Goal: Task Accomplishment & Management: Manage account settings

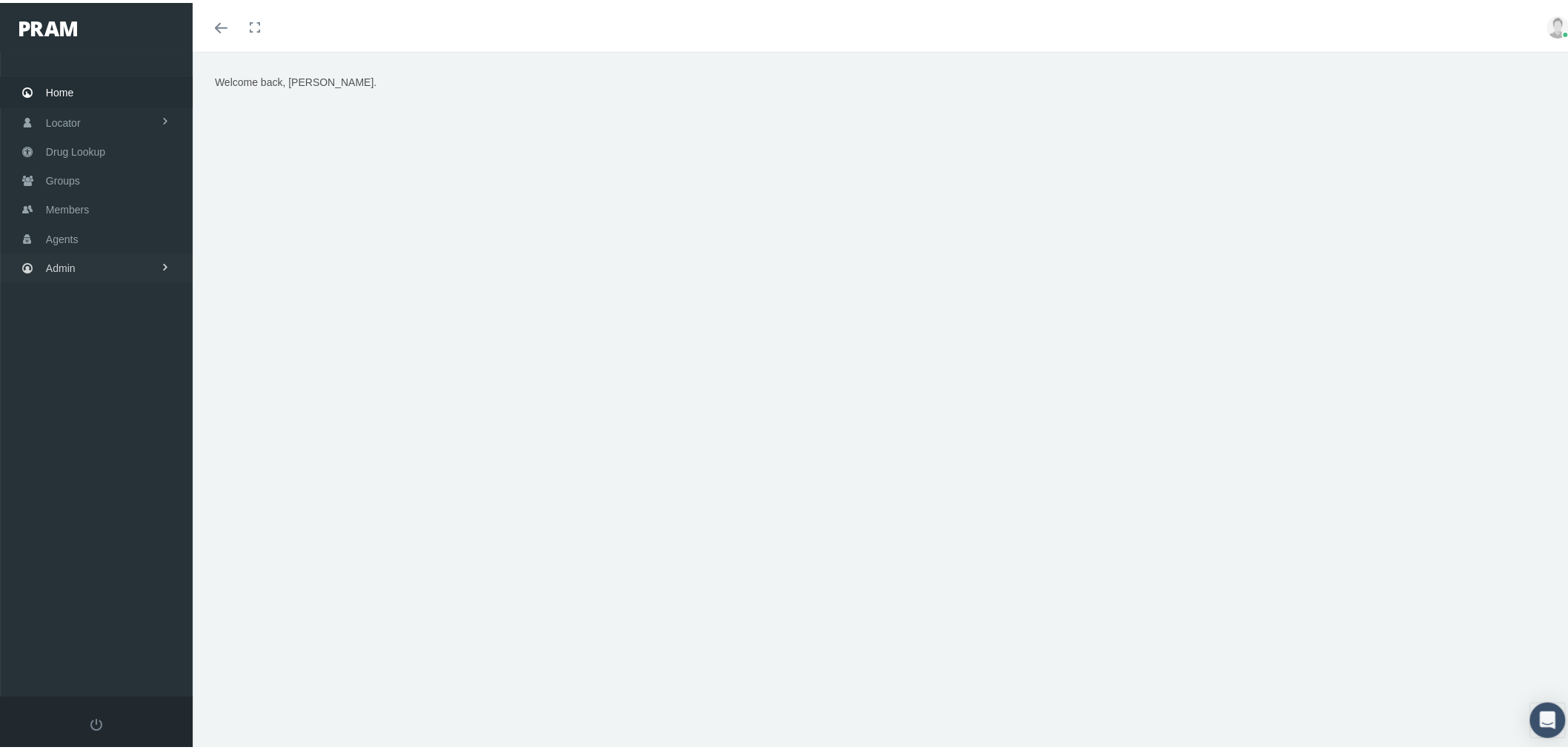
click at [67, 258] on span "Admin" at bounding box center [61, 265] width 30 height 28
click at [124, 534] on link "Content" at bounding box center [96, 541] width 193 height 26
click at [121, 564] on span "Email Templates" at bounding box center [96, 572] width 76 height 25
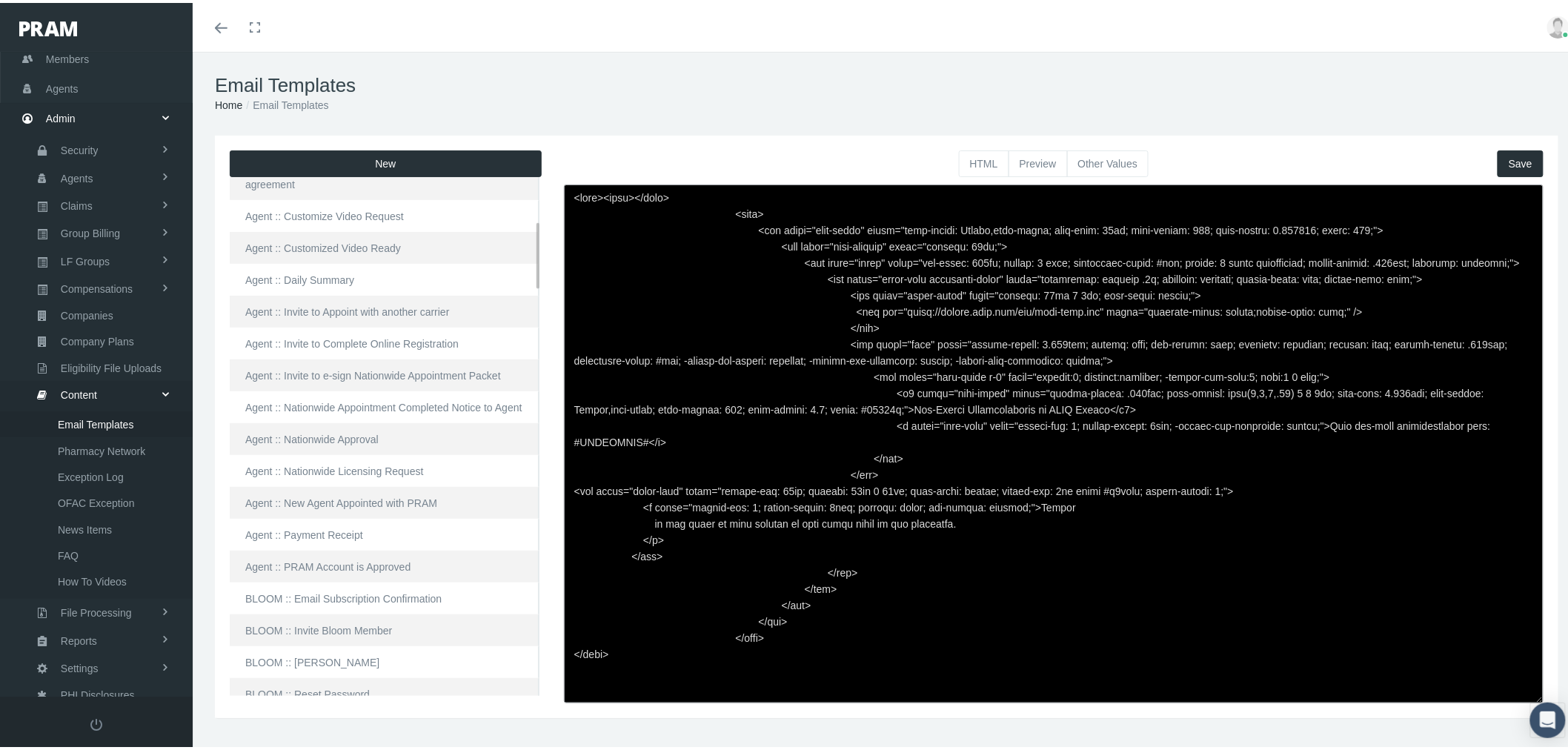
scroll to position [329, 0]
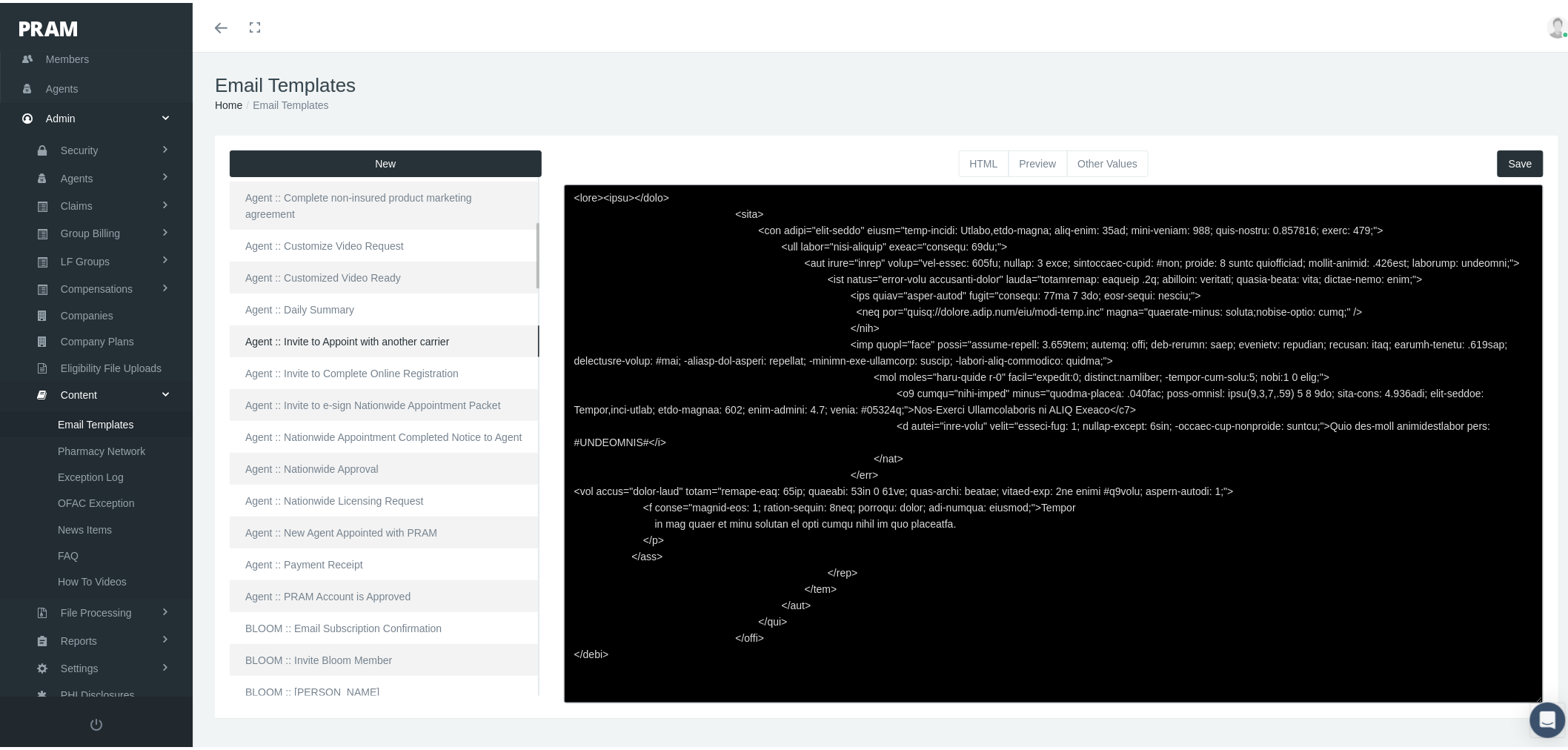
click at [348, 322] on link "Agent :: Invite to Appoint with another carrier" at bounding box center [384, 338] width 309 height 32
type textarea "<html> <head> </head> <body> <div class="page-email" style="font-family: Roboto…"
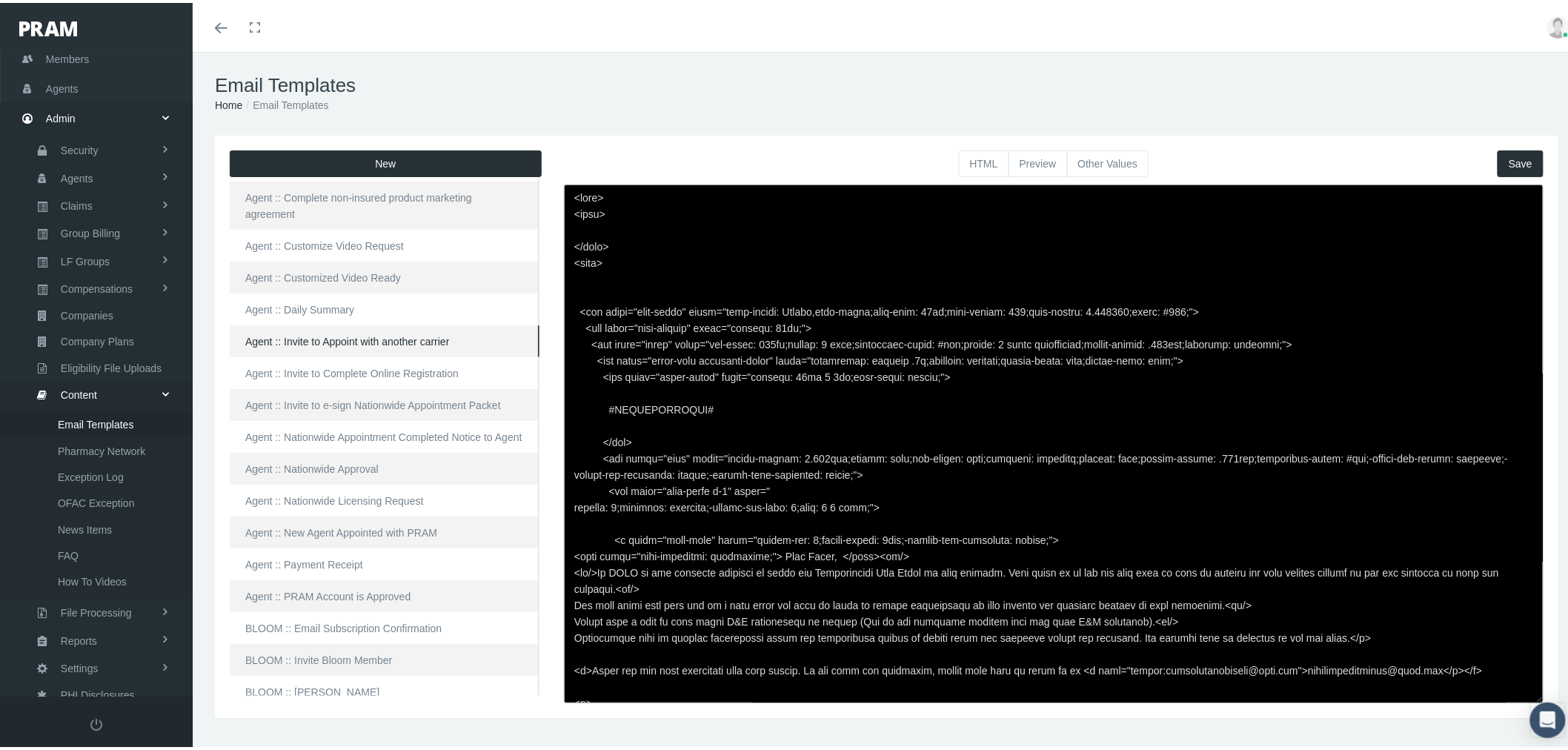
click at [1033, 157] on button "Preview" at bounding box center [1037, 161] width 59 height 27
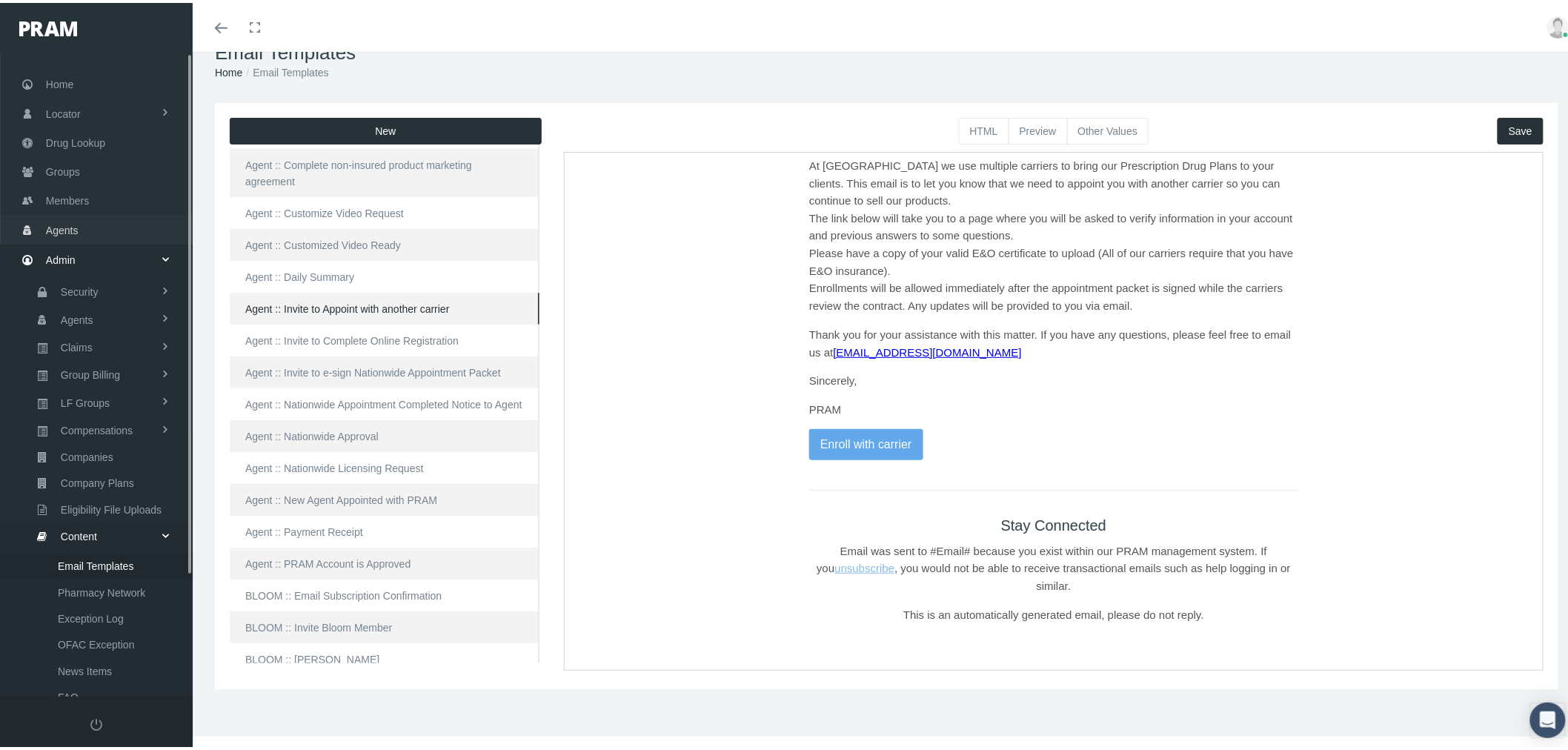
scroll to position [0, 0]
drag, startPoint x: 109, startPoint y: 183, endPoint x: 246, endPoint y: 225, distance: 143.3
click at [109, 183] on link "Groups" at bounding box center [96, 176] width 193 height 29
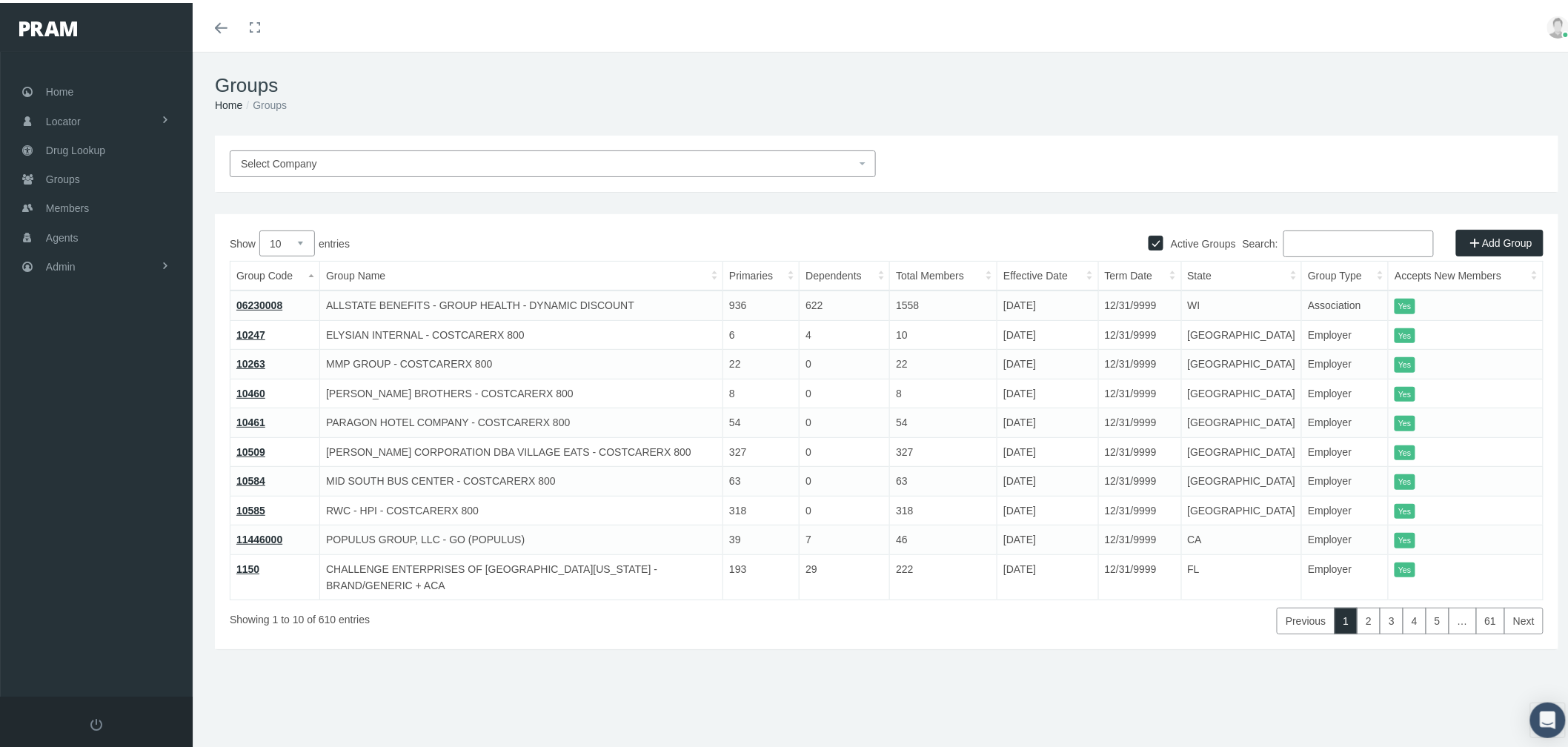
click at [1300, 246] on input "Search:" at bounding box center [1358, 241] width 151 height 27
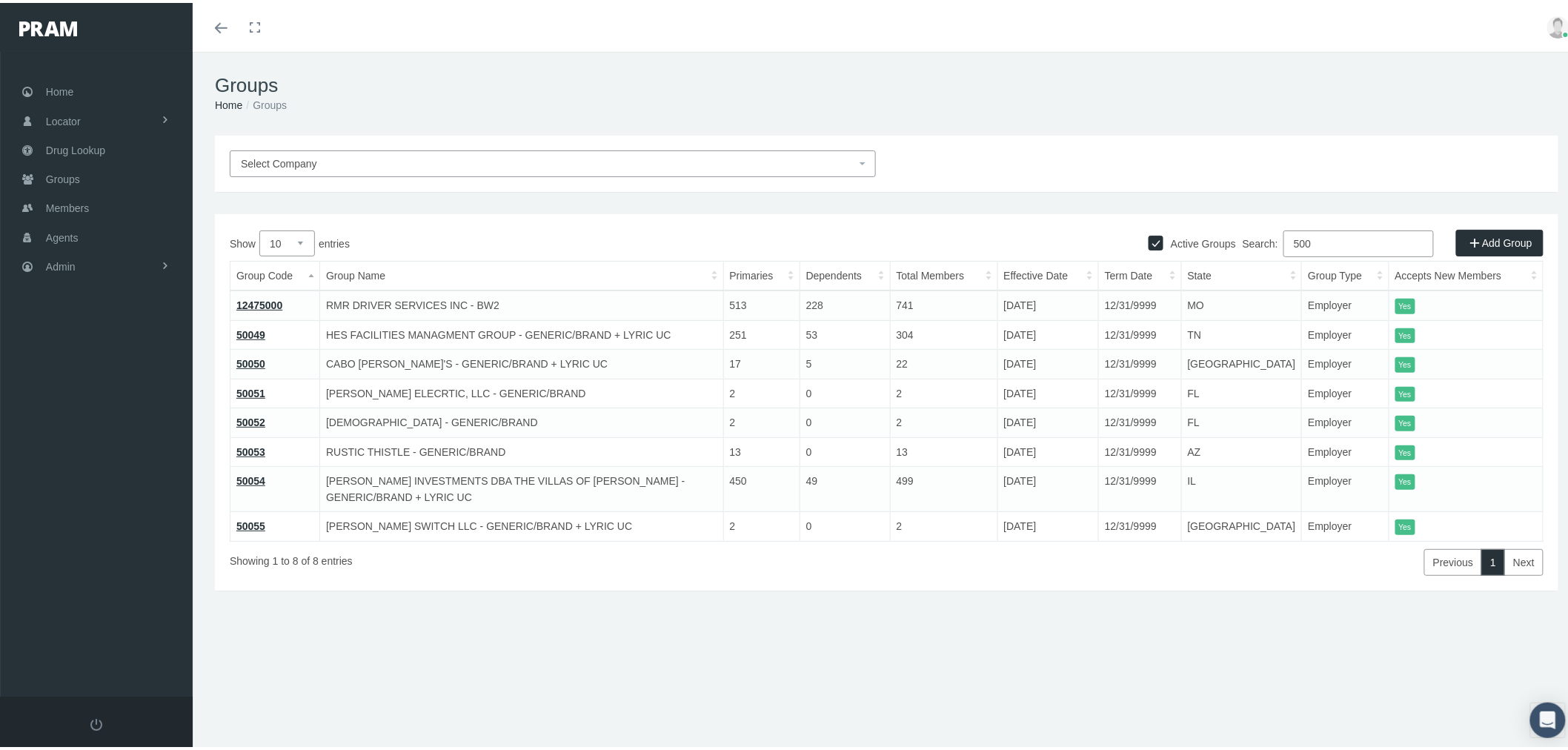
type input "500"
click at [261, 329] on link "50049" at bounding box center [250, 332] width 29 height 12
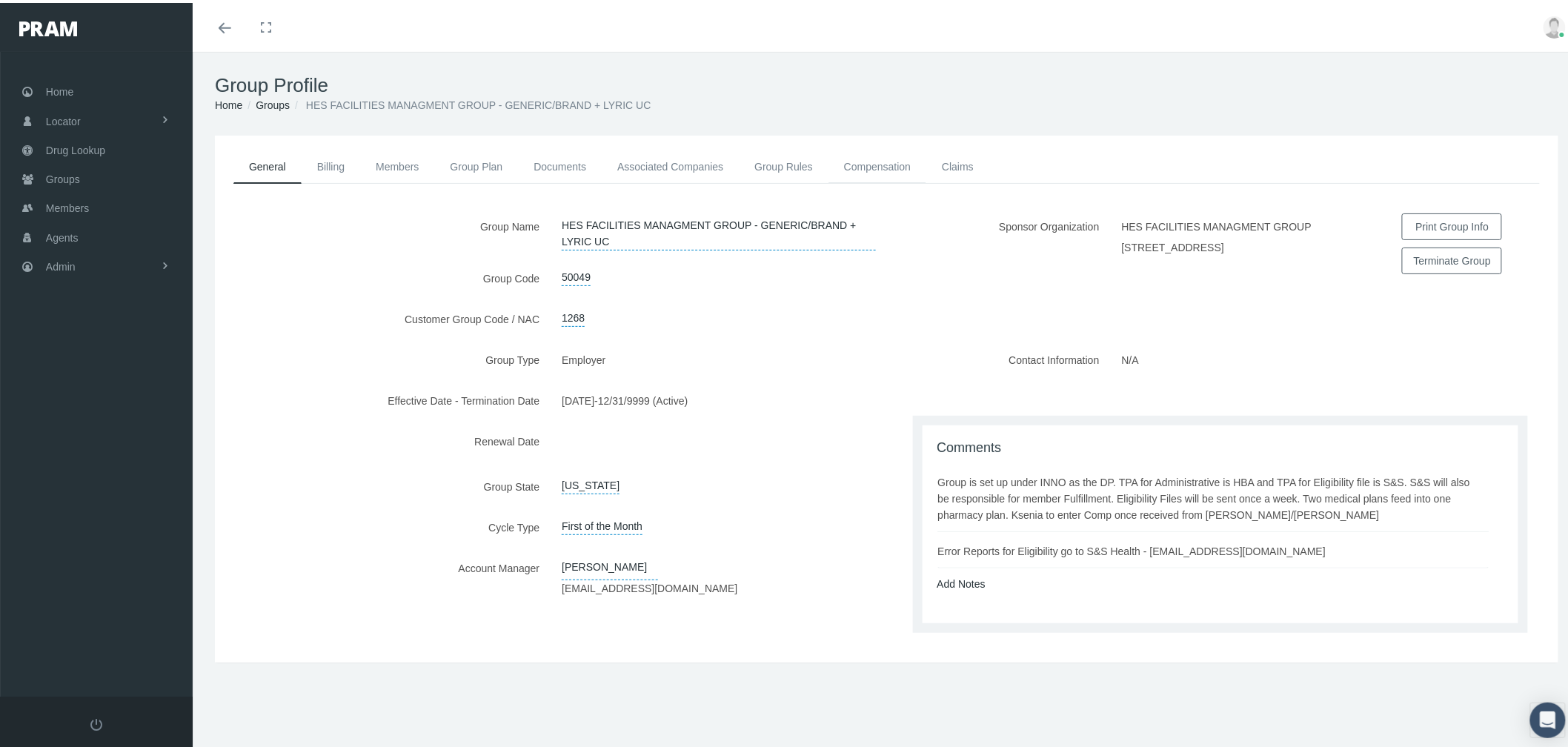
click at [891, 163] on link "Compensation" at bounding box center [877, 163] width 98 height 32
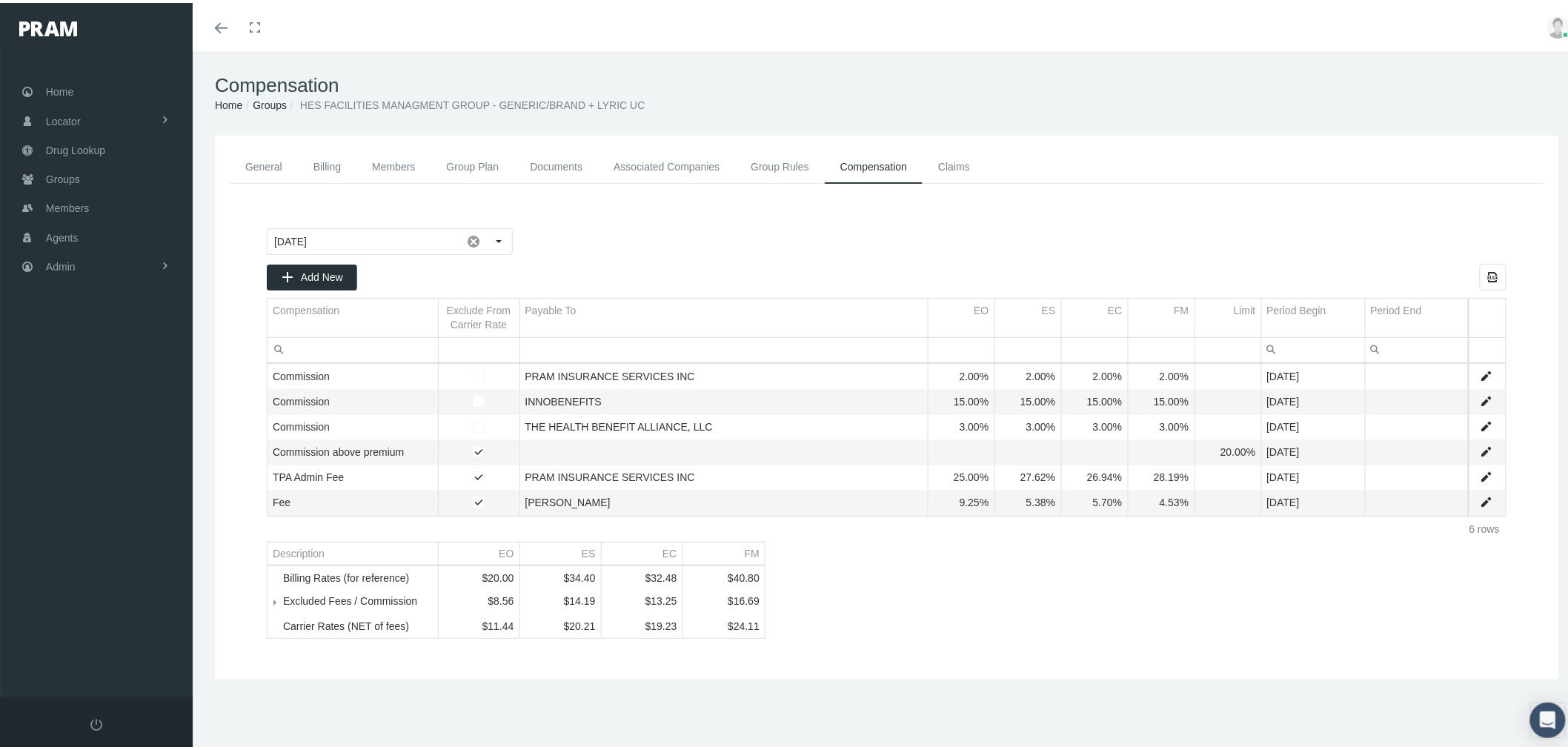
click at [1480, 473] on link "Data grid" at bounding box center [1486, 474] width 13 height 13
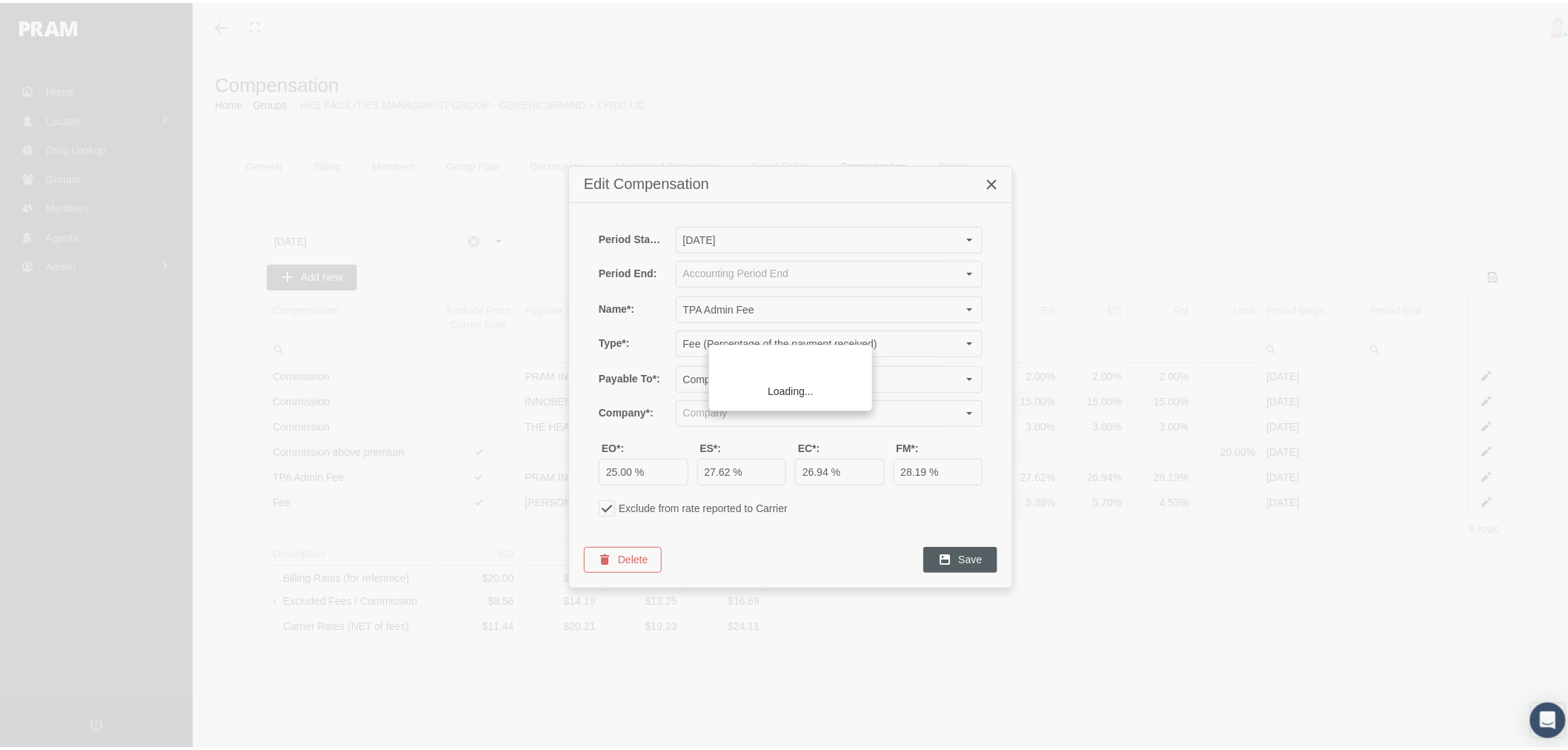
type input "PRAM INSURANCE SERVICES INC (Sponsor Organization, Broker, Distribution Partner…"
click at [752, 338] on input "Fee (Percentage of the payment received)" at bounding box center [816, 341] width 280 height 25
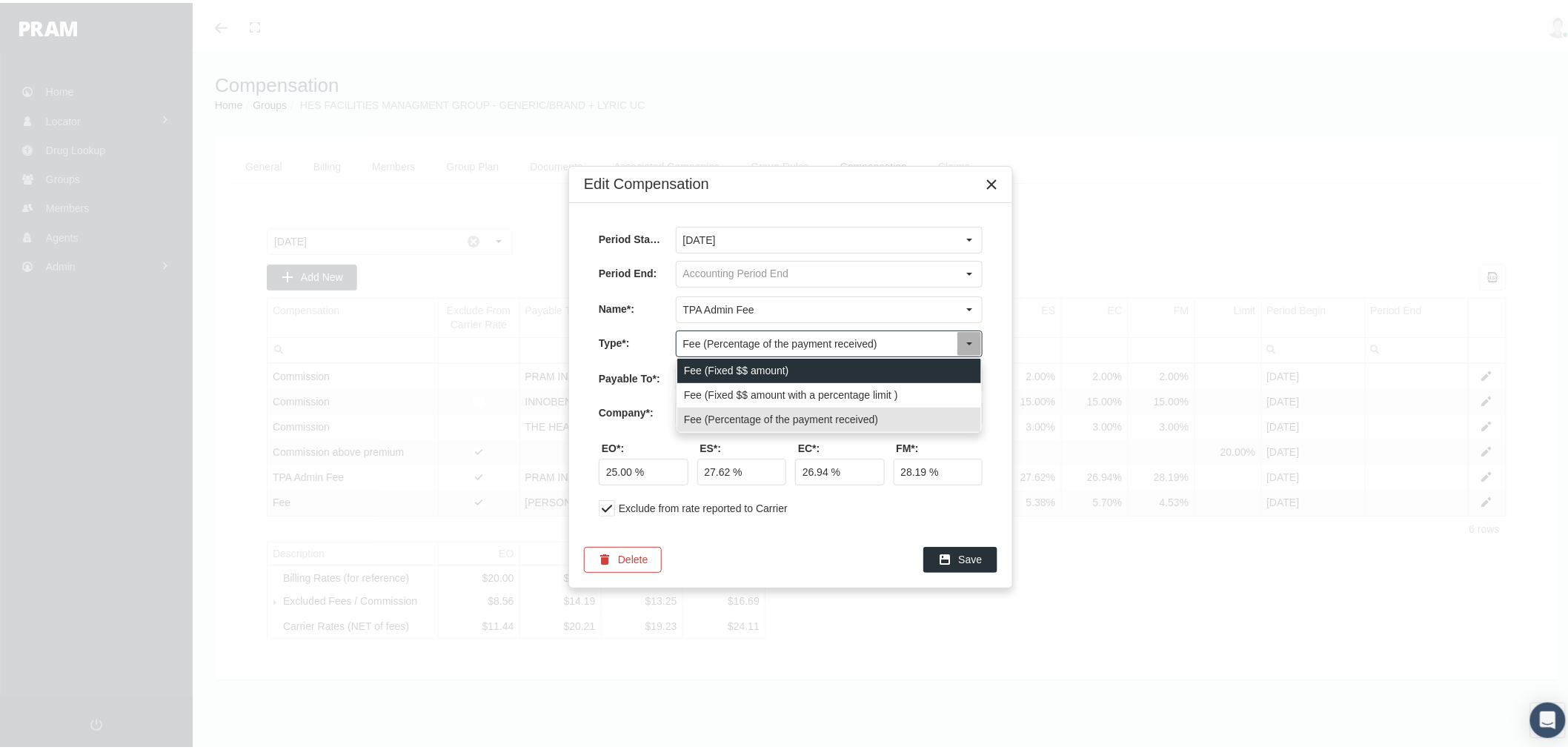
click at [753, 367] on div "Fee (Fixed $$ amount)" at bounding box center [829, 367] width 304 height 24
type input "Fee (Fixed $$ amount)"
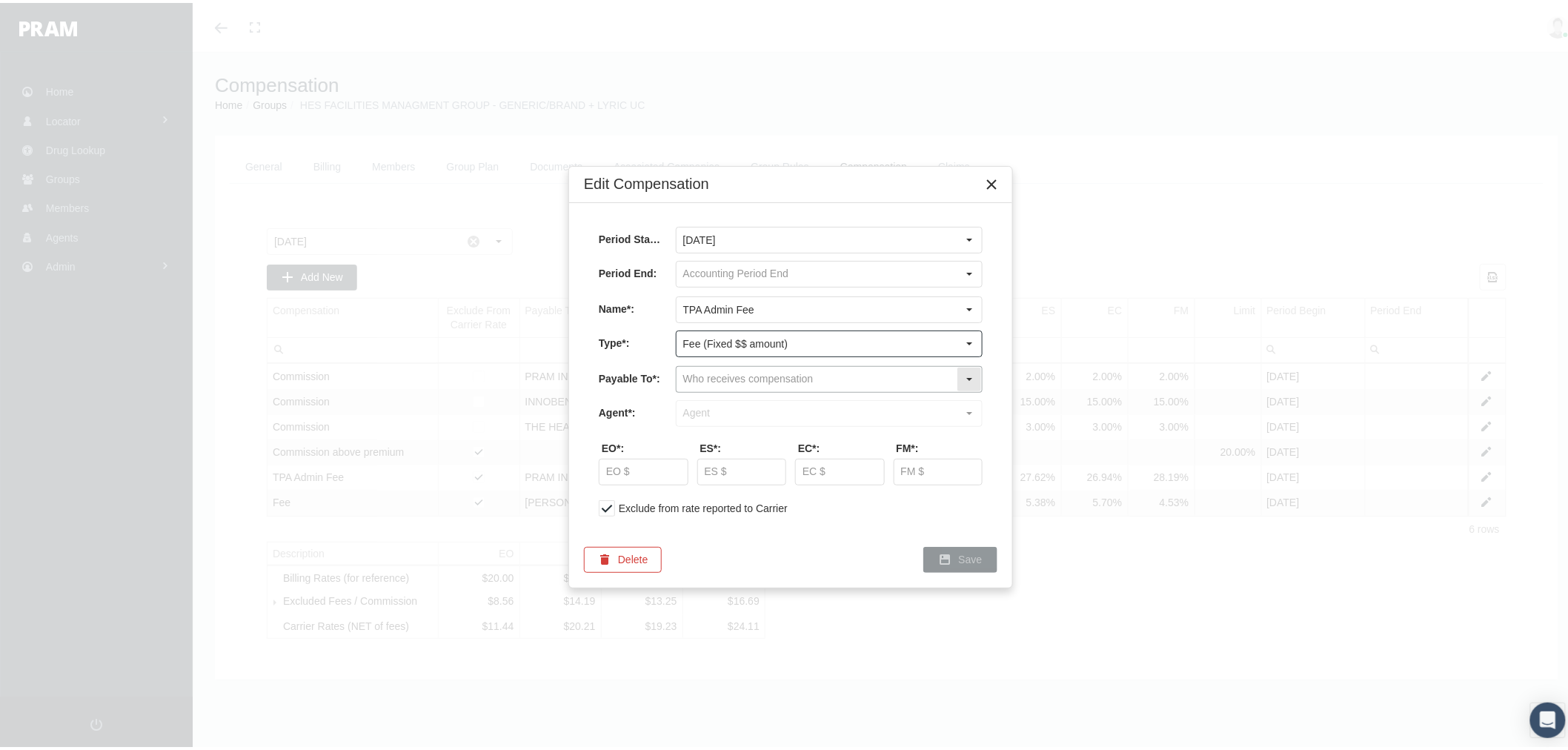
click at [748, 379] on input "text" at bounding box center [816, 377] width 280 height 25
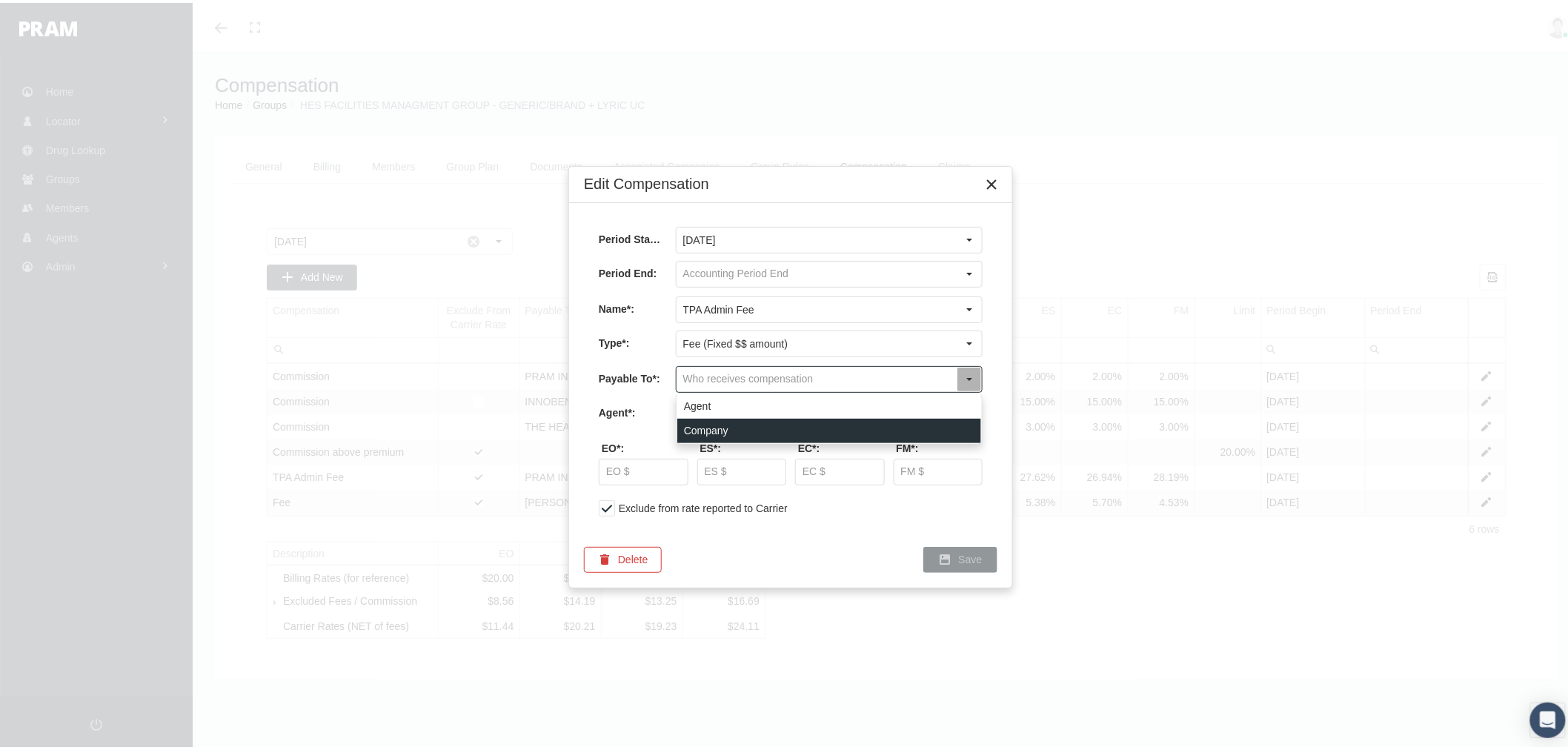
click at [735, 422] on div "Company" at bounding box center [829, 427] width 304 height 24
type input "Company"
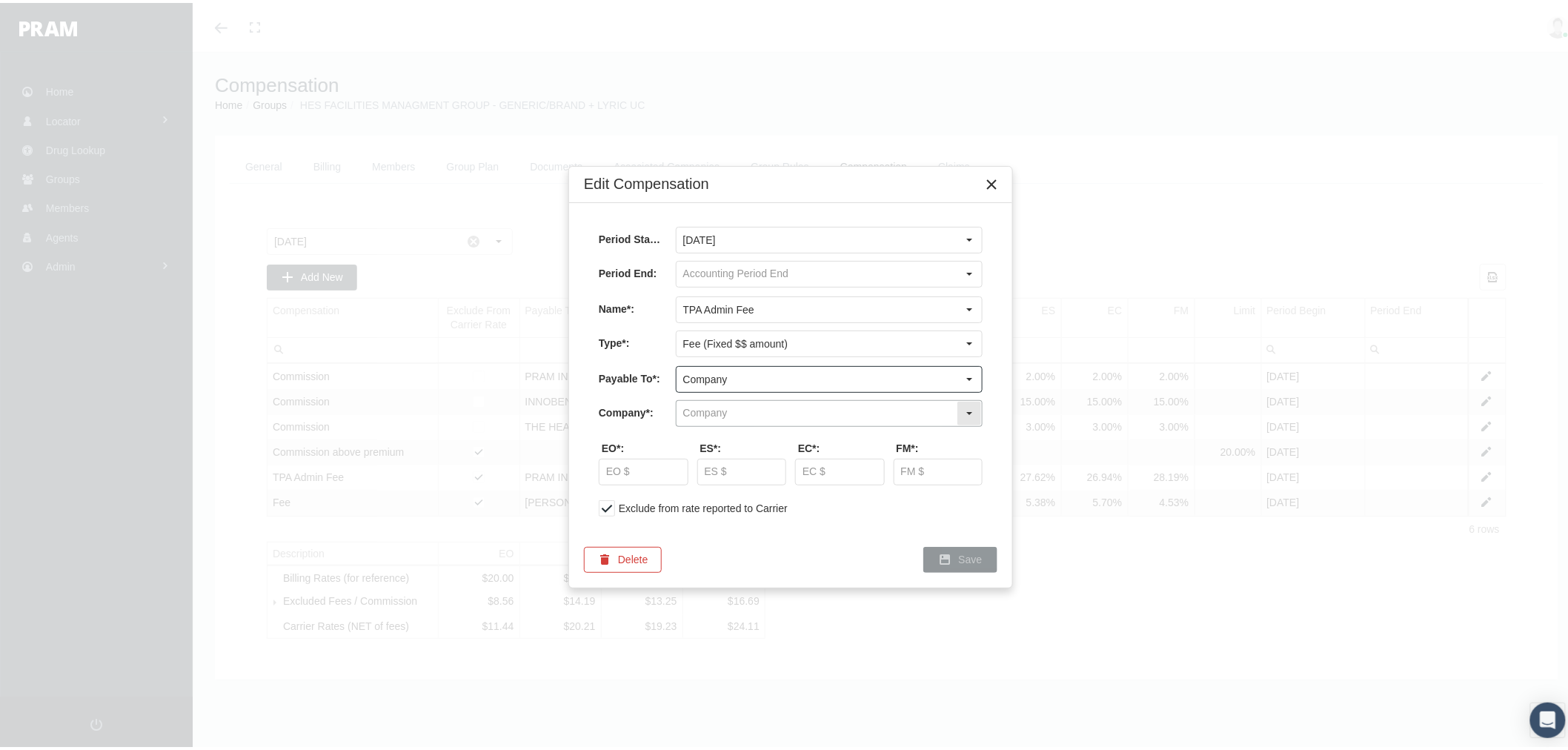
click at [733, 414] on input "text" at bounding box center [816, 411] width 280 height 25
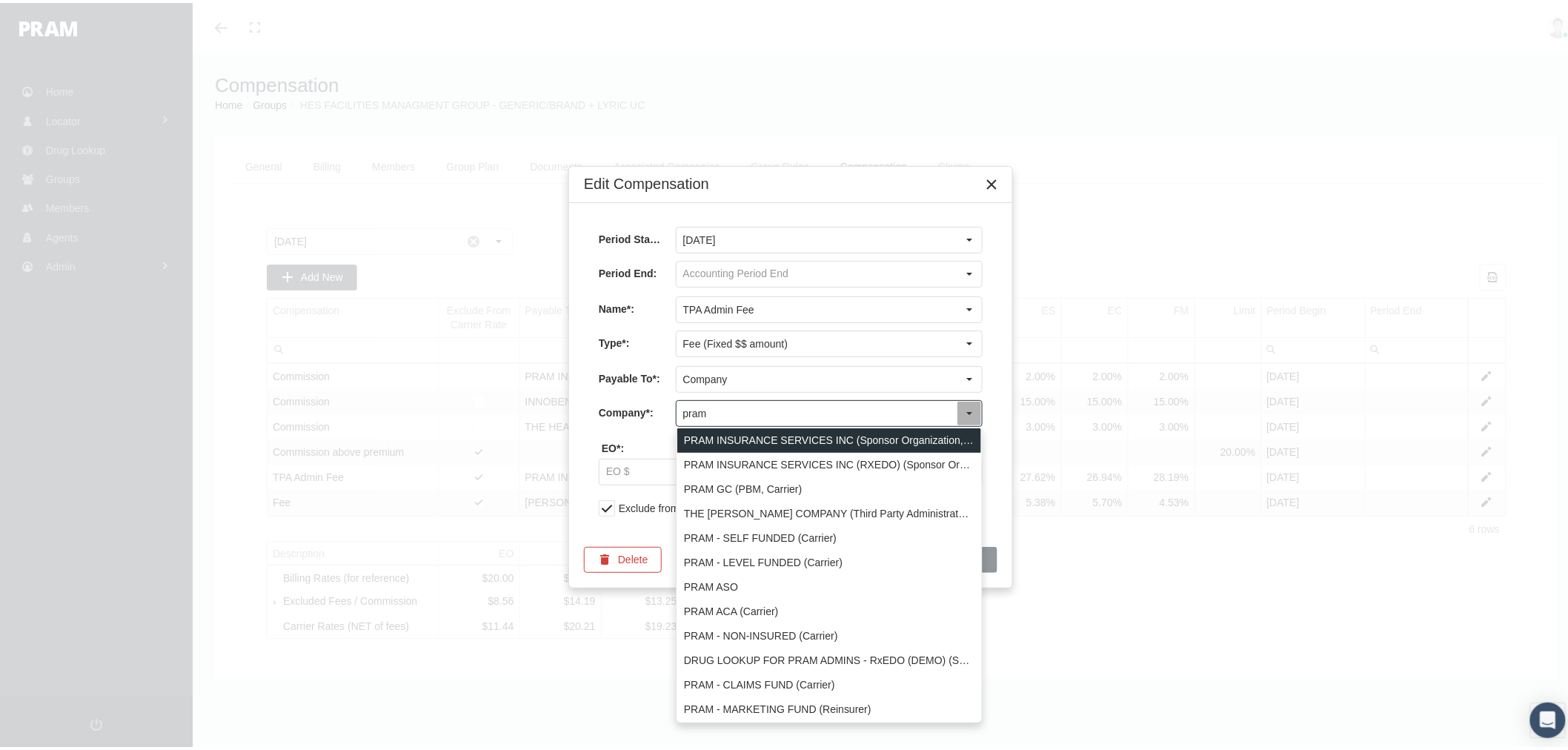
click at [740, 431] on div "PRAM INSURANCE SERVICES INC (Sponsor Organization, Broker, Distribution Partner…" at bounding box center [829, 437] width 304 height 24
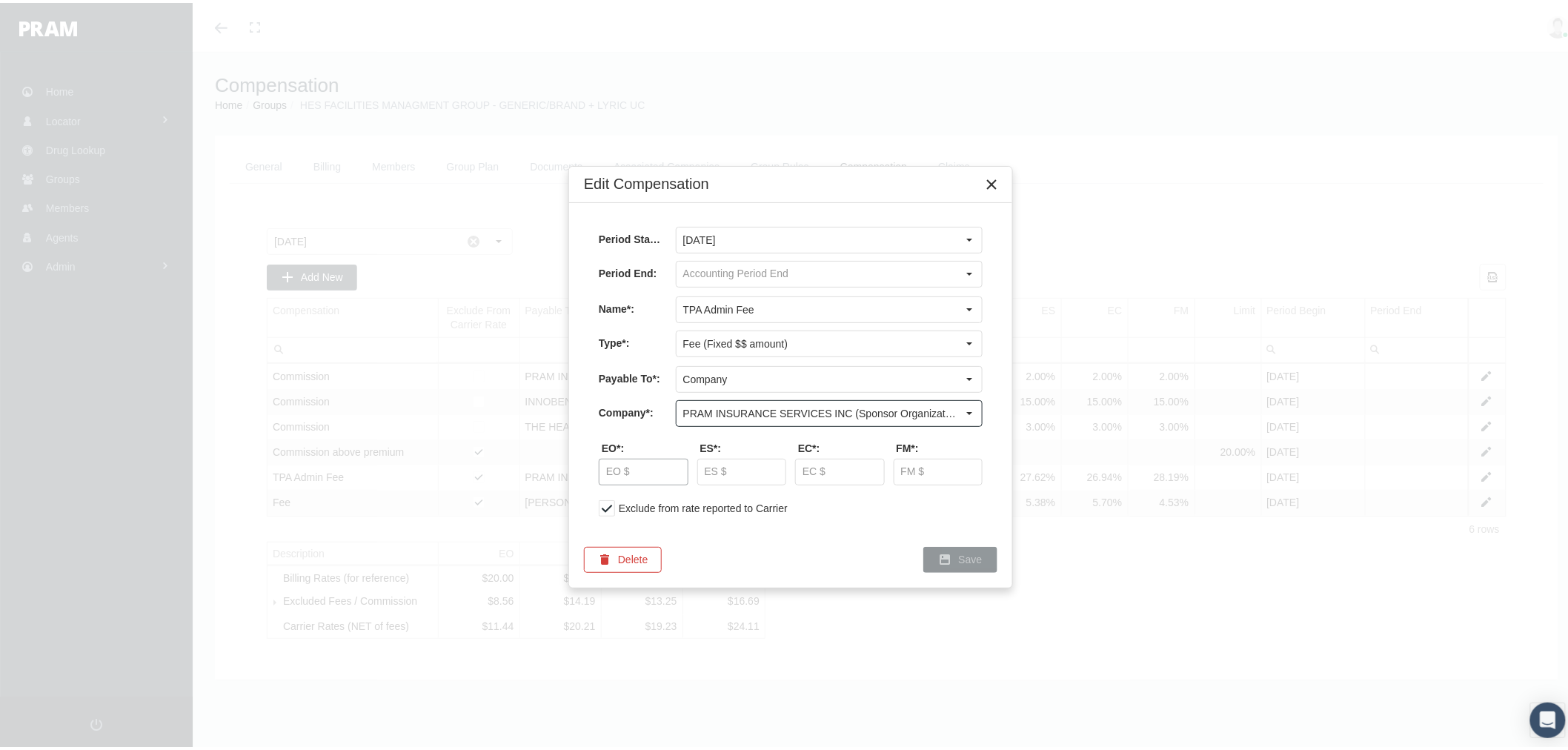
type input "PRAM INSURANCE SERVICES INC (Sponsor Organization, Broker, Distribution Partner…"
click at [650, 471] on input "text" at bounding box center [643, 469] width 88 height 25
type input "$ 5.00"
type input "$ 9.50"
type input "$ 8.75"
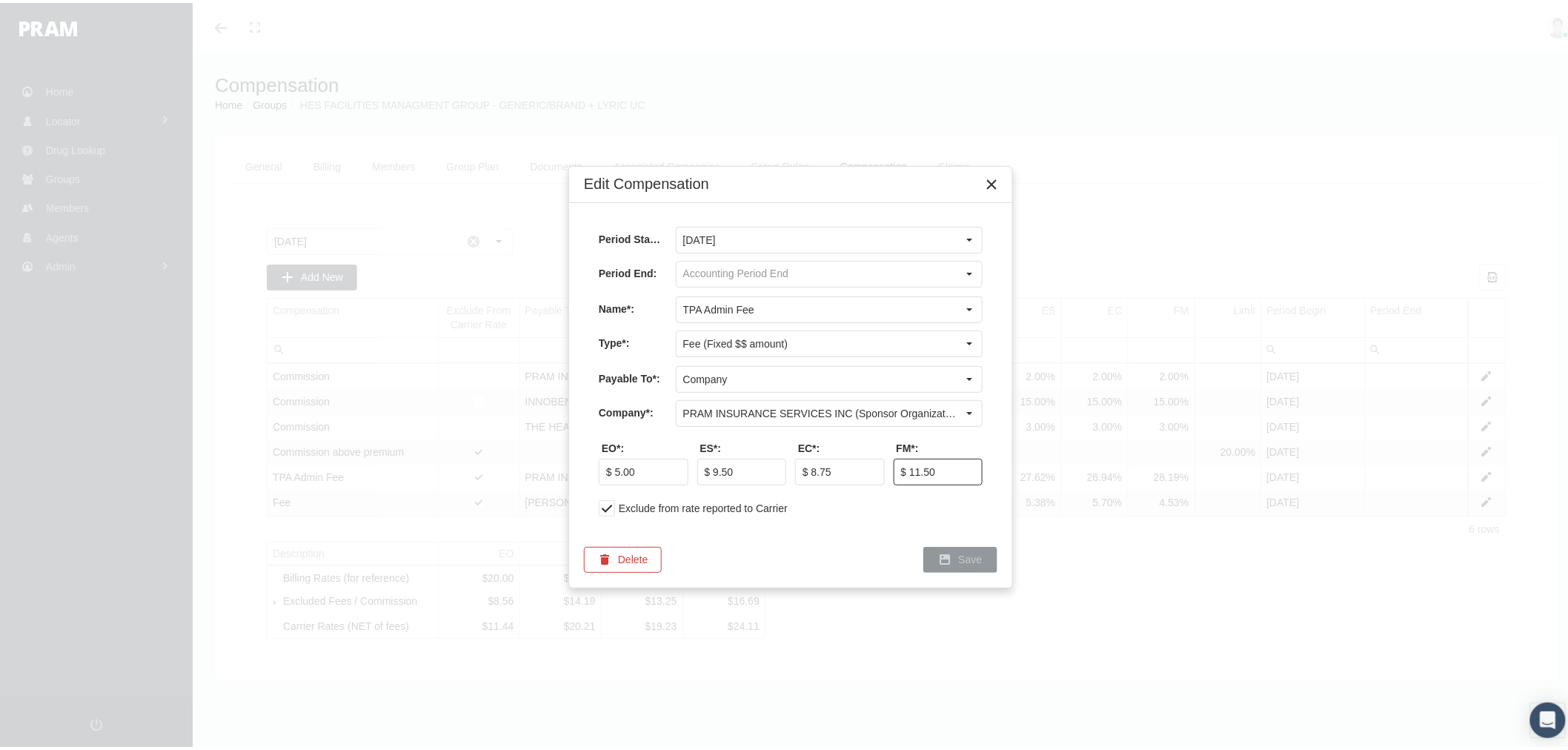
type input "$ 11.50"
click at [944, 556] on icon "Save" at bounding box center [945, 556] width 13 height 13
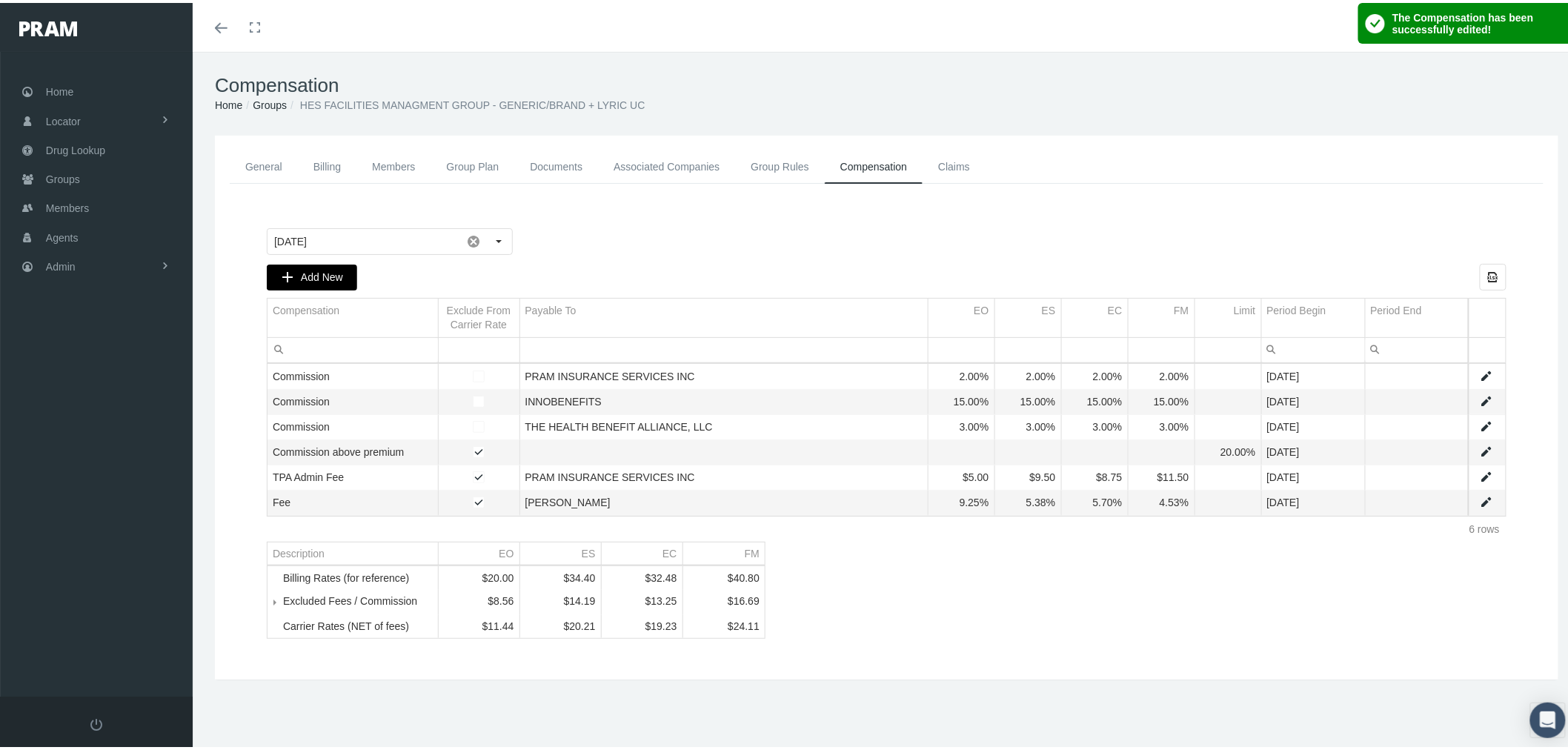
click at [315, 270] on span "Add New" at bounding box center [321, 274] width 42 height 12
type input "September 2025"
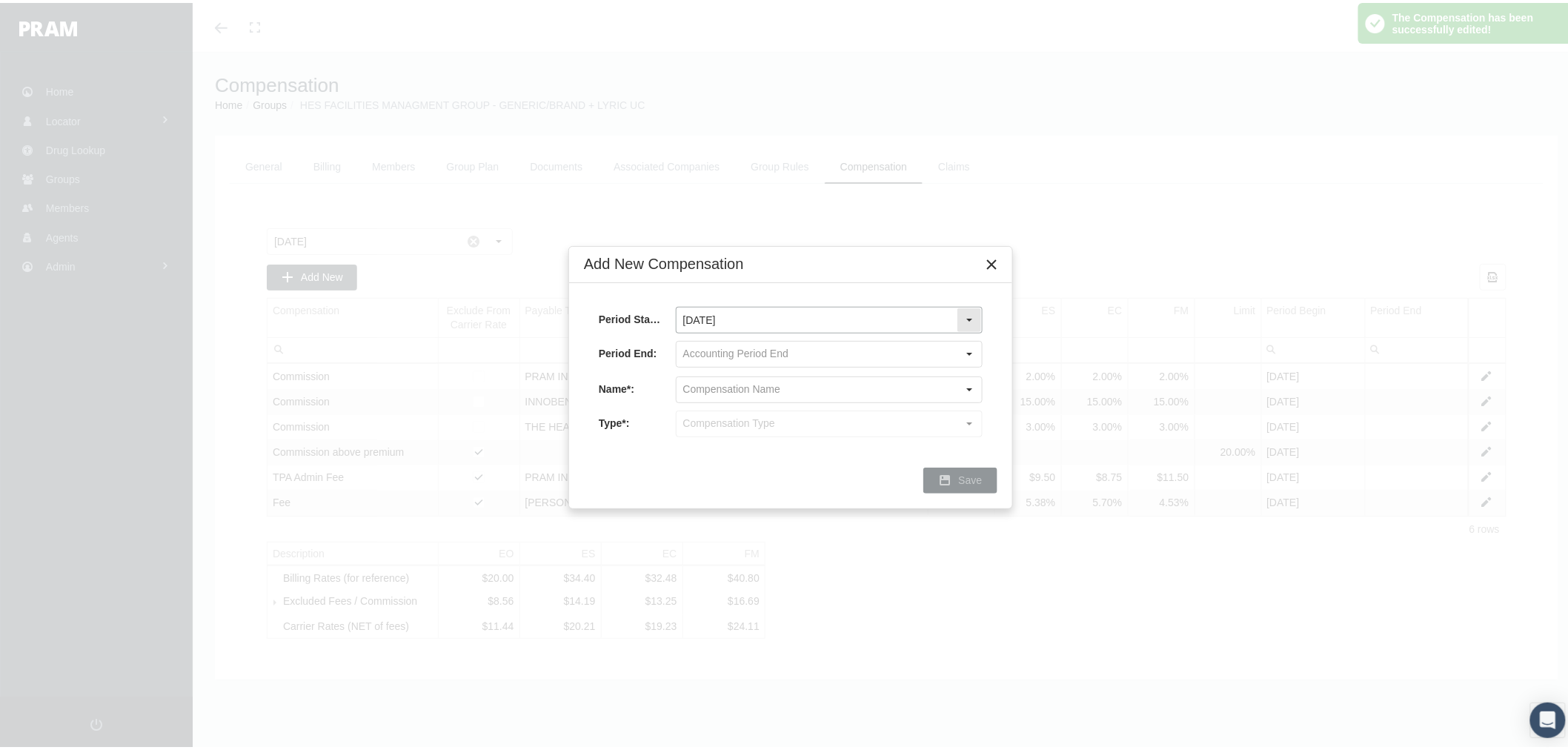
click at [736, 317] on input "September 2025" at bounding box center [816, 317] width 280 height 25
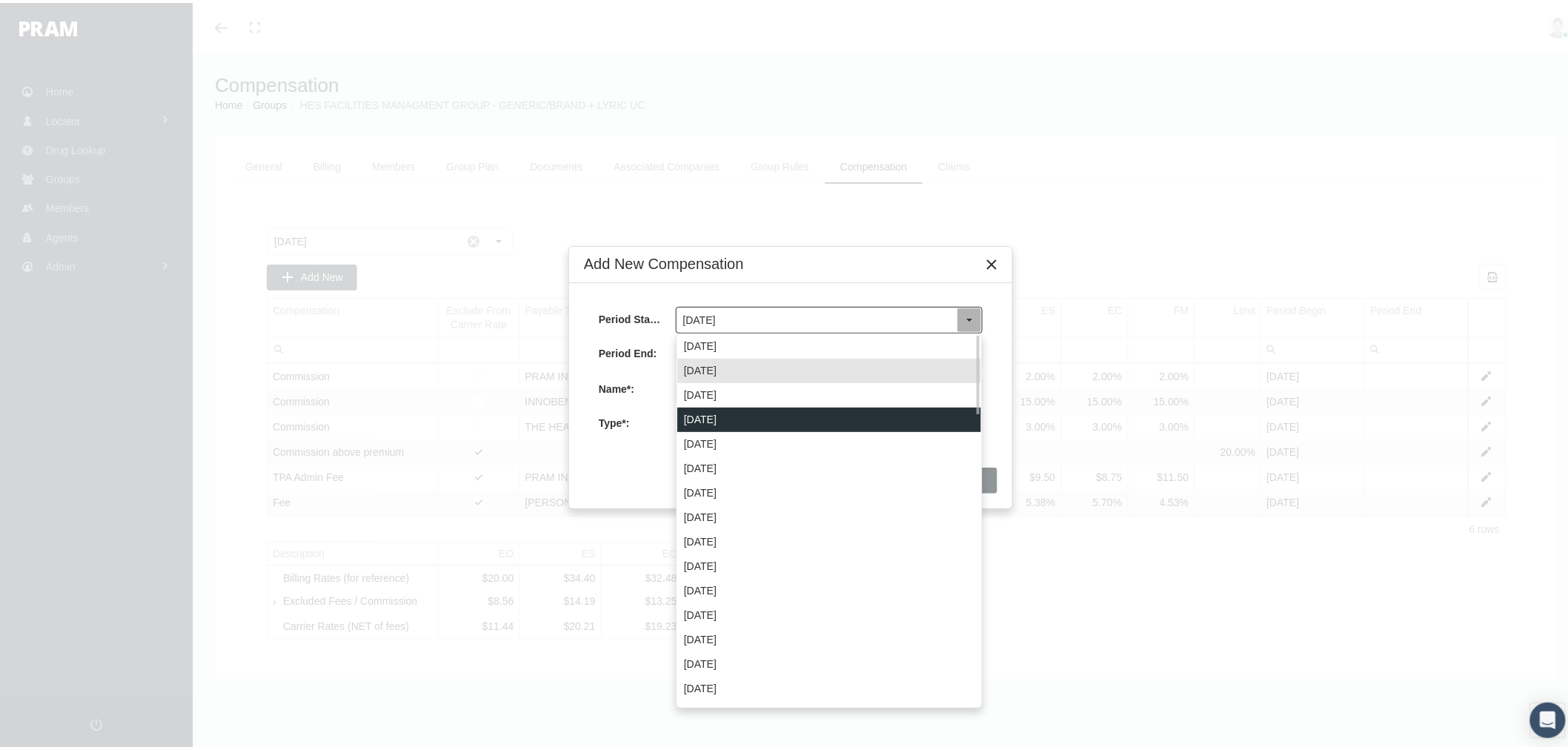
click at [741, 416] on div "July 2025" at bounding box center [829, 416] width 304 height 24
type input "July 2025"
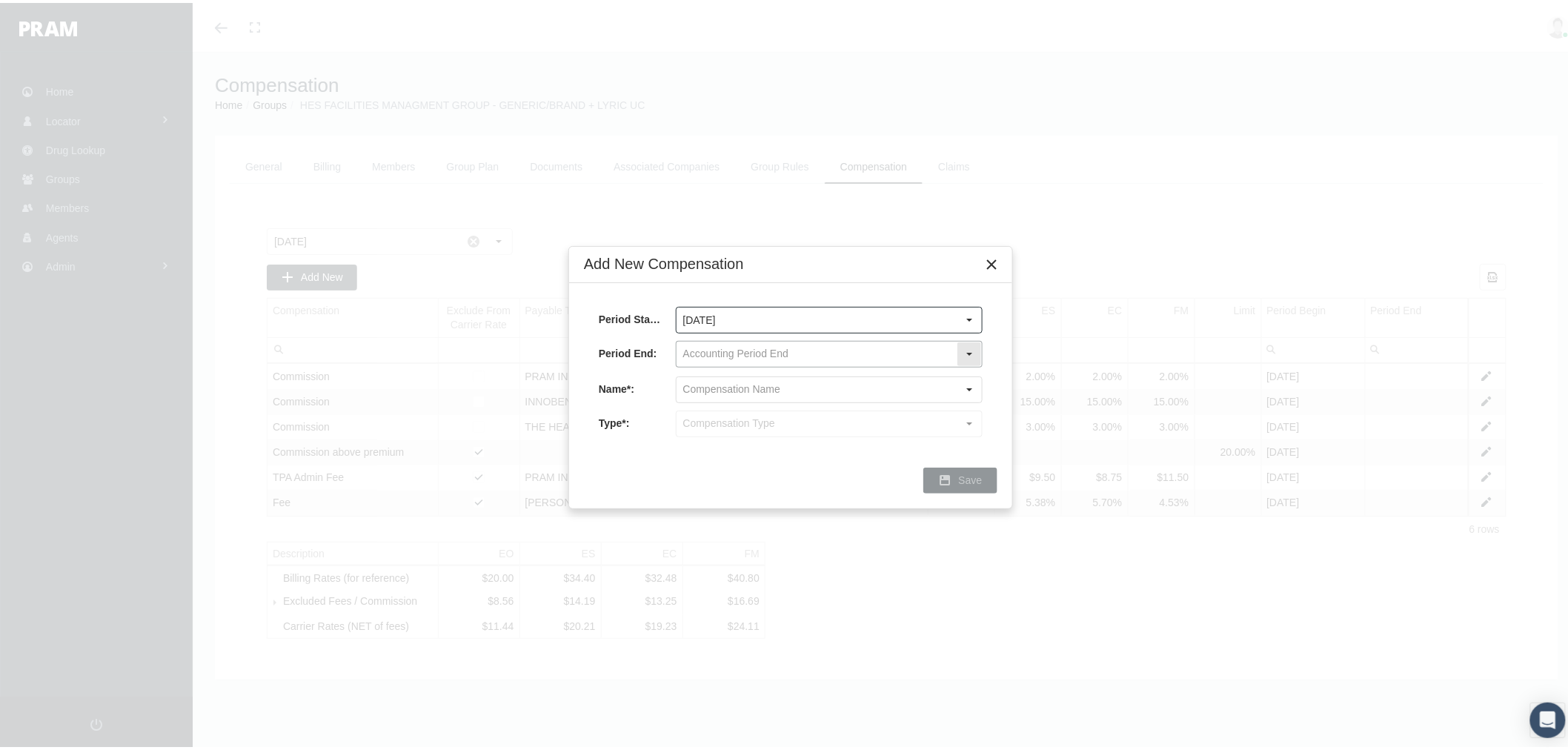
click at [737, 356] on input "text" at bounding box center [816, 351] width 280 height 25
click at [762, 282] on div "Period Start*: July 2025 Pull down to refresh... Release to refresh... Refreshi…" at bounding box center [790, 365] width 443 height 169
click at [698, 393] on input "text" at bounding box center [816, 387] width 280 height 25
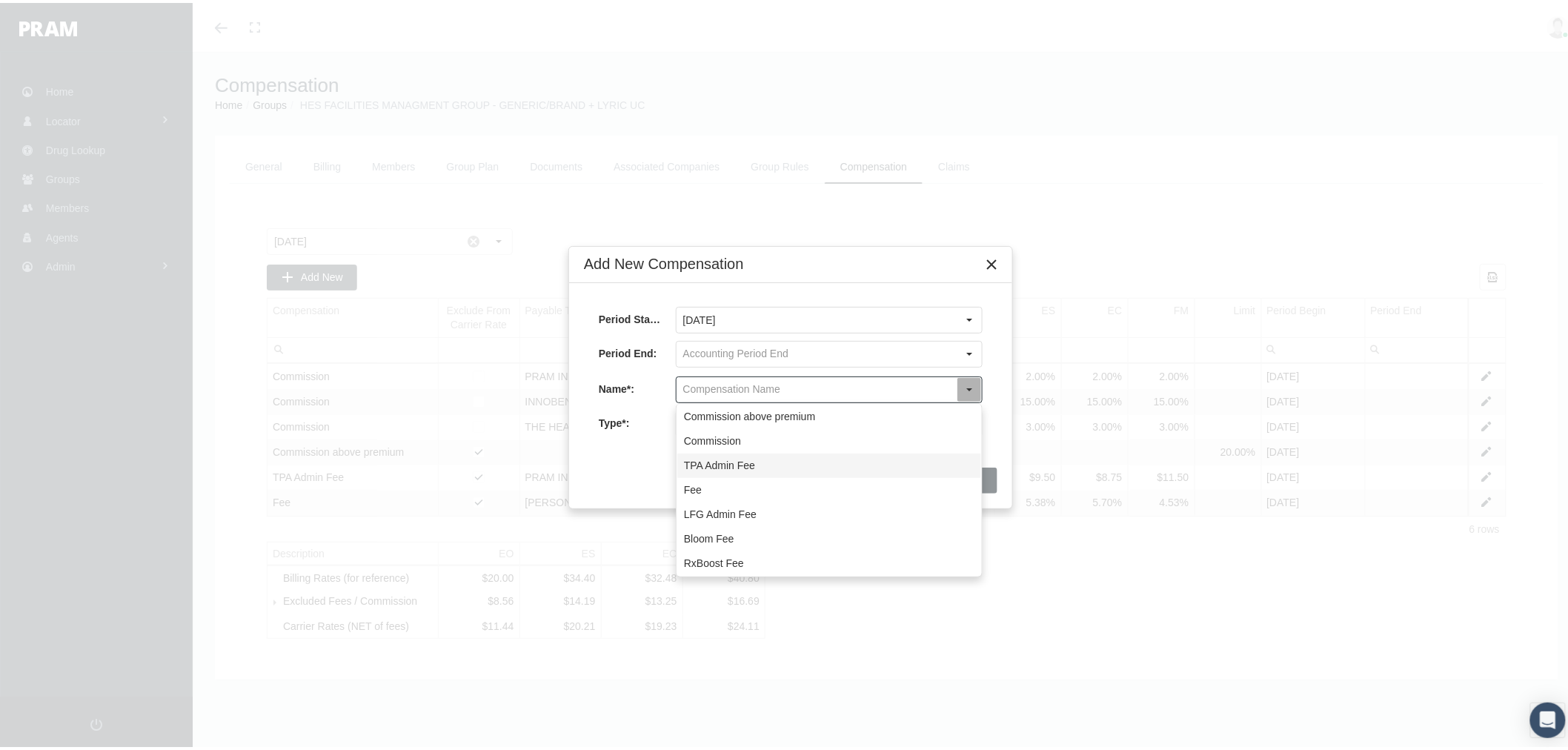
click at [736, 463] on div "TPA Admin Fee" at bounding box center [829, 463] width 304 height 24
type input "TPA Admin Fee"
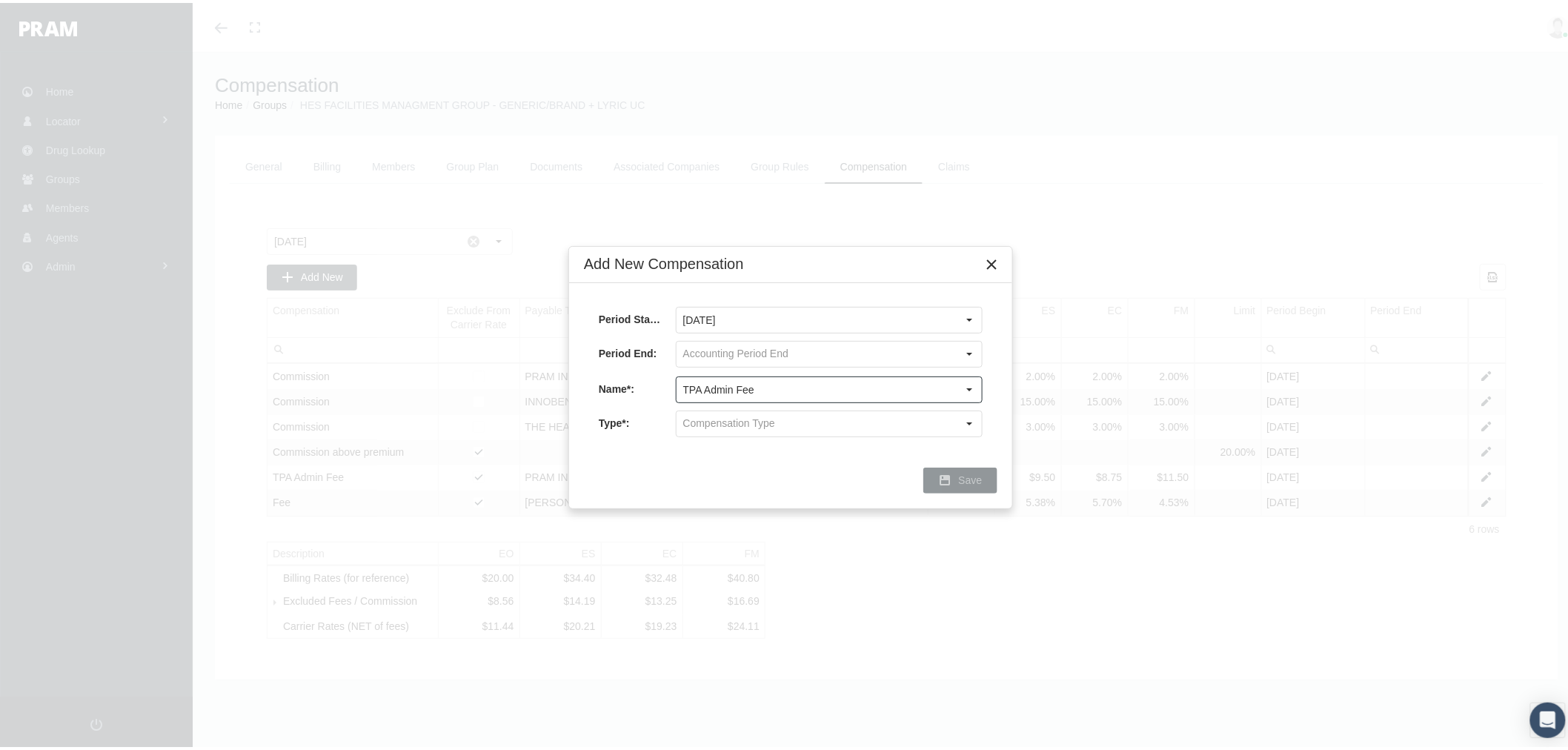
click at [708, 411] on input "text" at bounding box center [816, 421] width 280 height 25
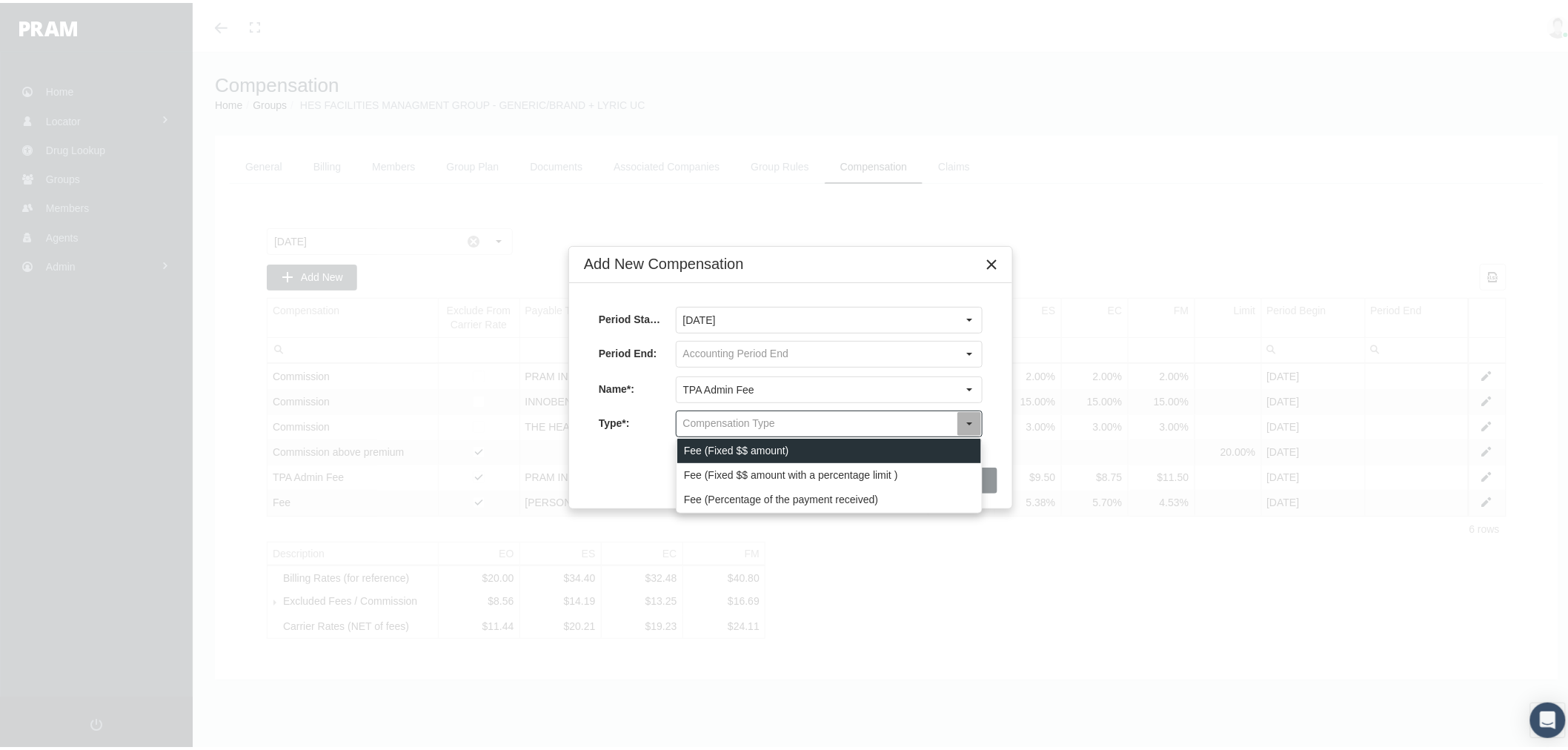
click at [720, 448] on div "Fee (Fixed $$ amount)" at bounding box center [829, 448] width 304 height 24
type input "Fee (Fixed $$ amount)"
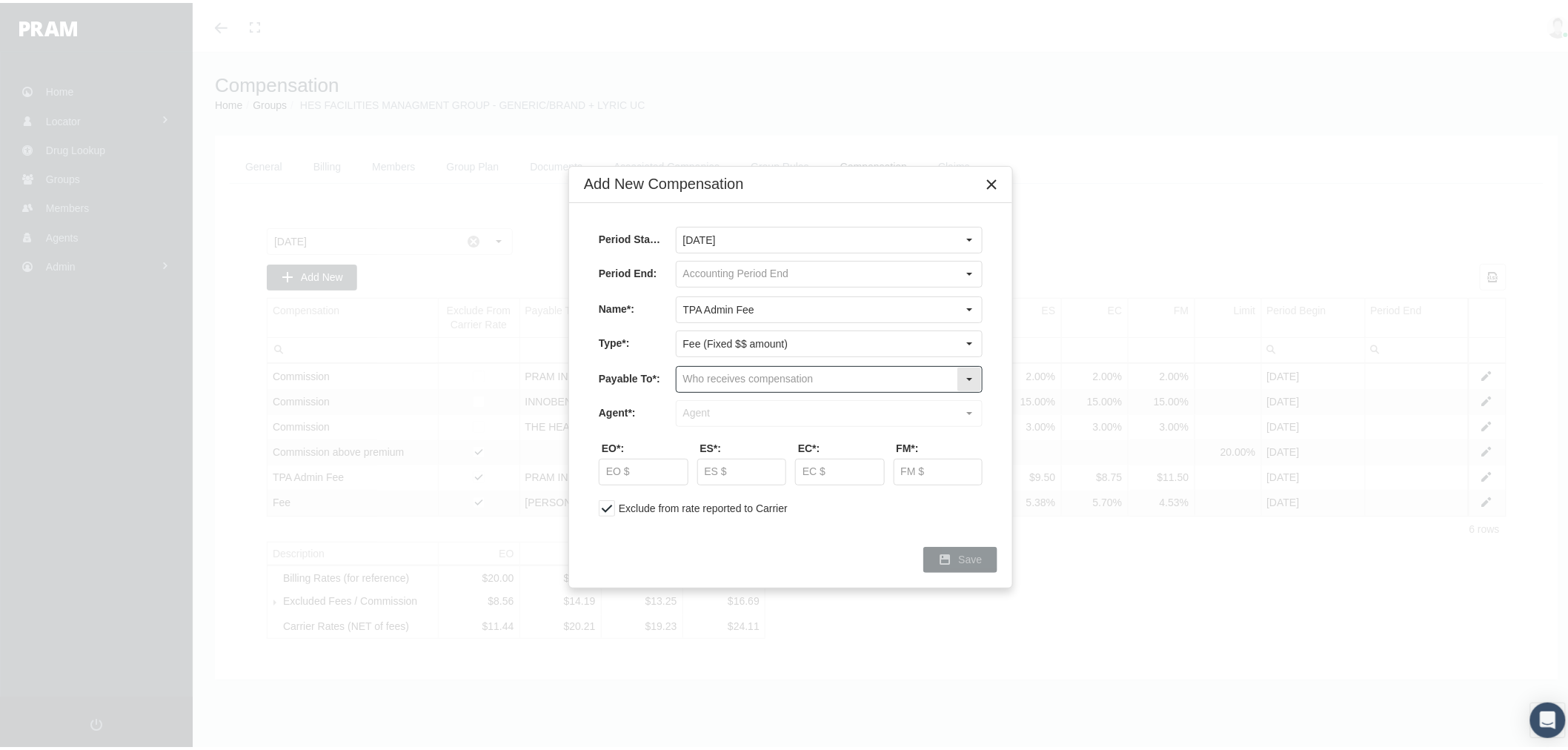
click at [711, 370] on input "text" at bounding box center [816, 377] width 280 height 25
click at [710, 410] on div "Agent" at bounding box center [829, 403] width 304 height 24
click at [712, 379] on input "Agent" at bounding box center [816, 377] width 280 height 25
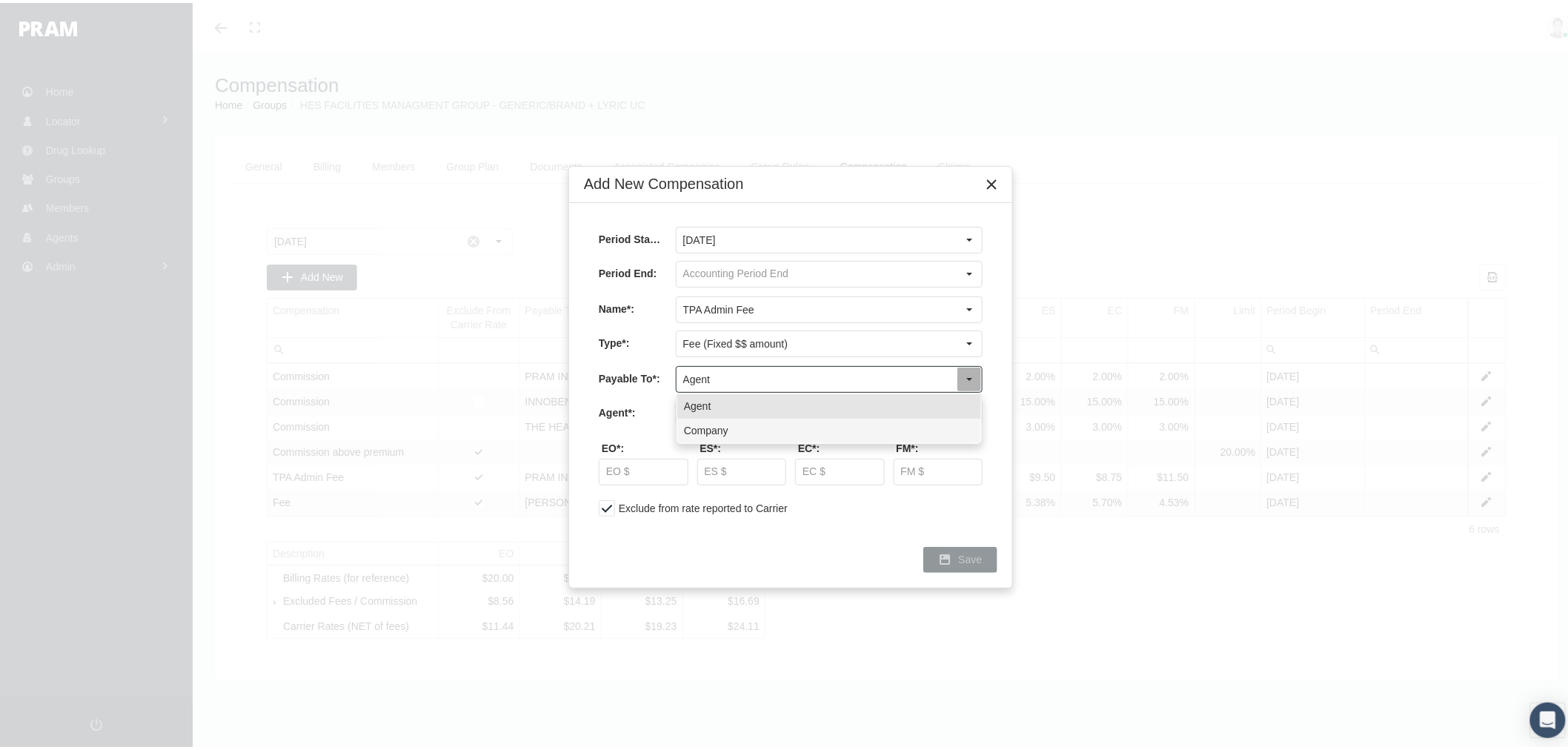
click at [715, 426] on div "Company" at bounding box center [829, 427] width 304 height 24
type input "Company"
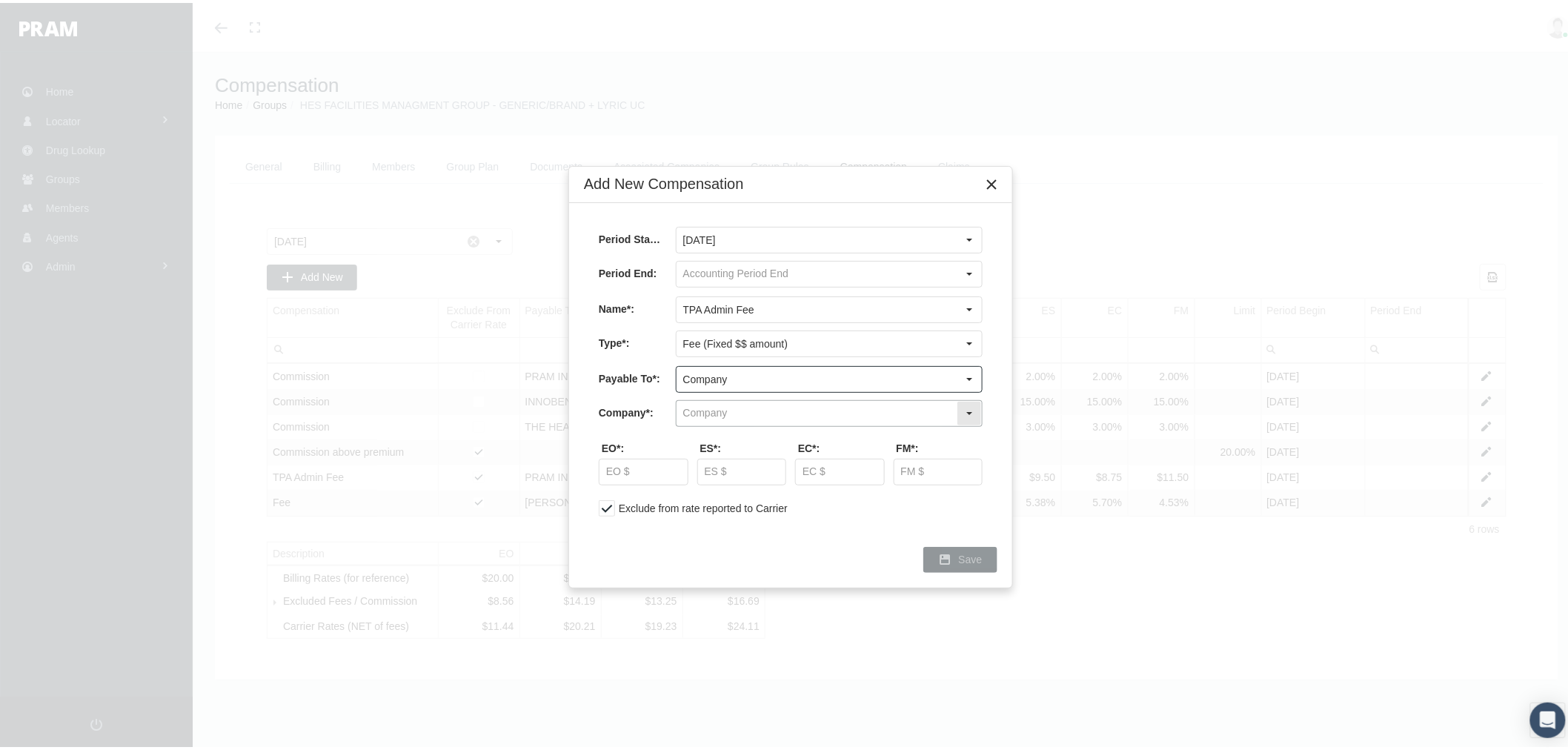
click at [720, 409] on input "text" at bounding box center [816, 411] width 280 height 25
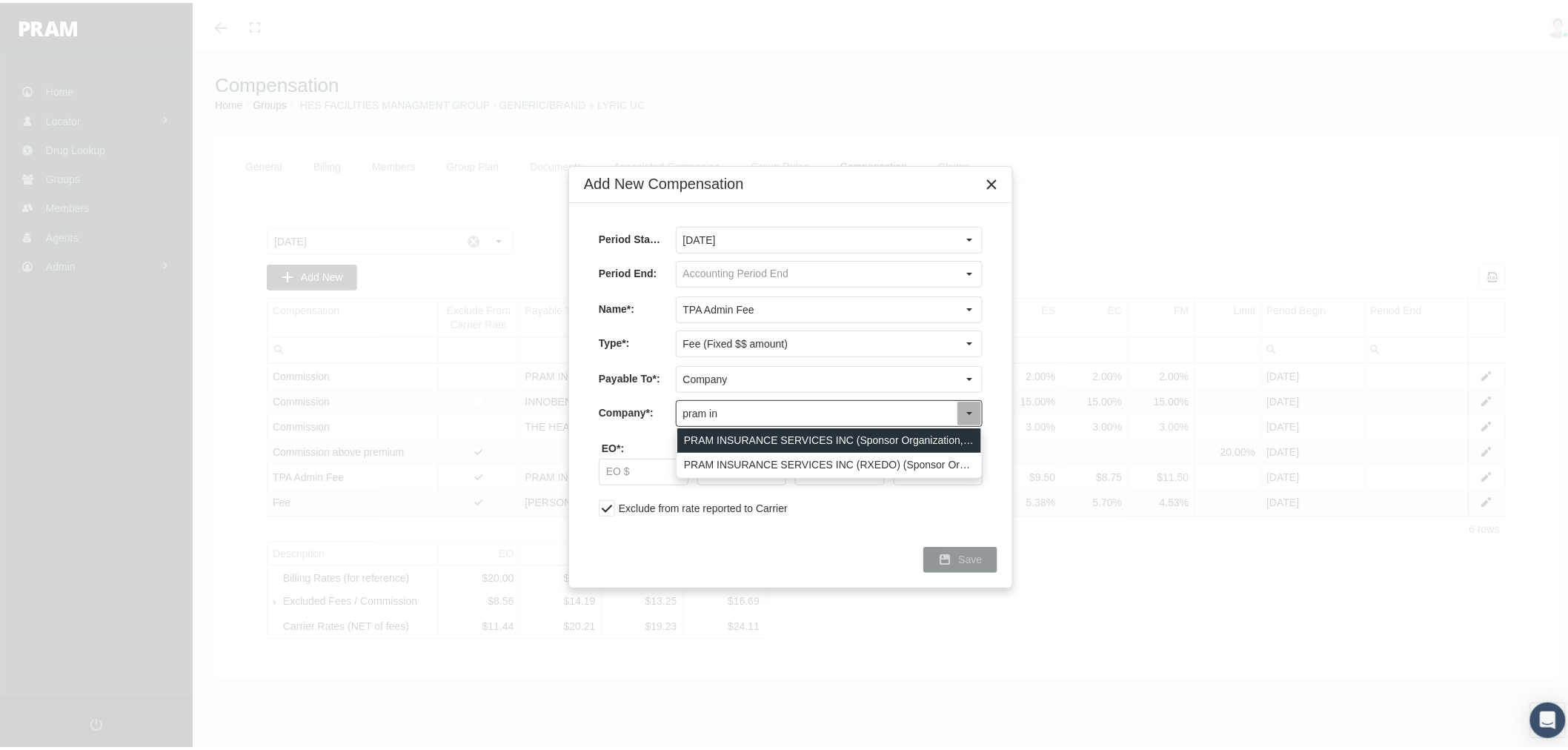
click at [727, 429] on div "PRAM INSURANCE SERVICES INC (Sponsor Organization, Broker, Distribution Partner…" at bounding box center [829, 437] width 304 height 24
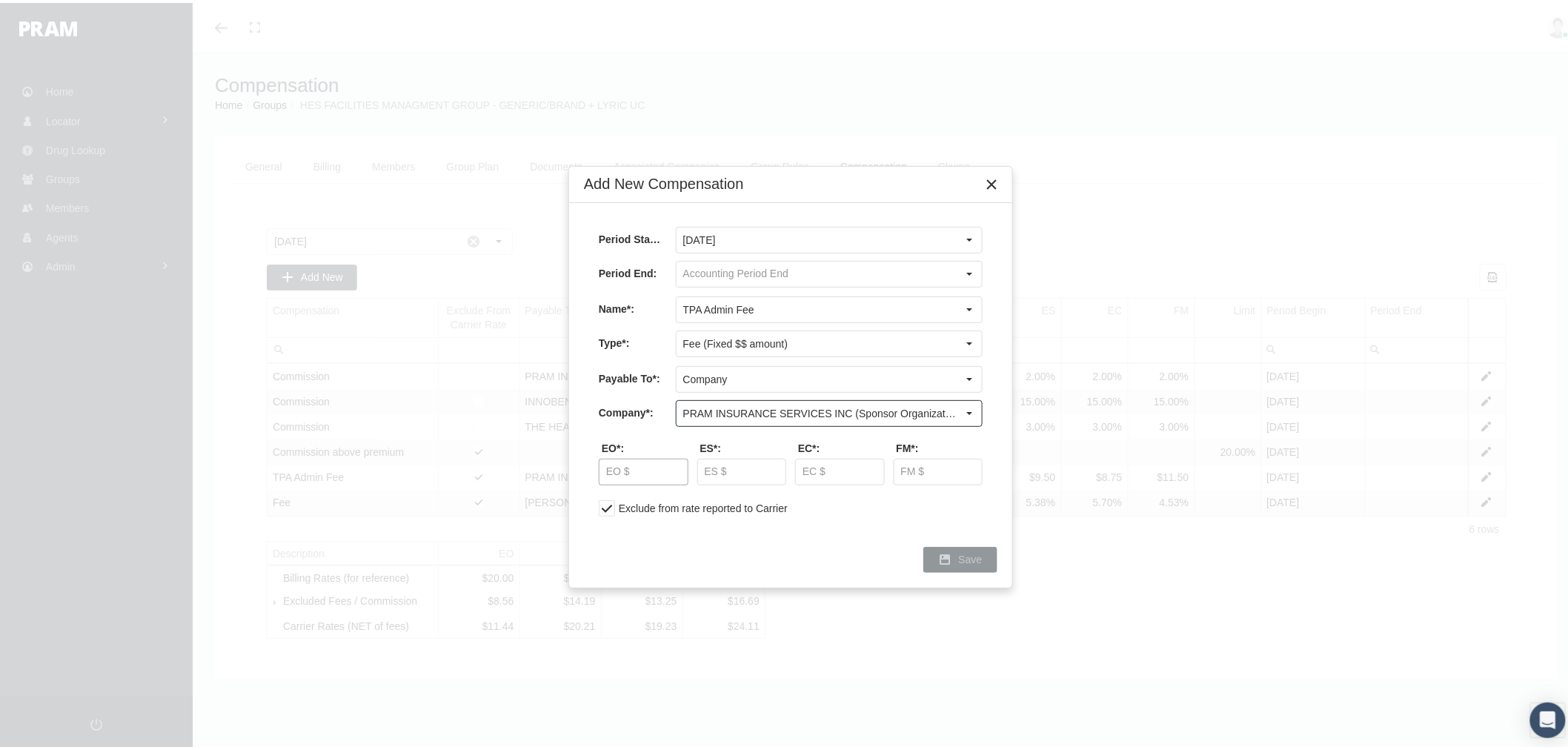
type input "PRAM INSURANCE SERVICES INC (Sponsor Organization, Broker, Distribution Partner…"
click at [644, 461] on input "text" at bounding box center [643, 469] width 88 height 25
type input "$ 1.35"
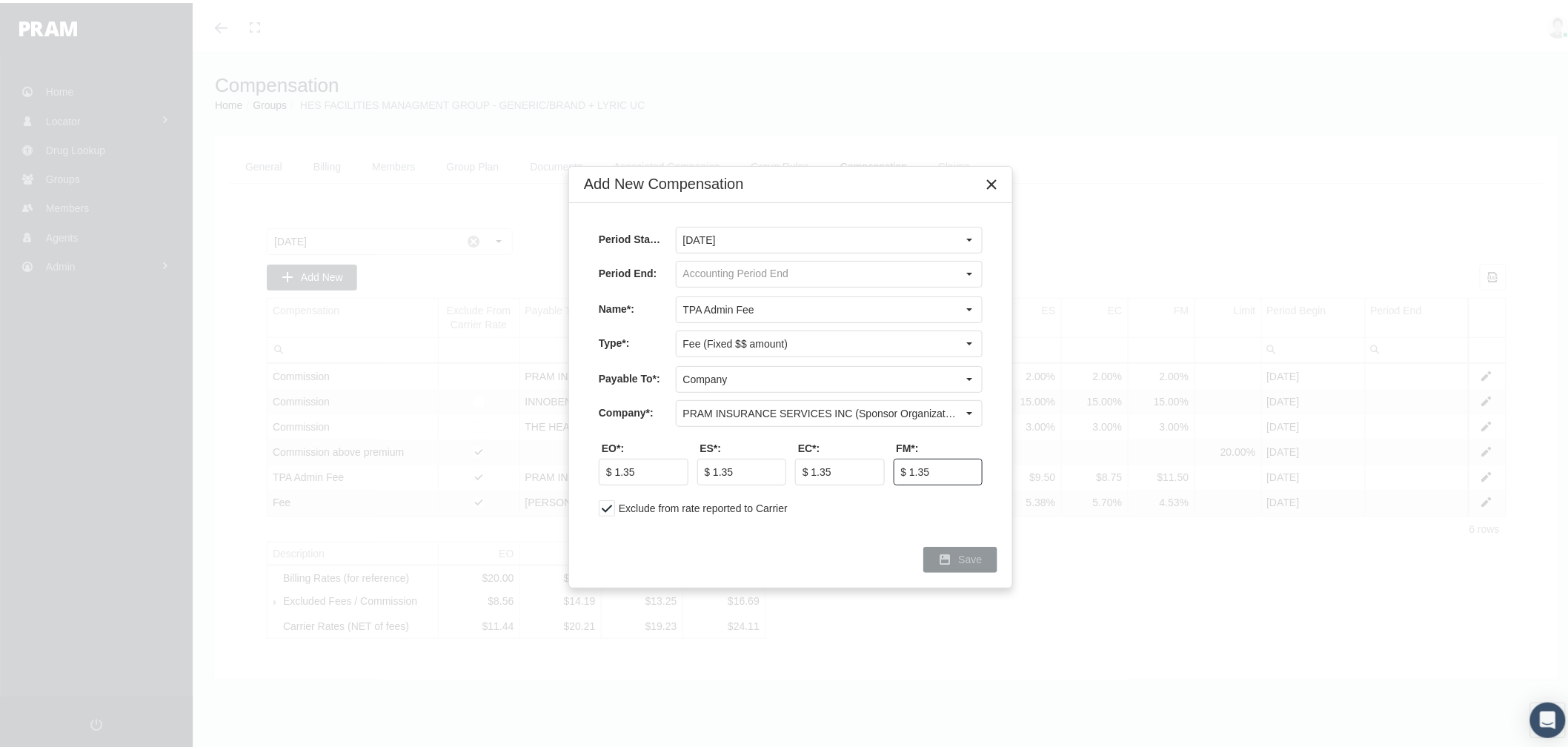
type input "$ 1.35"
click at [947, 549] on div "Save" at bounding box center [960, 557] width 73 height 24
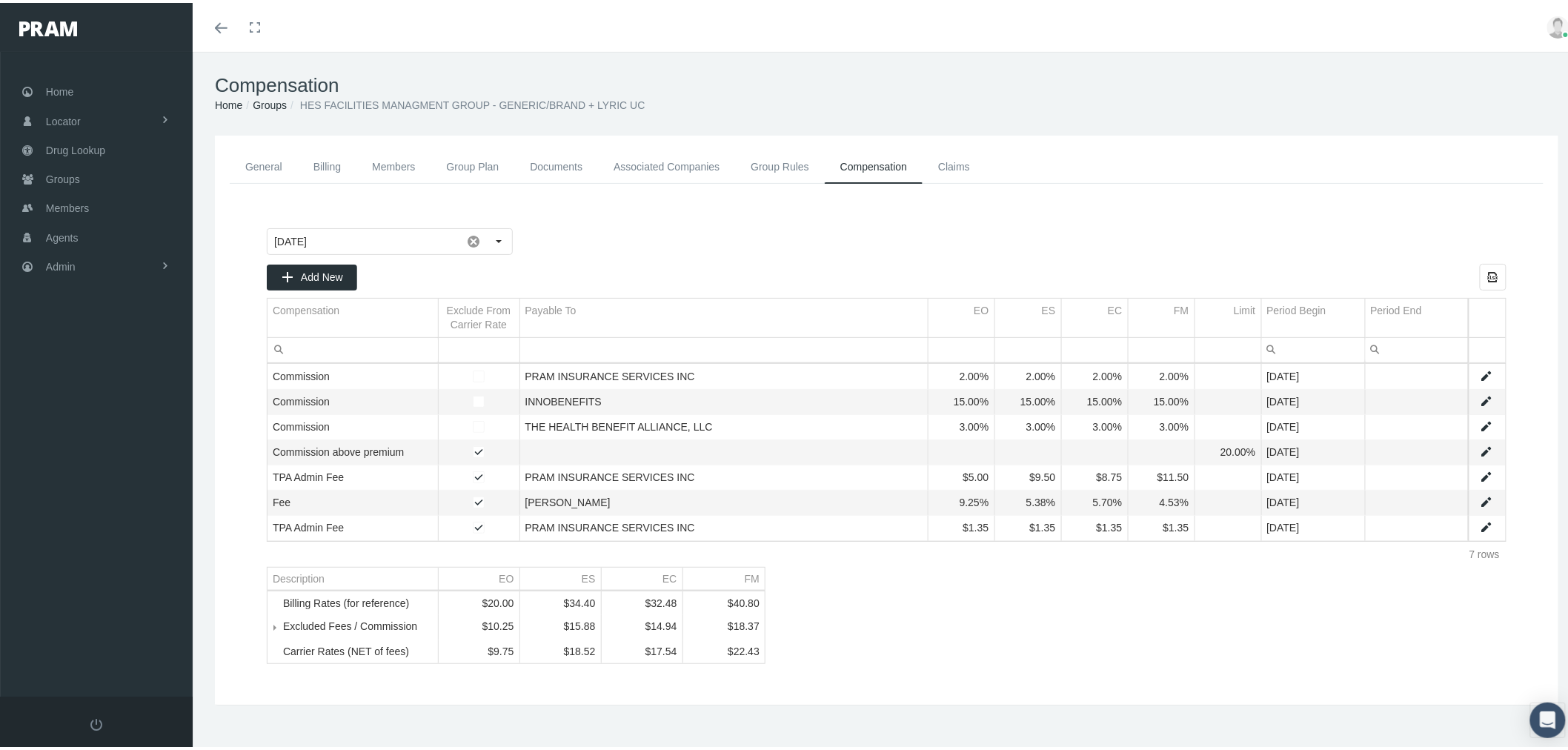
click at [283, 628] on span "Tree list" at bounding box center [283, 624] width 0 height 13
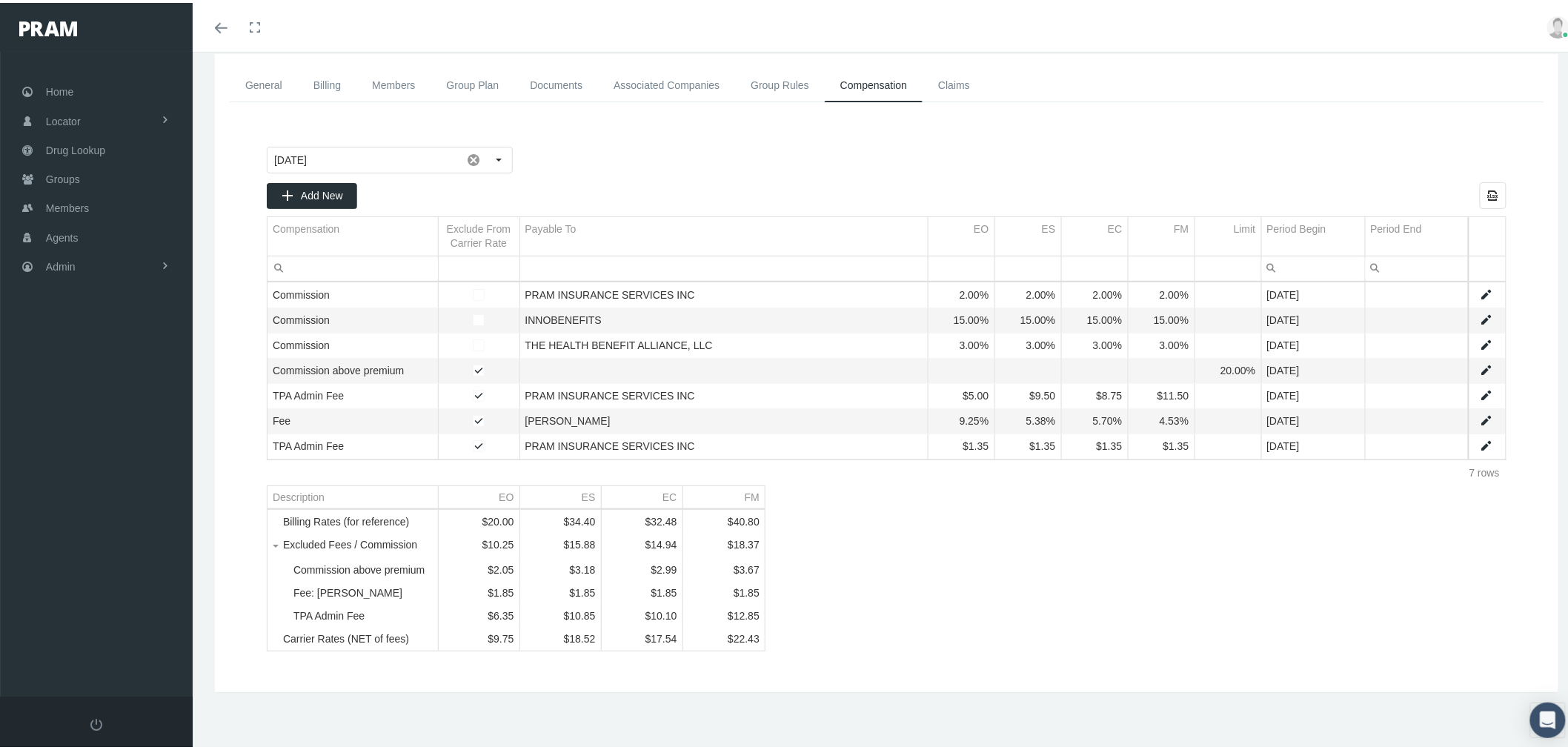
scroll to position [98, 0]
click at [1480, 386] on link "Data grid" at bounding box center [1486, 392] width 13 height 13
type input "July 2025"
type input "TPA Admin Fee"
type input "Fee (Fixed $$ amount)"
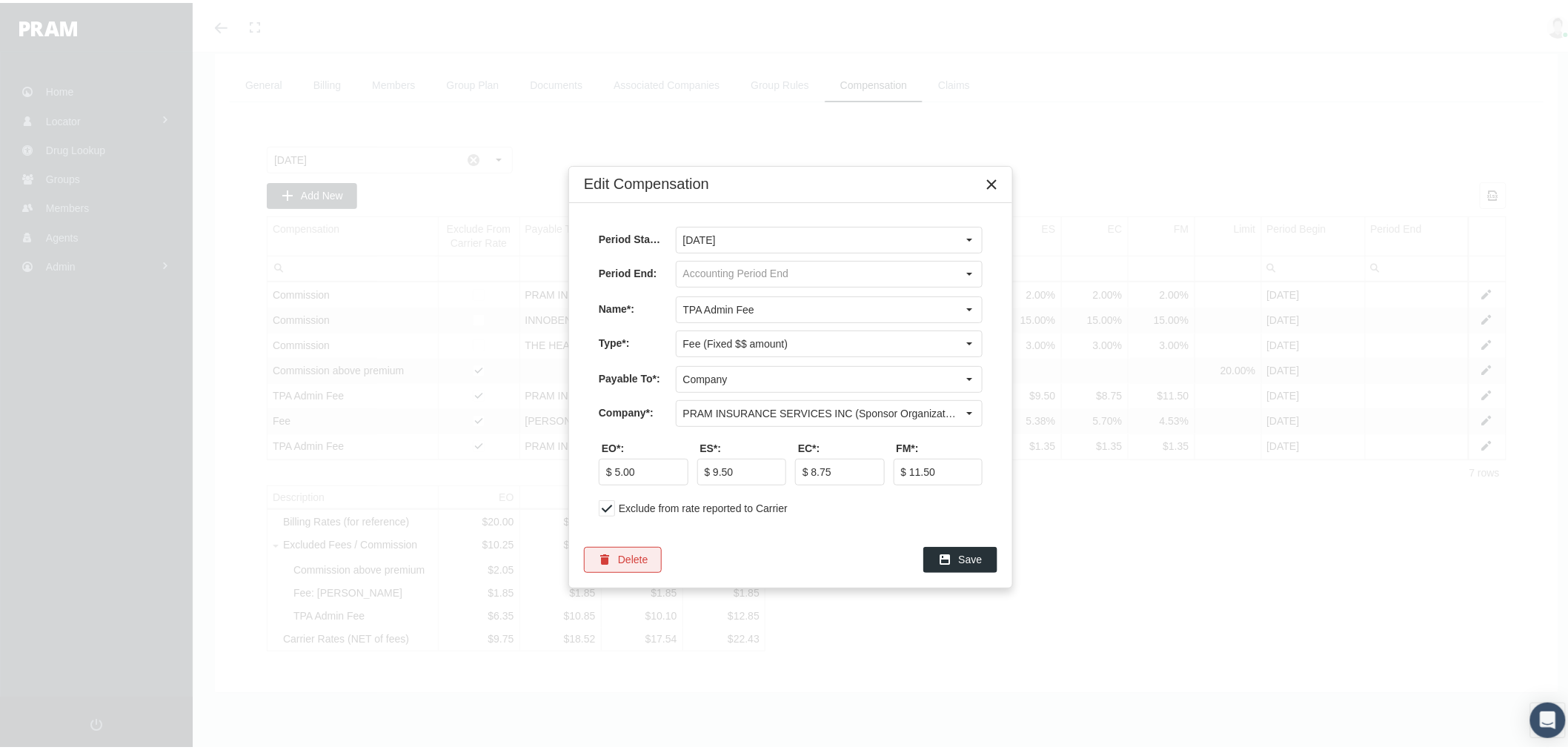
click at [642, 562] on span "Delete" at bounding box center [633, 556] width 30 height 12
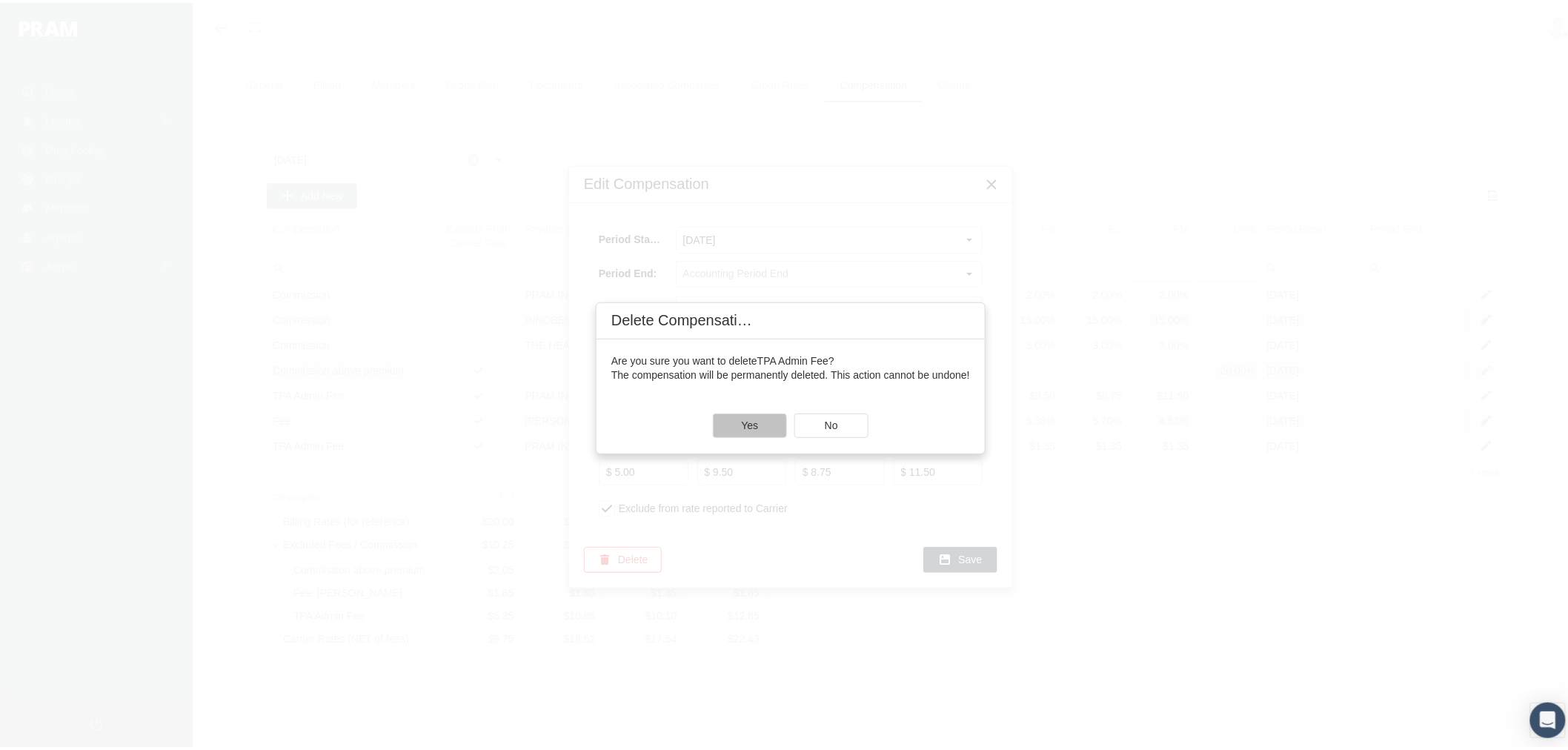
click at [759, 425] on div "Yes" at bounding box center [750, 422] width 73 height 23
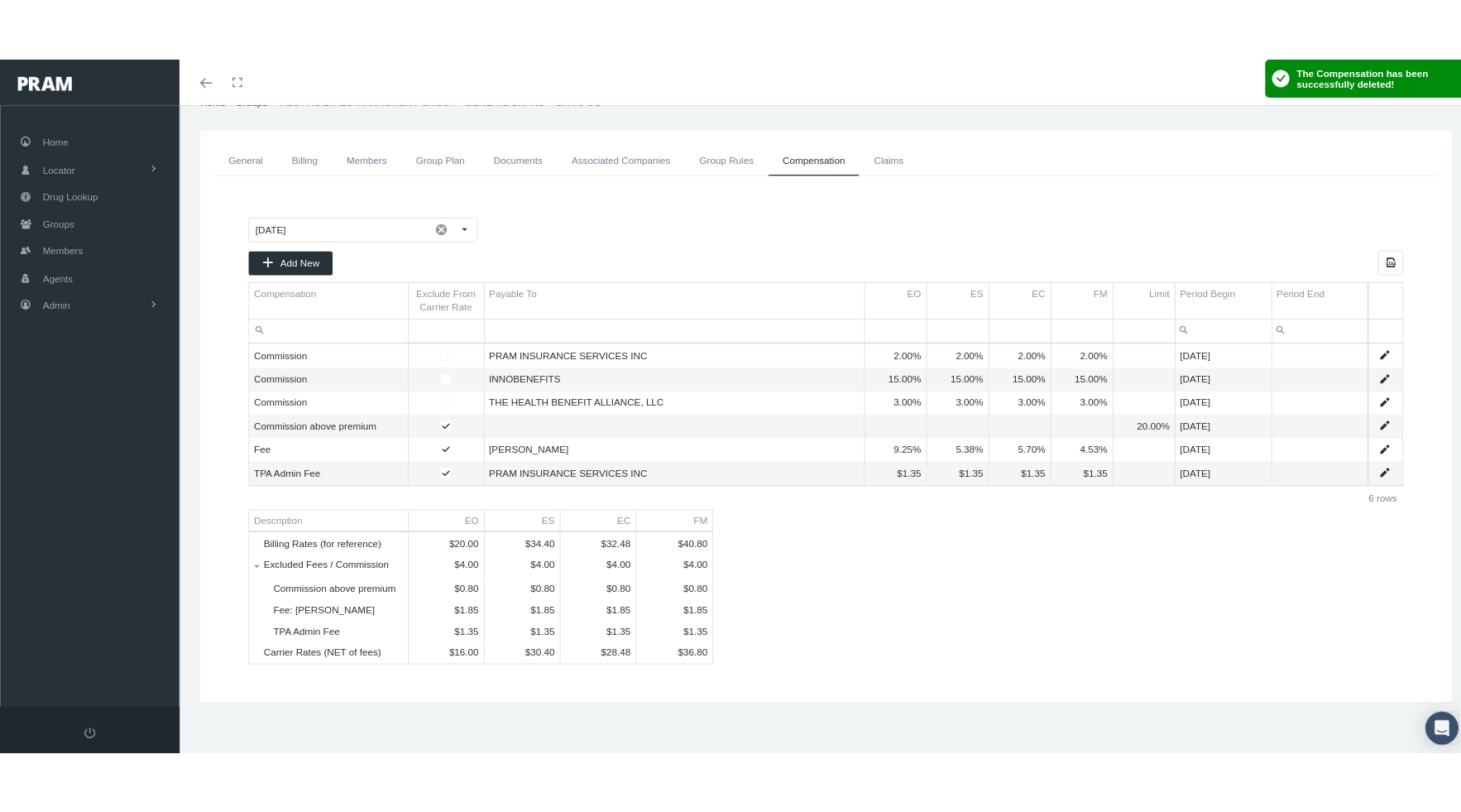
scroll to position [80, 0]
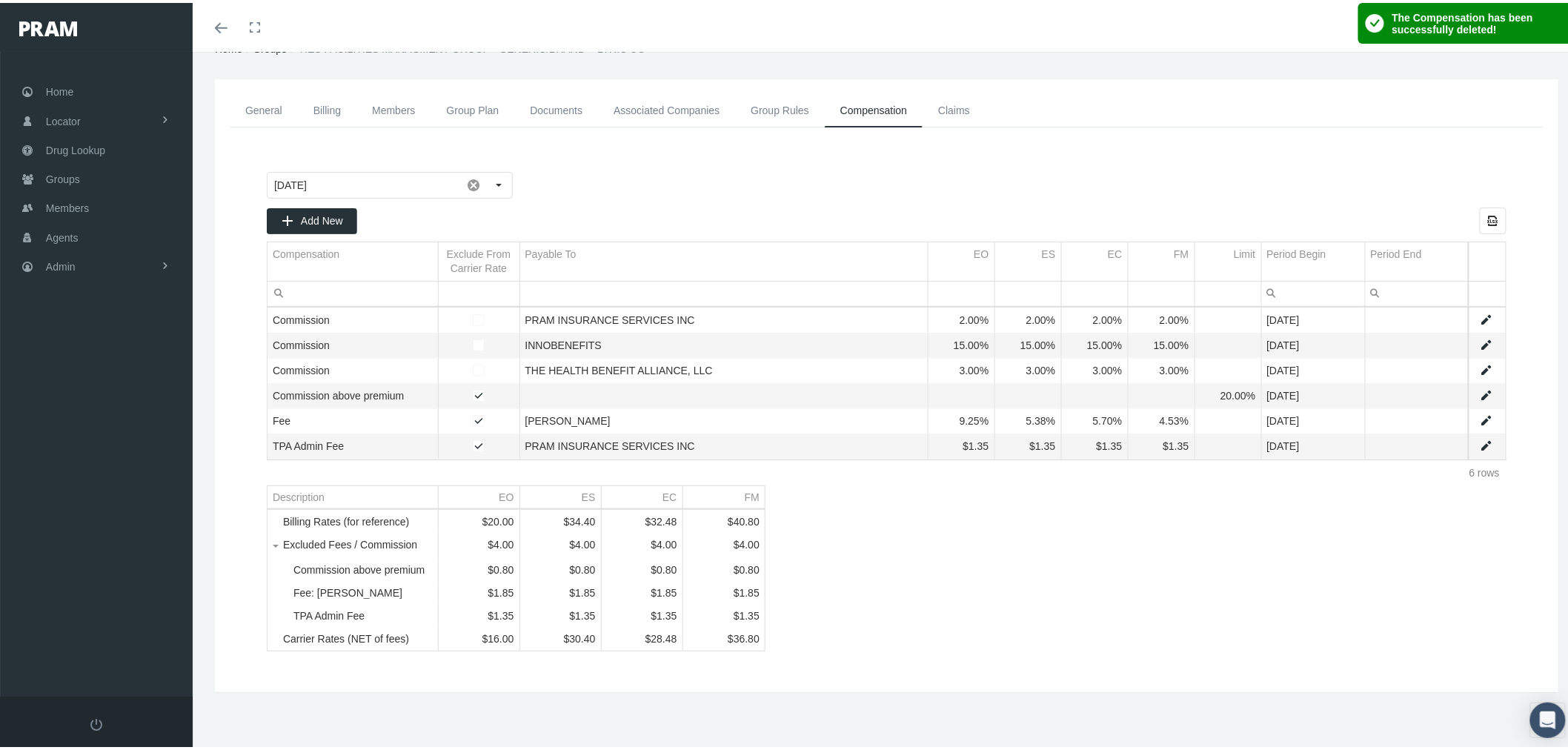
click at [1480, 437] on link "Data grid" at bounding box center [1486, 443] width 13 height 13
type input "July 2025"
type input "TPA Admin Fee"
type input "Fee (Fixed $$ amount)"
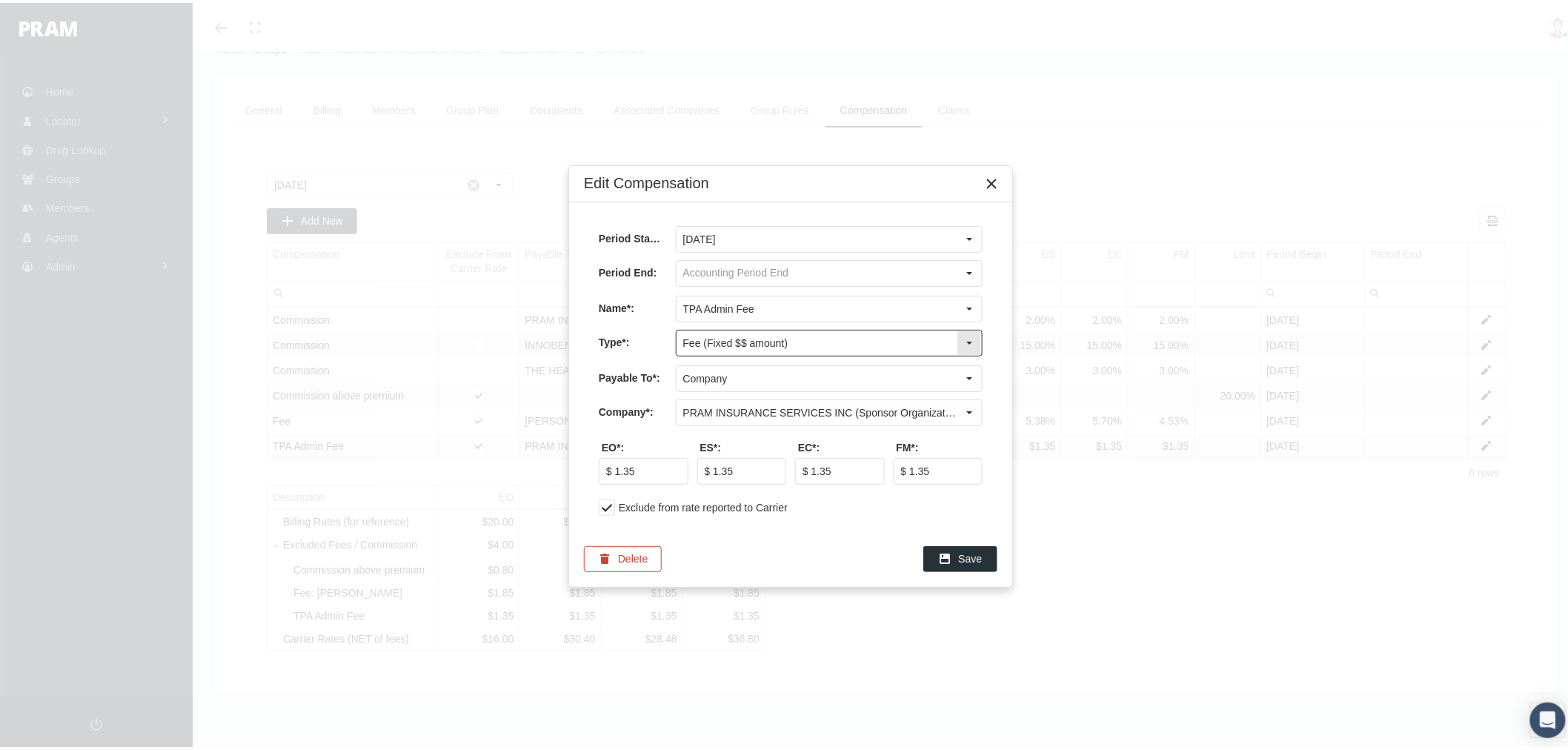
click at [790, 338] on input "Fee (Fixed $$ amount)" at bounding box center [816, 340] width 280 height 25
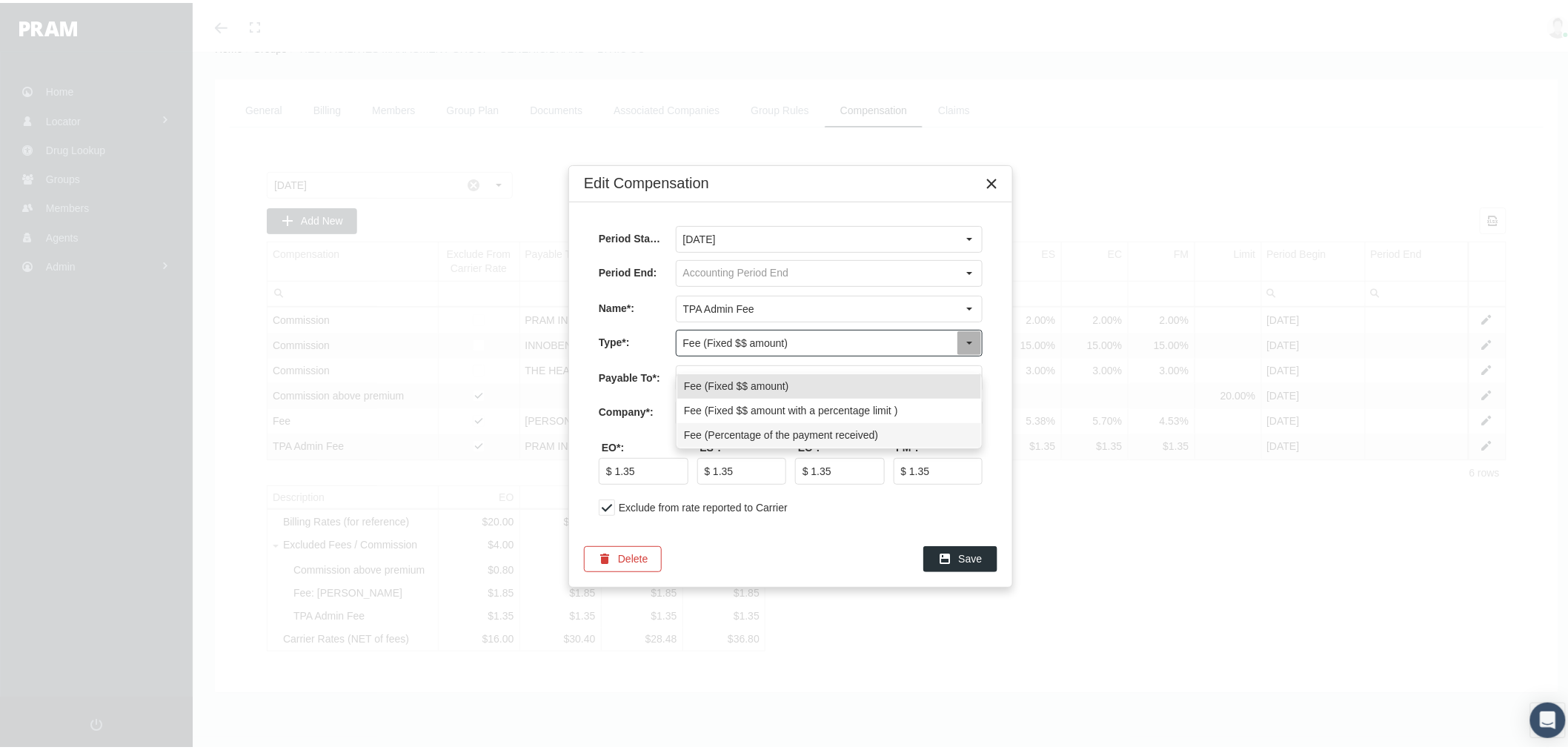
click at [788, 420] on div "Fee (Percentage of the payment received)" at bounding box center [829, 432] width 304 height 24
type input "Fee (Percentage of the payment received)"
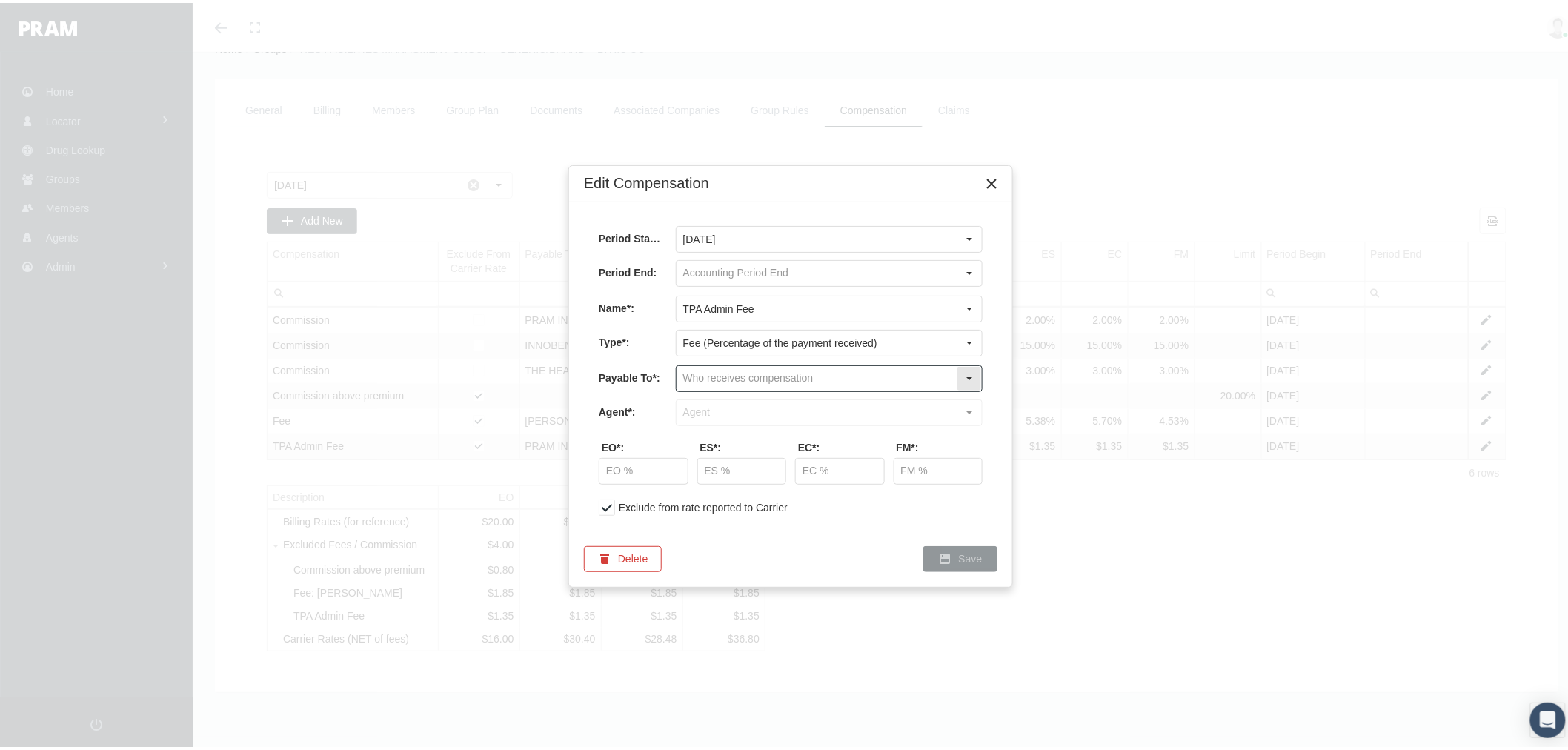
click at [788, 378] on input "text" at bounding box center [816, 376] width 280 height 25
click at [780, 431] on div "Company" at bounding box center [829, 443] width 304 height 24
type input "Company"
click at [771, 413] on input "text" at bounding box center [816, 410] width 280 height 25
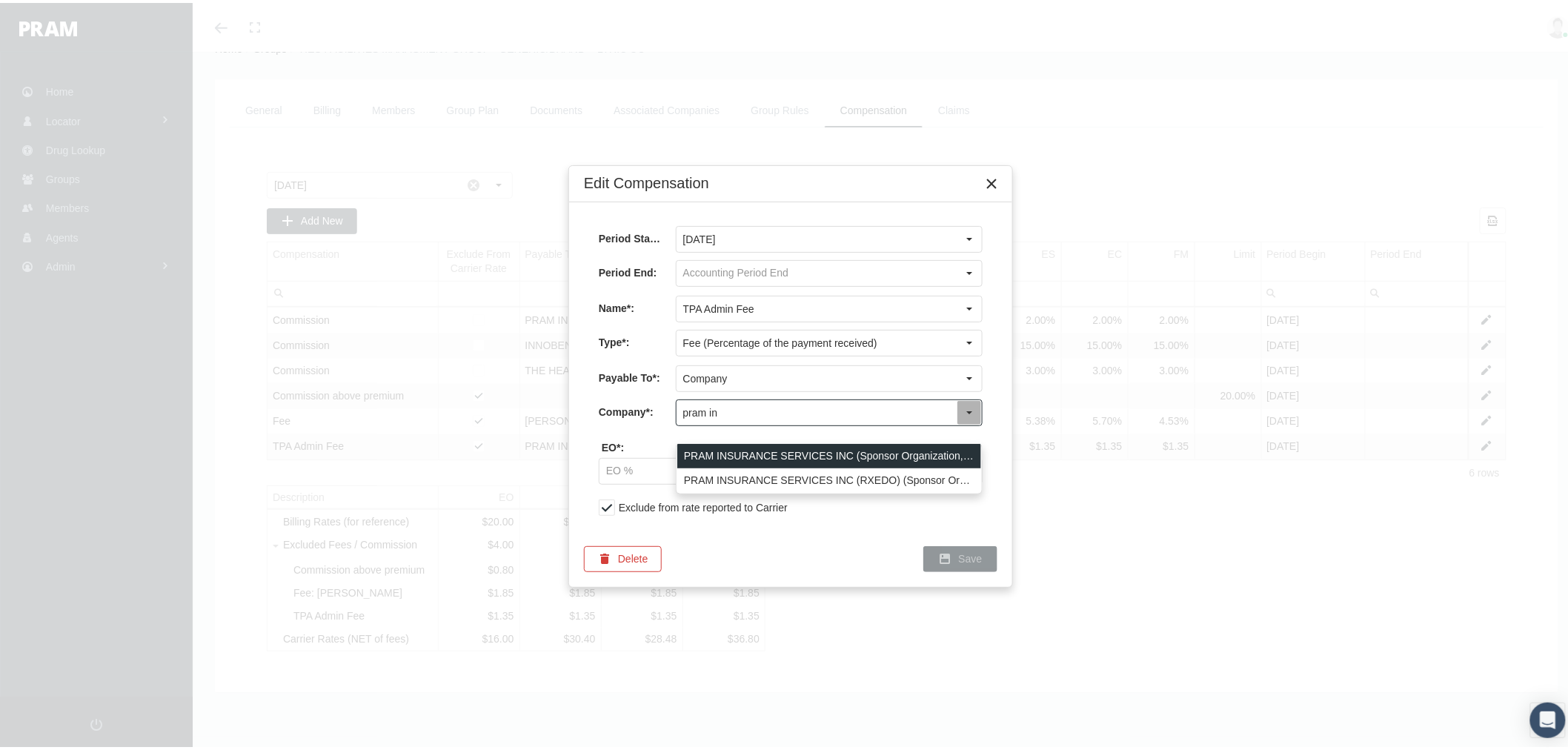
click at [764, 441] on div "PRAM INSURANCE SERVICES INC (Sponsor Organization, Broker, Distribution Partner…" at bounding box center [829, 452] width 304 height 24
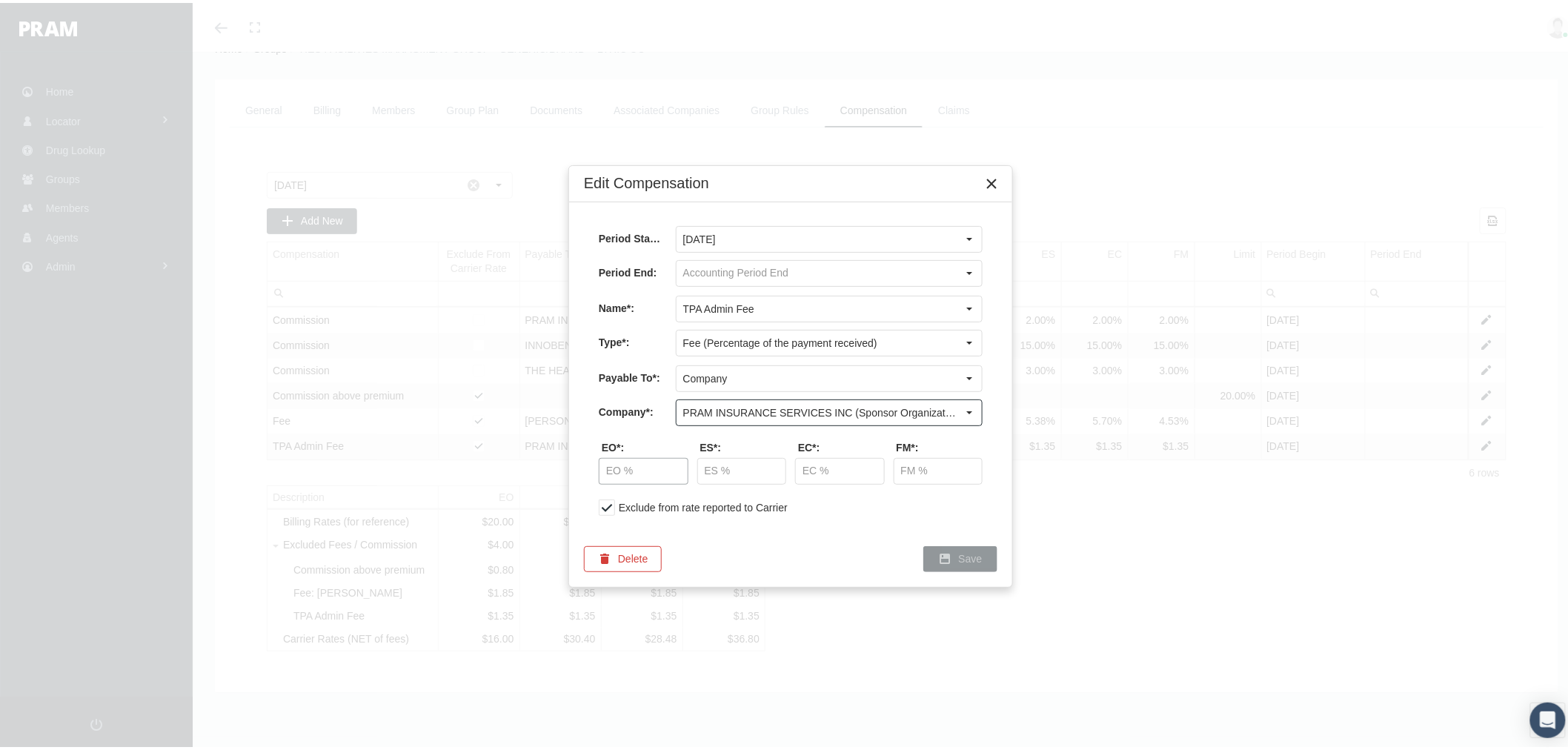
type input "PRAM INSURANCE SERVICES INC (Sponsor Organization, Broker, Distribution Partner…"
click at [627, 478] on input "text" at bounding box center [643, 468] width 88 height 25
type input "31.75 %"
type input "31.54 %"
type input "31.10 %"
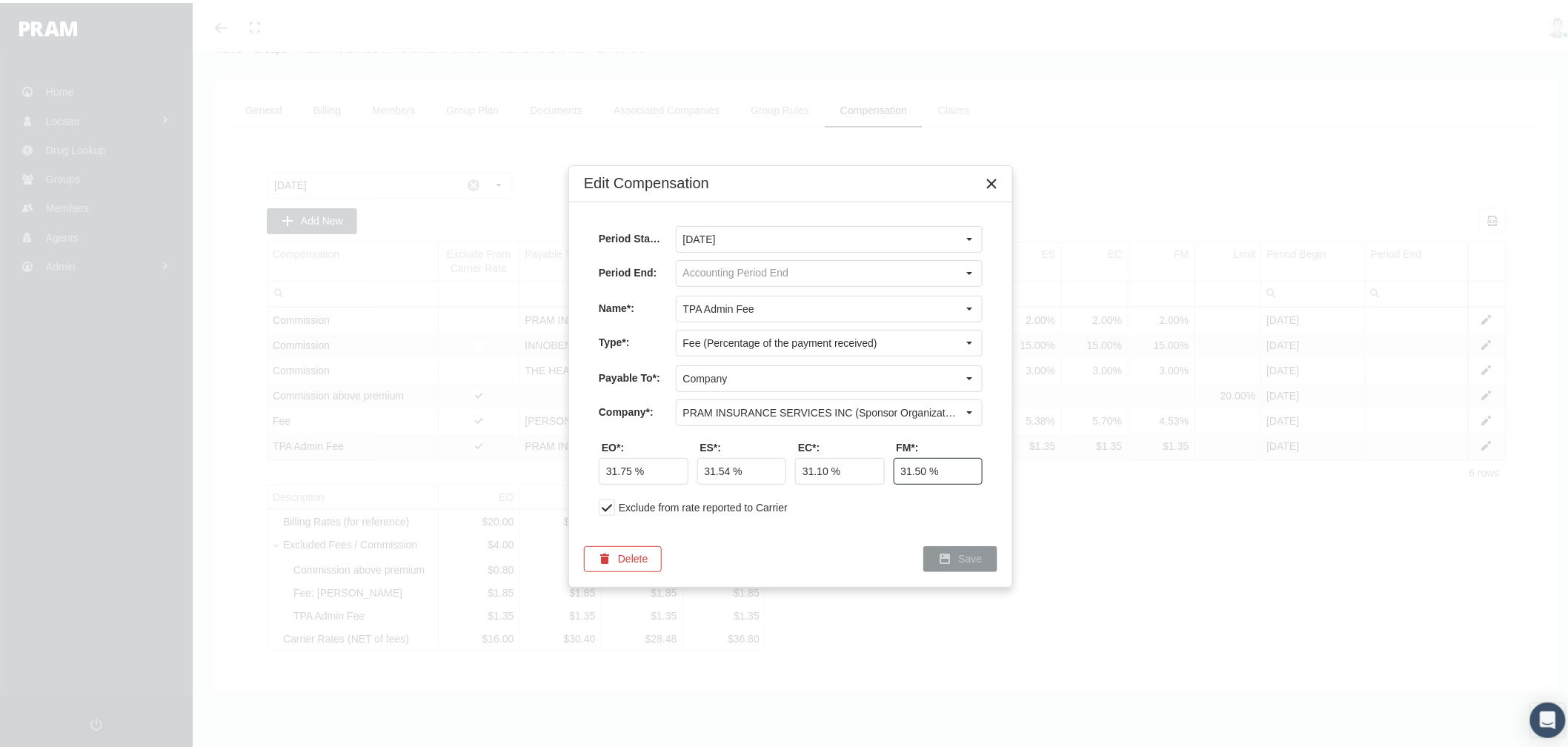
type input "31.50 %"
click at [954, 557] on div "Save" at bounding box center [960, 556] width 73 height 24
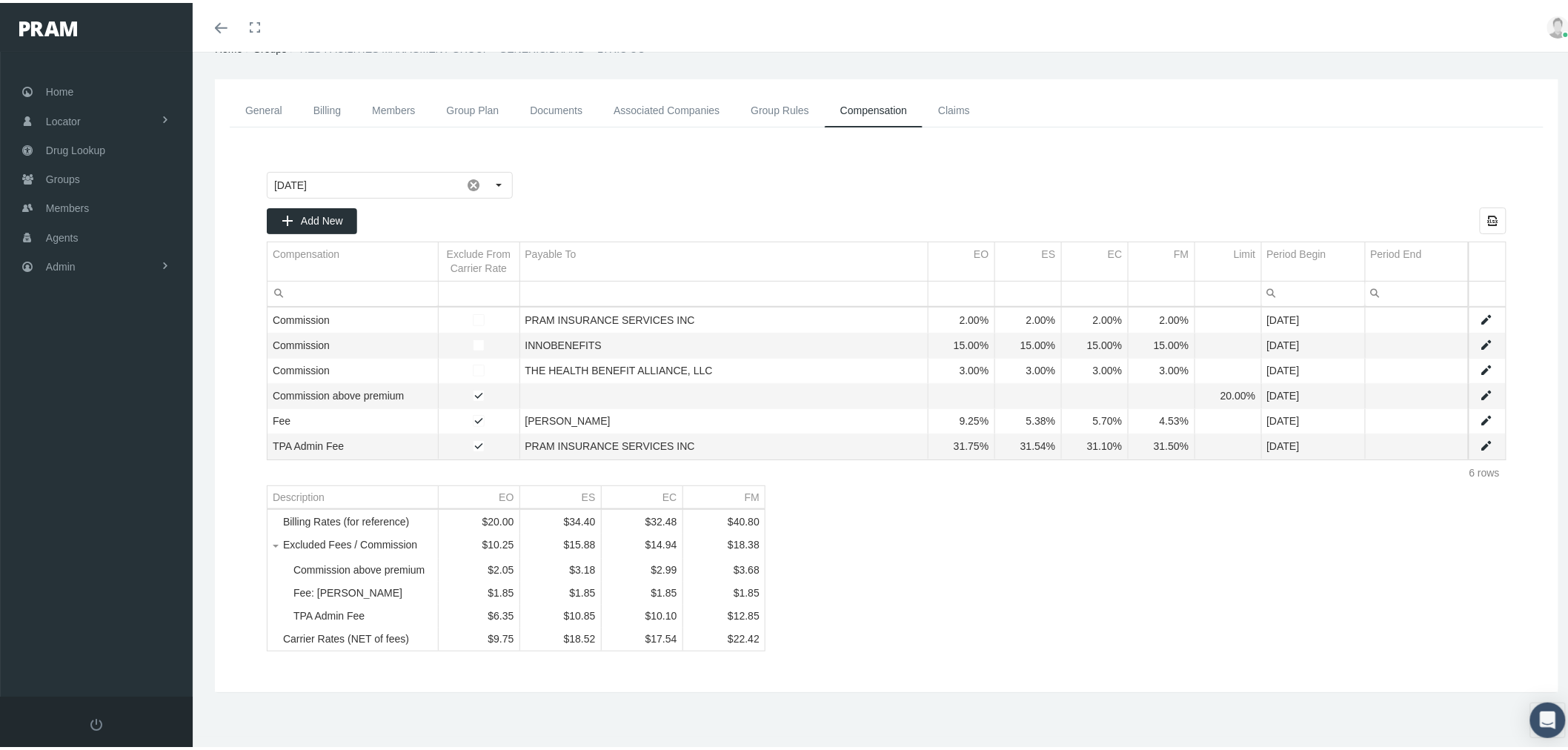
click at [1480, 437] on link "Data grid" at bounding box center [1486, 443] width 13 height 13
type input "July 2025"
type input "TPA Admin Fee"
type input "Fee (Percentage of the payment received)"
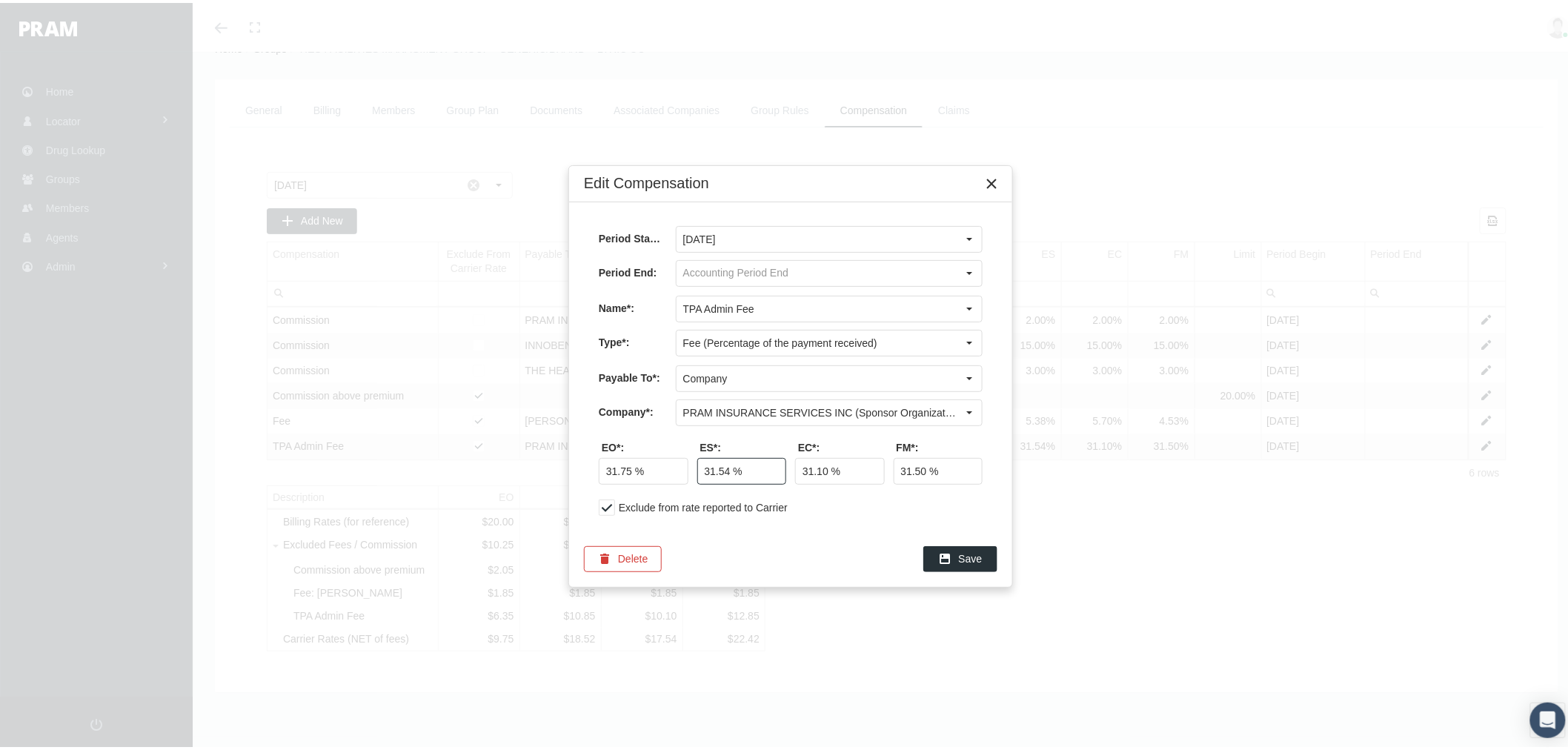
click at [728, 467] on input "31.54 %" at bounding box center [742, 468] width 88 height 25
type input "31.53 %"
drag, startPoint x: 914, startPoint y: 468, endPoint x: 924, endPoint y: 468, distance: 10.0
click at [924, 468] on input "31.50 %" at bounding box center [939, 468] width 88 height 25
type input "31.49 %"
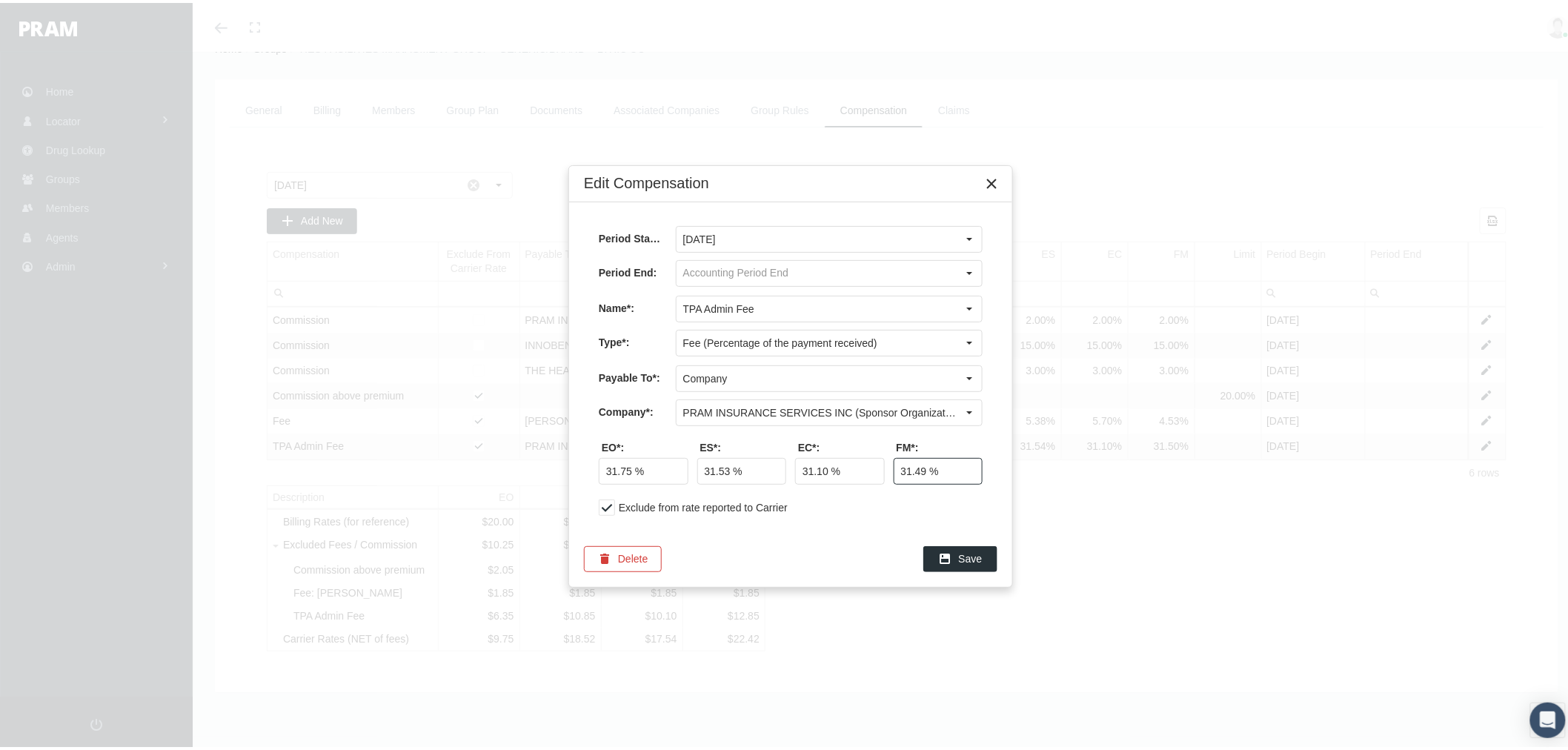
click at [922, 510] on div "Exclude from rate reported to Carrier" at bounding box center [790, 504] width 384 height 17
click at [958, 557] on span "Save" at bounding box center [970, 555] width 24 height 12
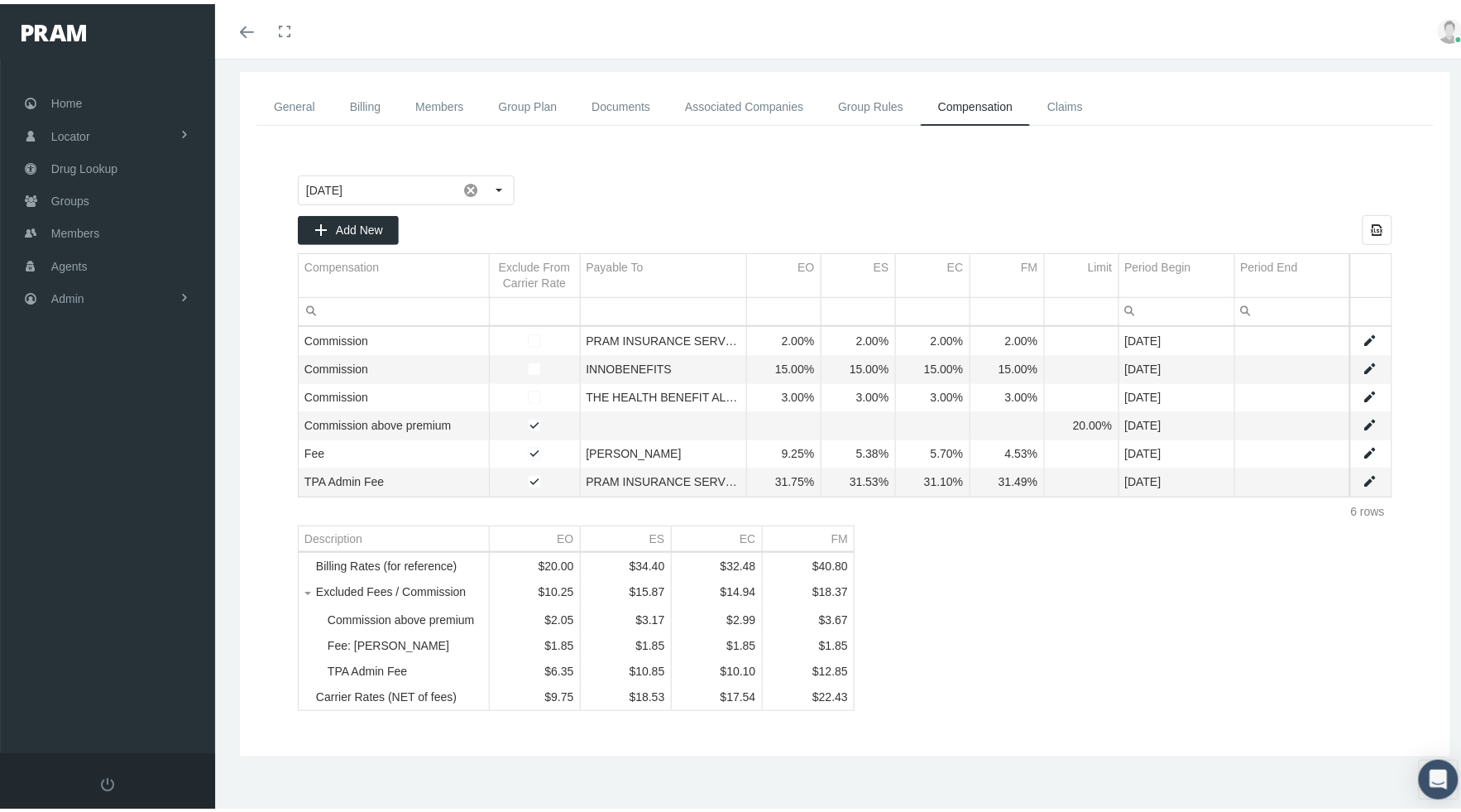
click at [242, 25] on icon "Toggle menubar" at bounding box center [247, 27] width 14 height 10
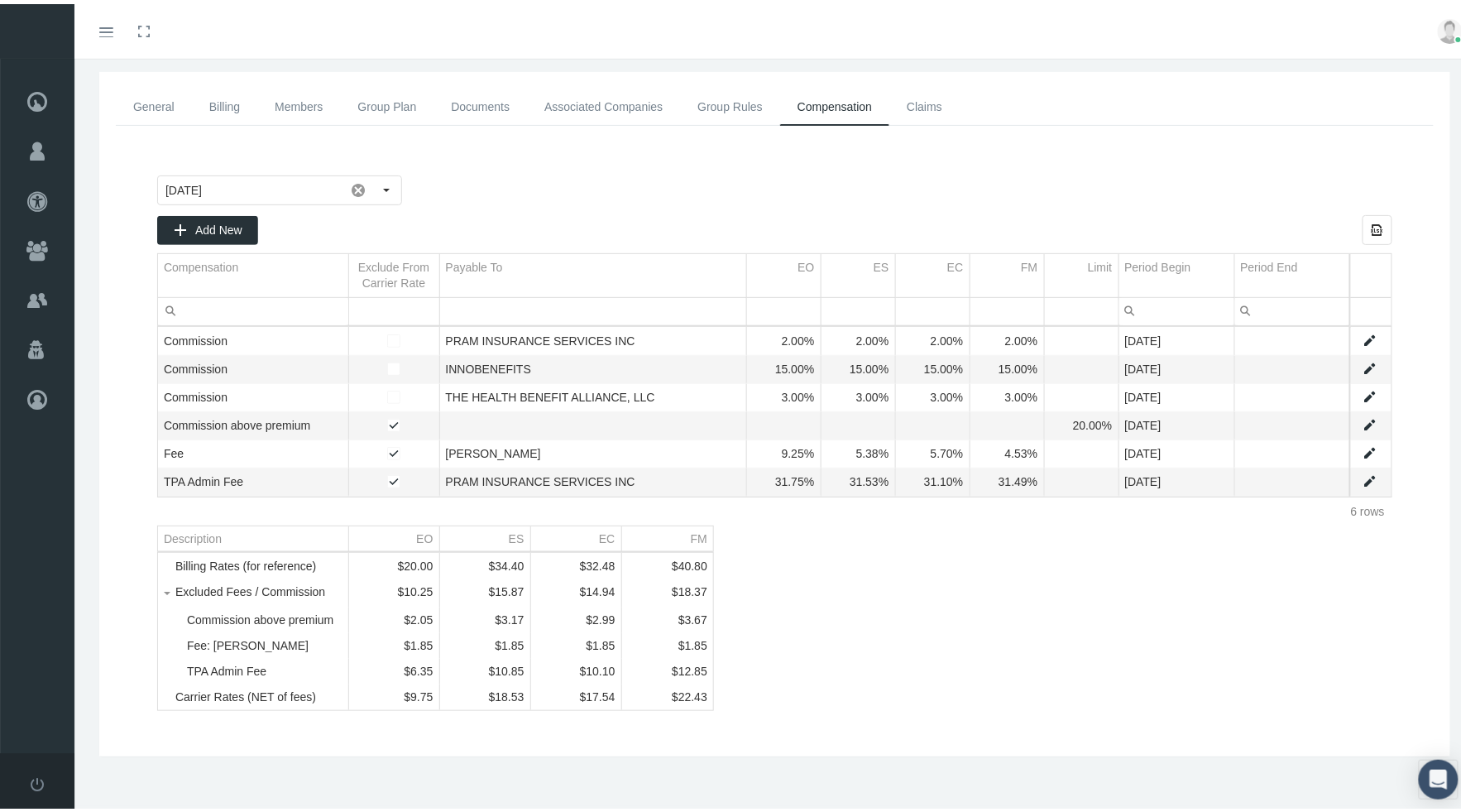
click at [477, 103] on link "Documents" at bounding box center [481, 103] width 93 height 37
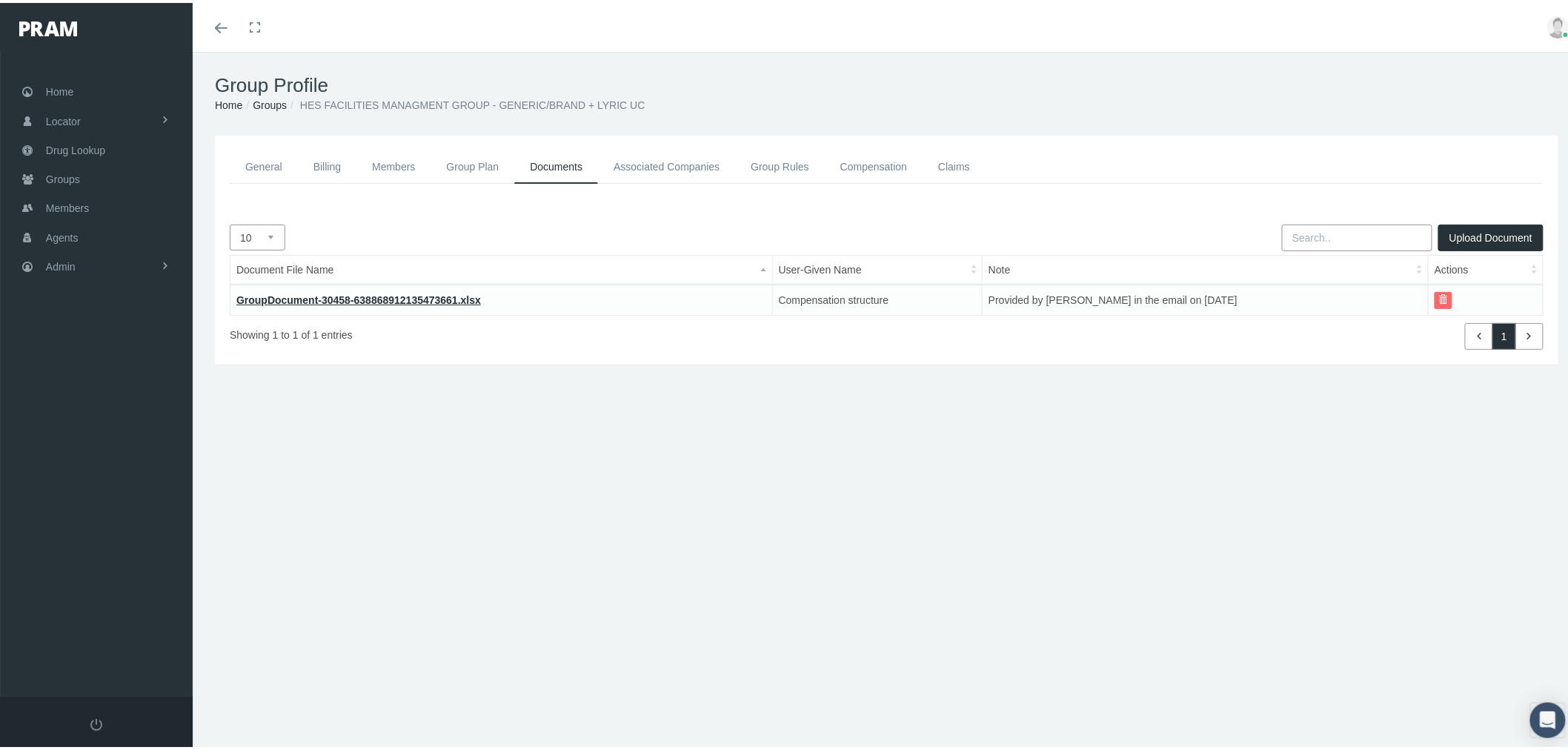
click at [1307, 298] on span "button" at bounding box center [1442, 296] width 9 height 9
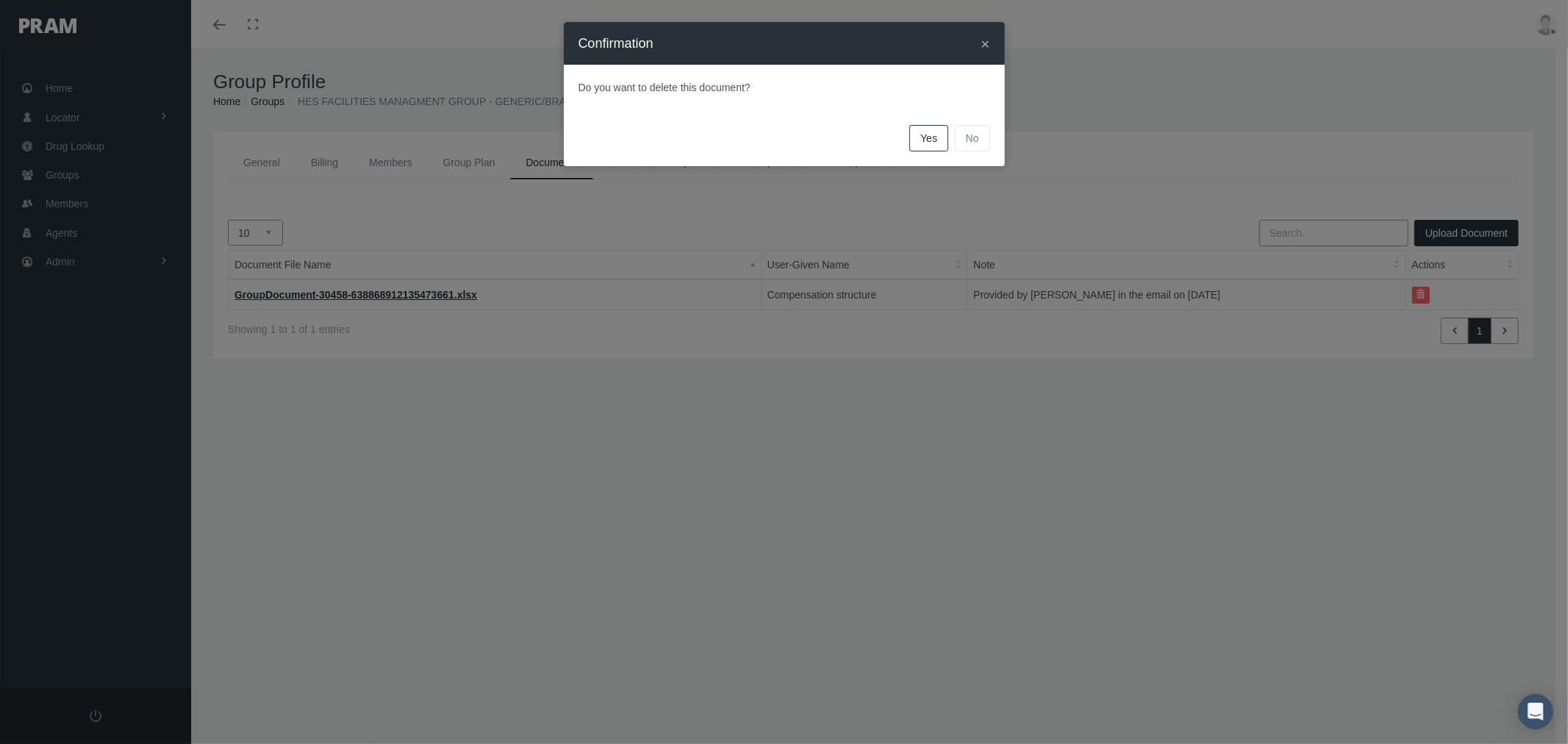
click at [923, 135] on span "Yes" at bounding box center [929, 138] width 17 height 12
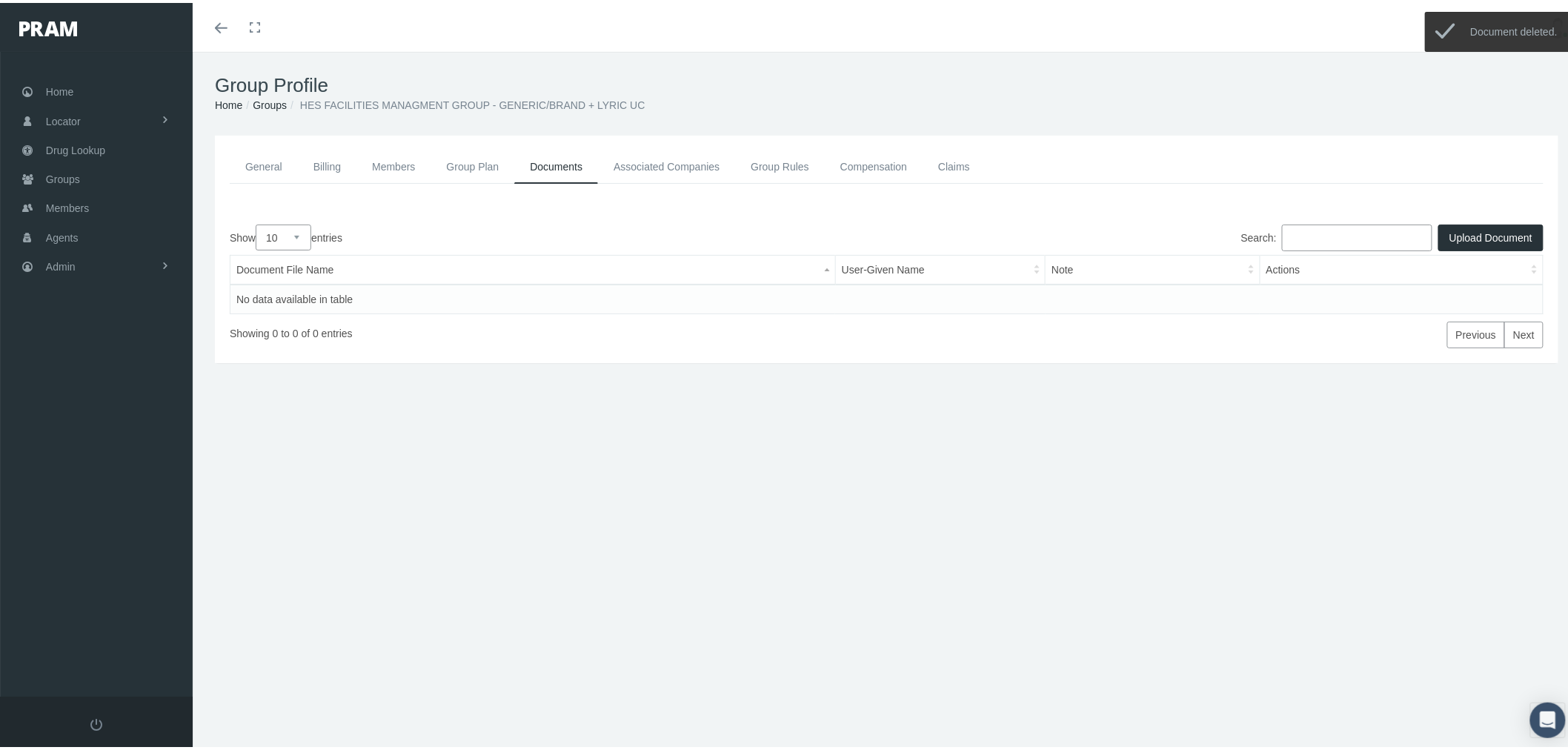
click at [1307, 238] on button "Upload Document" at bounding box center [1490, 235] width 105 height 27
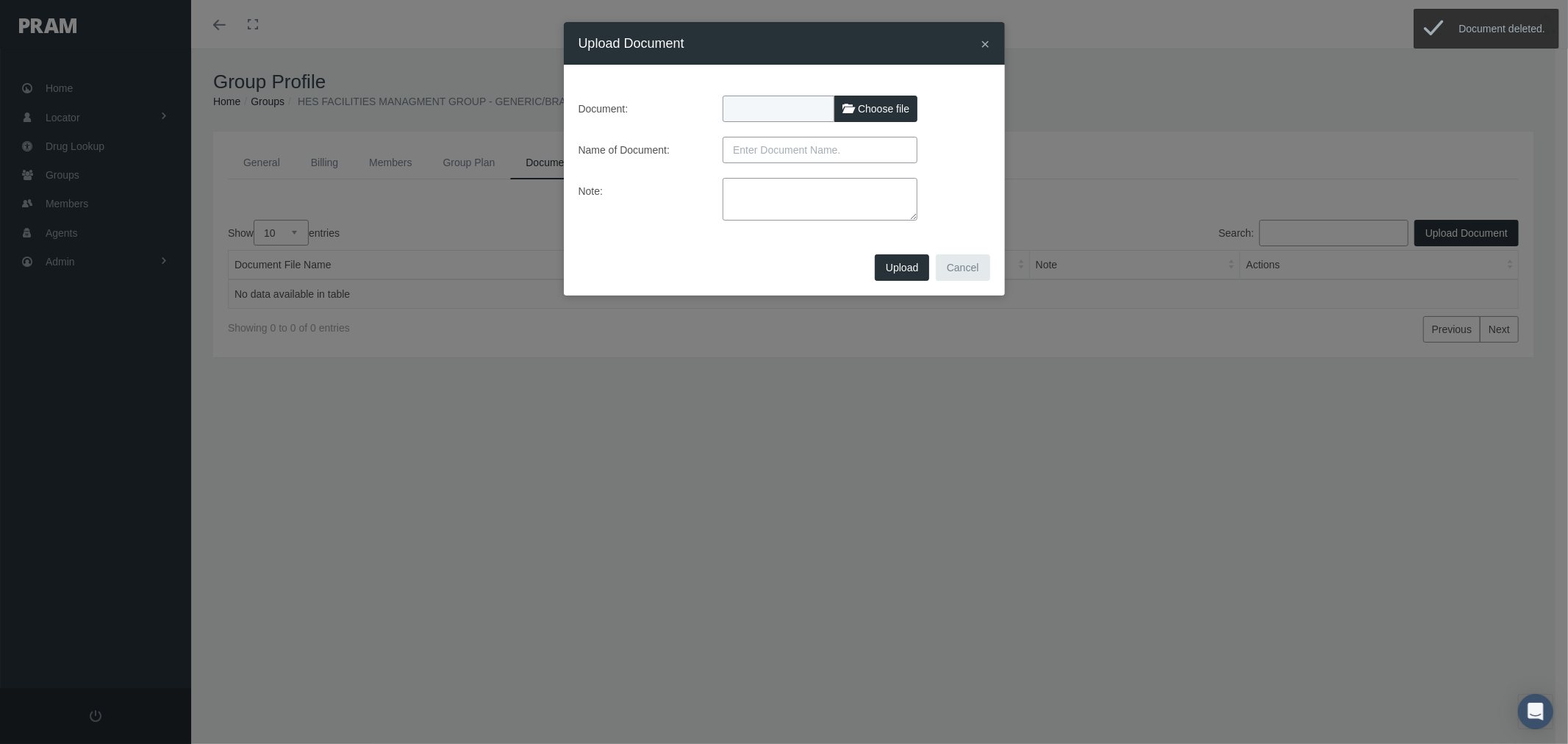
click at [869, 114] on span "Choose file" at bounding box center [883, 108] width 52 height 12
click at [869, 114] on input "Choose file" at bounding box center [819, 106] width 195 height 20
type input "C:\fakepath\COMP INNO HBA - HES FACILITIES Lisa corrected on 9.11.25.xlsx"
type input "COMP INNO HBA - HES FACILITIES Lisa corrected on 9.11.25.xlsx"
click at [832, 151] on input "text" at bounding box center [819, 150] width 195 height 27
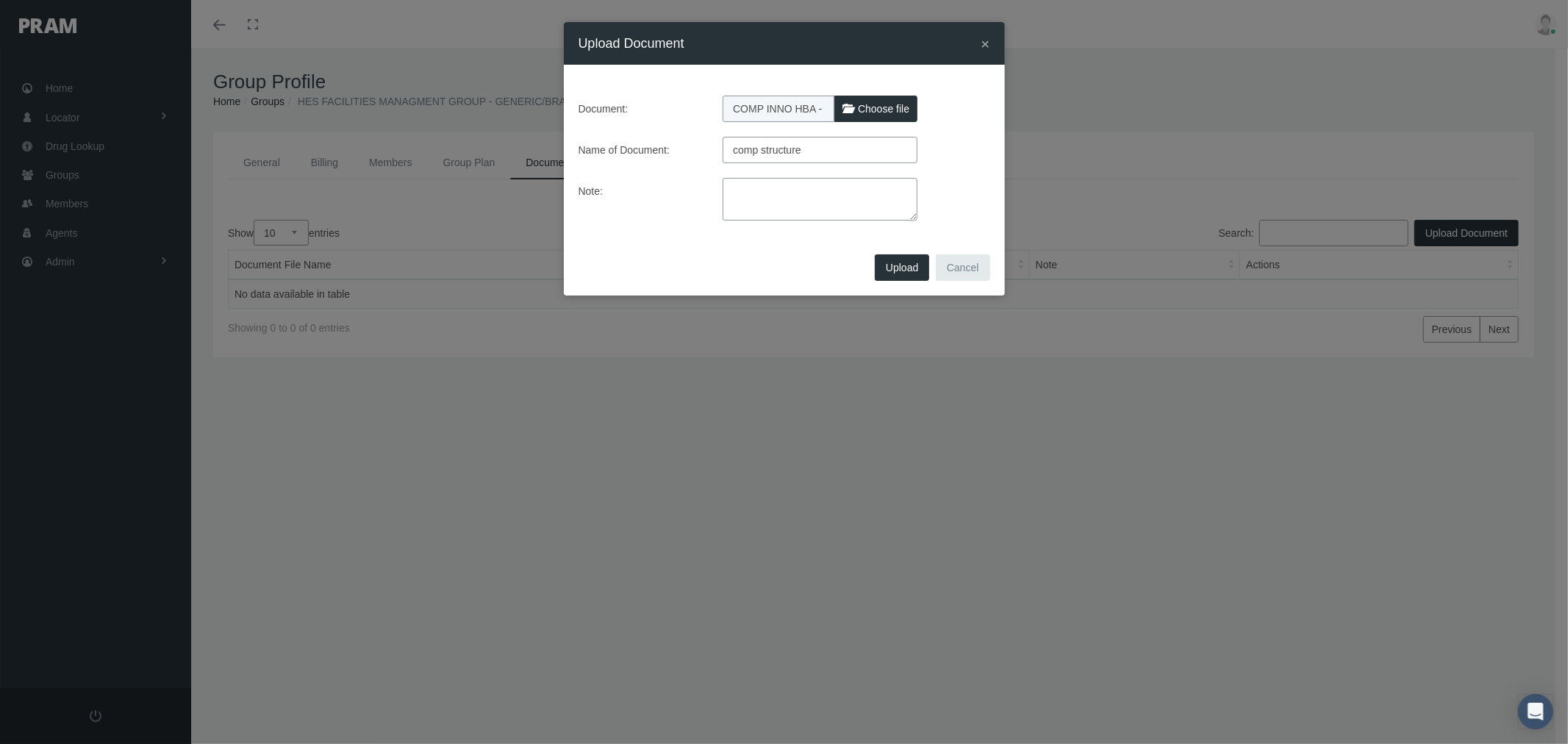
type input "comp structure"
click at [833, 173] on div "Document: COMP INNO HBA - HES FACILITIES Lisa corrected on 9.11.25.xlsx Choose …" at bounding box center [785, 158] width 412 height 125
click at [826, 196] on textarea at bounding box center [819, 199] width 195 height 42
type textarea "corrected version provided by Lisa on 9/11/2025"
click at [902, 267] on span "Upload" at bounding box center [901, 267] width 32 height 12
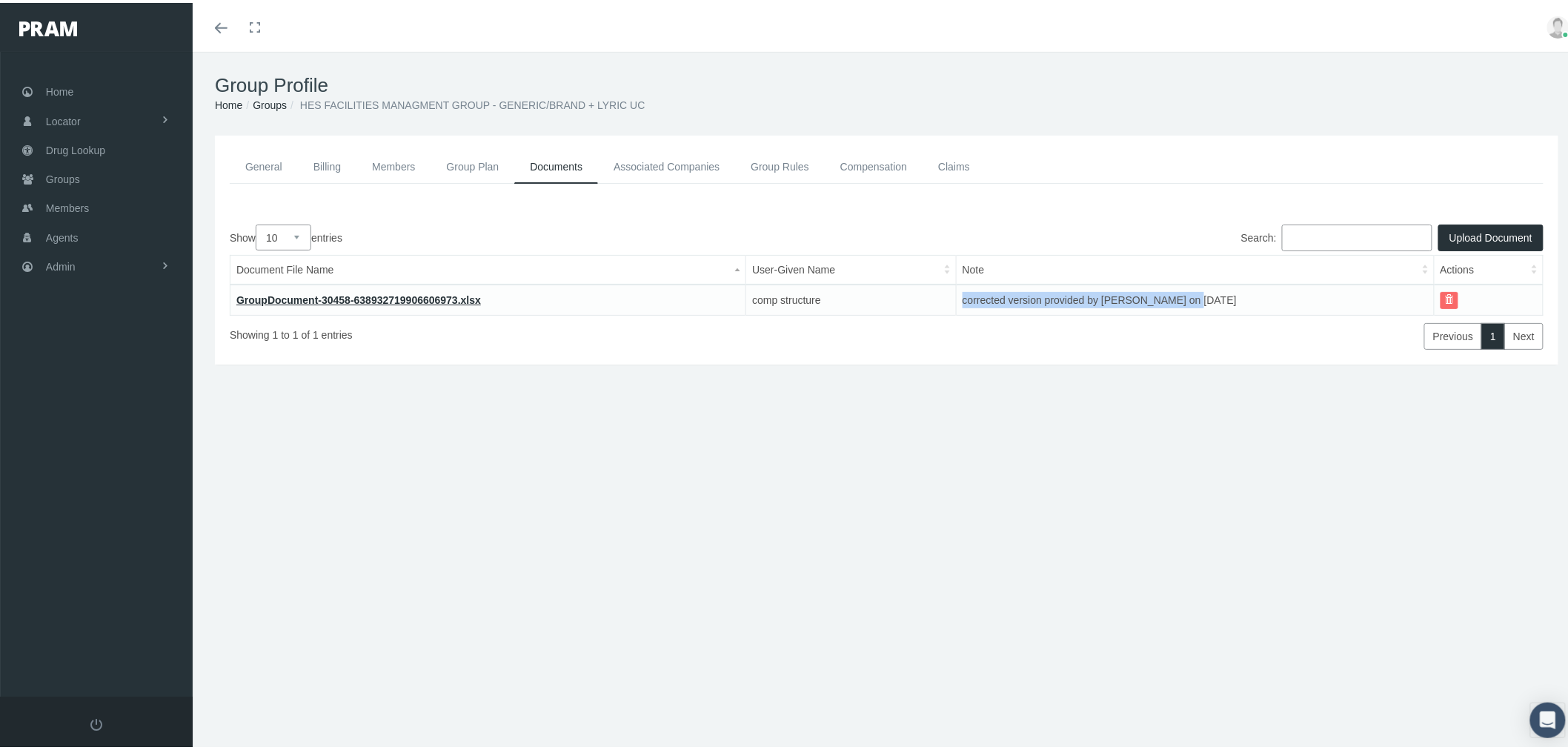
drag, startPoint x: 1186, startPoint y: 294, endPoint x: 958, endPoint y: 291, distance: 228.0
click at [958, 291] on td "corrected version provided by Lisa on 9/11/2025" at bounding box center [1195, 297] width 478 height 30
copy td "corrected version provided by Lisa on 9/11/2025"
click at [858, 162] on link "Compensation" at bounding box center [873, 164] width 98 height 33
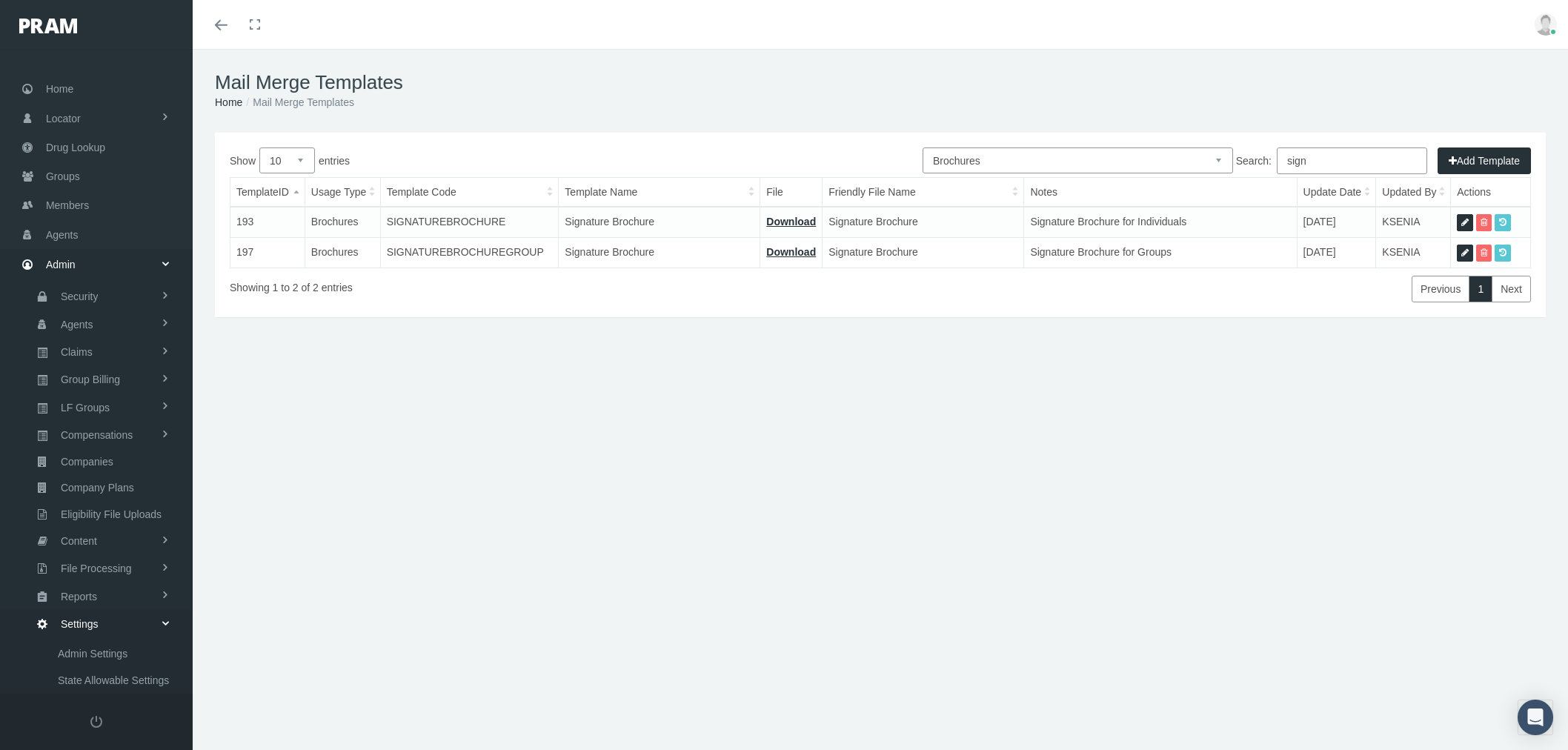
select select "8"
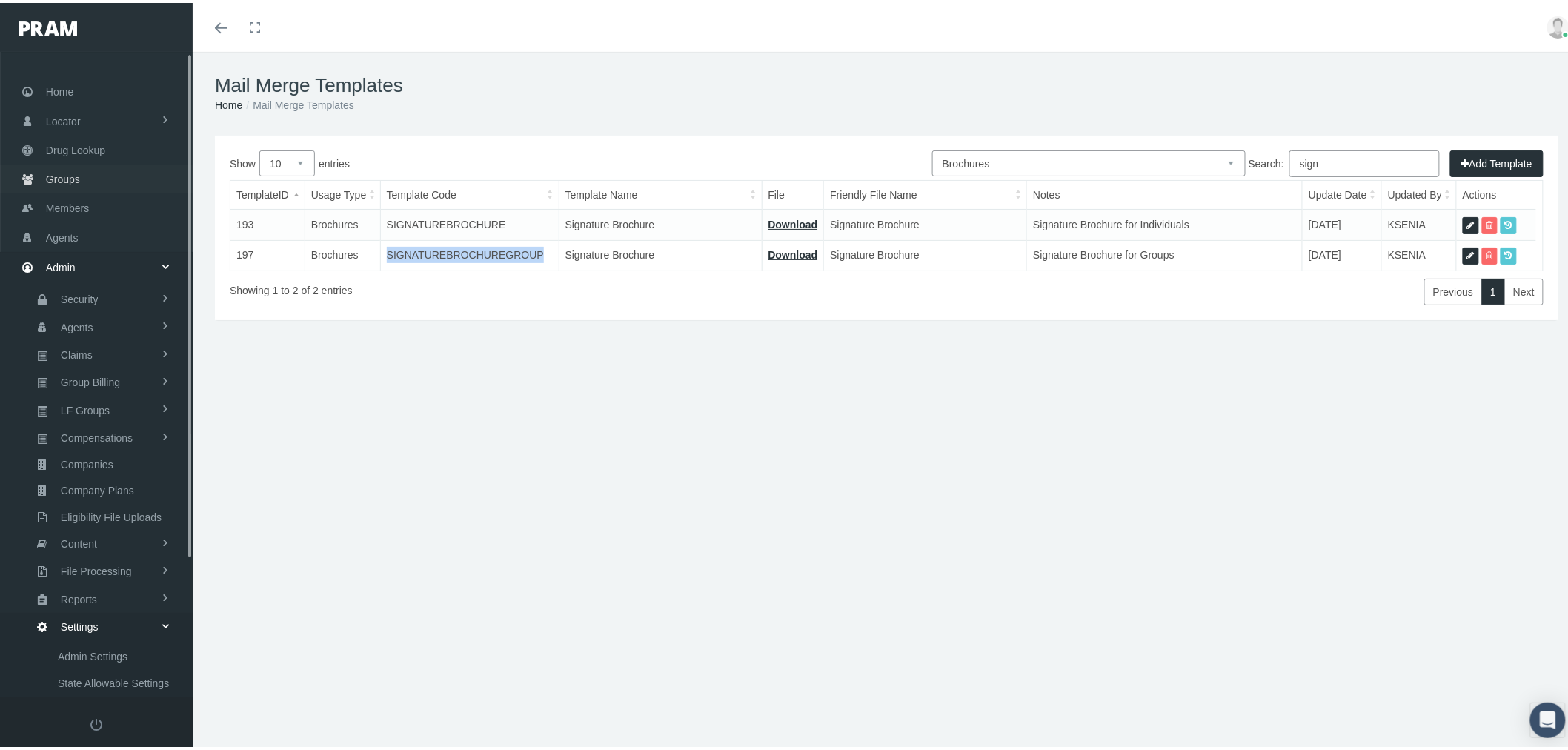
drag, startPoint x: 94, startPoint y: 169, endPoint x: 106, endPoint y: 171, distance: 12.2
click at [94, 169] on link "Groups" at bounding box center [96, 176] width 193 height 29
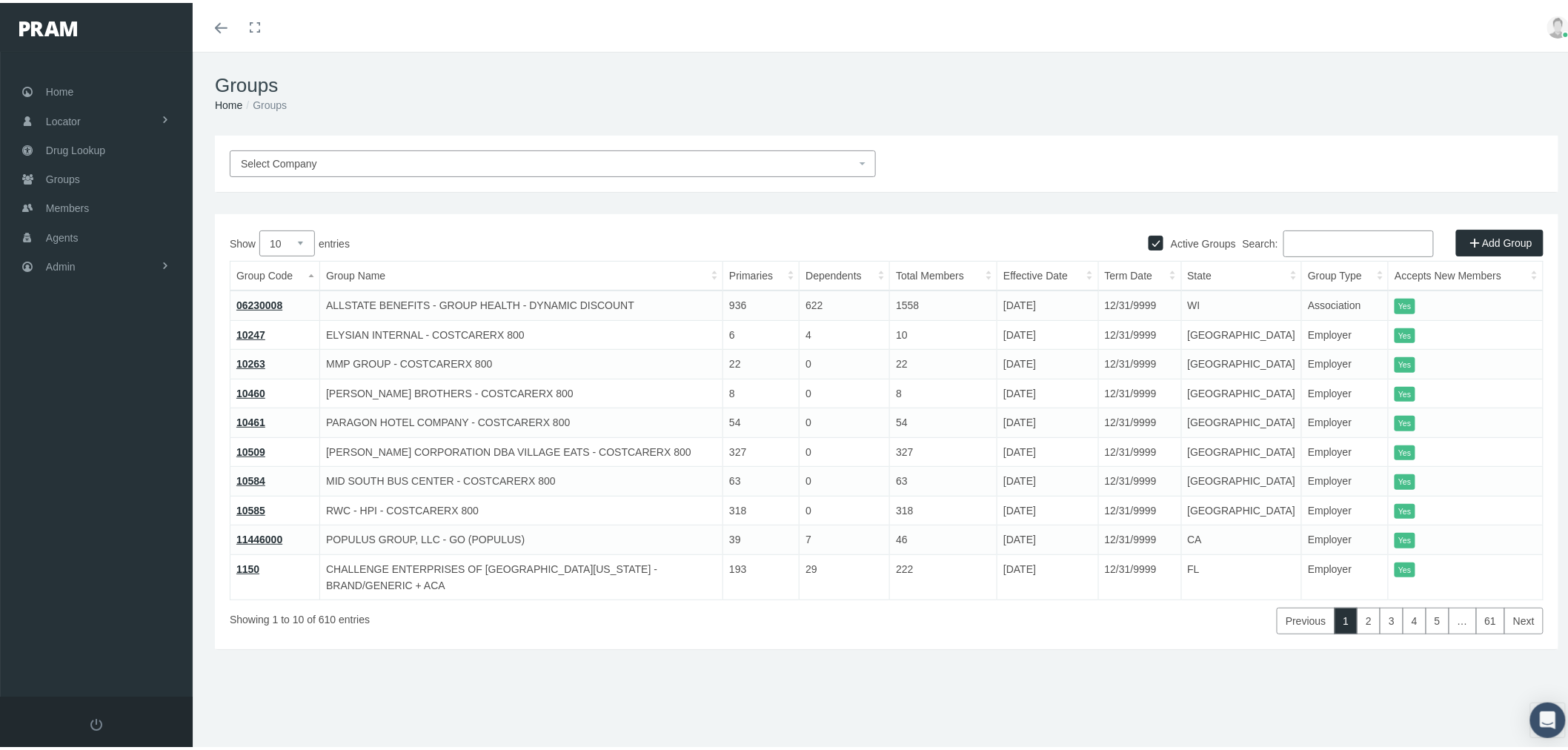
click at [1338, 242] on input "Search:" at bounding box center [1358, 241] width 151 height 27
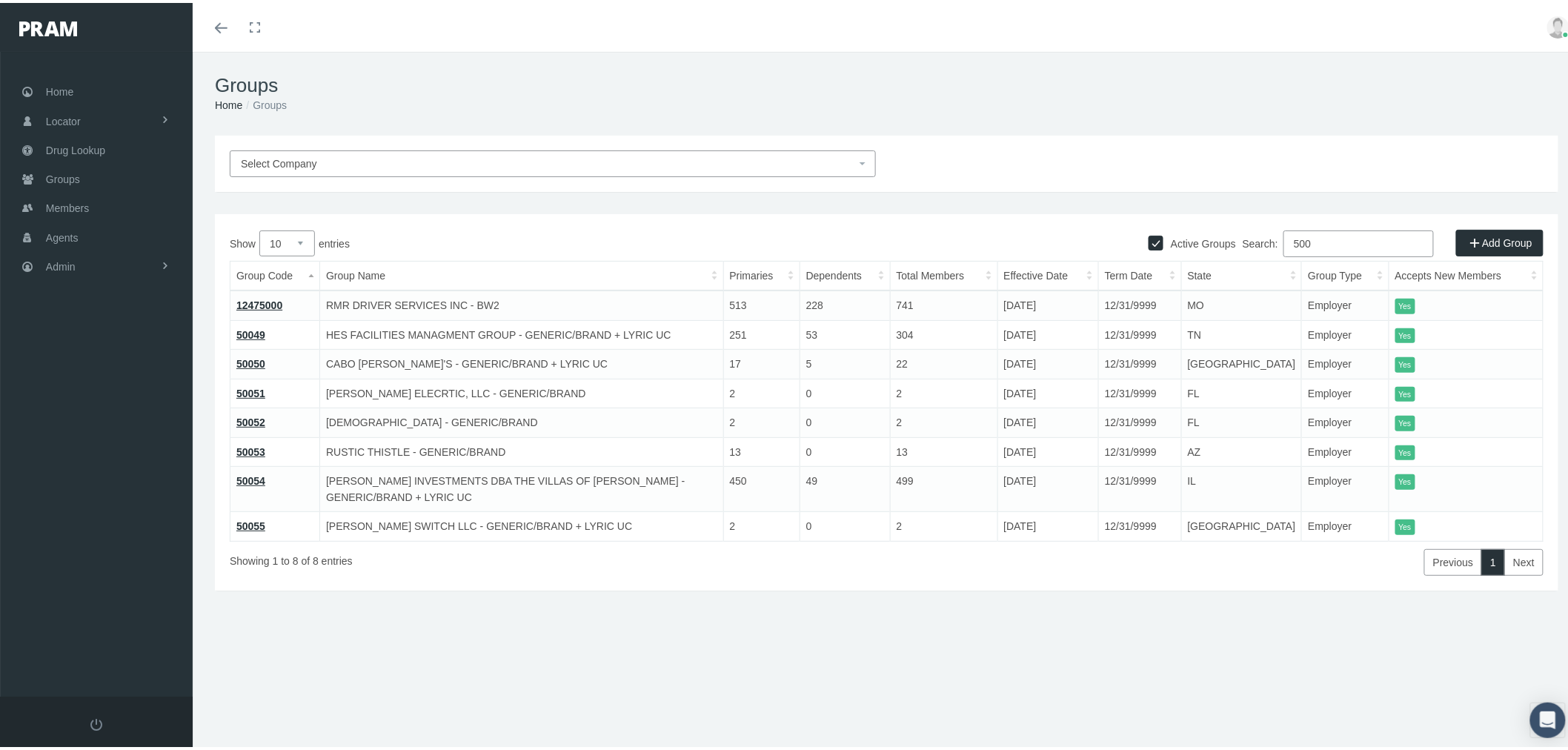
type input "500"
click at [252, 358] on link "50050" at bounding box center [250, 361] width 29 height 12
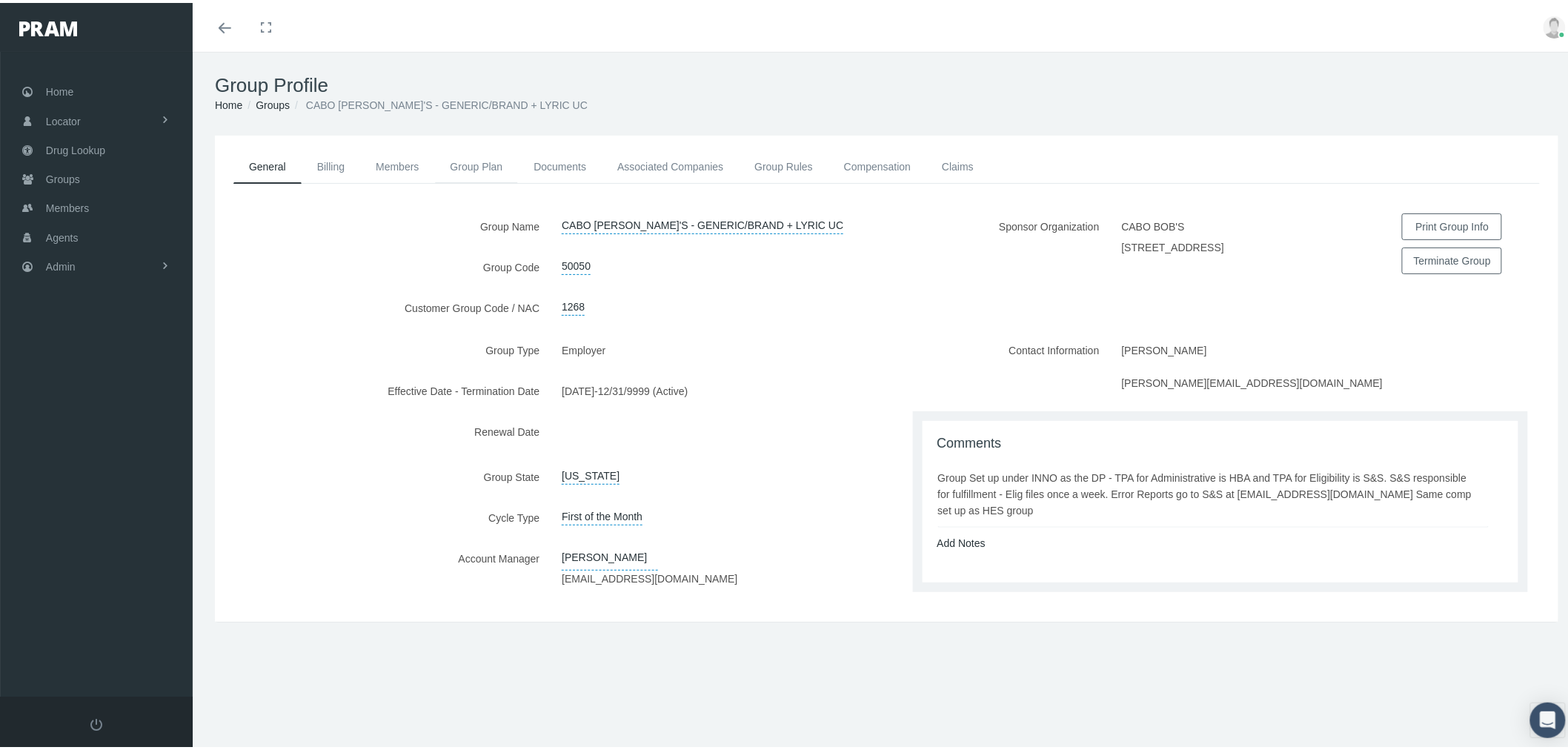
click at [486, 166] on link "Group Plan" at bounding box center [477, 163] width 84 height 32
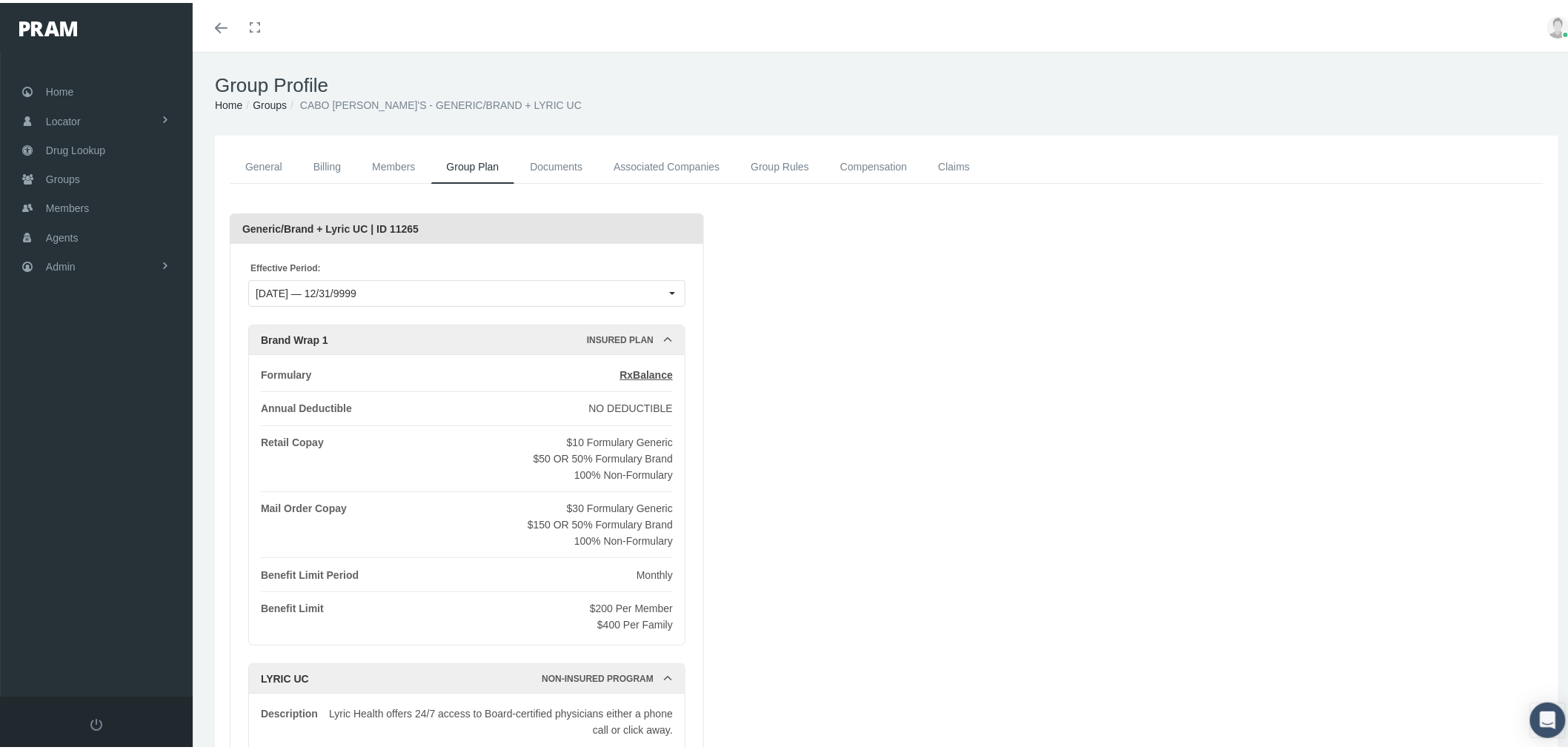
click at [553, 163] on link "Documents" at bounding box center [556, 164] width 84 height 33
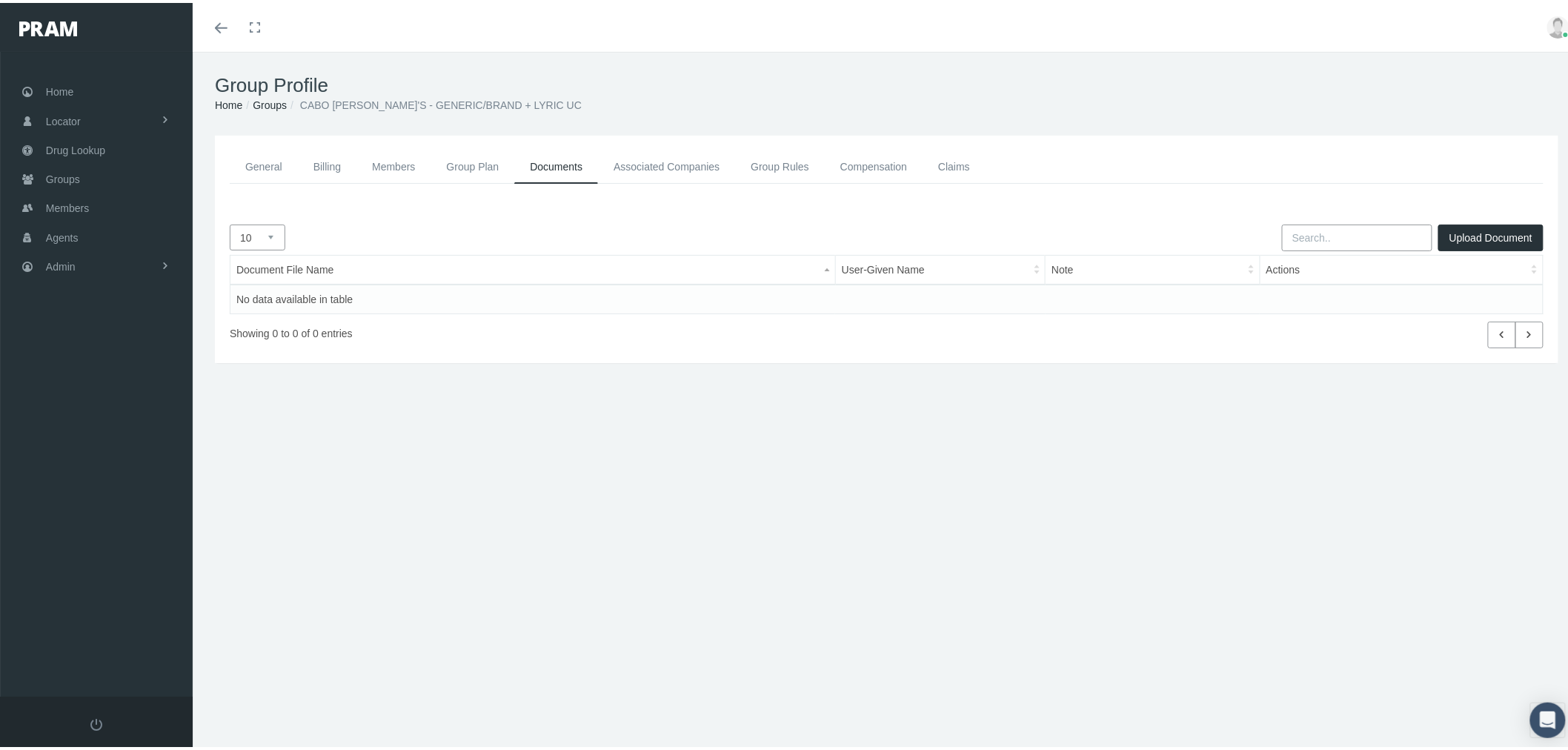
click at [1473, 231] on button "Upload Document" at bounding box center [1490, 235] width 105 height 27
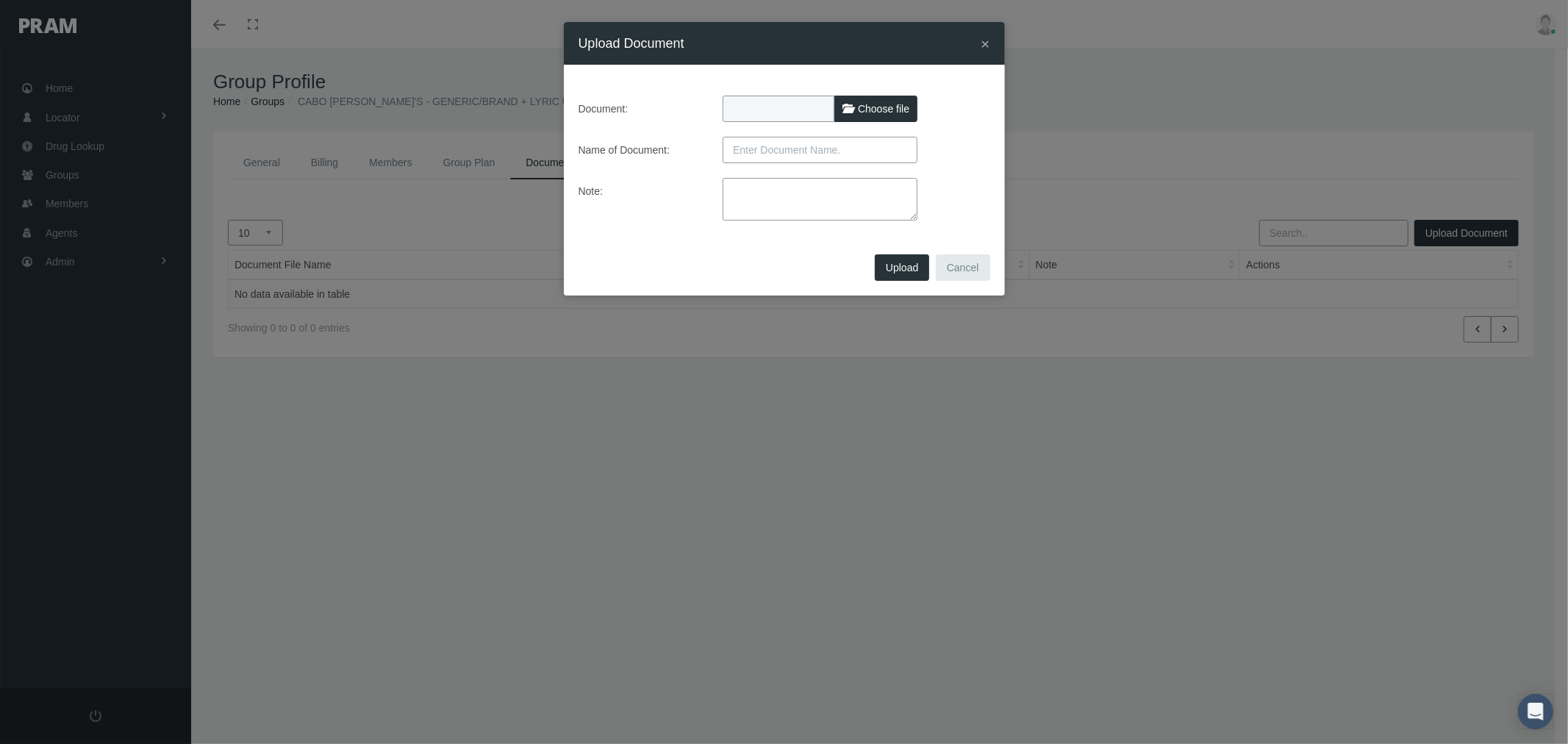
click at [876, 113] on span "Choose file" at bounding box center [883, 108] width 52 height 12
click at [876, 113] on input "Choose file" at bounding box center [819, 106] width 195 height 20
type input "C:\fakepath\COMP INNO HBA - HES FACILITIES [PERSON_NAME] corrected on [DATE].xl…"
type input "COMP INNO HBA - HES FACILITIES [PERSON_NAME] corrected on [DATE].xlsx"
click at [786, 147] on input "text" at bounding box center [819, 150] width 195 height 27
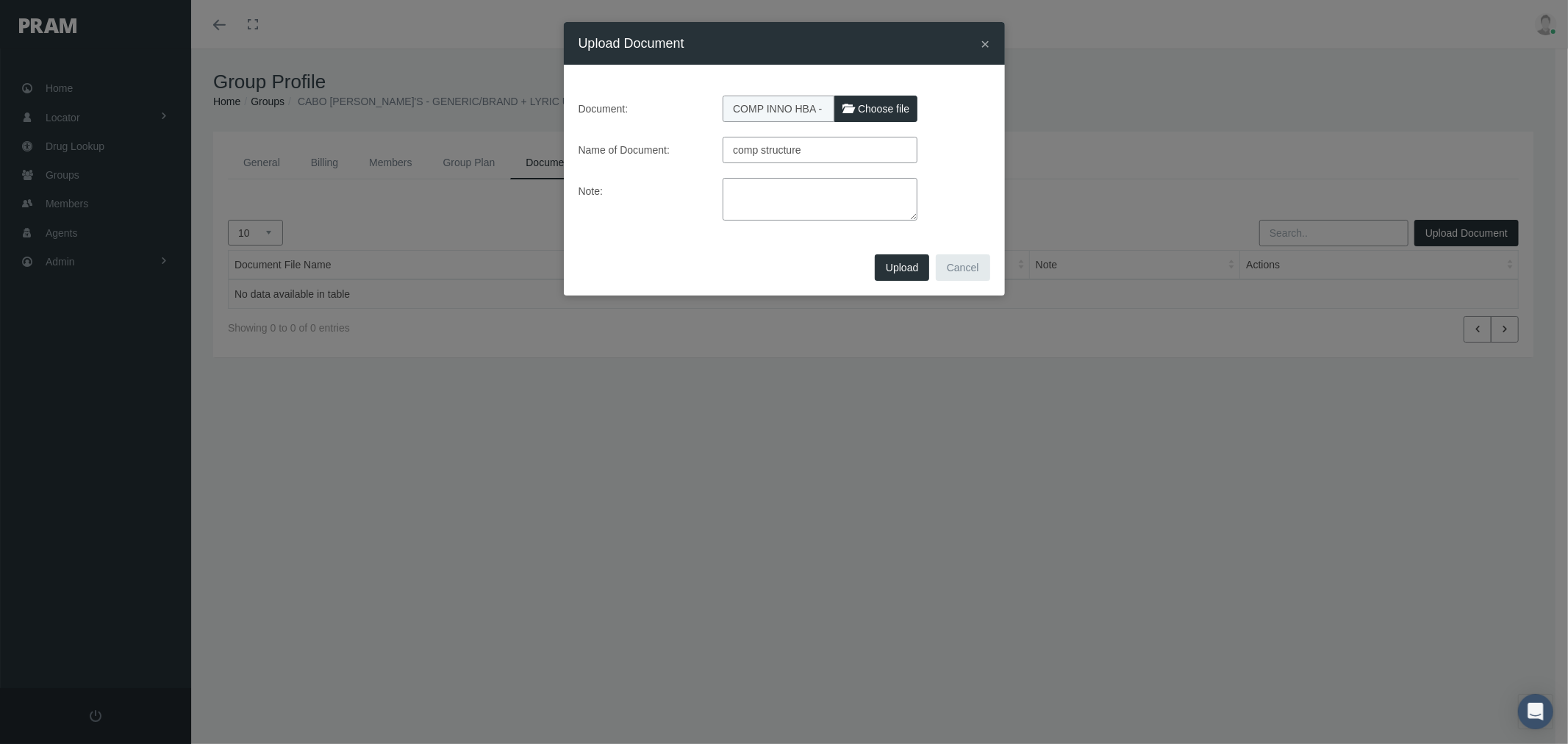
type input "comp structure"
click at [789, 210] on textarea at bounding box center [819, 199] width 195 height 42
paste textarea "corrected version provided by [PERSON_NAME] on [DATE]"
type textarea "corrected version provided by [PERSON_NAME] on [DATE]"
click at [898, 269] on span "Upload" at bounding box center [901, 267] width 32 height 12
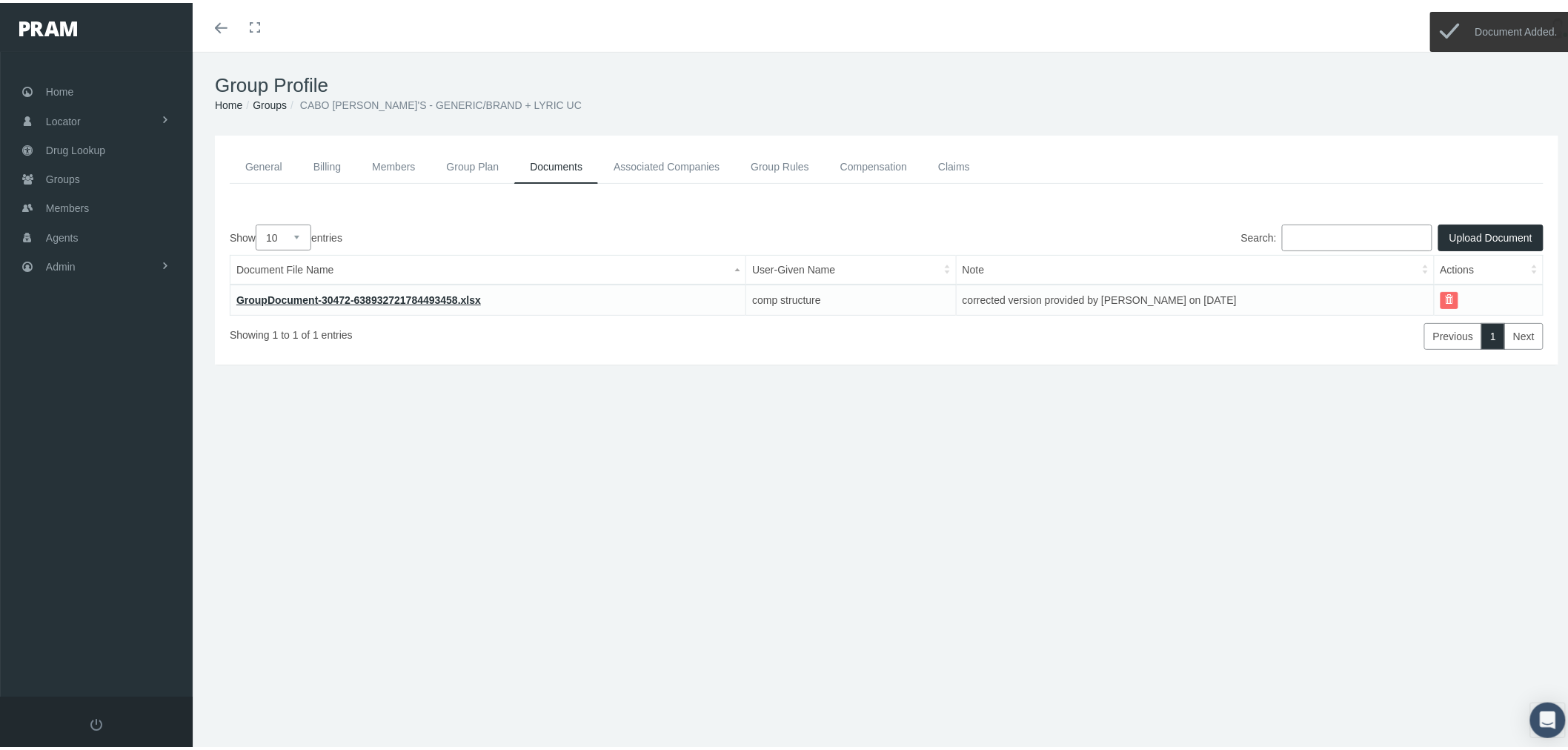
click at [862, 173] on link "Compensation" at bounding box center [873, 164] width 98 height 33
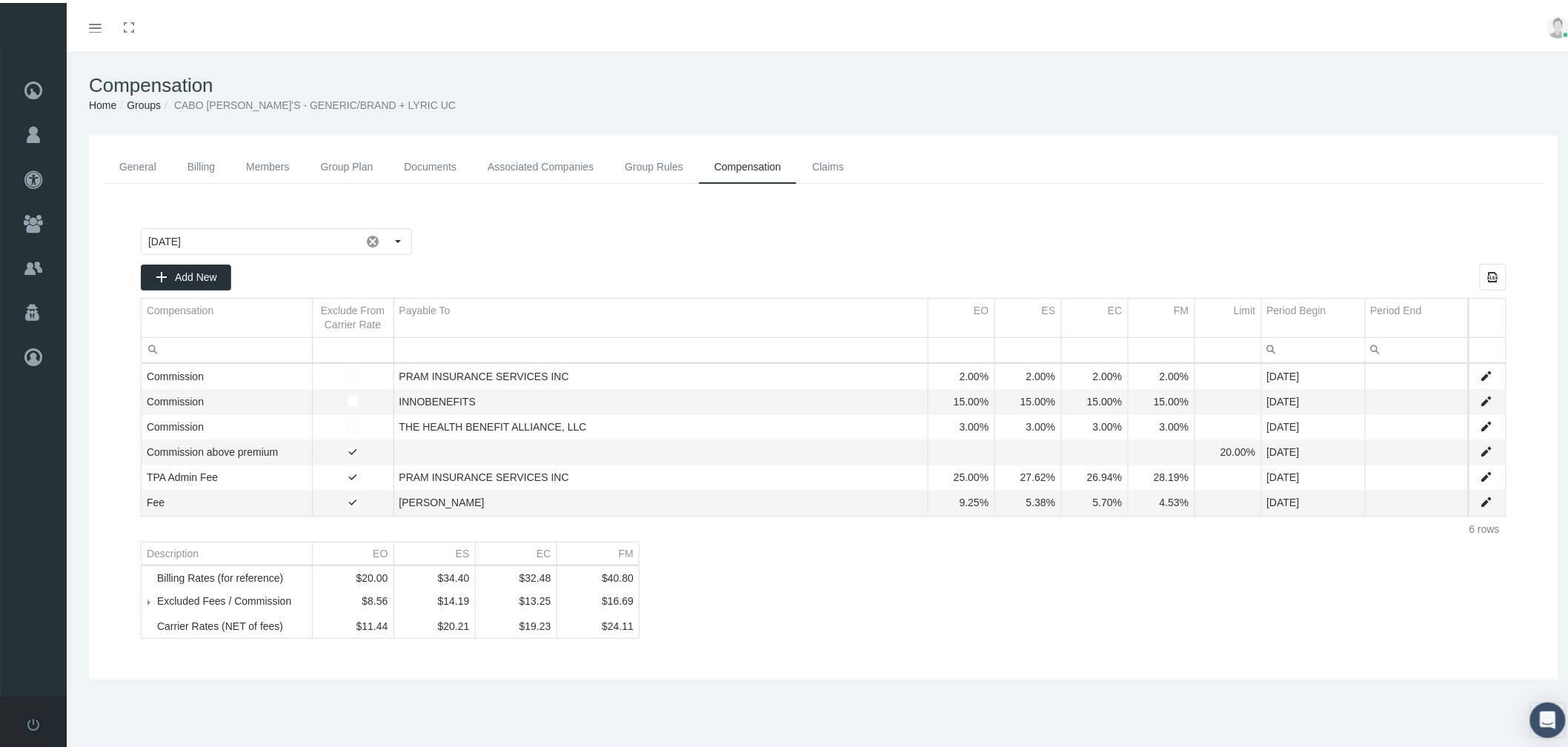
click at [1480, 473] on link "Data grid" at bounding box center [1486, 474] width 13 height 13
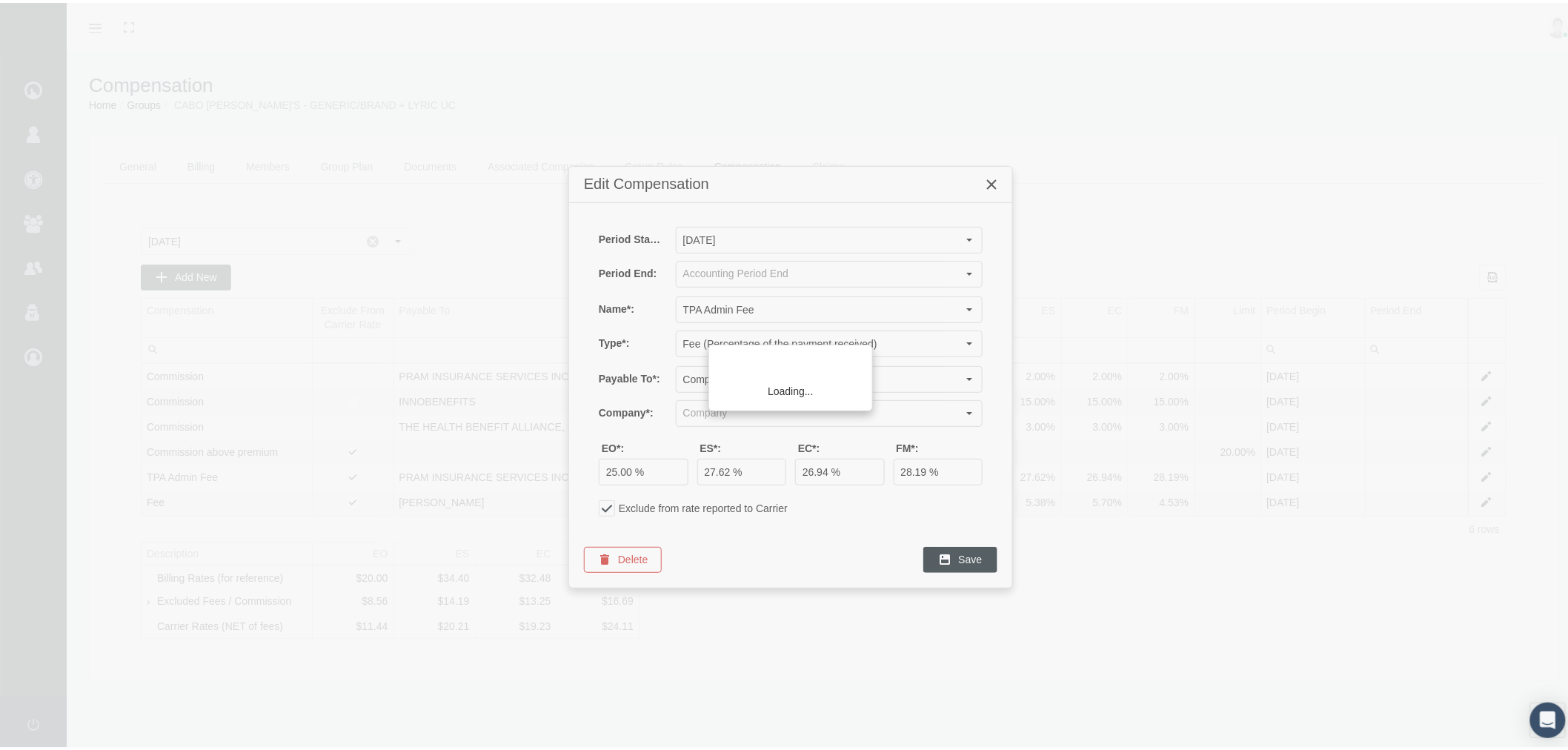
type input "PRAM INSURANCE SERVICES INC (Sponsor Organization, Broker, Distribution Partner…"
click at [575, 463] on div "Period Start*: [DATE] Period End: Name*: TPA Admin Fee Type*: Fee (Percentage o…" at bounding box center [790, 364] width 443 height 328
type input "31.75 %"
type input "31.53 %"
type input "31.10 %"
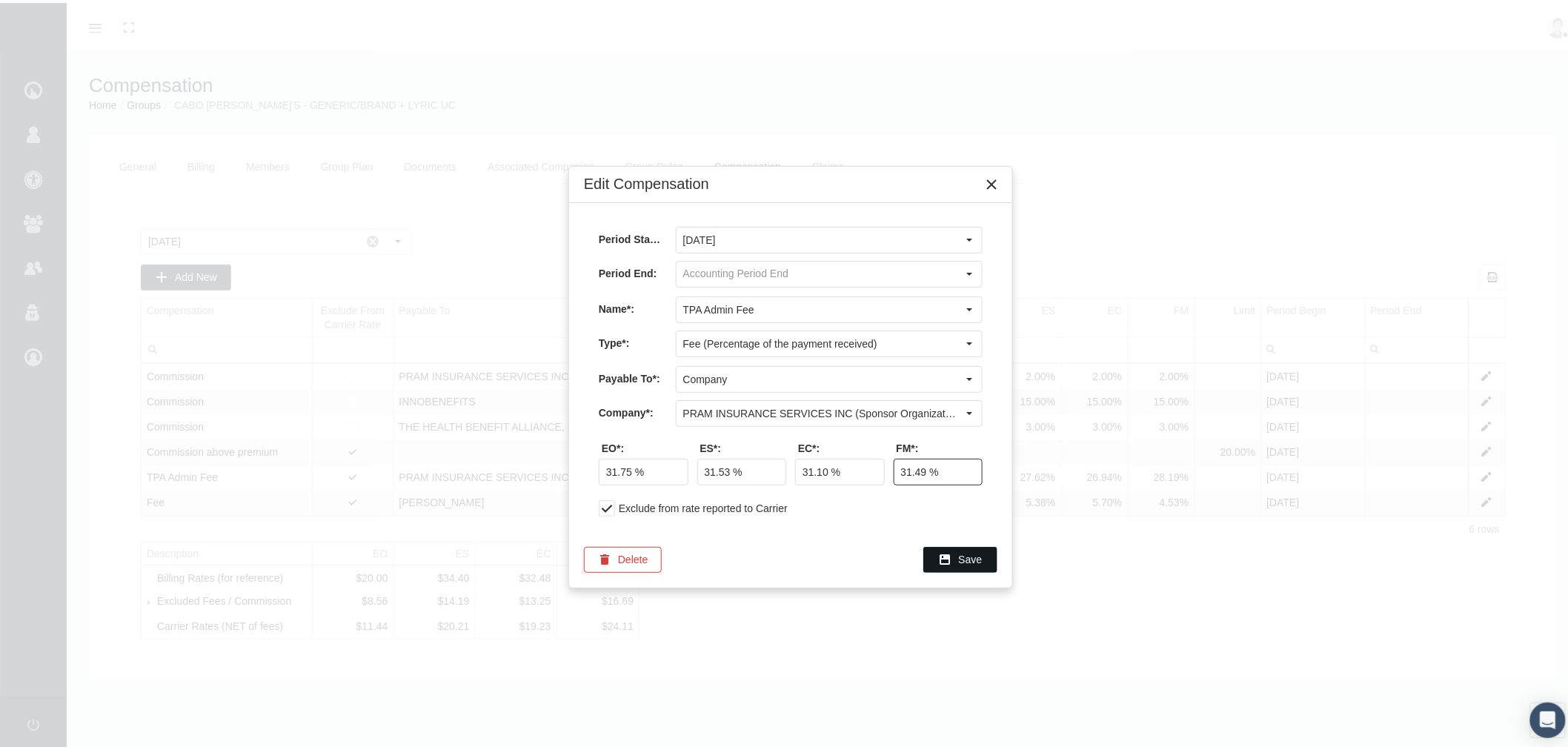
type input "31.49 %"
click at [965, 559] on span "Save" at bounding box center [970, 556] width 24 height 12
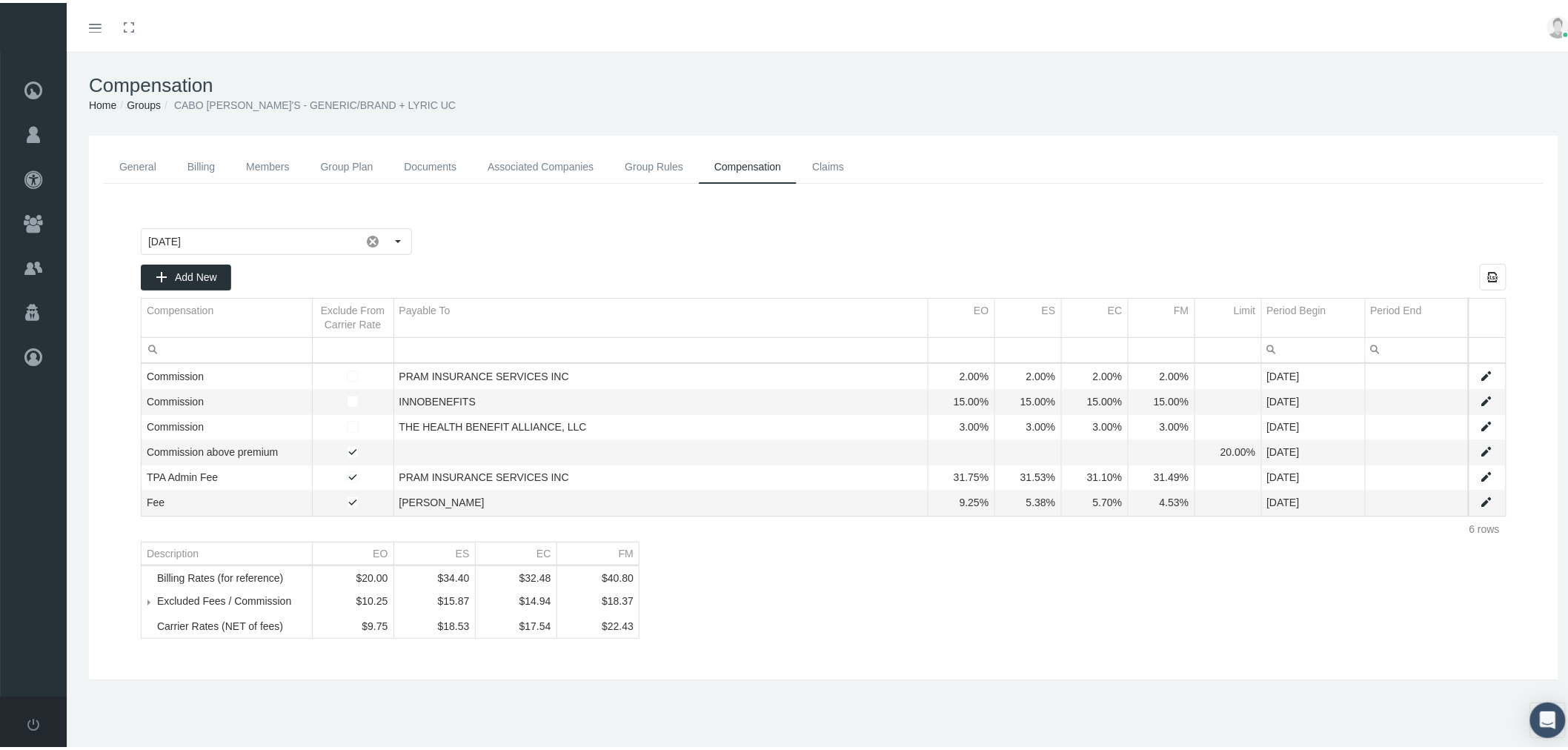
click at [157, 100] on link "Groups" at bounding box center [143, 102] width 34 height 12
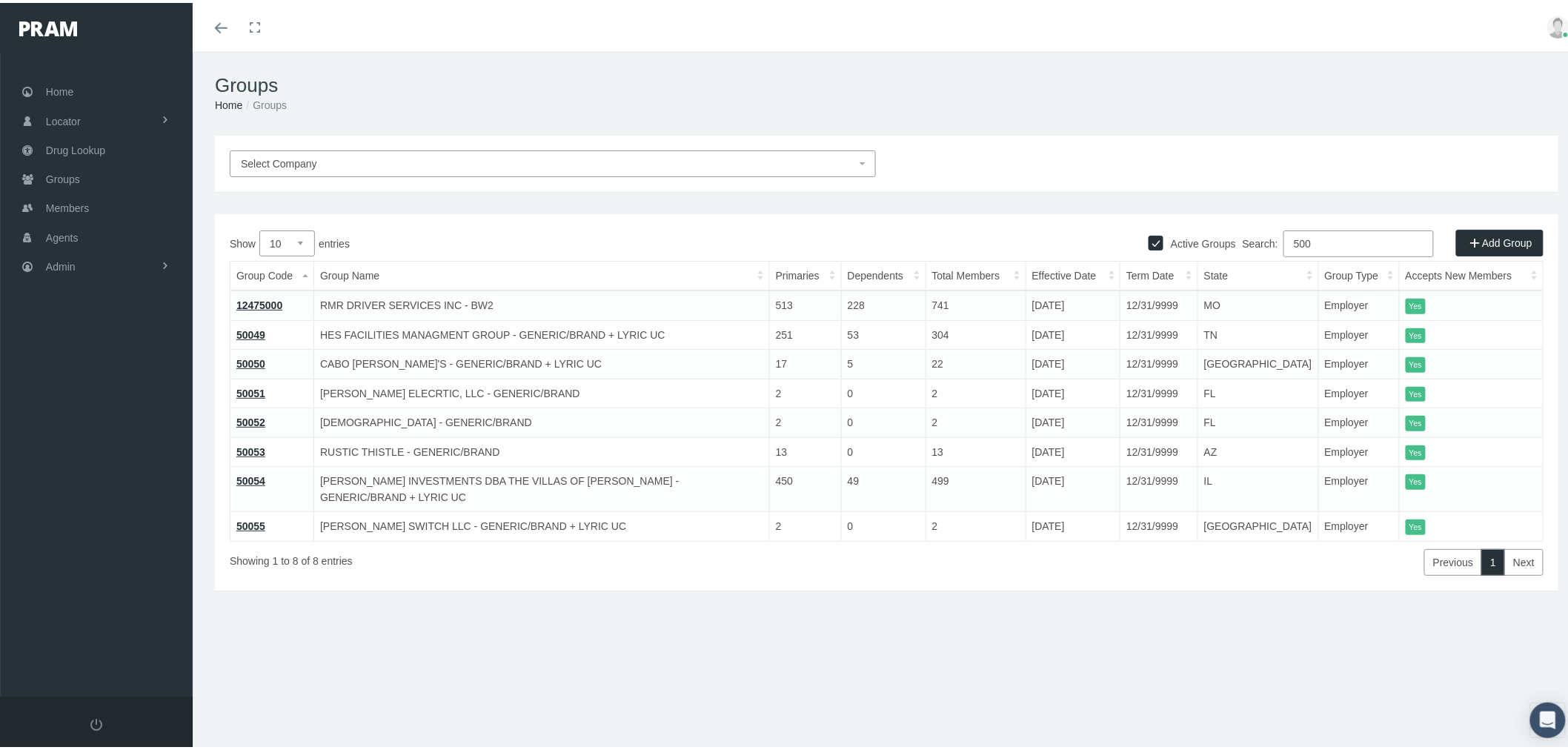
click at [257, 390] on link "50051" at bounding box center [250, 390] width 29 height 12
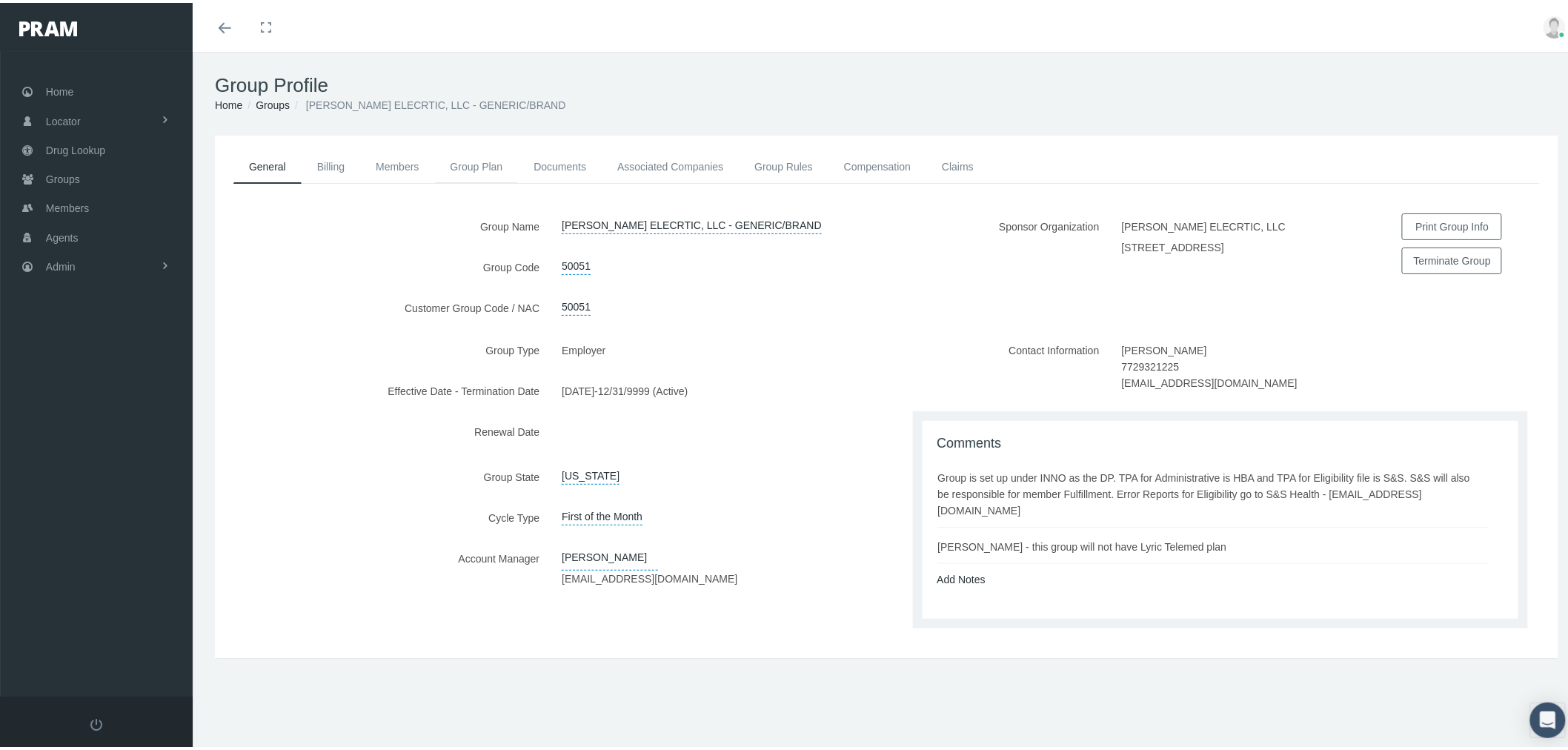
click at [482, 166] on link "Group Plan" at bounding box center [477, 163] width 84 height 32
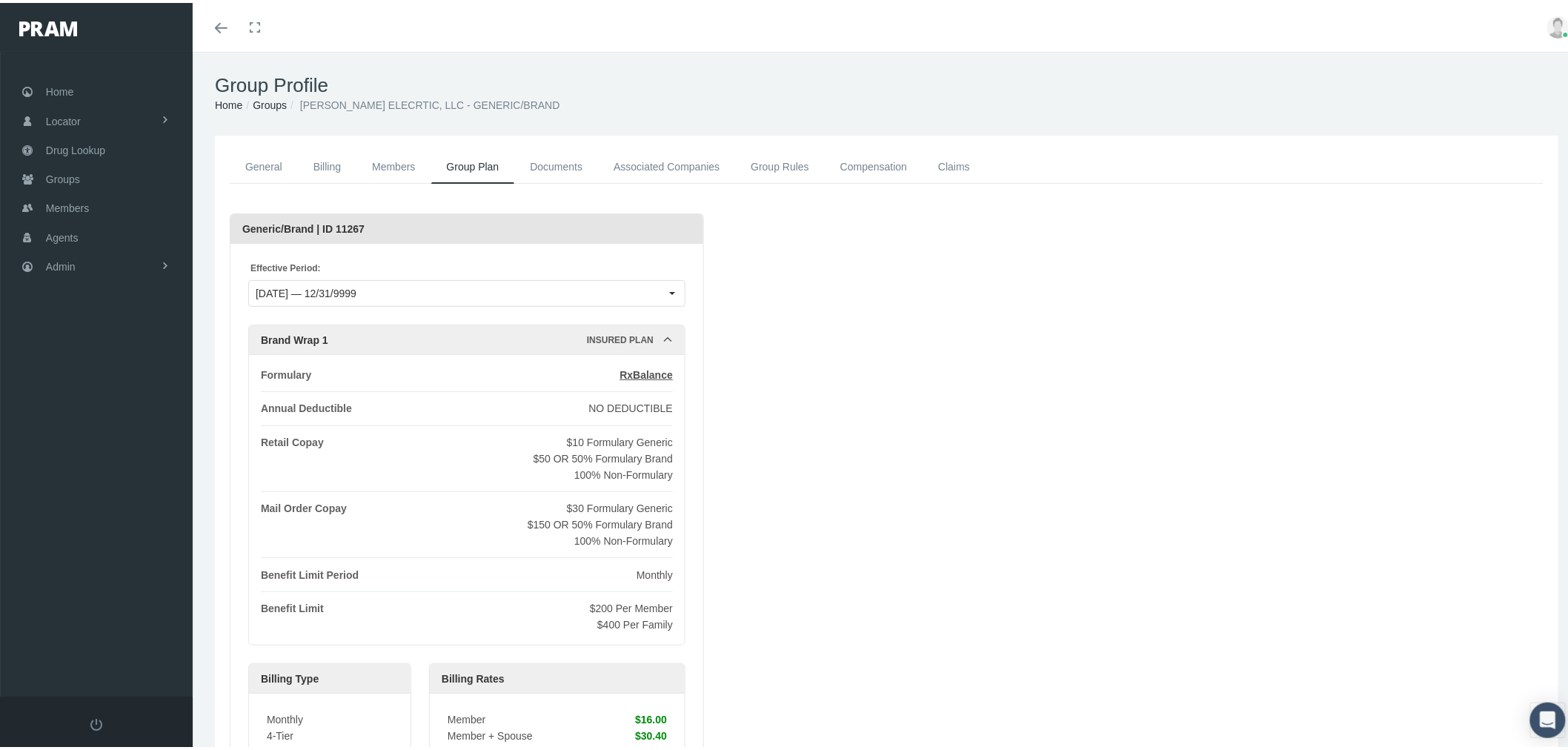
click at [880, 171] on link "Compensation" at bounding box center [873, 164] width 98 height 33
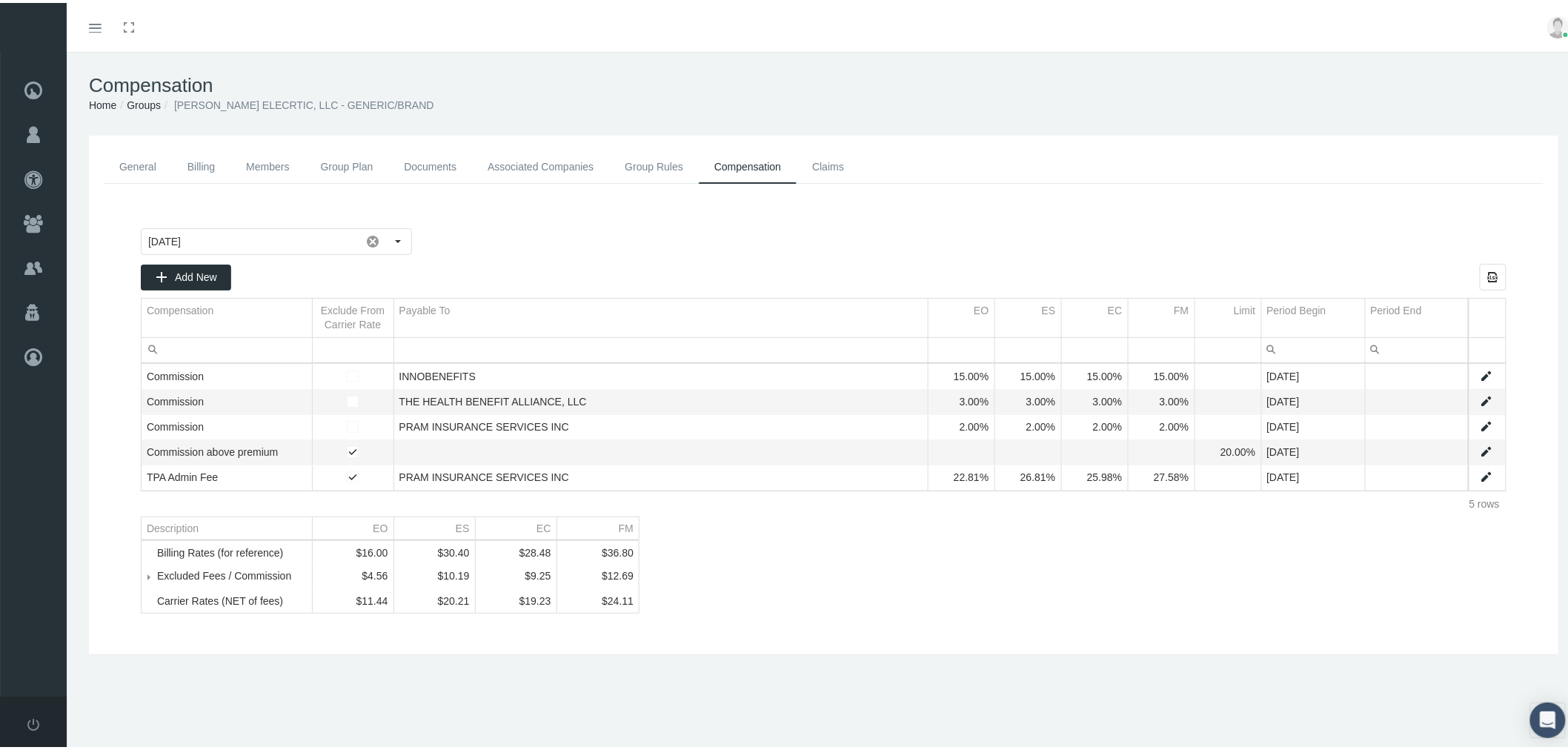
click at [1480, 475] on link "Data grid" at bounding box center [1486, 474] width 13 height 13
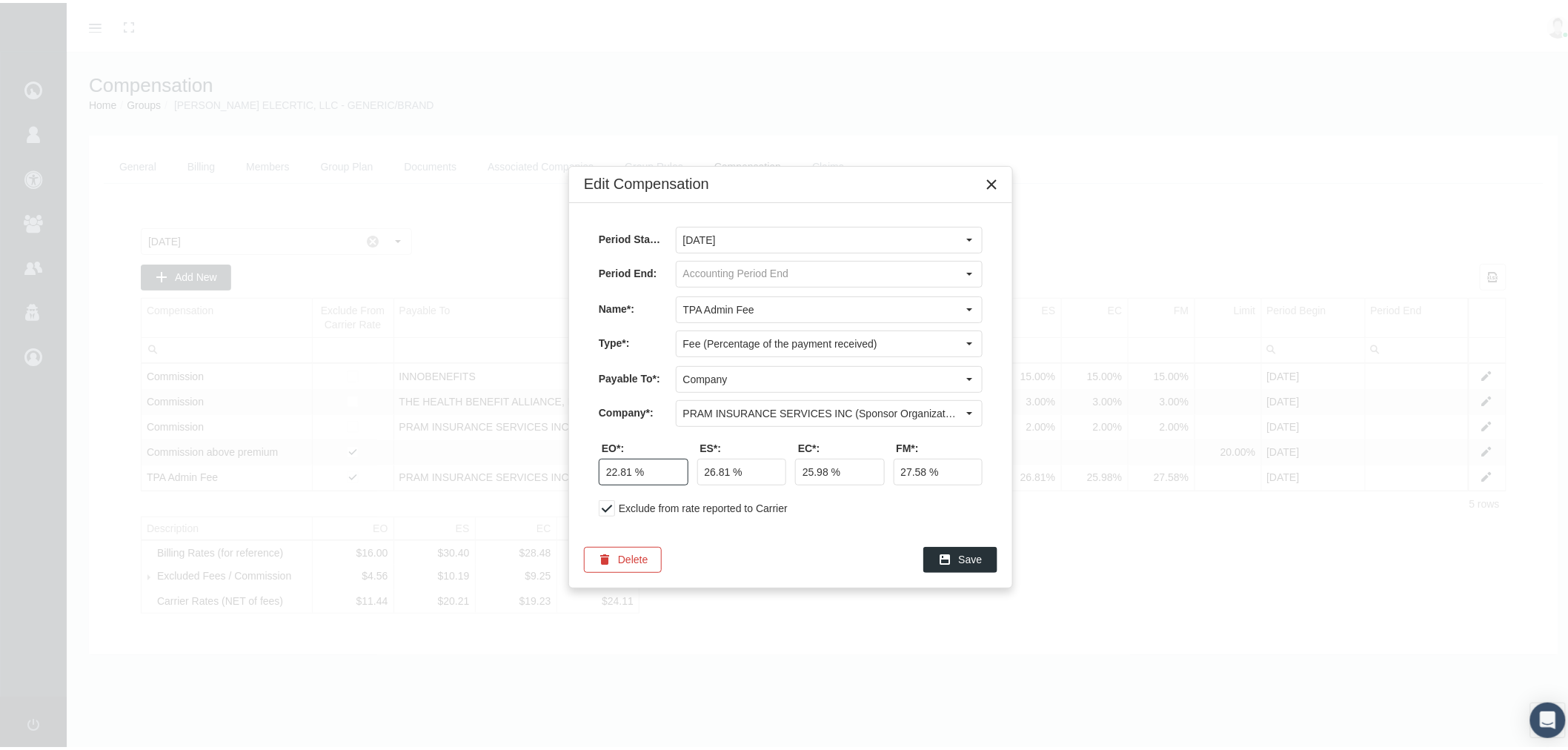
drag, startPoint x: 628, startPoint y: 468, endPoint x: 598, endPoint y: 468, distance: 30.0
click at [598, 468] on div "22.81 %" at bounding box center [643, 469] width 90 height 27
drag, startPoint x: 627, startPoint y: 468, endPoint x: 602, endPoint y: 471, distance: 25.2
click at [602, 471] on input "22.81 %" at bounding box center [643, 469] width 88 height 25
type input "31.25 %"
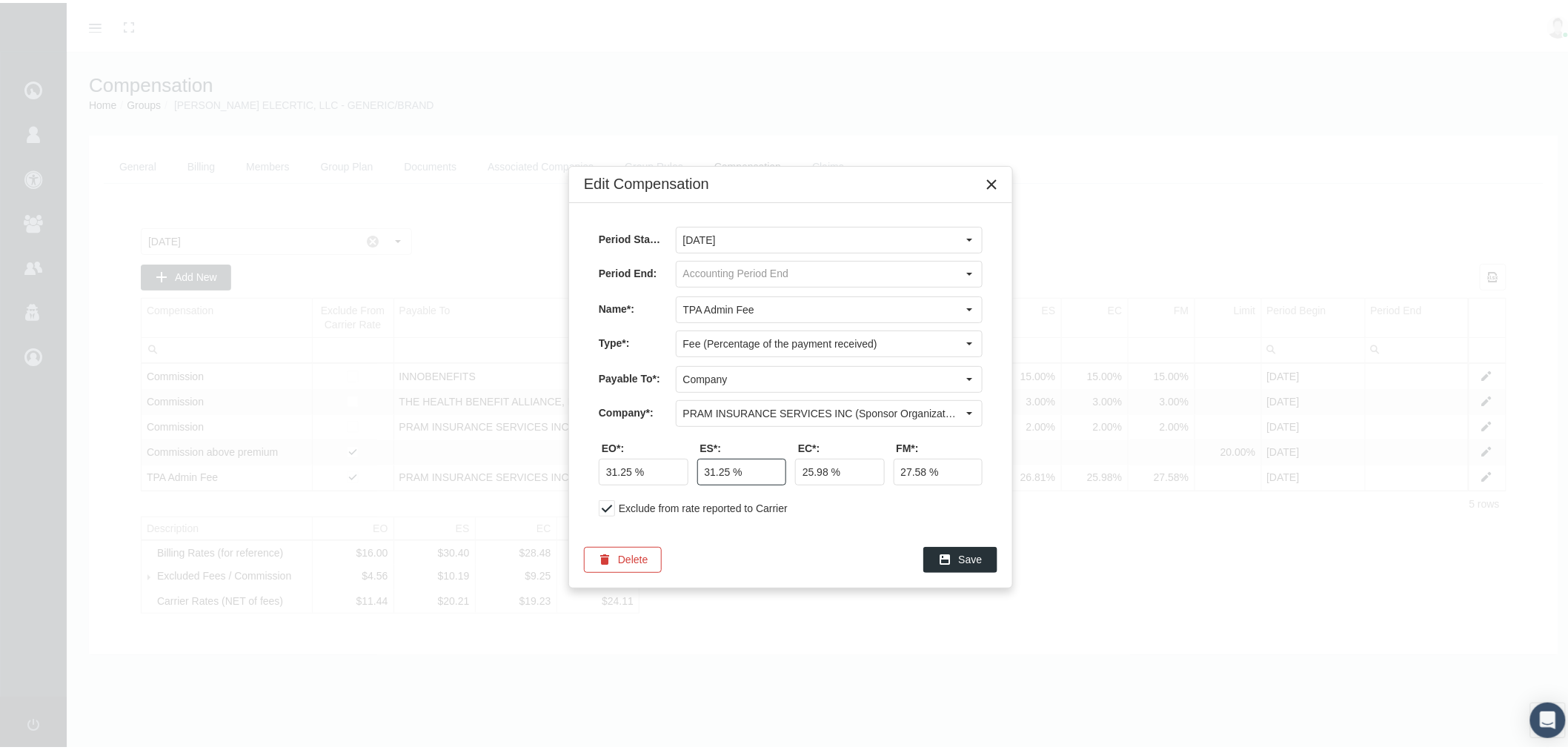
type input "31.25 %"
click at [962, 558] on span "Save" at bounding box center [970, 556] width 24 height 12
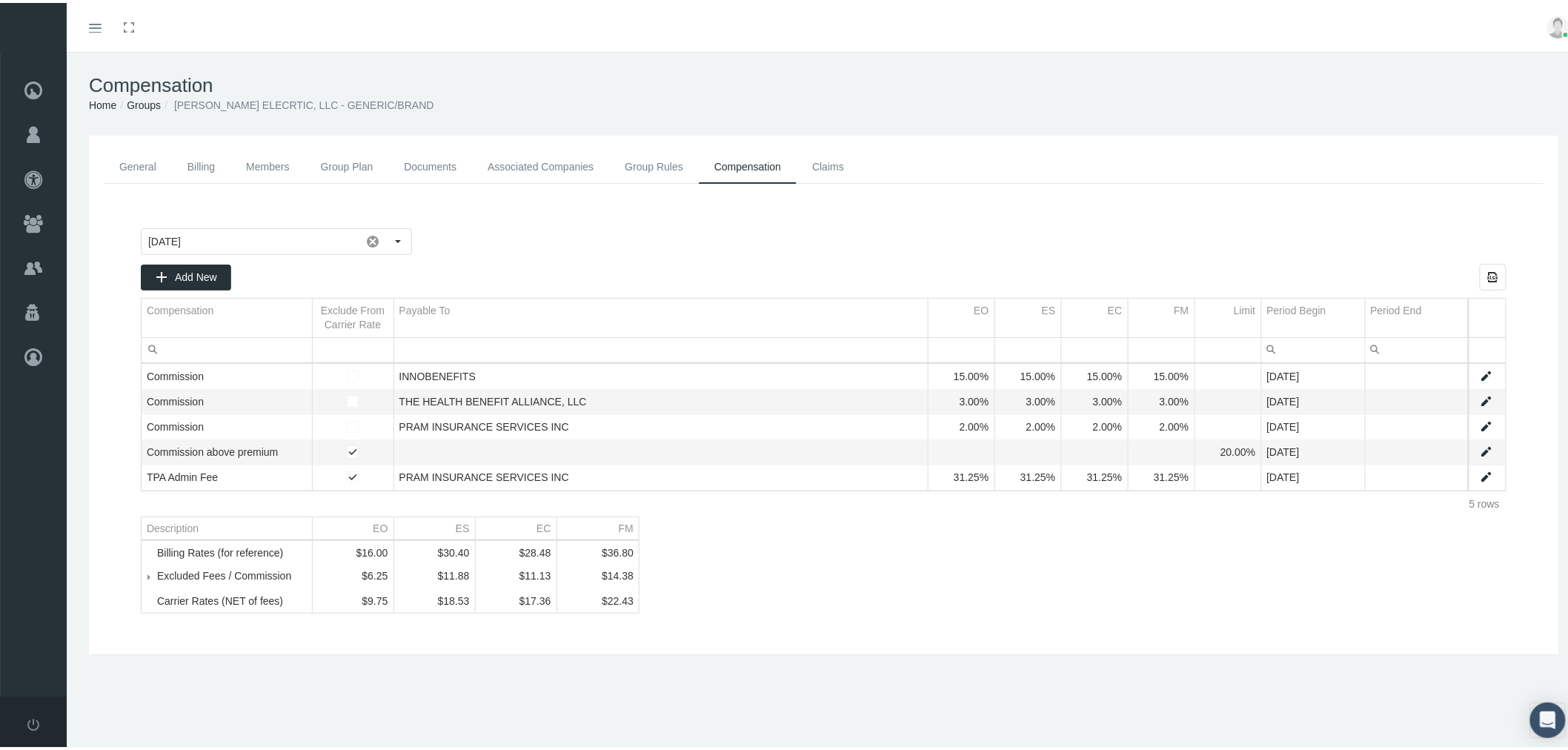
click at [1480, 475] on link "Data grid" at bounding box center [1486, 474] width 13 height 13
type input "August 2025"
type input "TPA Admin Fee"
type input "Fee (Percentage of the payment received)"
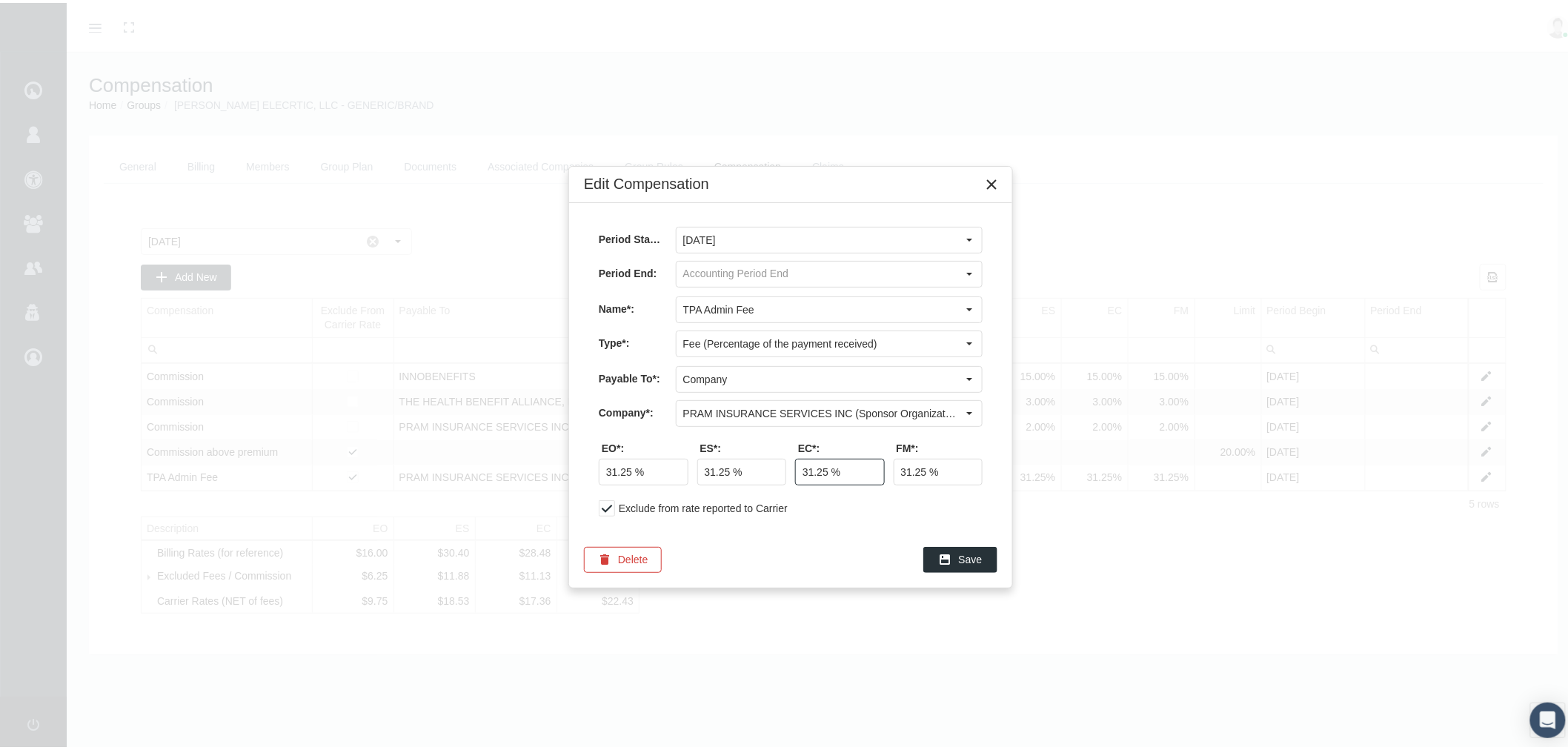
drag, startPoint x: 824, startPoint y: 468, endPoint x: 784, endPoint y: 467, distance: 40.0
click at [784, 467] on div "EO*: 31.25 % ES*: 31.25 % EC*: 31.25 % FM*: 31.25 %" at bounding box center [790, 460] width 384 height 43
type input "30.00 %"
click at [985, 178] on icon "Close" at bounding box center [991, 181] width 13 height 13
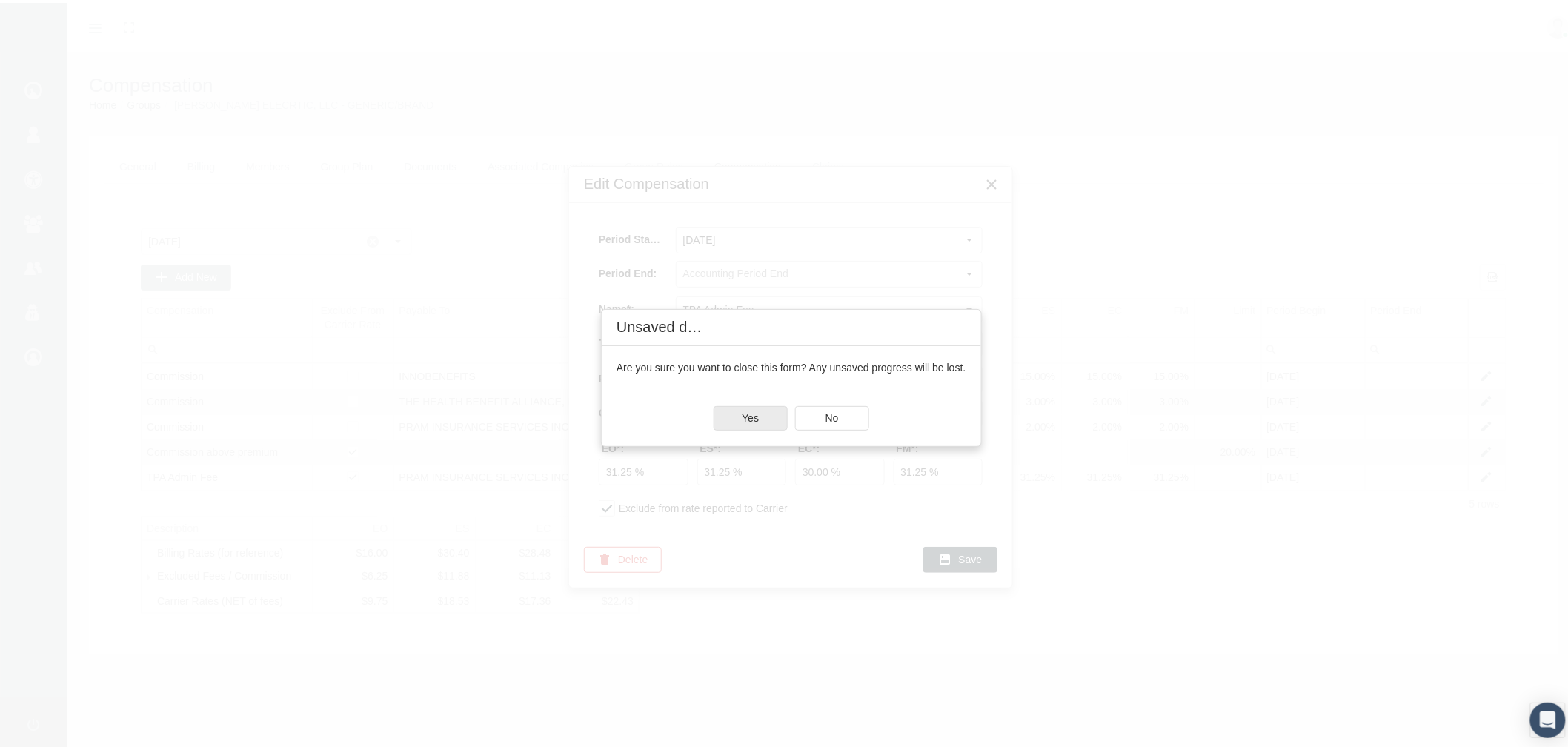
click at [751, 413] on span "Yes" at bounding box center [750, 414] width 17 height 12
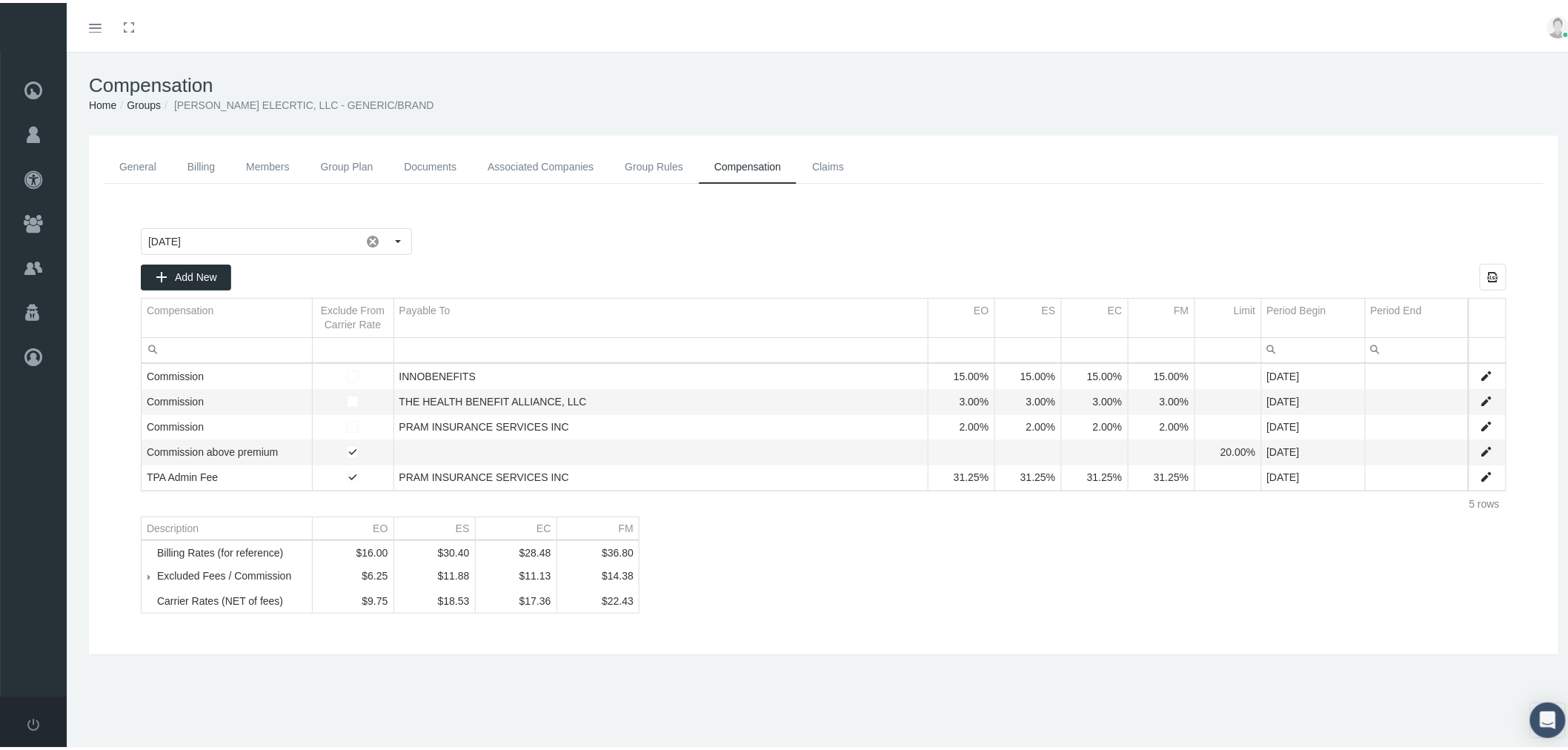
click at [1480, 475] on link "Data grid" at bounding box center [1486, 474] width 13 height 13
type input "August 2025"
type input "TPA Admin Fee"
type input "Fee (Percentage of the payment received)"
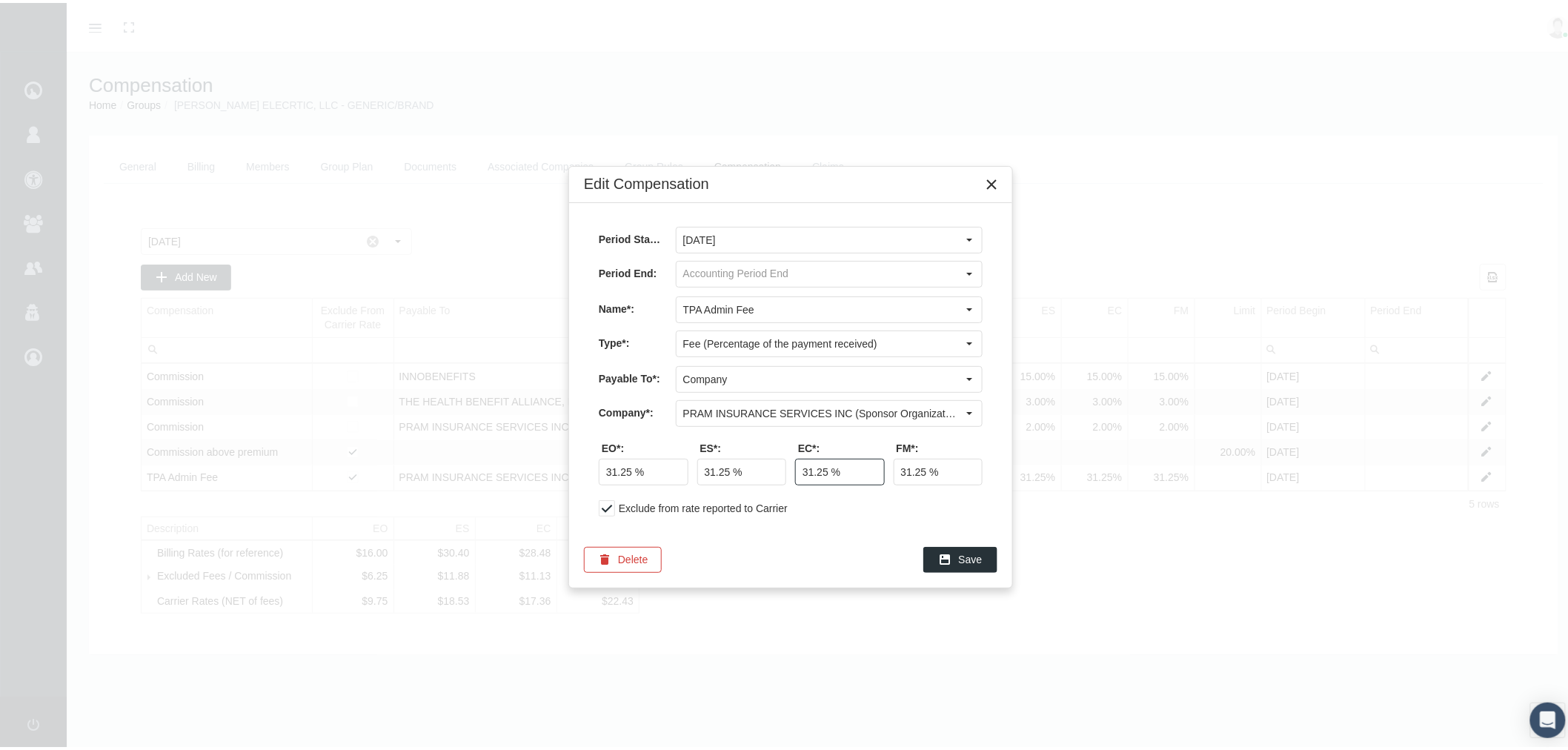
drag, startPoint x: 808, startPoint y: 471, endPoint x: 826, endPoint y: 469, distance: 18.1
click at [826, 469] on input "31.25 %" at bounding box center [840, 469] width 88 height 25
type input "30.72 %"
click at [953, 556] on div "Save" at bounding box center [960, 557] width 73 height 24
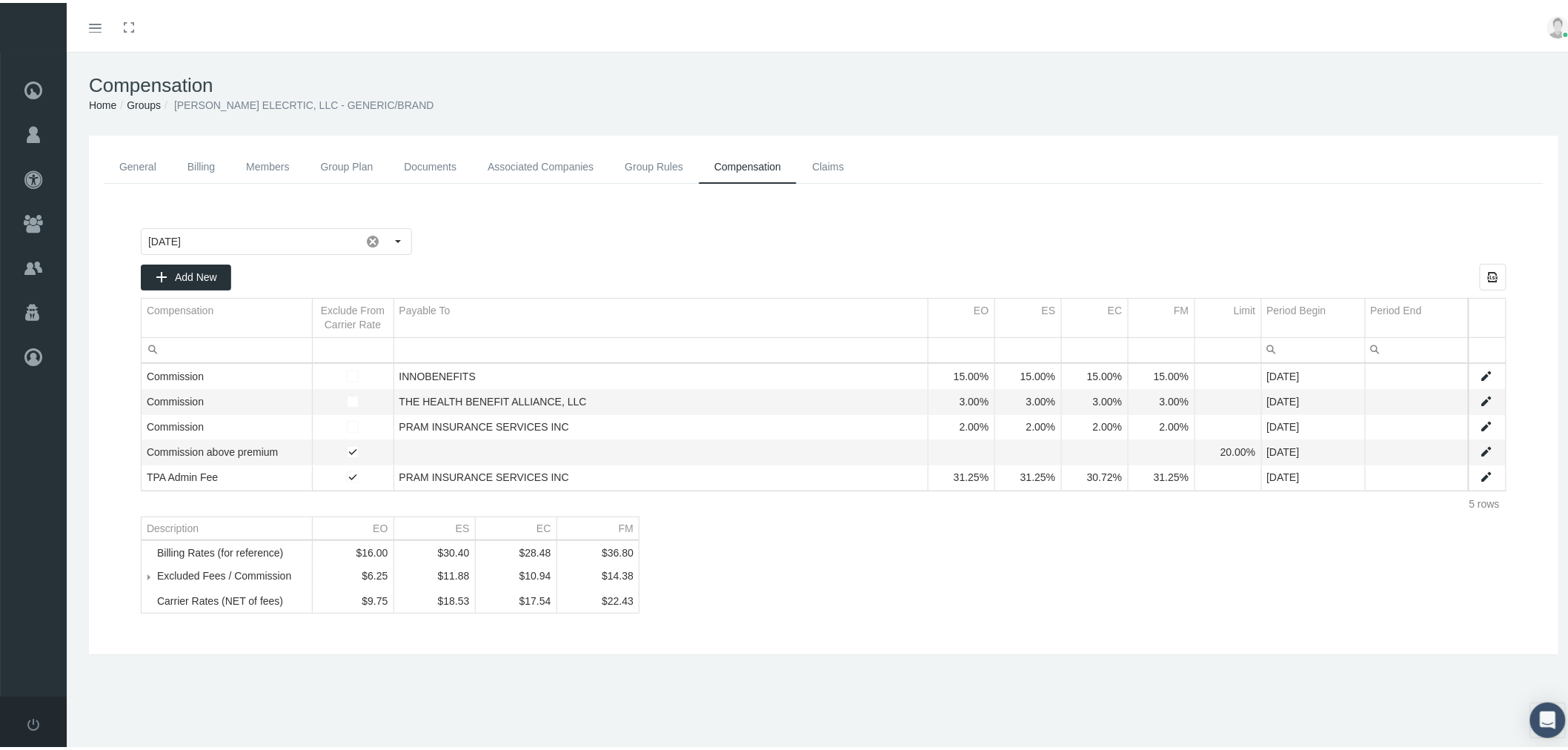
click at [152, 104] on link "Groups" at bounding box center [143, 102] width 34 height 12
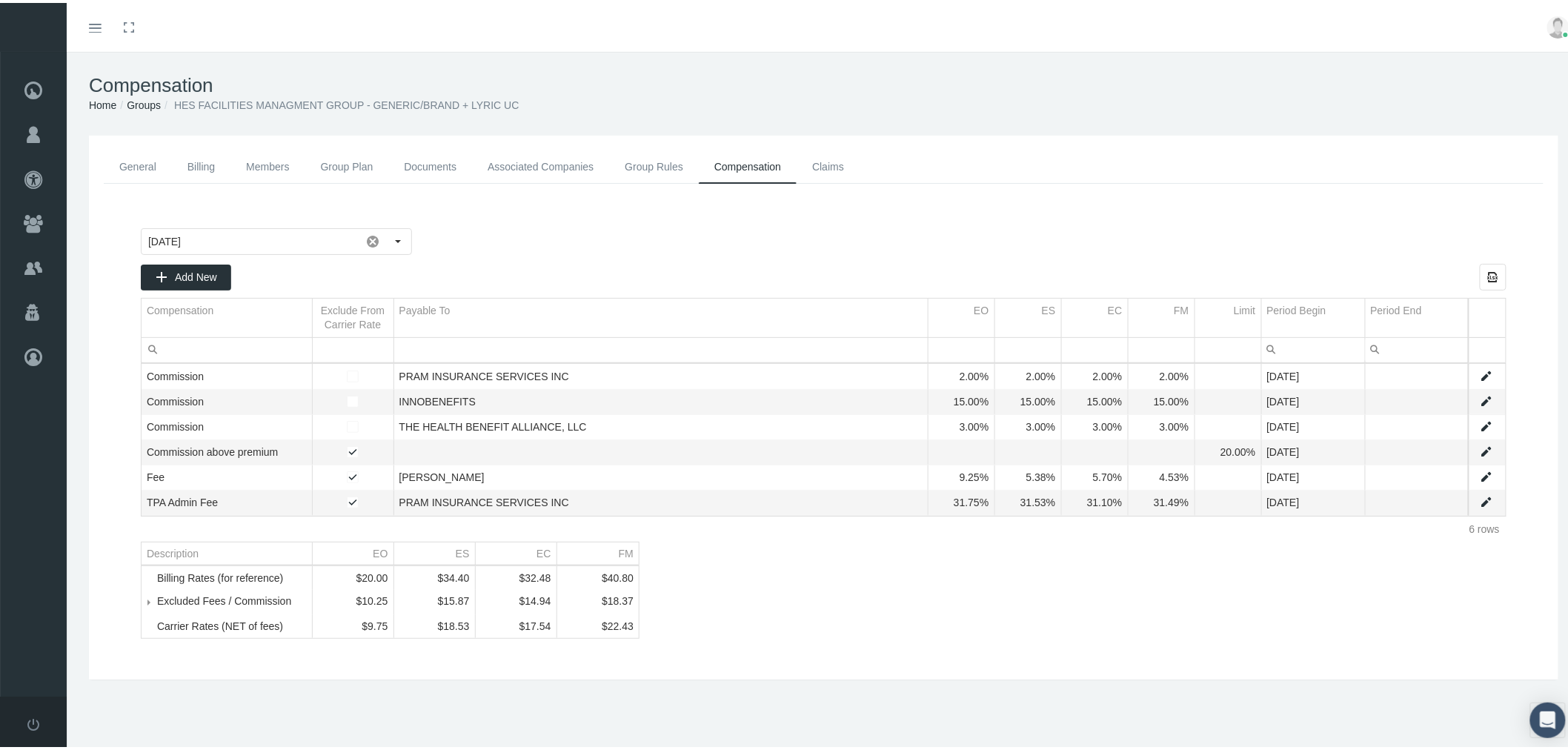
click at [422, 158] on link "Documents" at bounding box center [430, 164] width 84 height 33
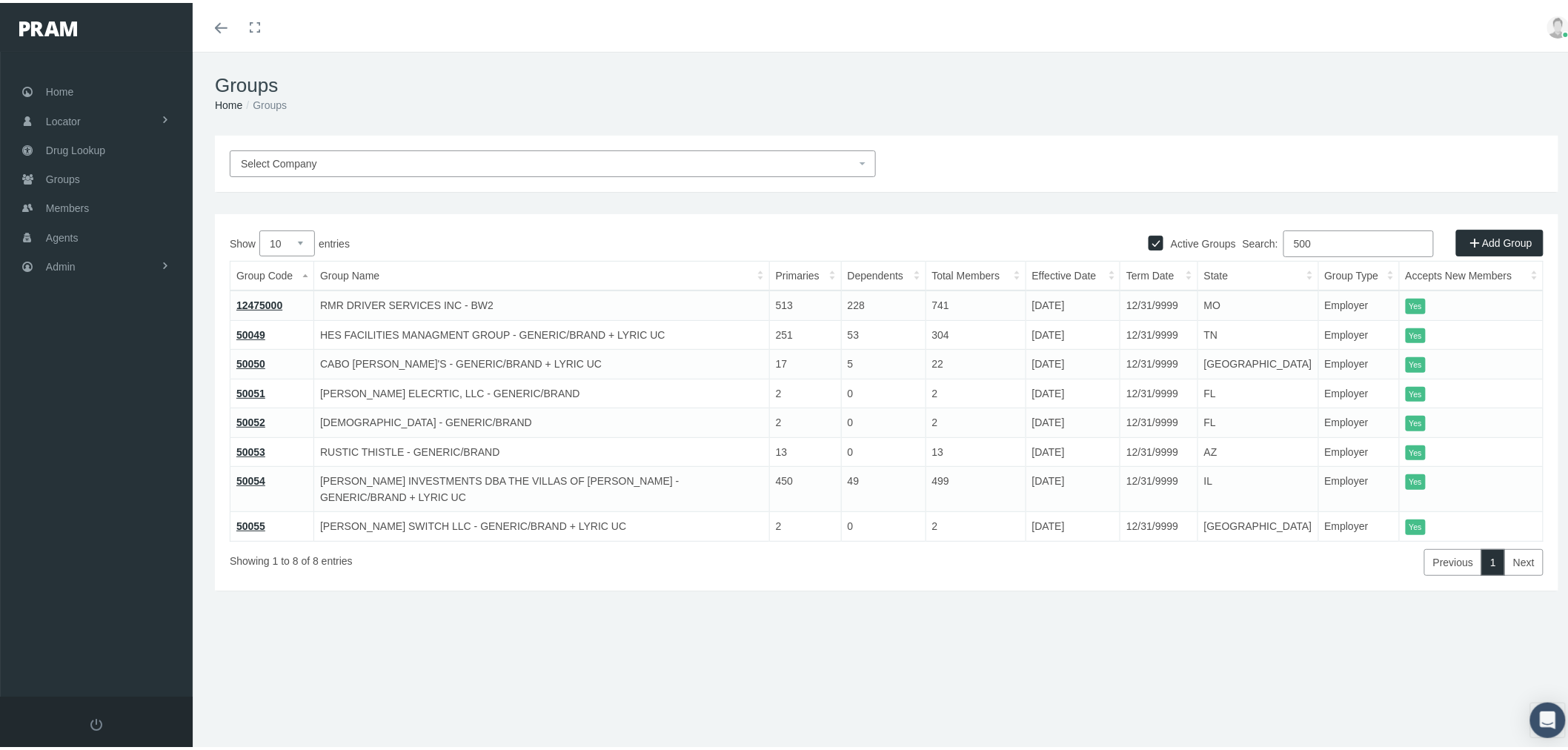
click at [258, 389] on link "50051" at bounding box center [250, 390] width 29 height 12
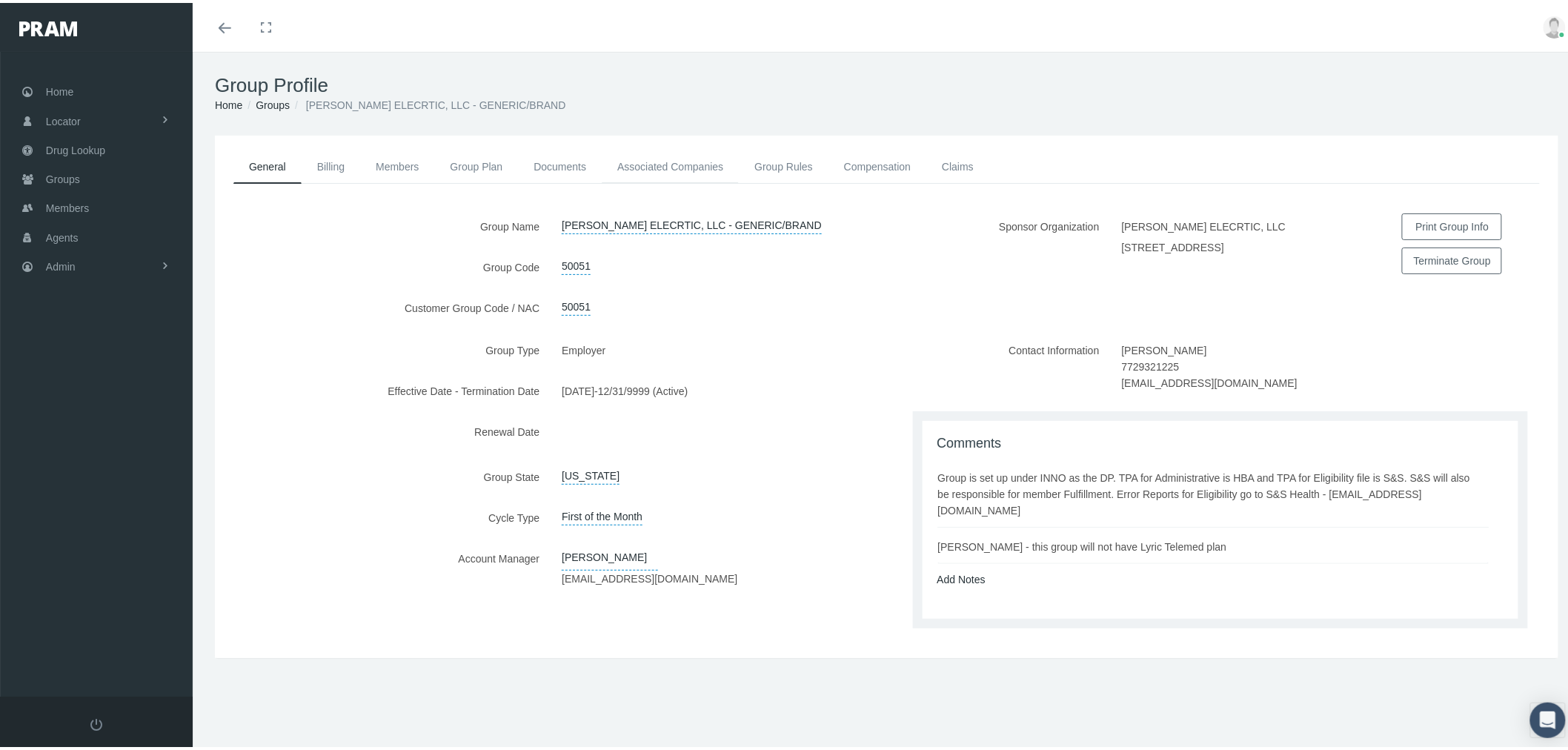
click at [646, 159] on link "Associated Companies" at bounding box center [670, 163] width 137 height 32
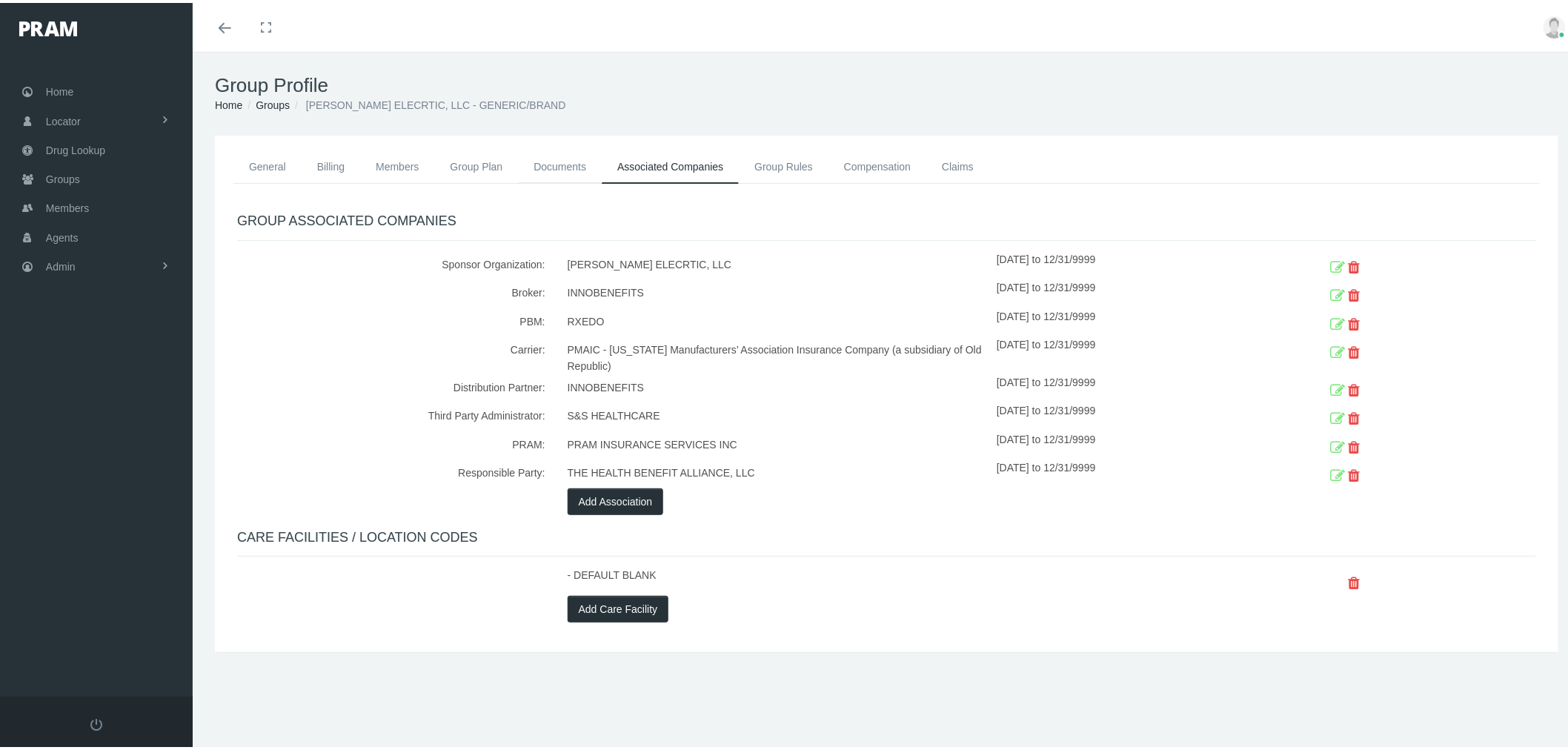
click at [558, 156] on link "Documents" at bounding box center [560, 163] width 84 height 32
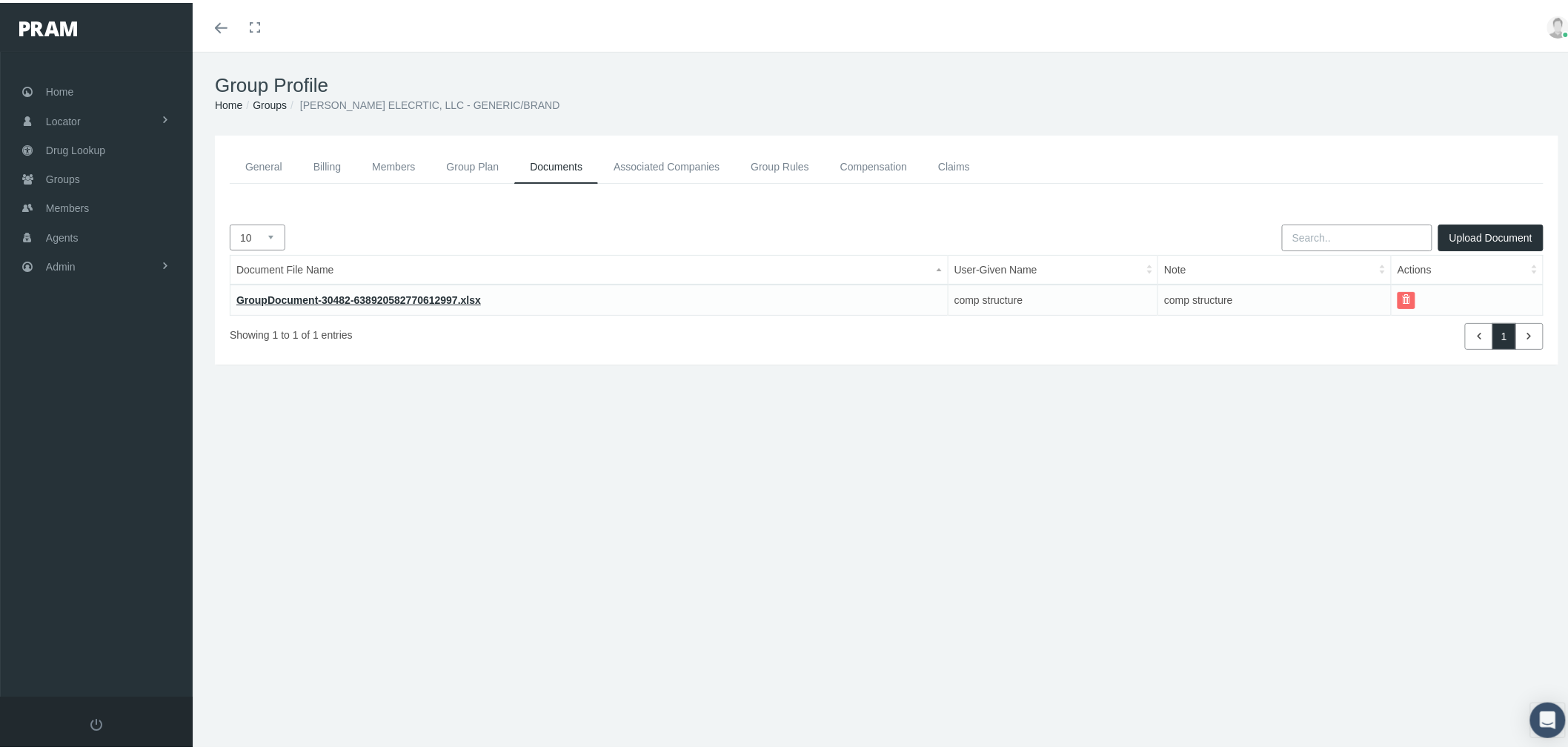
click at [1401, 294] on span "button" at bounding box center [1405, 296] width 9 height 9
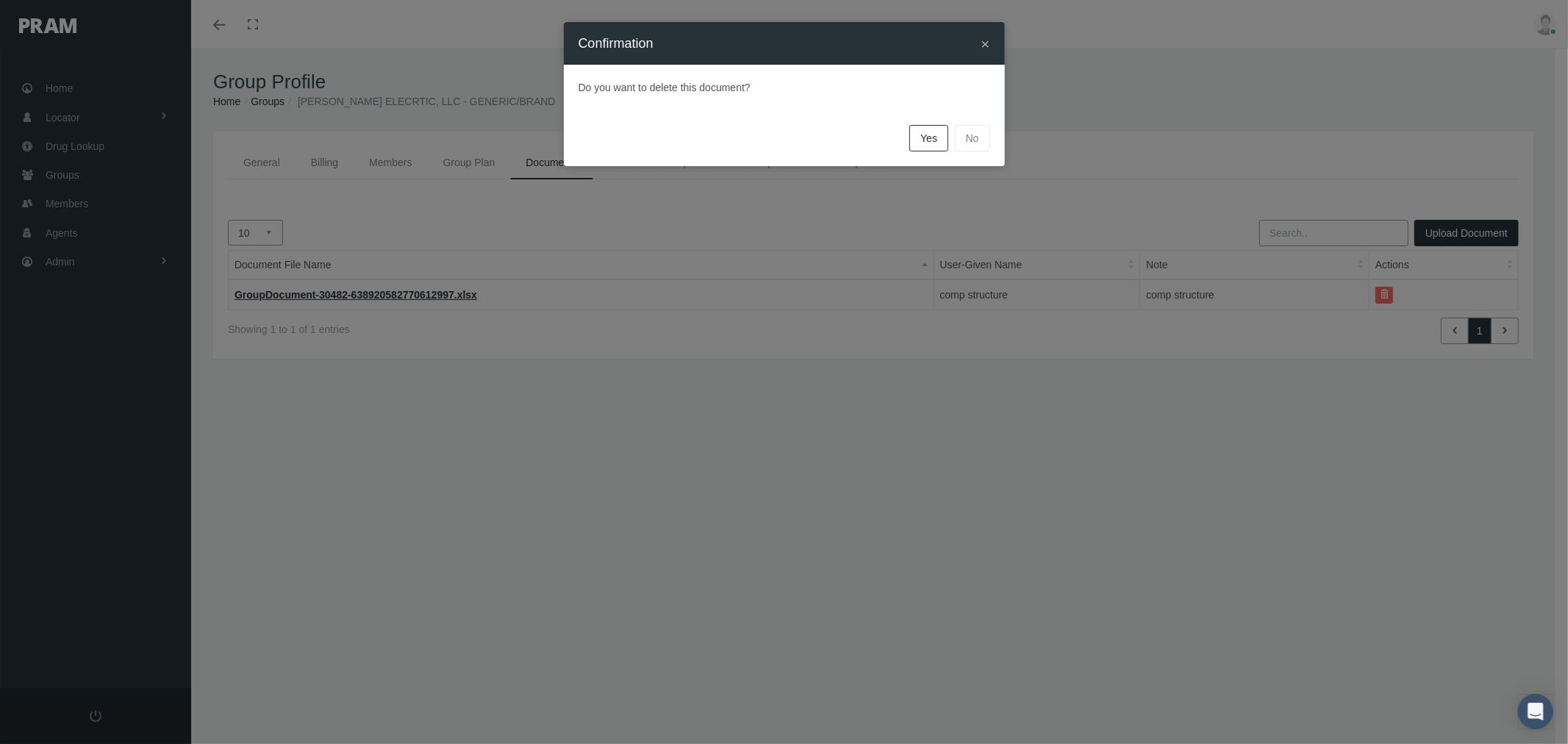
click at [927, 143] on span "Yes" at bounding box center [929, 138] width 17 height 12
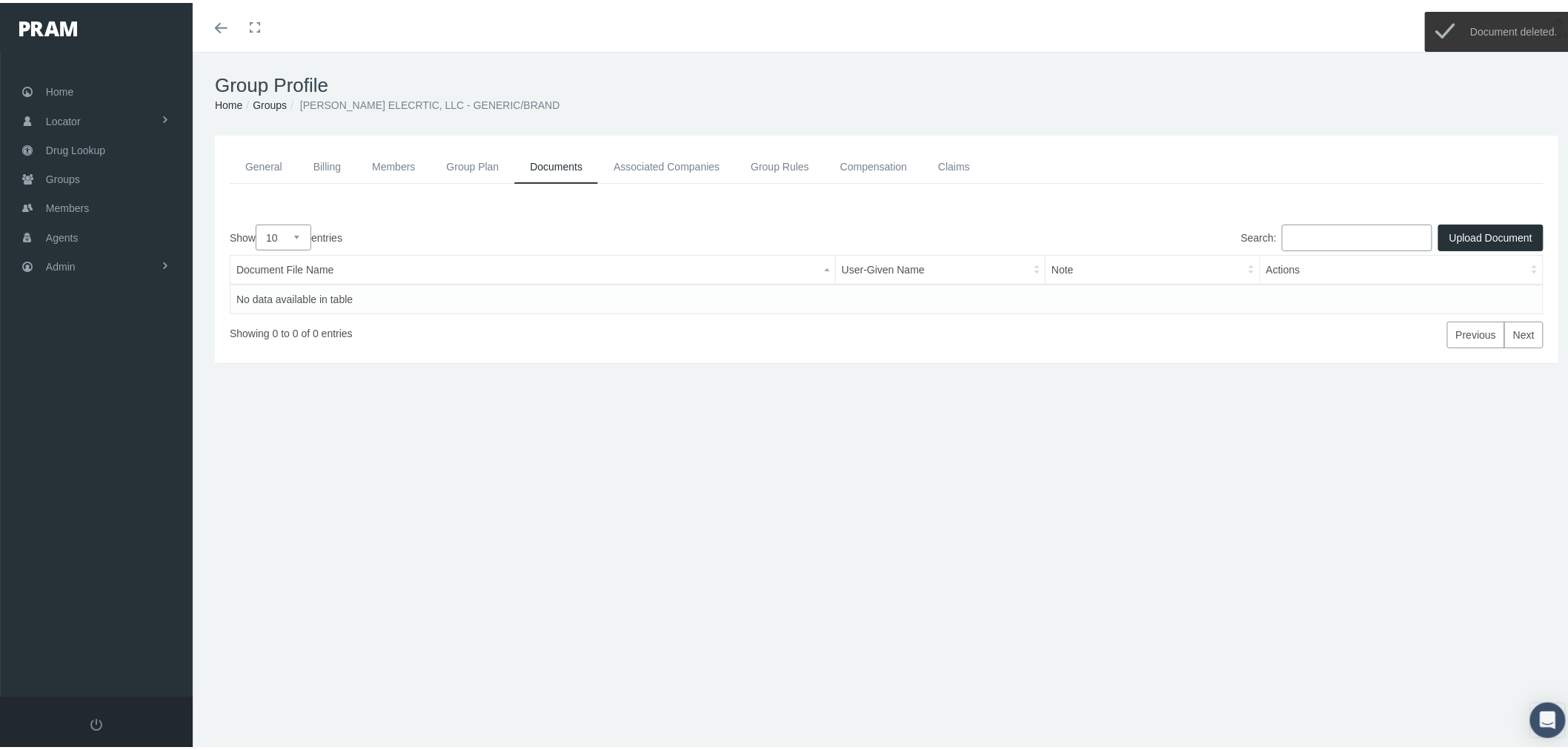
click at [1472, 234] on button "Upload Document" at bounding box center [1490, 235] width 105 height 27
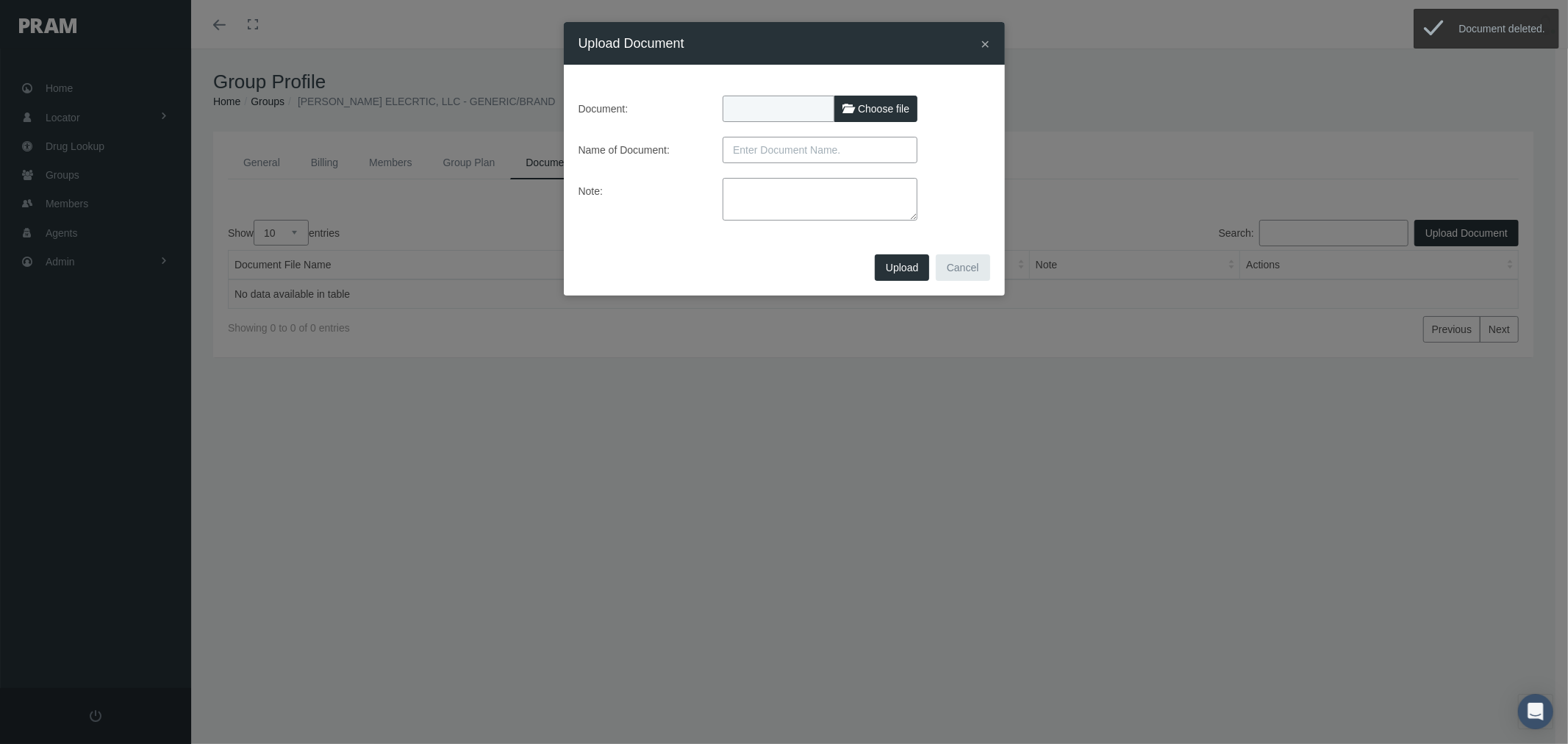
click at [873, 114] on span "Choose file" at bounding box center [883, 108] width 52 height 12
click at [873, 114] on input "Choose file" at bounding box center [819, 106] width 195 height 20
type input "C:\fakepath\COMP INNO HBA - HES FACILITIES Lisa corrected on 9.11.25.xlsx"
type input "COMP INNO HBA - HES FACILITIES Lisa corrected on 9.11.25.xlsx"
click at [764, 146] on input "text" at bounding box center [819, 150] width 195 height 27
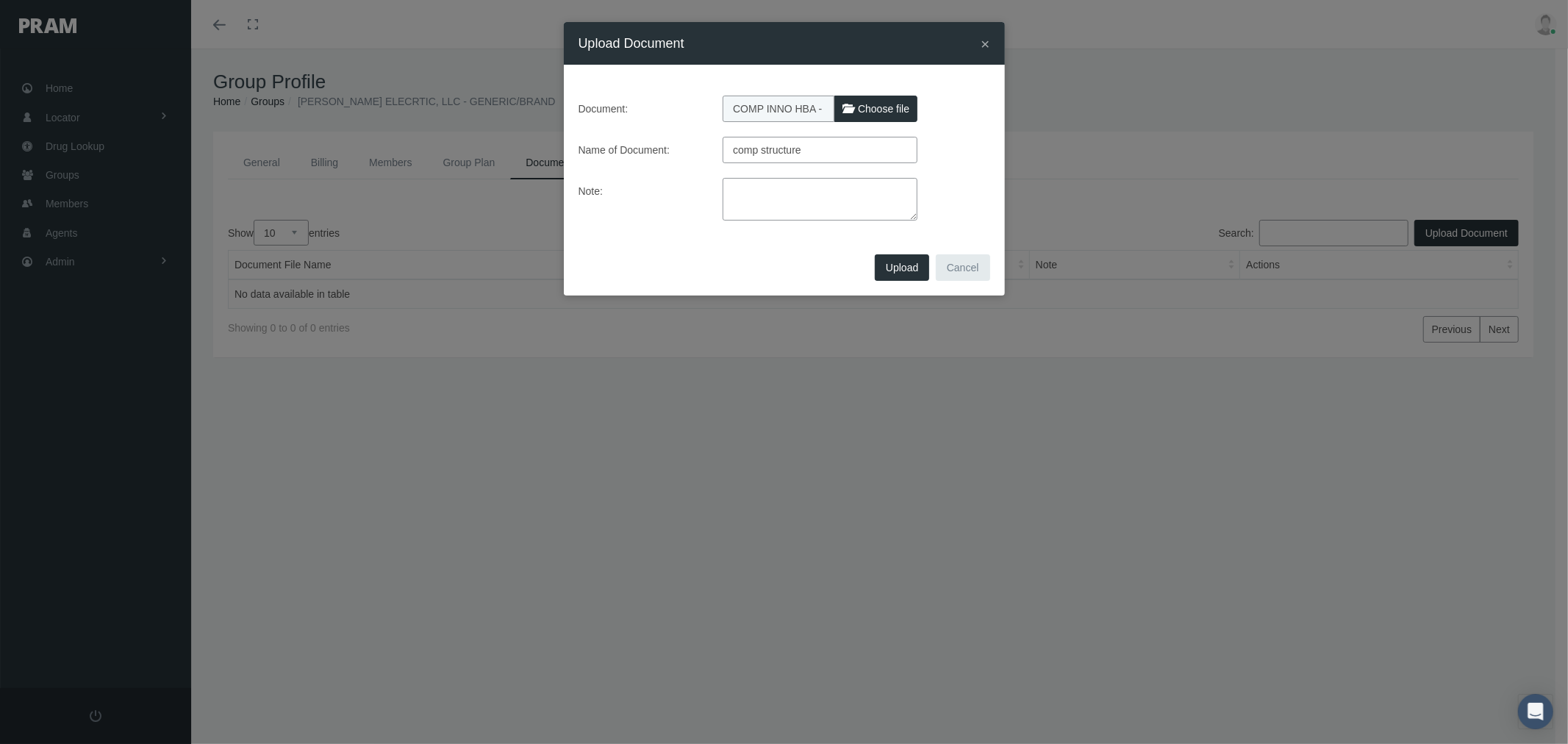
type input "comp structure"
click at [770, 189] on textarea at bounding box center [819, 199] width 195 height 42
paste textarea "corrected version provided by Lisa on 9/11/2025"
type textarea "corrected version provided by Lisa on 9/11/2025"
click at [902, 273] on button "Upload" at bounding box center [901, 268] width 54 height 27
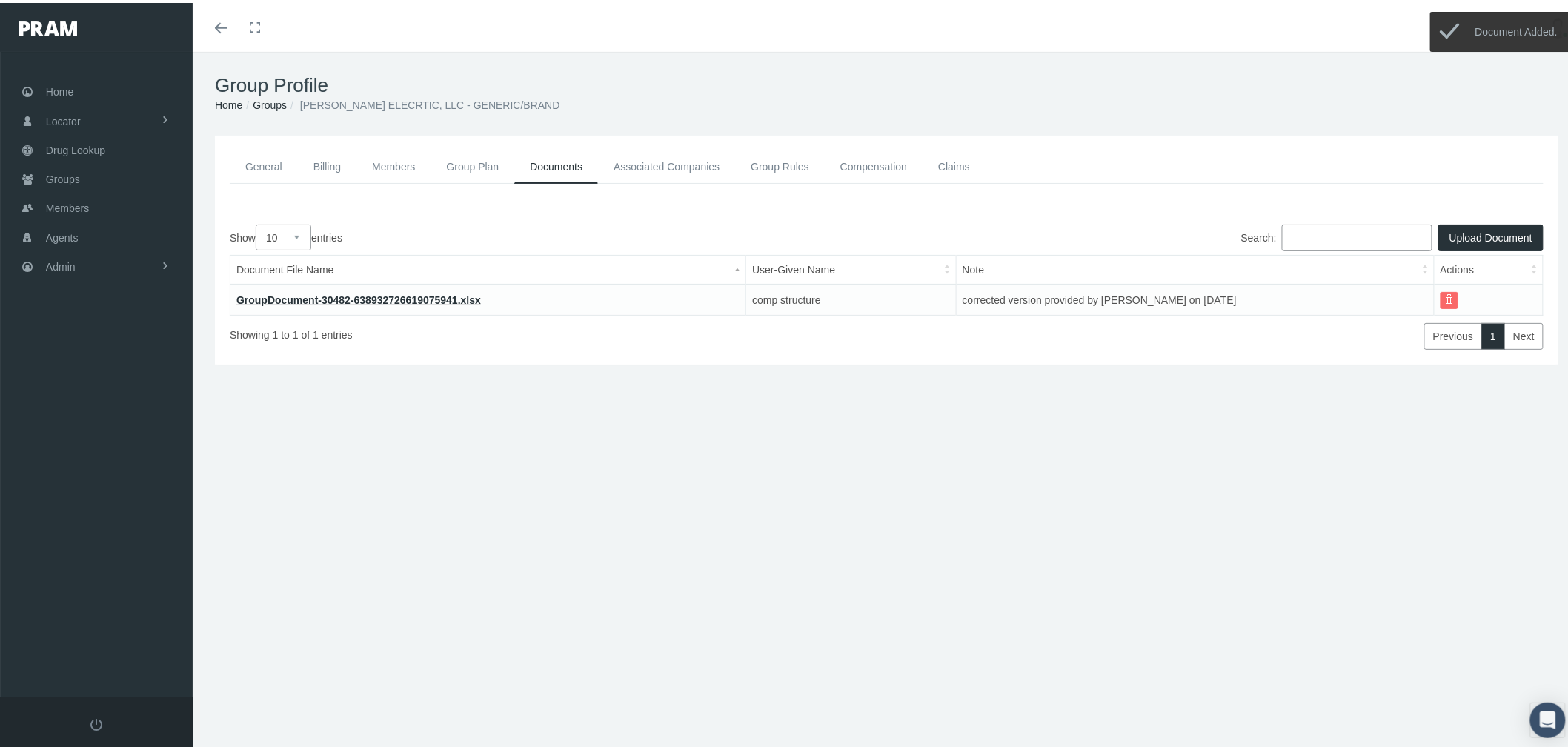
click at [268, 98] on link "Groups" at bounding box center [269, 102] width 34 height 12
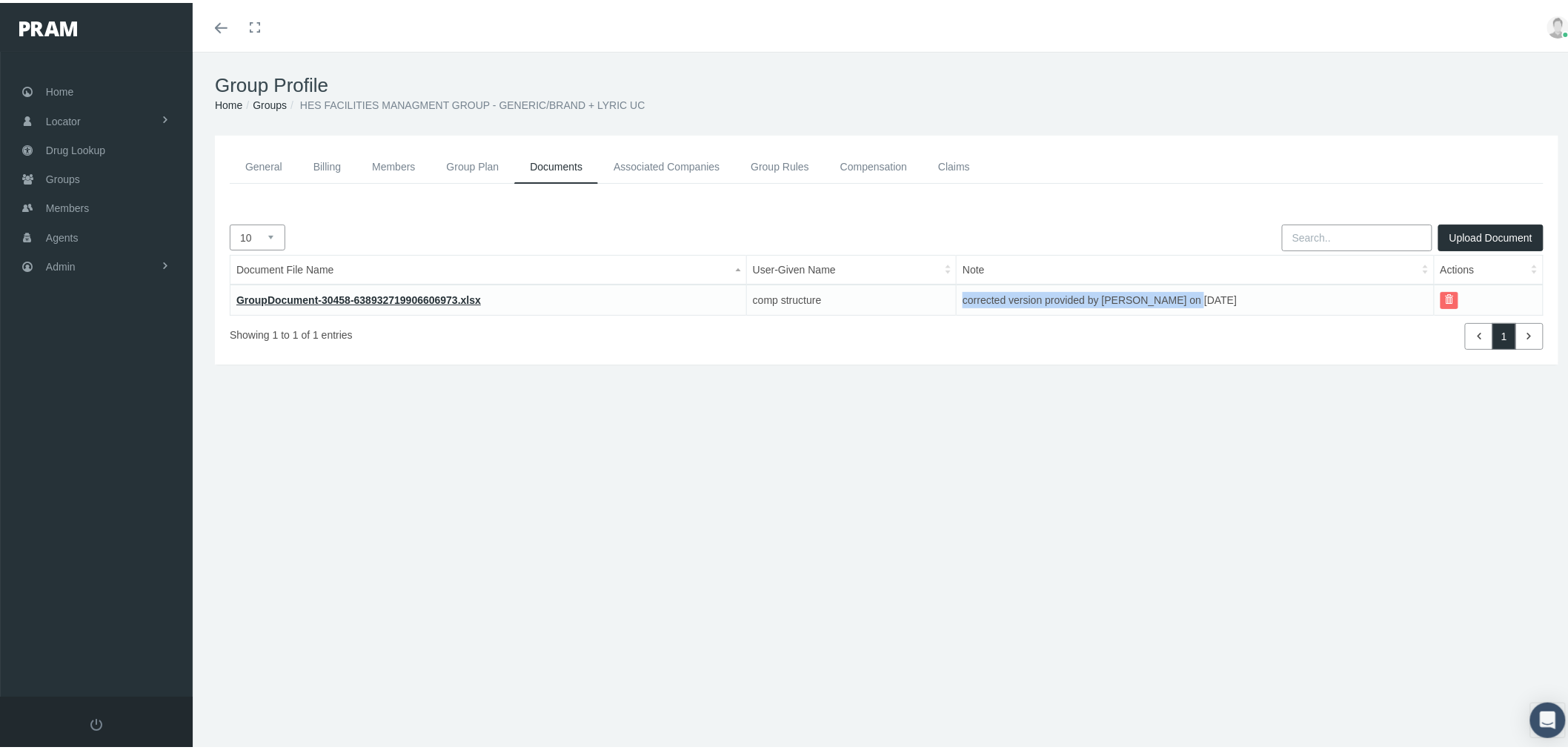
drag, startPoint x: 1187, startPoint y: 298, endPoint x: 957, endPoint y: 307, distance: 230.2
click at [957, 307] on td "corrected version provided by [PERSON_NAME] on [DATE]" at bounding box center [1195, 297] width 477 height 30
copy td "corrected version provided by [PERSON_NAME] on [DATE]"
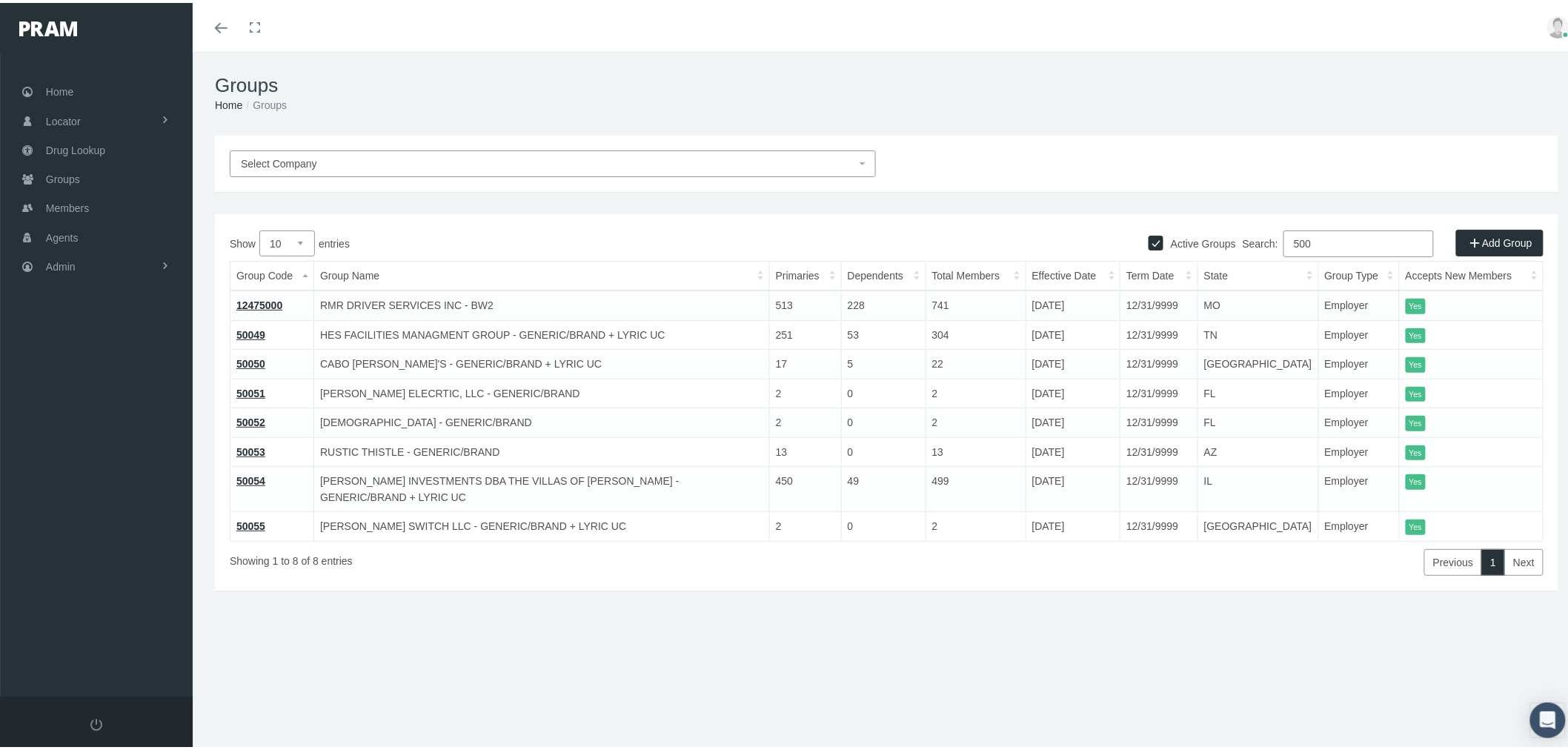
click at [249, 418] on link "50052" at bounding box center [250, 419] width 29 height 12
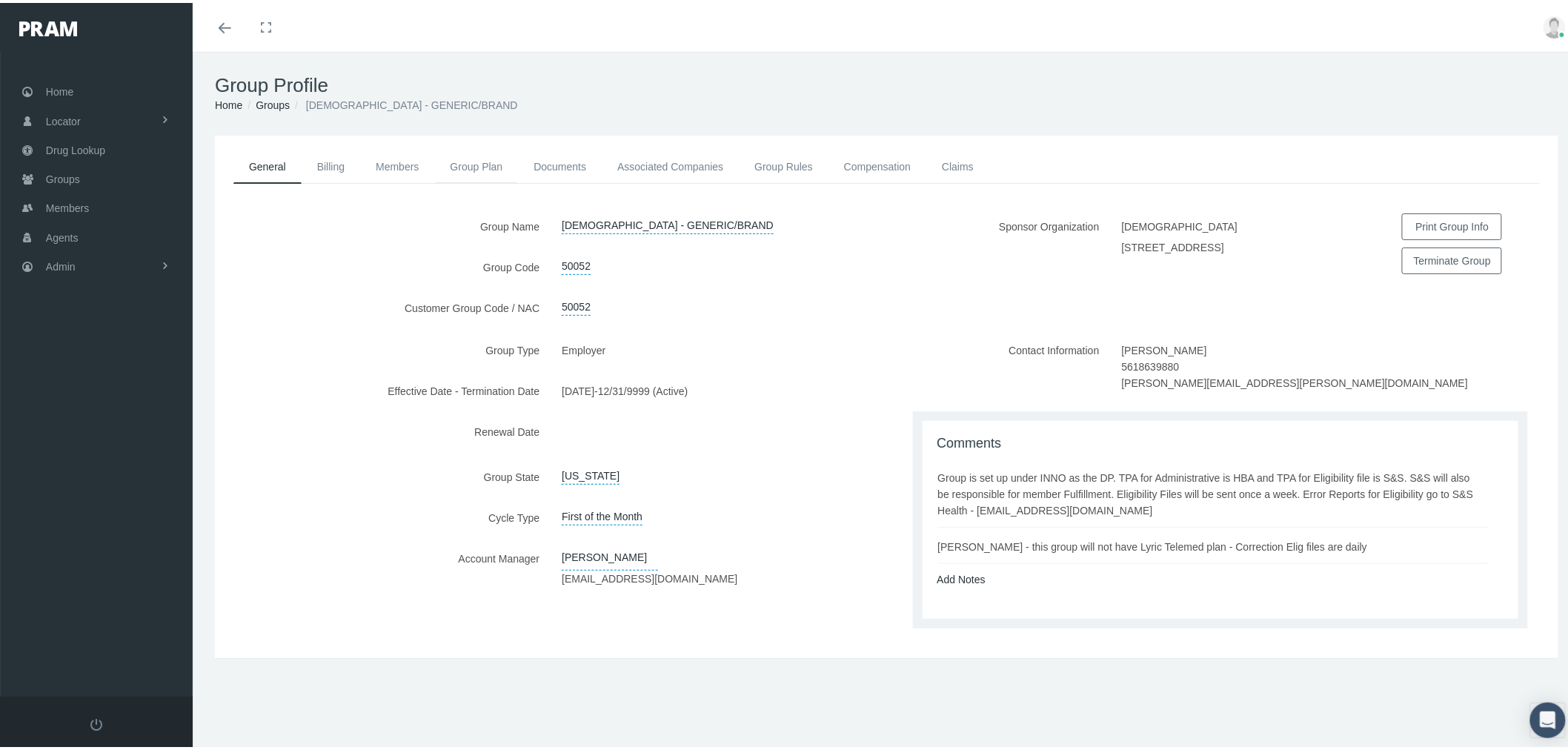
click at [462, 162] on link "Group Plan" at bounding box center [477, 163] width 84 height 32
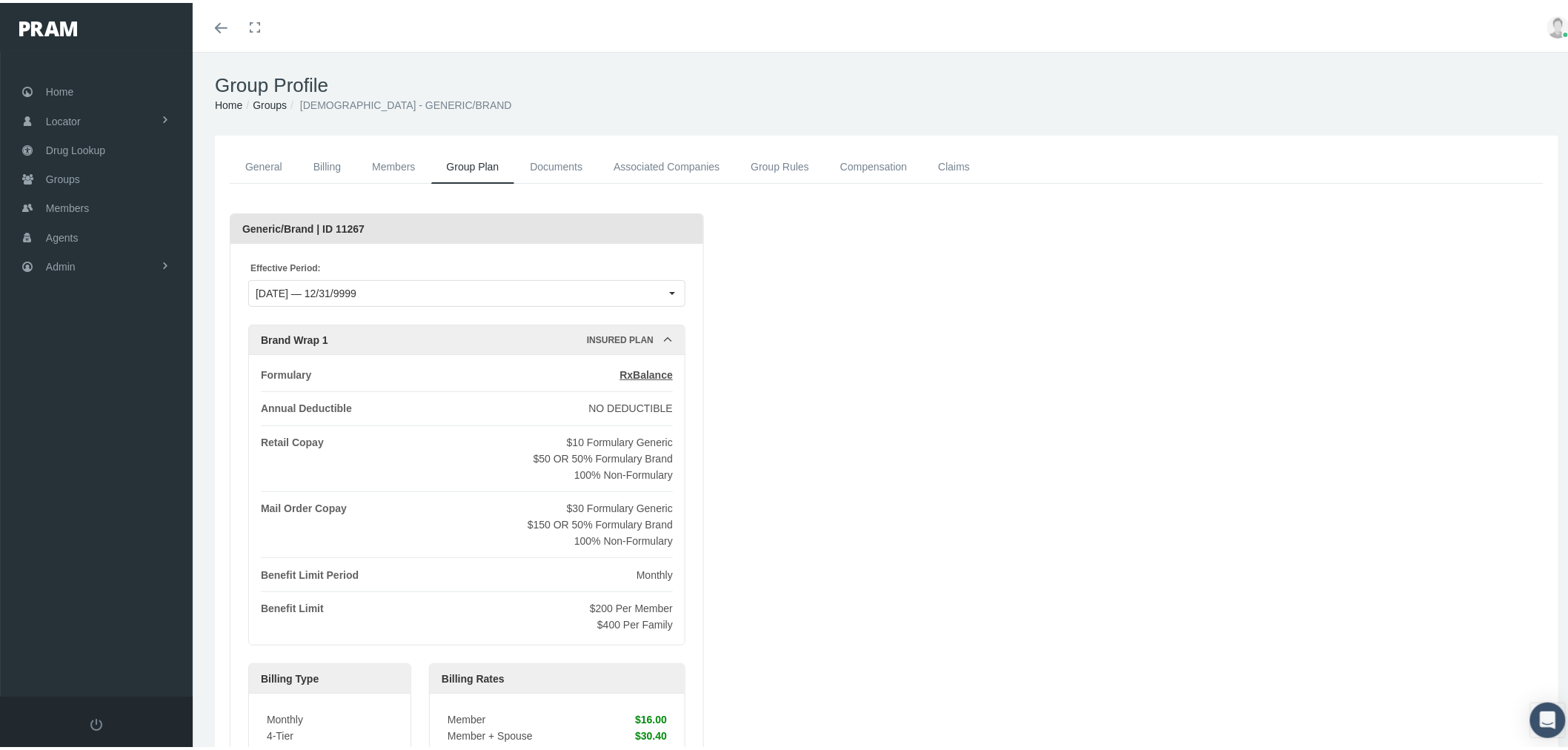
click at [853, 164] on link "Compensation" at bounding box center [873, 164] width 98 height 33
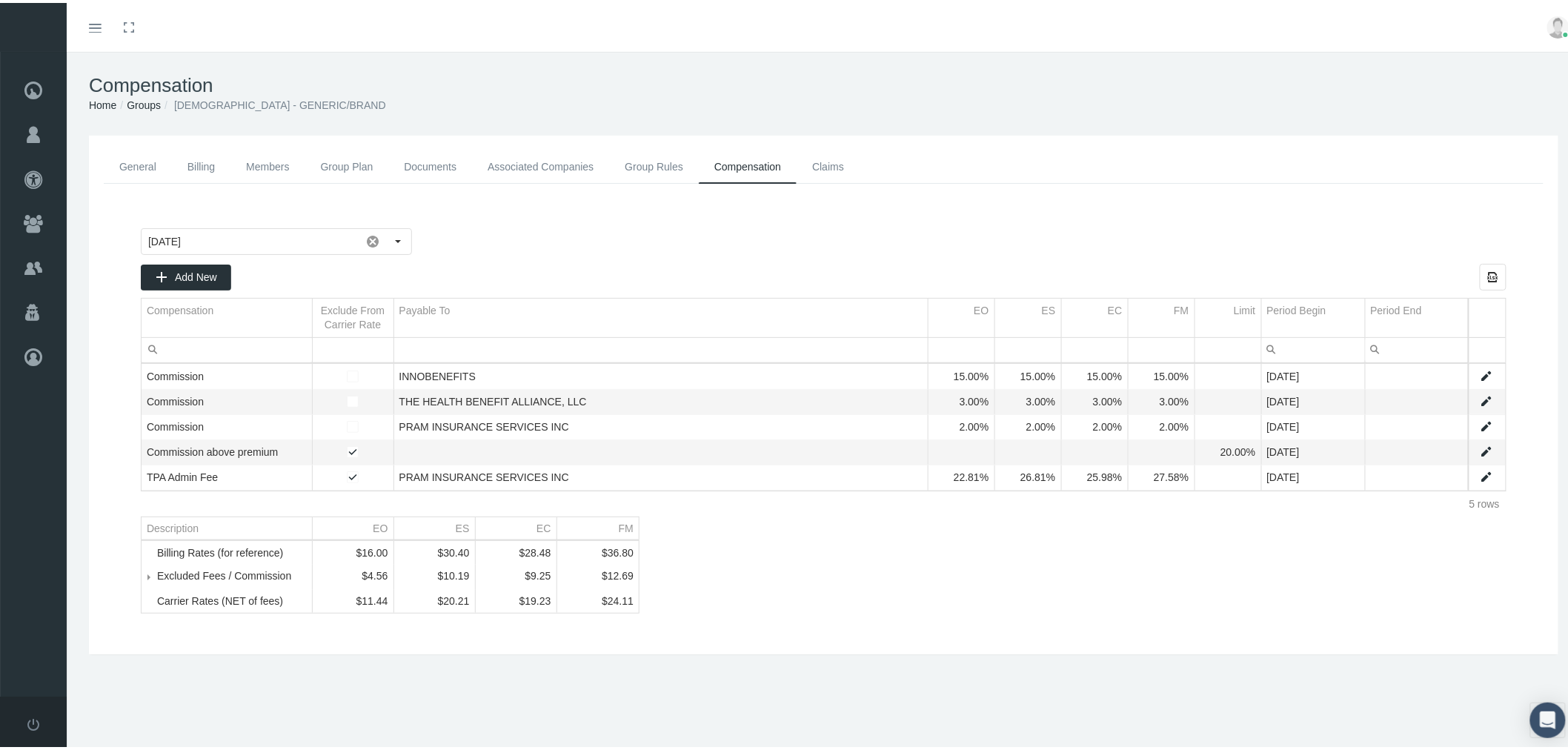
click at [1480, 474] on link "Data grid" at bounding box center [1486, 474] width 13 height 13
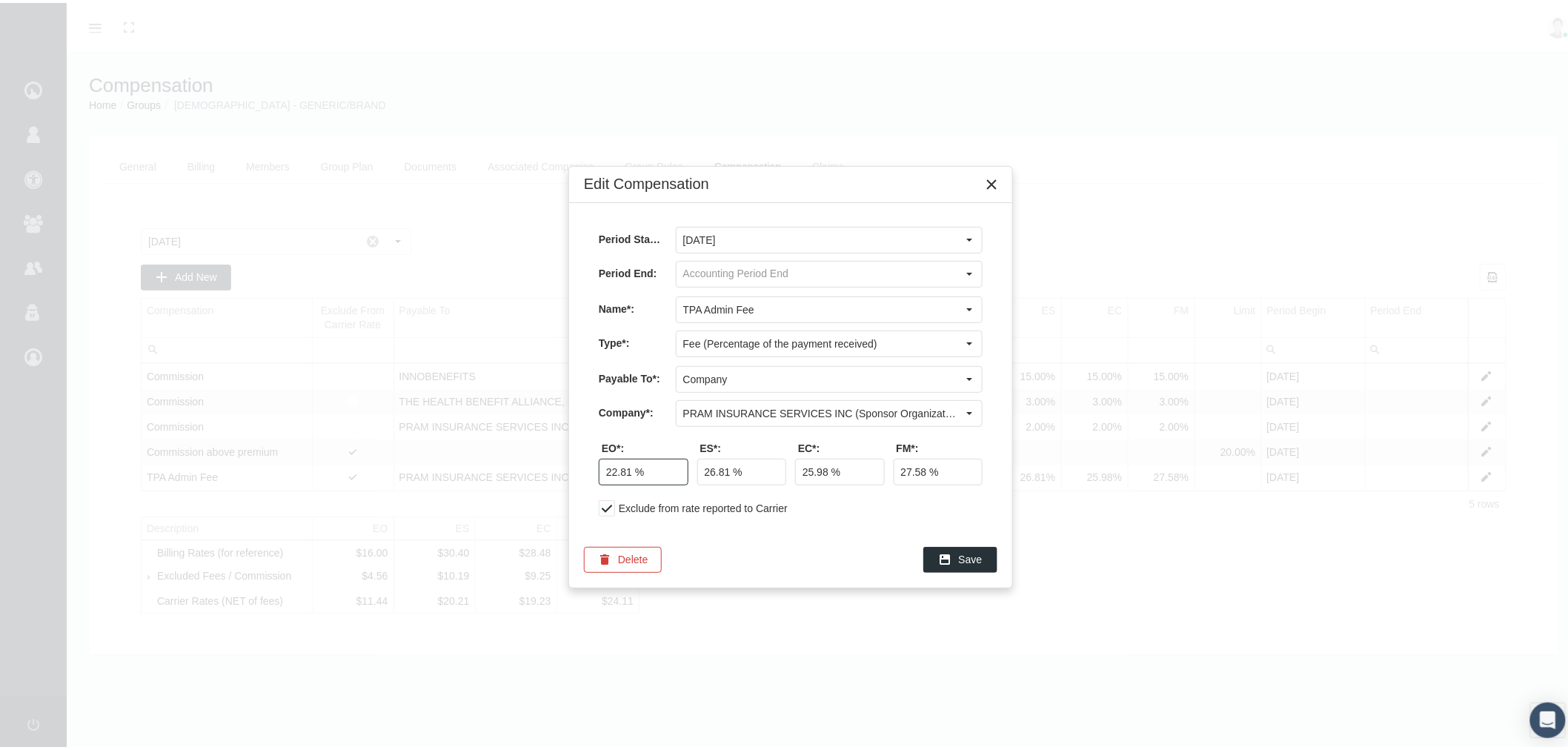
drag, startPoint x: 628, startPoint y: 468, endPoint x: 567, endPoint y: 469, distance: 61.0
click at [567, 469] on div "Edit Compensation Period Start*: [DATE] Period End: Name*: TPA Admin Fee Type*:…" at bounding box center [784, 375] width 1568 height 750
type input "31.25 %"
click at [821, 472] on input "30.00 %" at bounding box center [840, 469] width 88 height 25
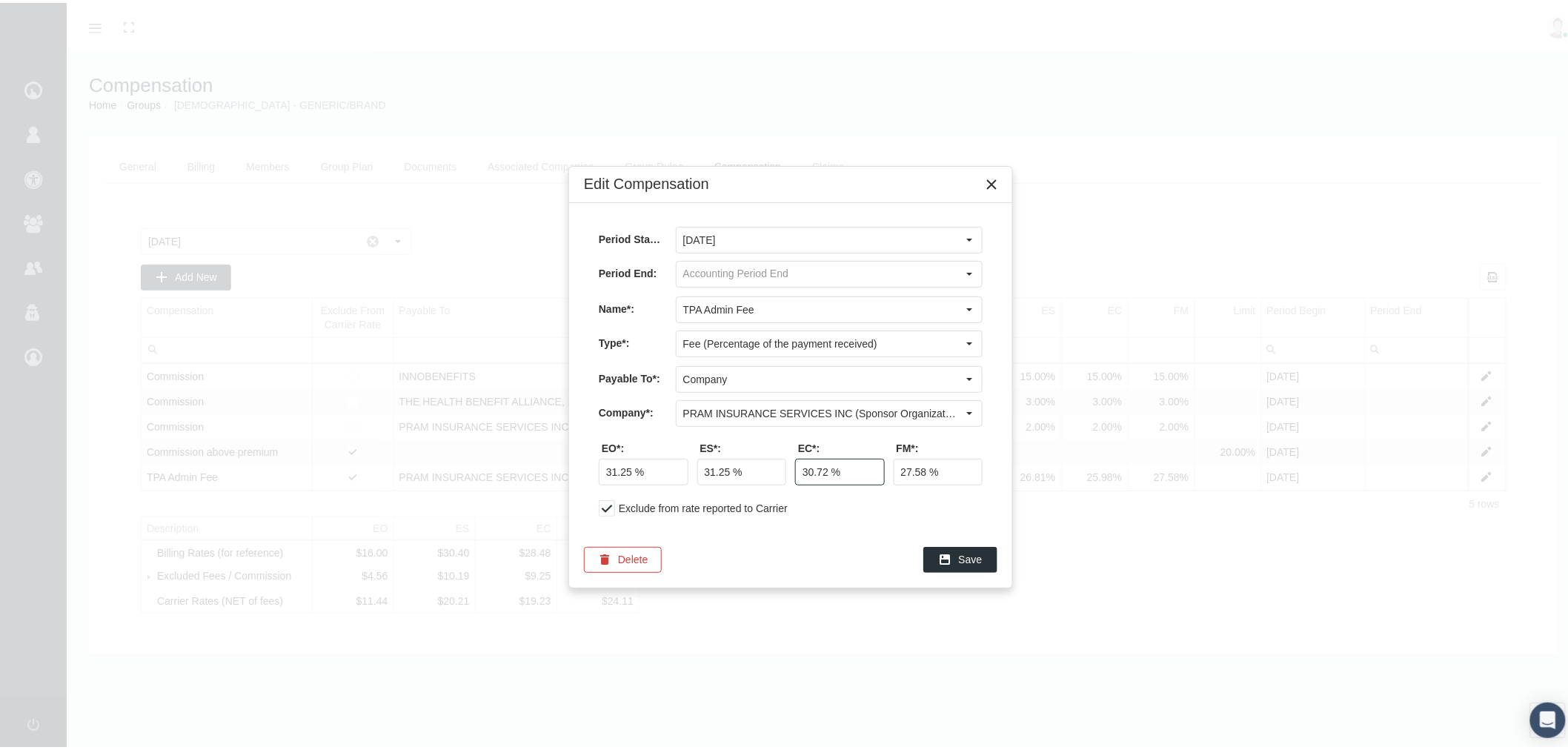
type input "30.72 %"
type input "31.25 %"
click at [970, 562] on span "Save" at bounding box center [970, 556] width 24 height 12
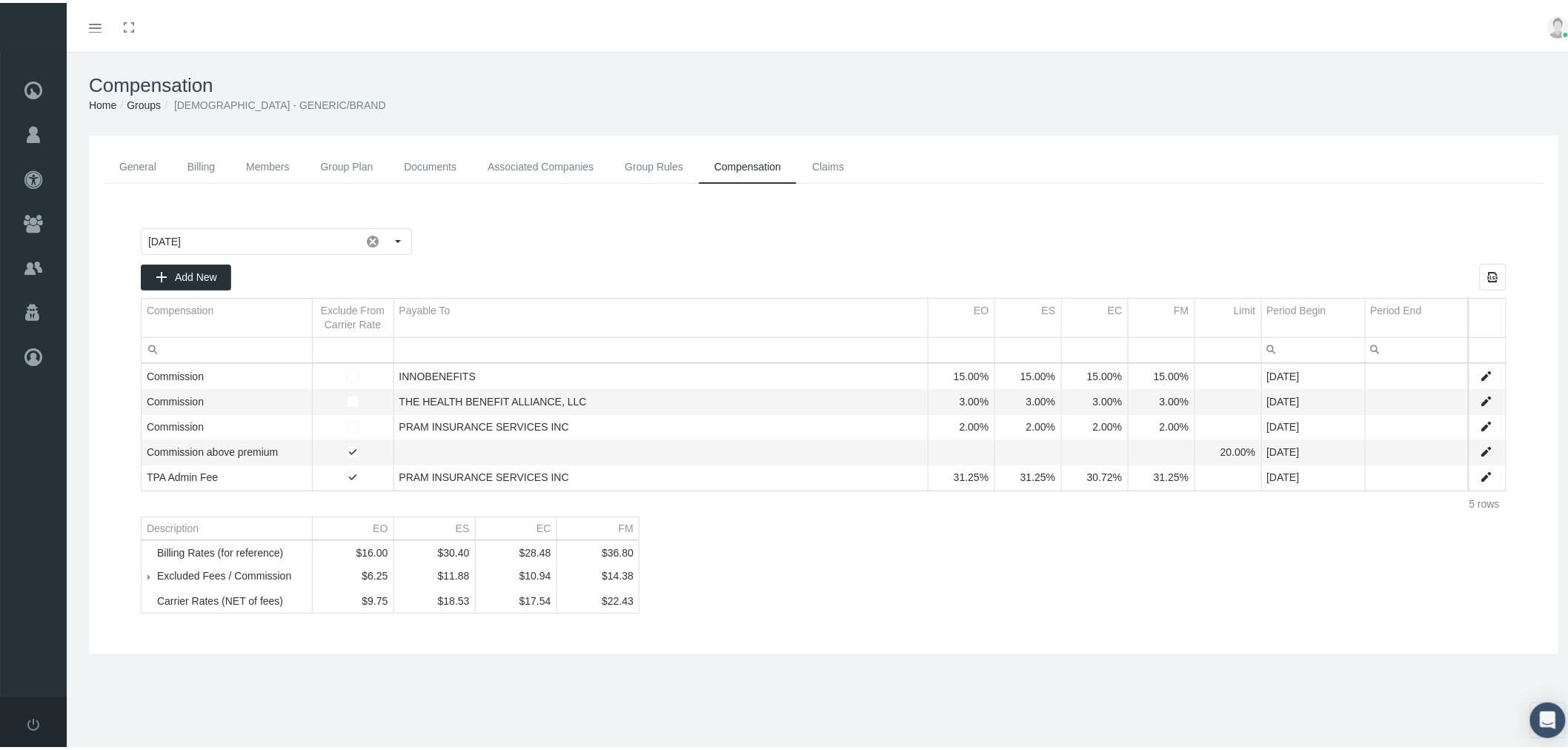
drag, startPoint x: 423, startPoint y: 159, endPoint x: 433, endPoint y: 164, distance: 11.2
click at [423, 159] on link "Documents" at bounding box center [430, 164] width 84 height 33
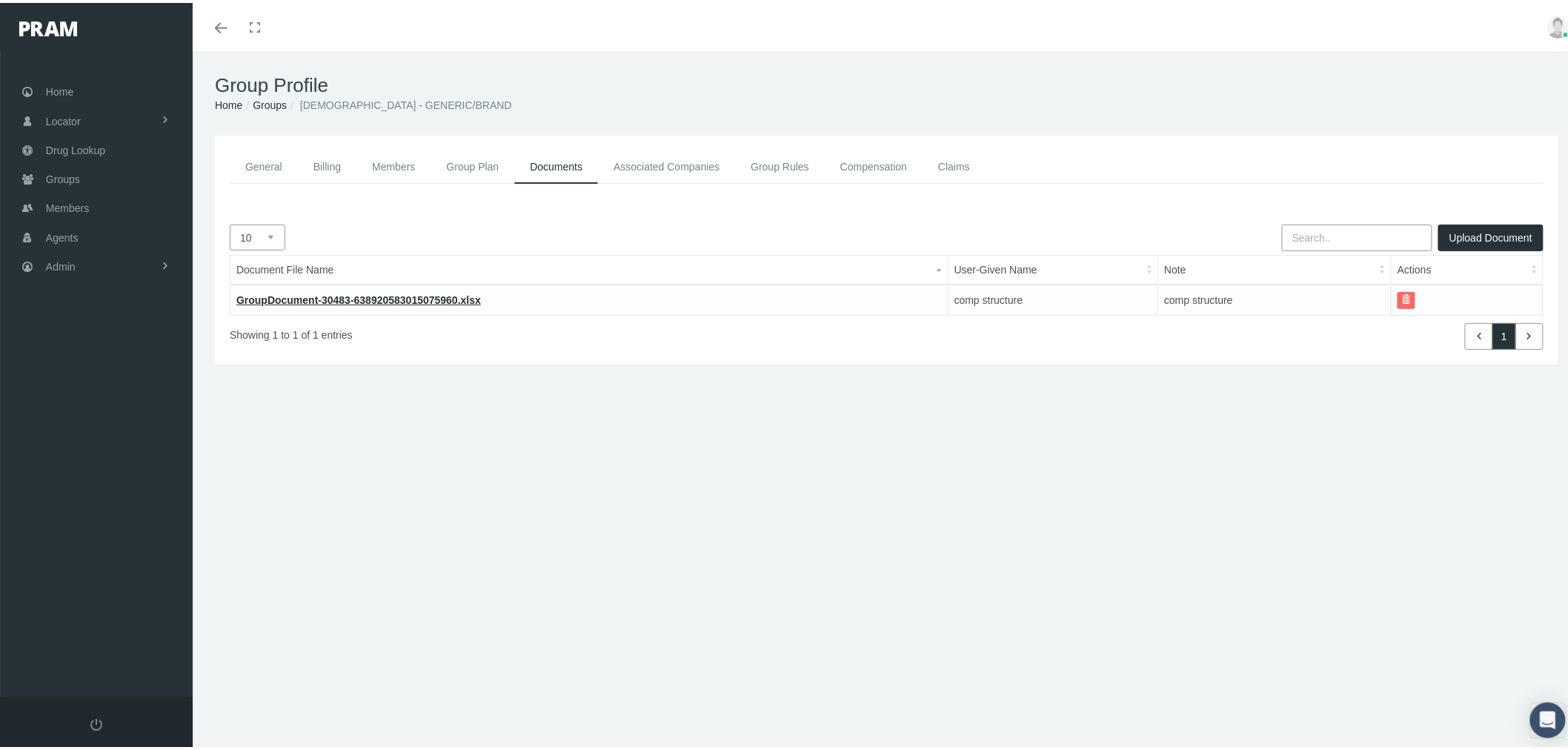
click at [1401, 292] on span "button" at bounding box center [1405, 296] width 9 height 9
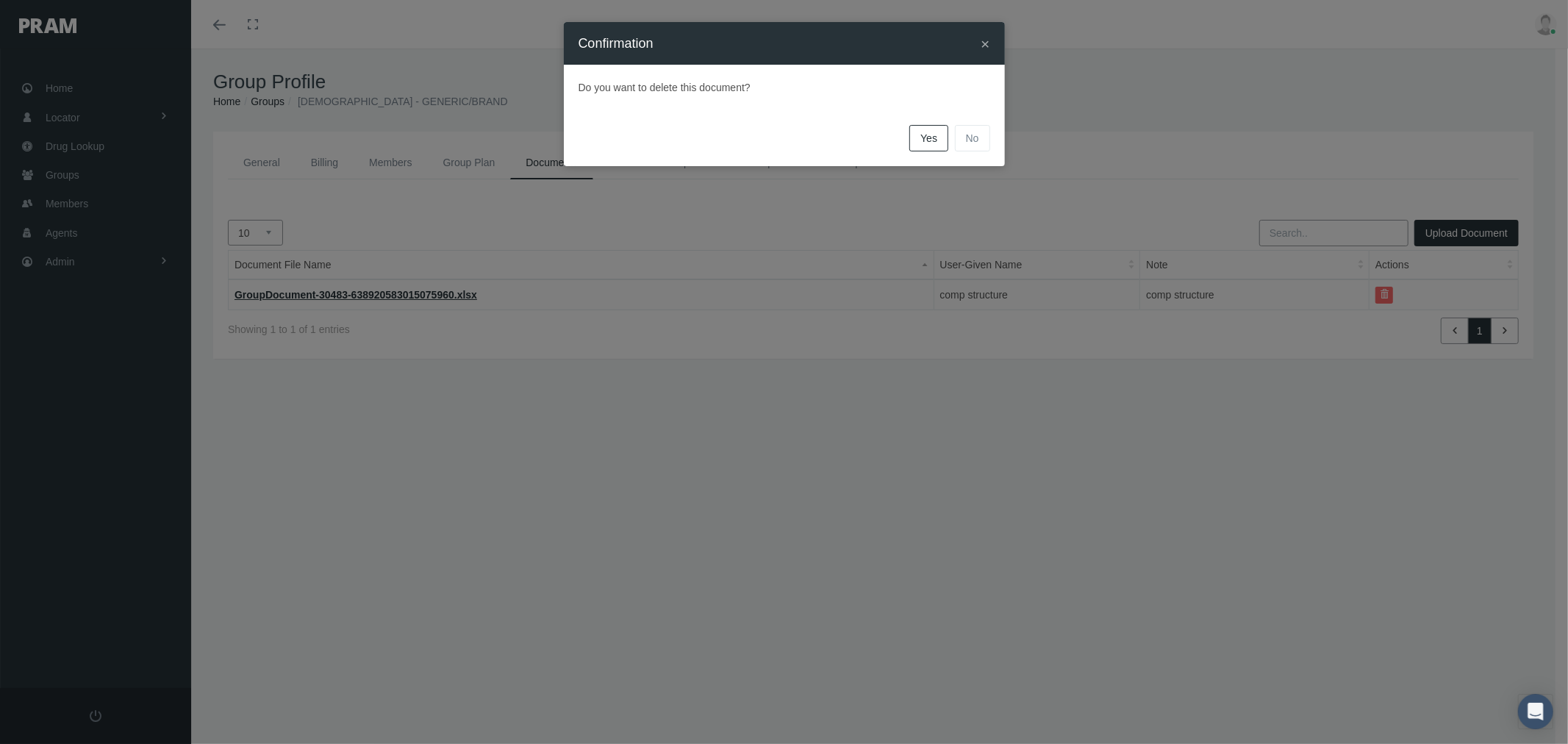
click at [928, 145] on link "Yes" at bounding box center [929, 139] width 39 height 27
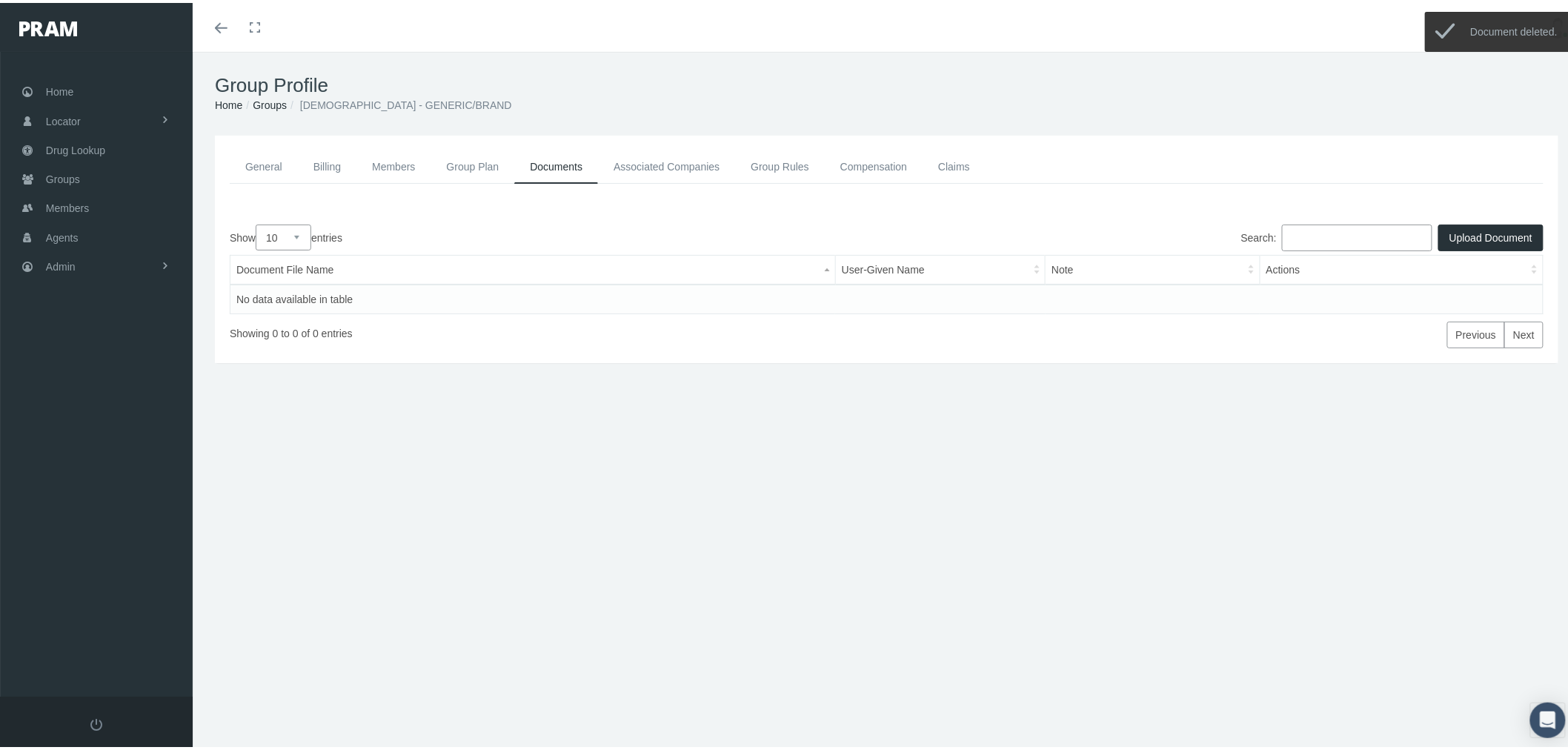
click at [1450, 237] on button "Upload Document" at bounding box center [1490, 235] width 105 height 27
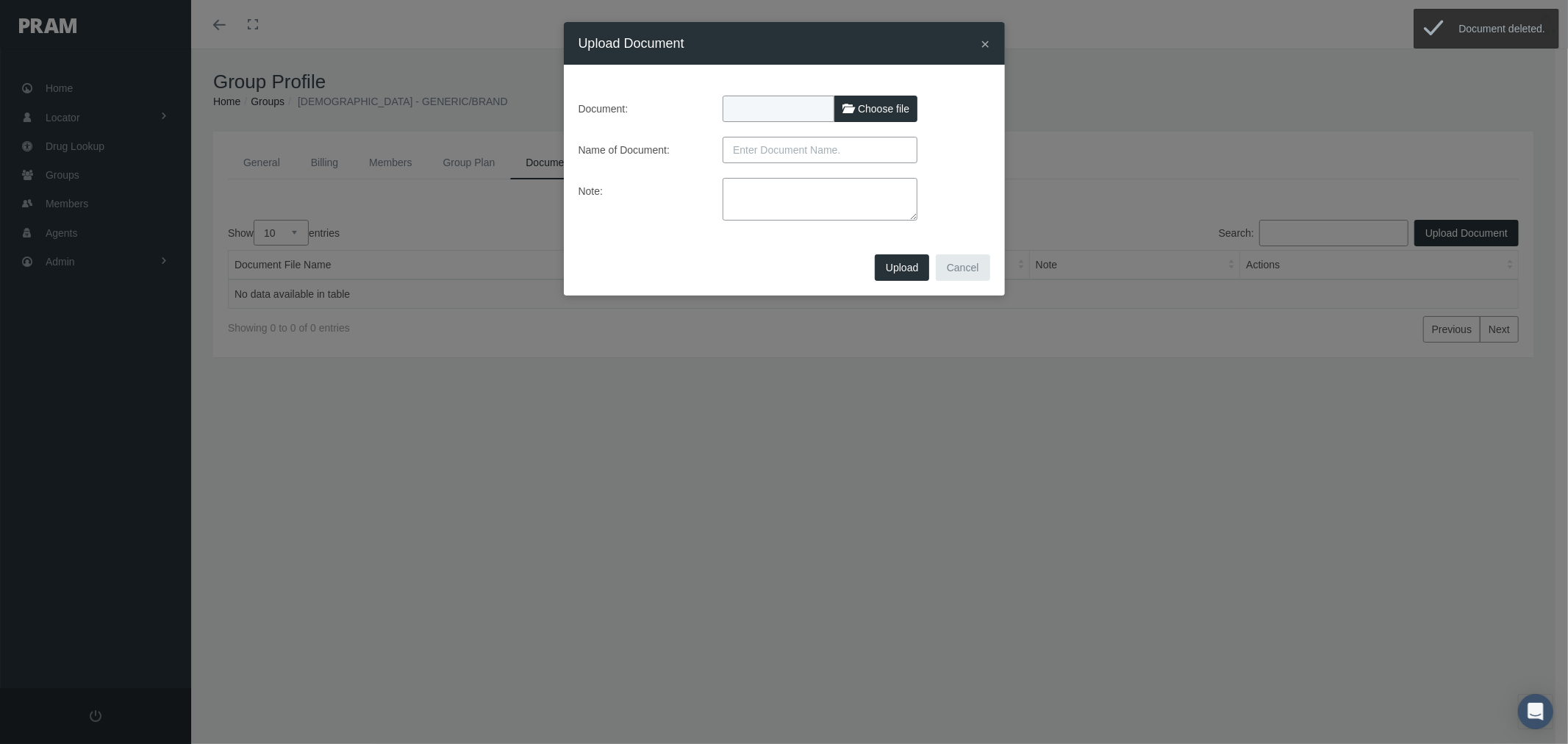
click at [882, 105] on span "Choose file" at bounding box center [883, 108] width 52 height 12
click at [882, 105] on input "Choose file" at bounding box center [819, 106] width 195 height 20
type input "C:\fakepath\COMP INNO HBA - HES FACILITIES Lisa corrected on 9.11.25.xlsx"
type input "COMP INNO HBA - HES FACILITIES Lisa corrected on 9.11.25.xlsx"
click at [848, 150] on input "text" at bounding box center [819, 150] width 195 height 27
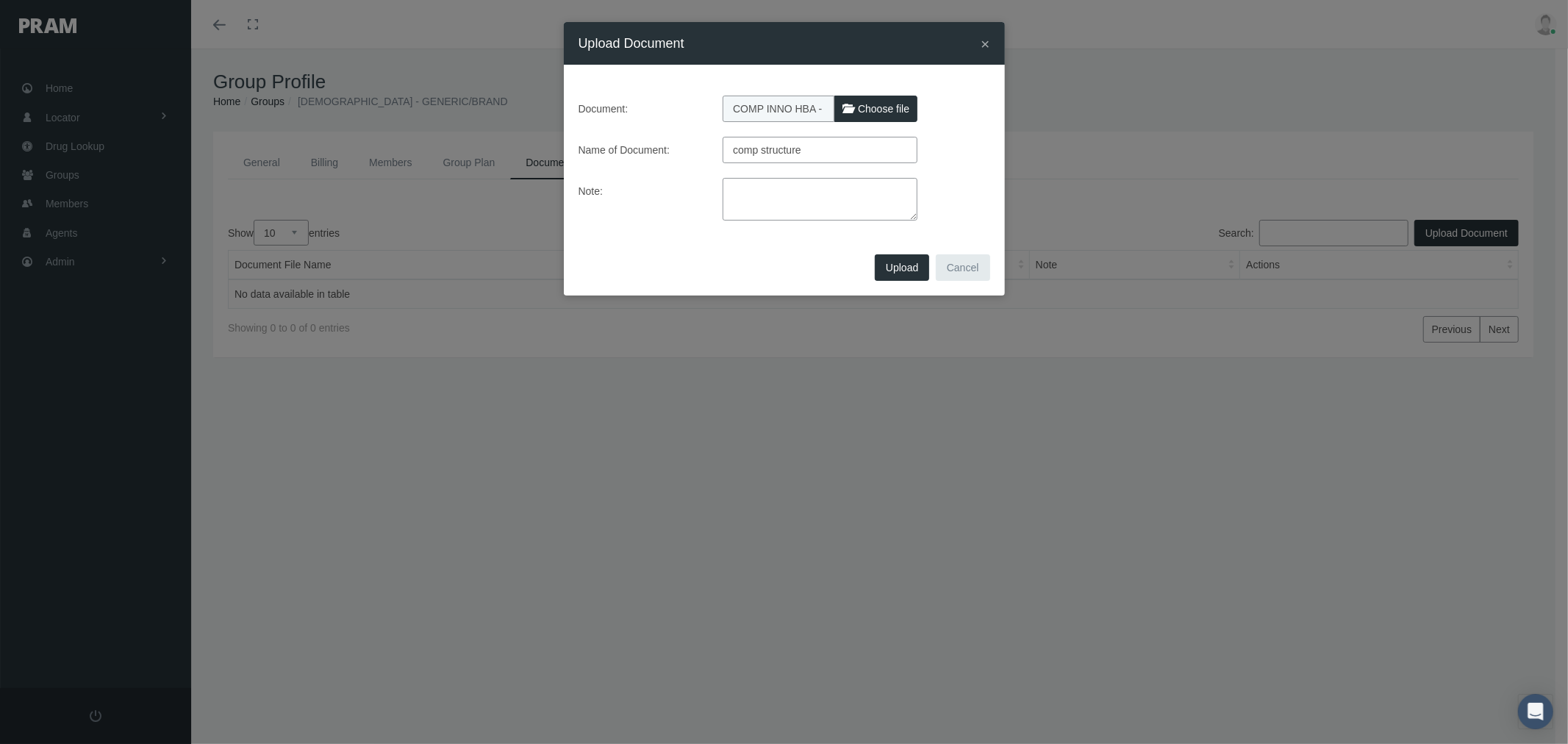
type input "comp structure"
click at [839, 197] on textarea at bounding box center [819, 199] width 195 height 42
paste textarea "corrected version provided by Lisa on 9/11/2025"
type textarea "corrected version provided by Lisa on 9/11/2025"
click at [885, 268] on button "Upload" at bounding box center [901, 268] width 54 height 27
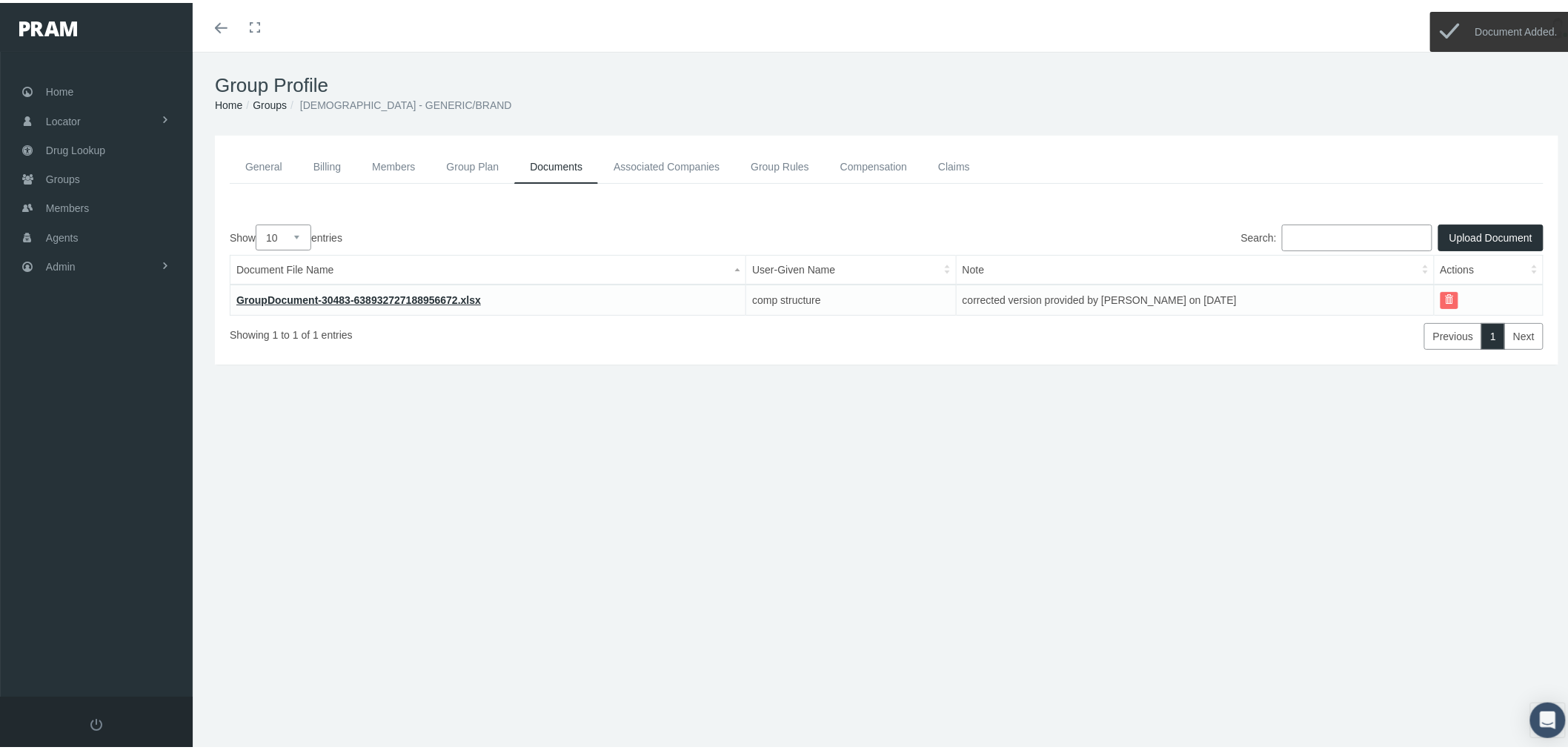
click at [278, 105] on link "Groups" at bounding box center [269, 102] width 34 height 12
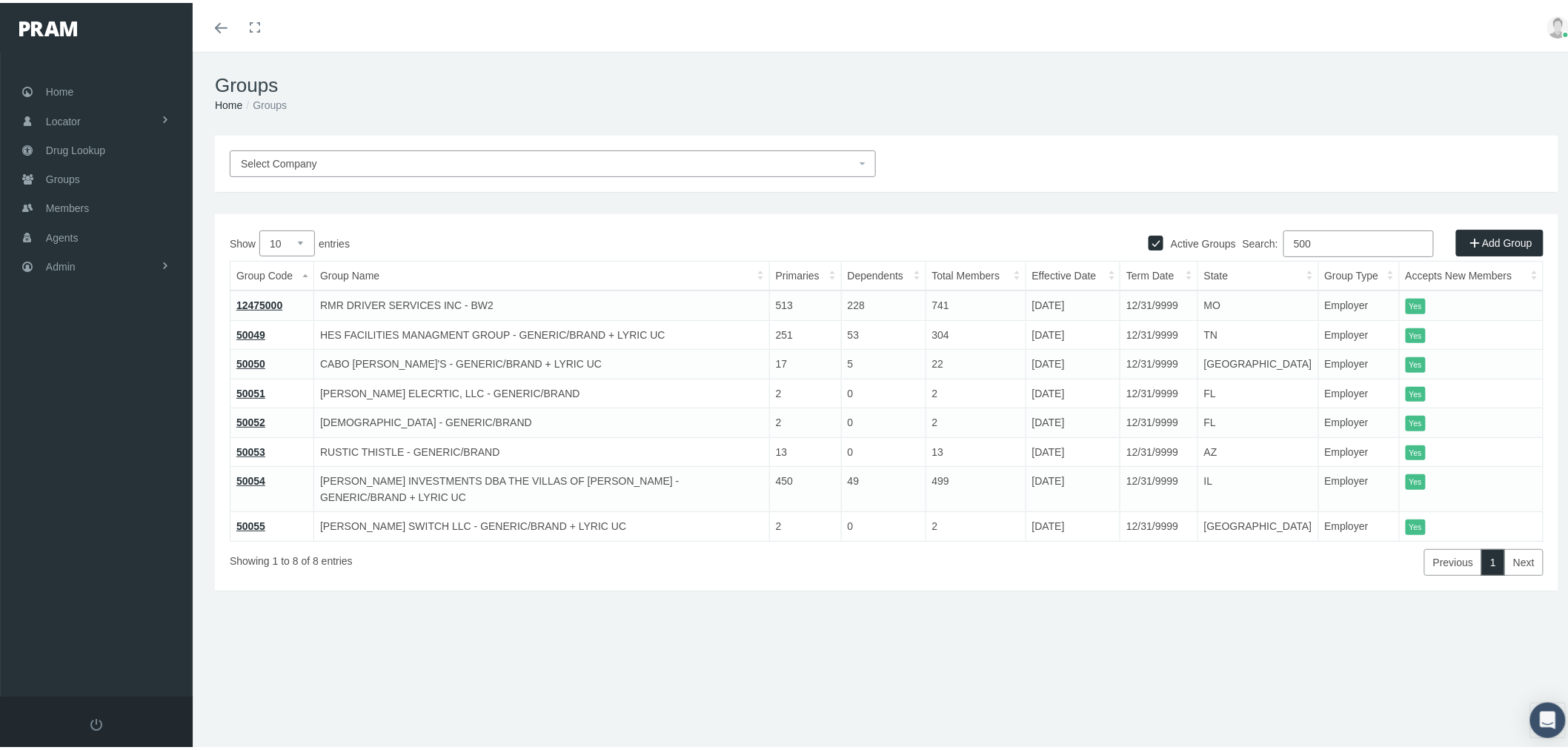
click at [261, 447] on link "50053" at bounding box center [250, 448] width 29 height 12
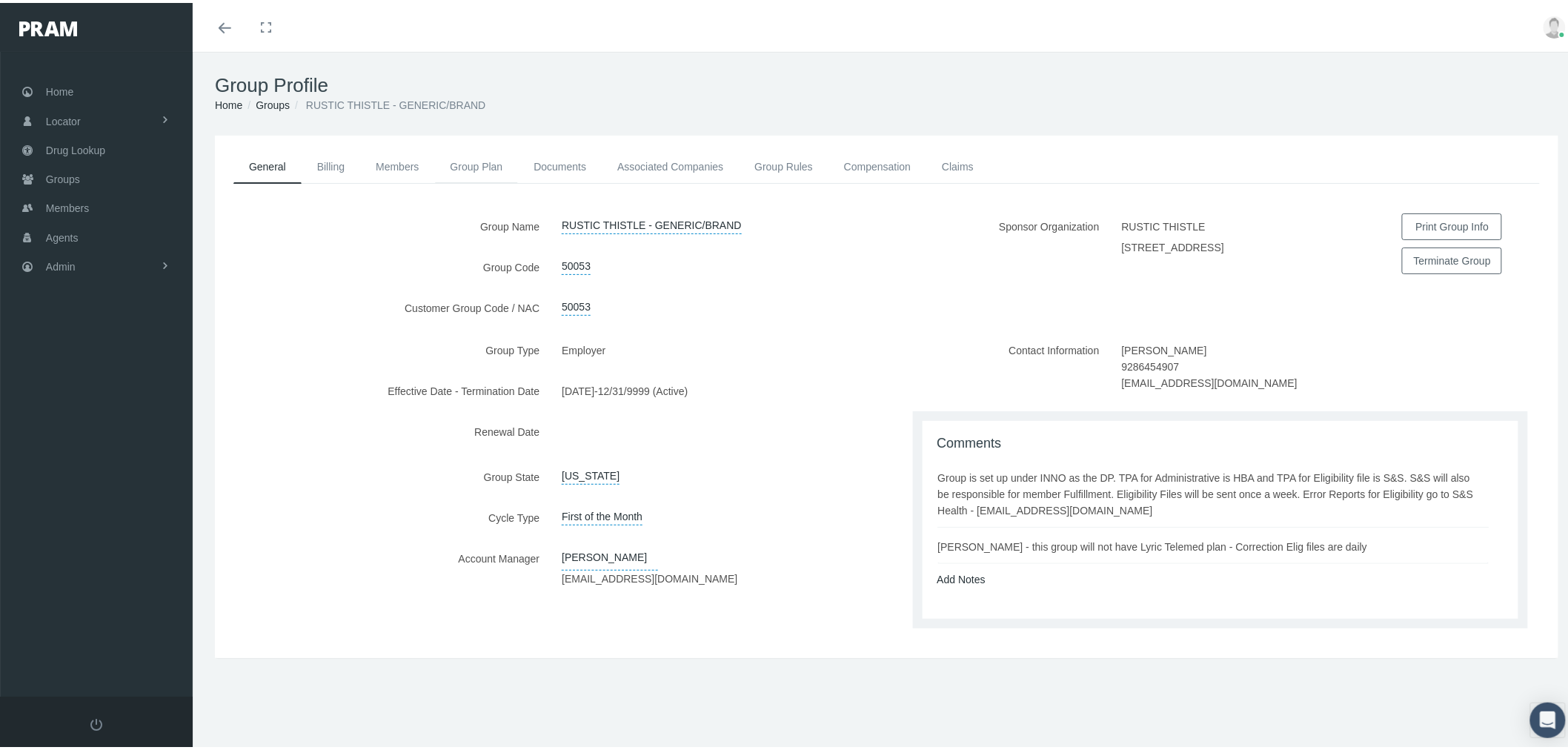
click at [476, 159] on link "Group Plan" at bounding box center [477, 163] width 84 height 32
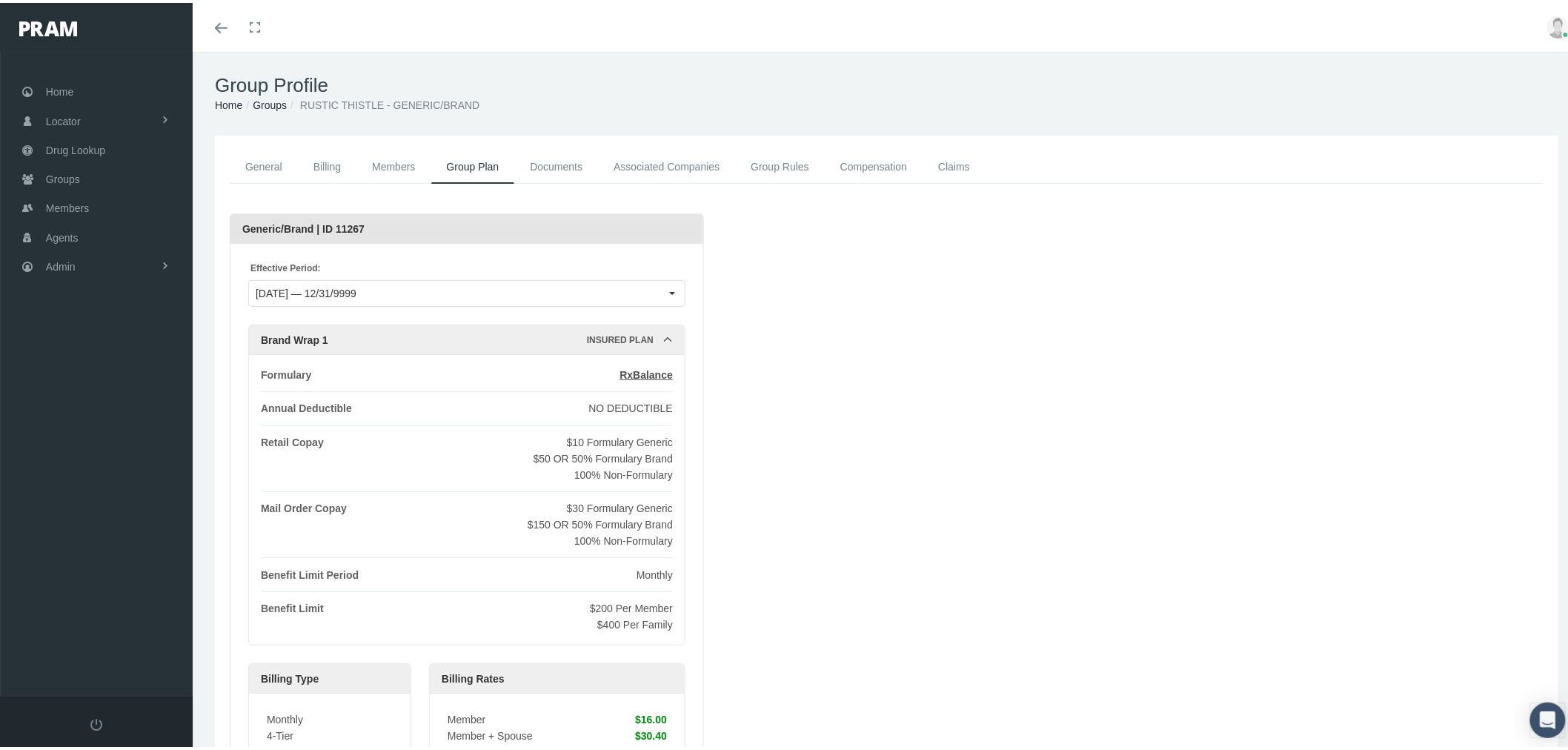
click at [876, 167] on link "Compensation" at bounding box center [873, 164] width 98 height 33
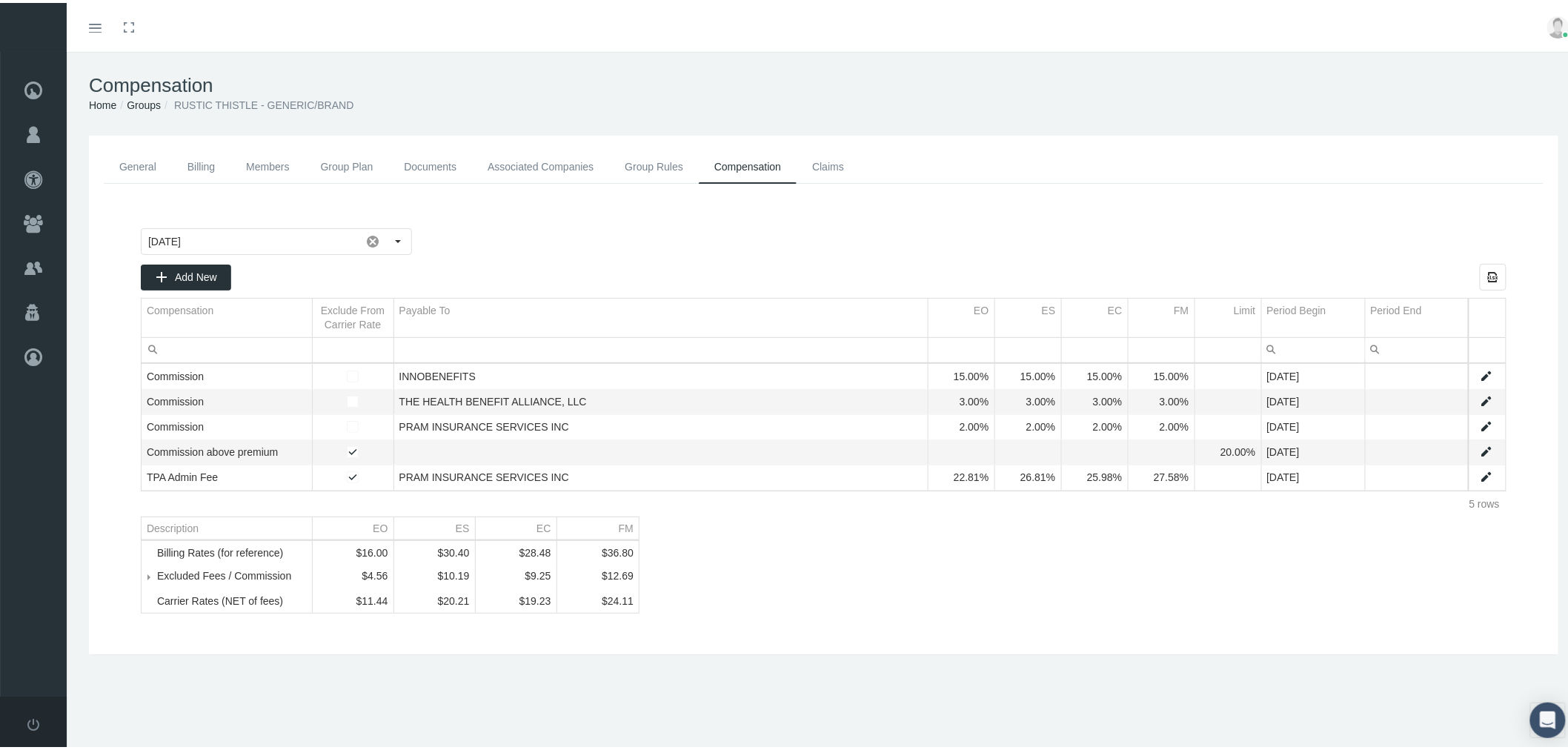
click at [1480, 471] on link "Data grid" at bounding box center [1486, 474] width 13 height 13
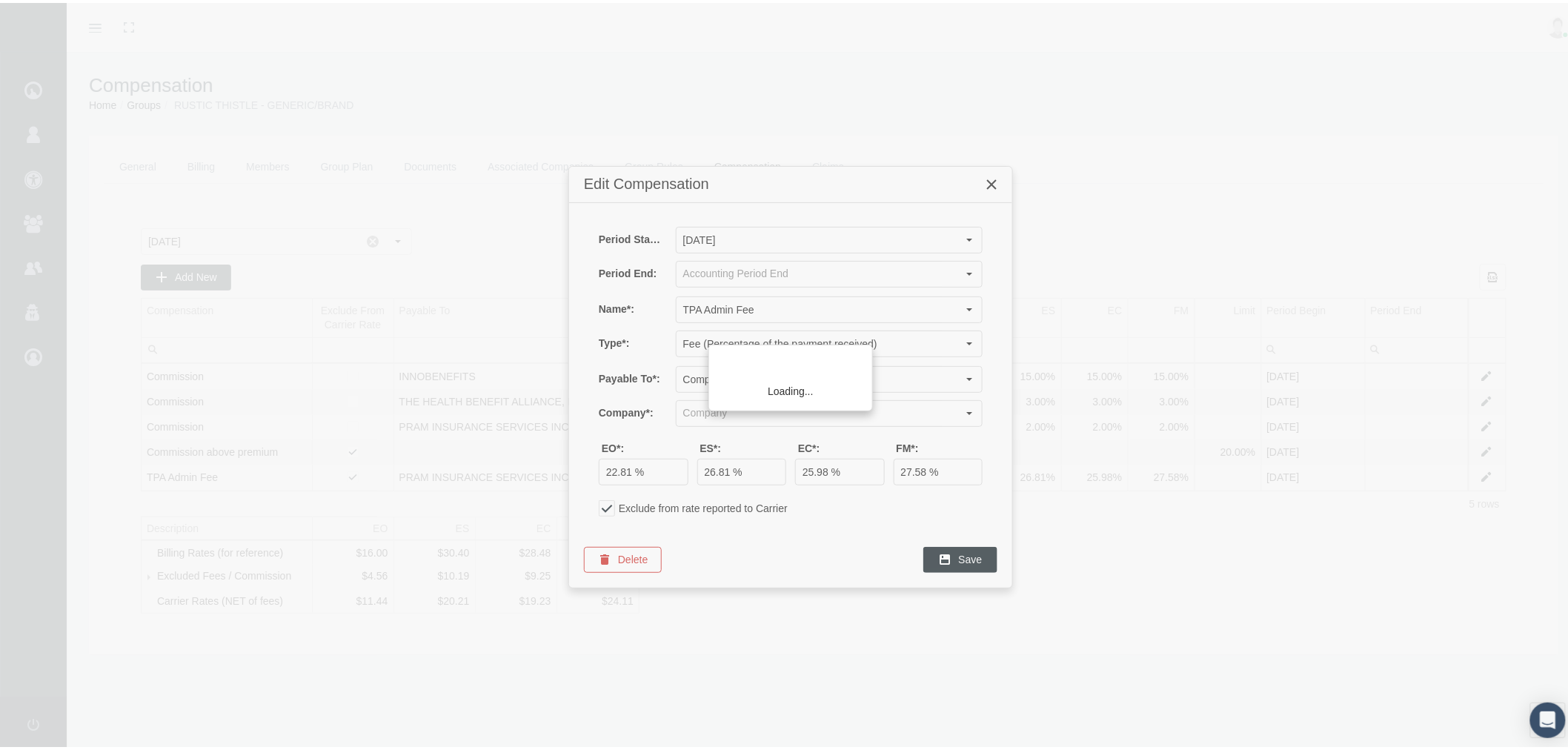
type input "PRAM INSURANCE SERVICES INC (Sponsor Organization, Broker, Distribution Partner…"
drag, startPoint x: 628, startPoint y: 470, endPoint x: 589, endPoint y: 471, distance: 39.0
click at [589, 471] on div "EO*: 22.81 % ES*: 26.81 % EC*: 25.98 % FM*: 27.58 %" at bounding box center [790, 460] width 414 height 43
drag, startPoint x: 631, startPoint y: 470, endPoint x: 594, endPoint y: 469, distance: 37.0
click at [594, 469] on div "EO*: 22.81 % ES*: 26.81 % EC*: 25.98 % FM*: 27.58 %" at bounding box center [790, 460] width 414 height 43
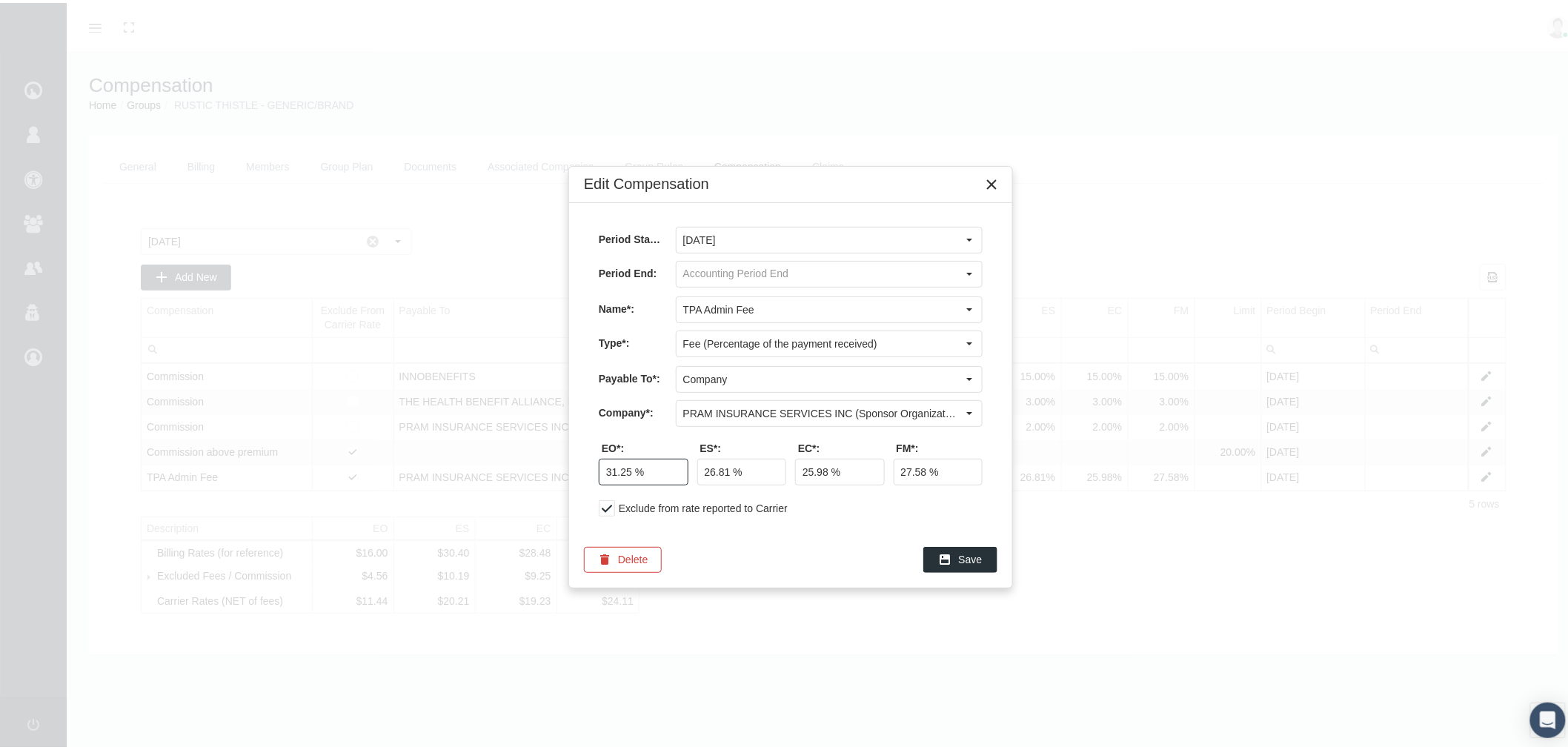
type input "31.25 %"
type input "30.72 %"
type input "31.25 %"
drag, startPoint x: 835, startPoint y: 528, endPoint x: 853, endPoint y: 529, distance: 18.0
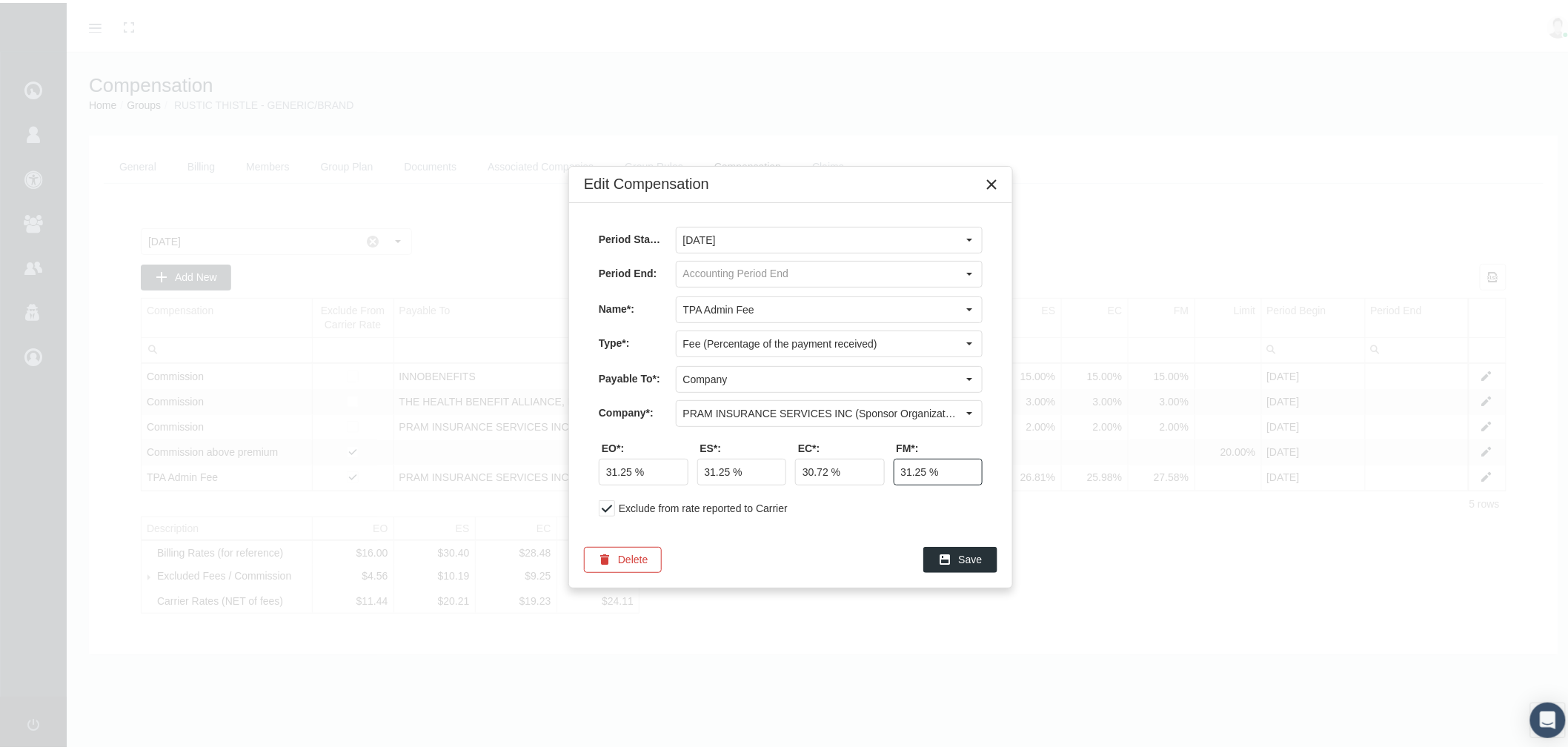
click at [836, 528] on div "Period Start*: July 2025 Period End: Name*: TPA Admin Fee Type*: Fee (Percentag…" at bounding box center [790, 364] width 443 height 328
click at [981, 553] on span "Save" at bounding box center [970, 556] width 24 height 12
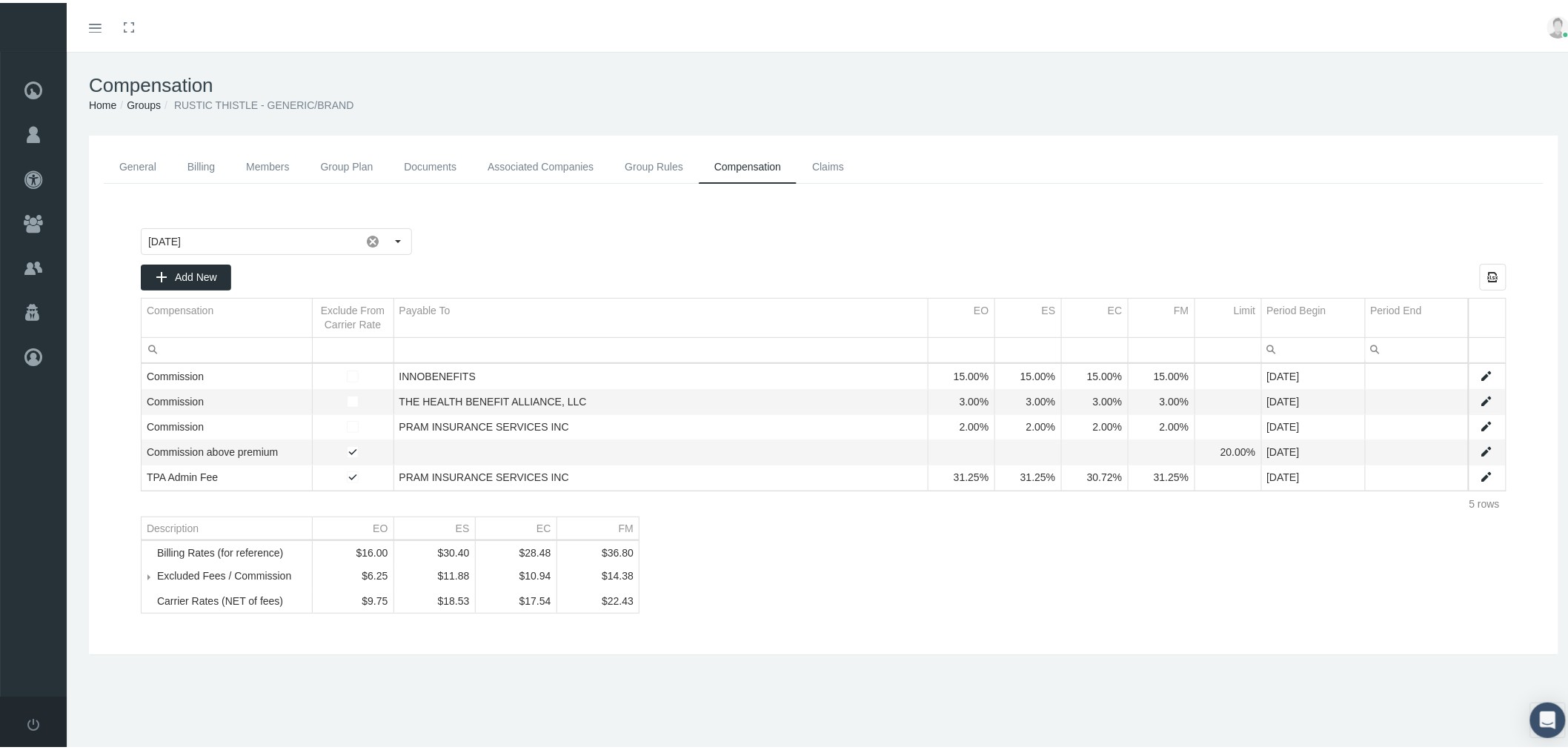
click at [440, 163] on link "Documents" at bounding box center [430, 164] width 84 height 33
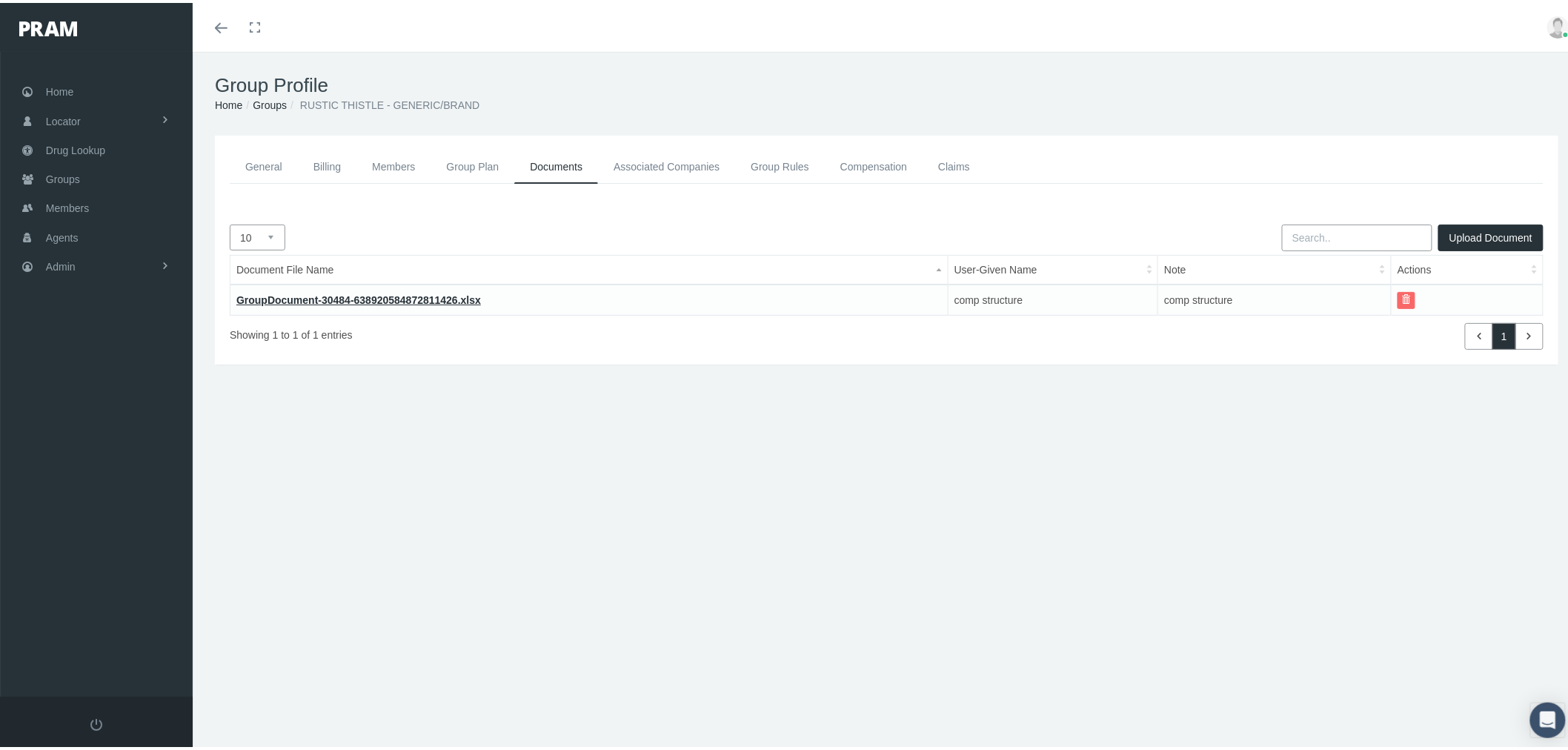
click at [1401, 294] on span "button" at bounding box center [1405, 296] width 9 height 9
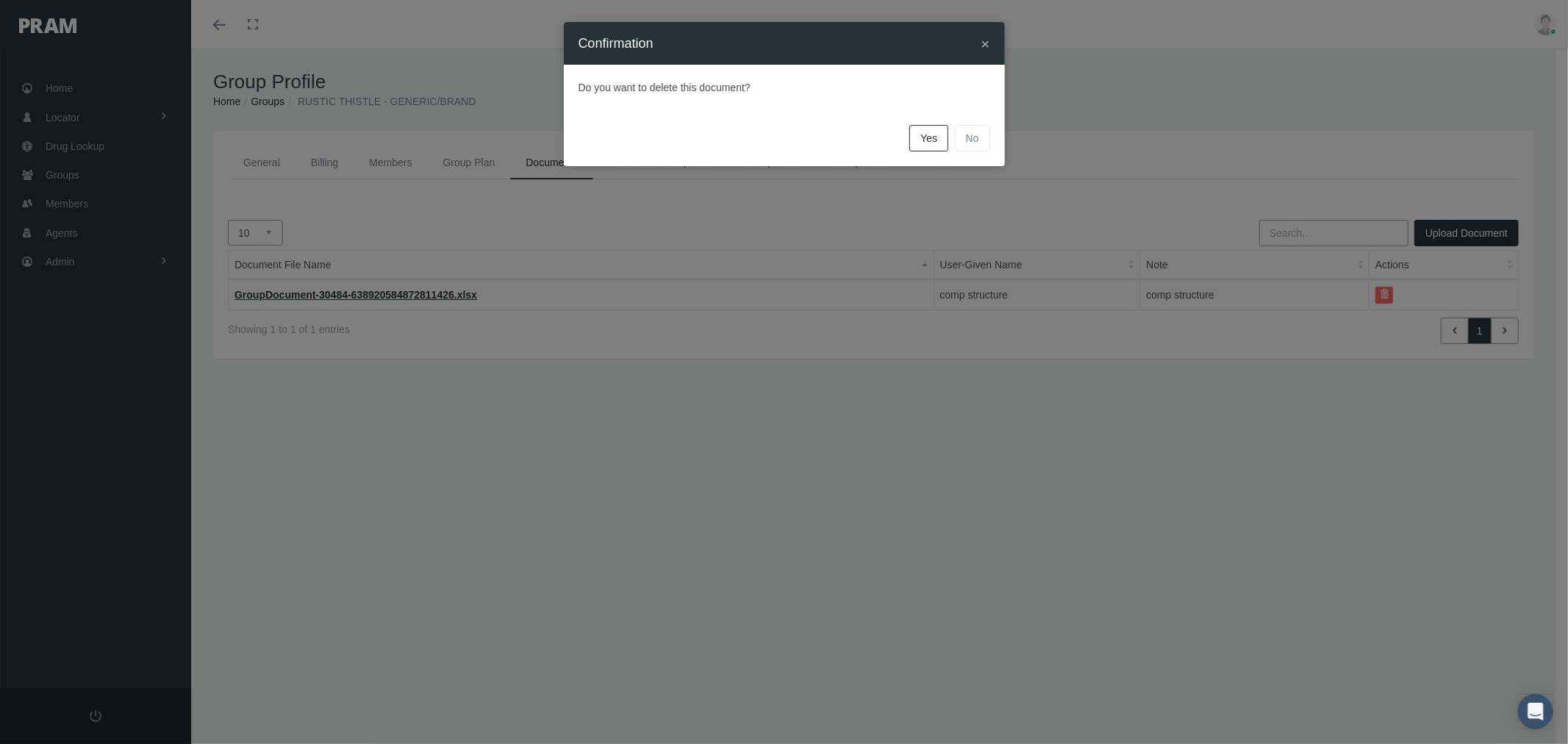
click at [931, 140] on span "Yes" at bounding box center [929, 138] width 17 height 12
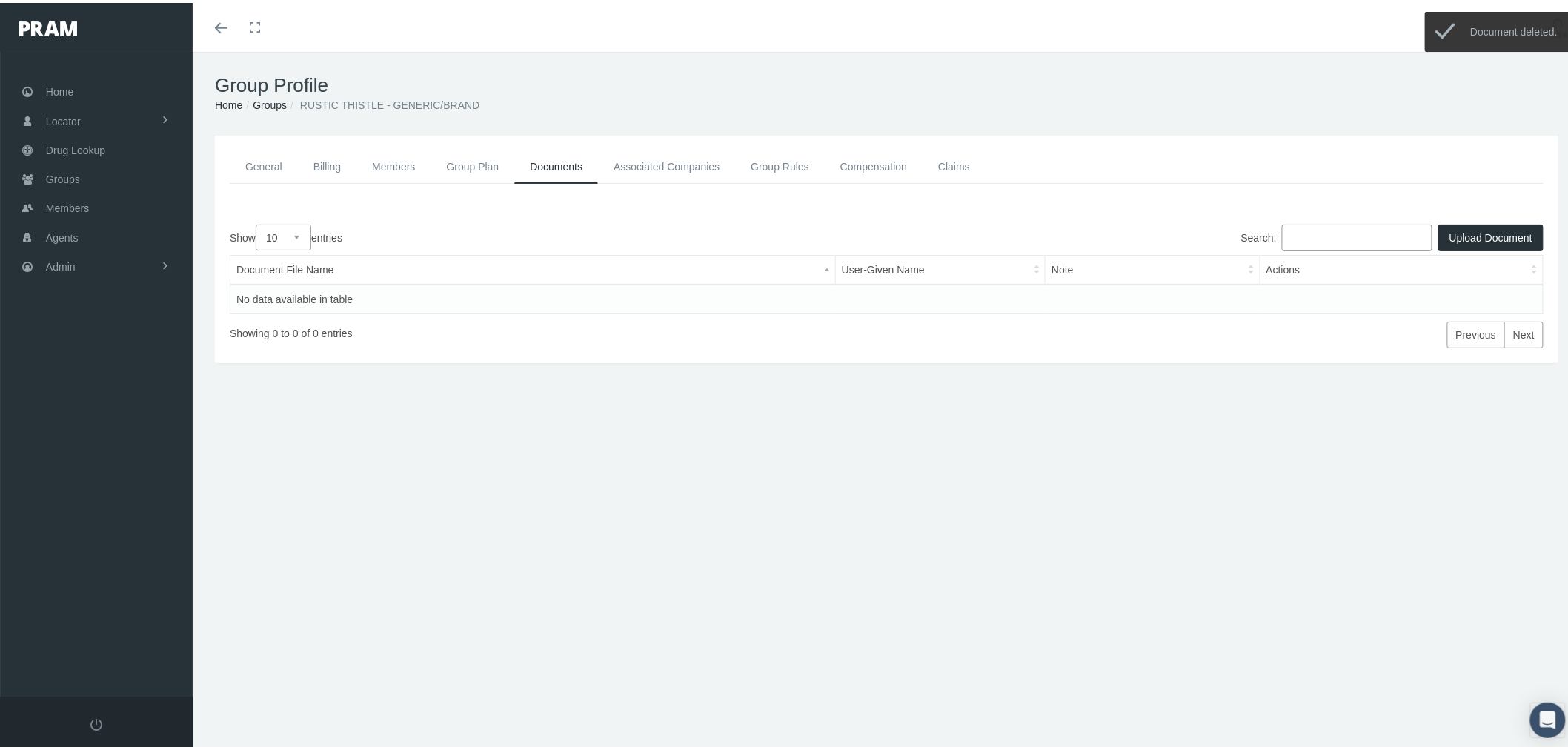
click at [1454, 231] on button "Upload Document" at bounding box center [1490, 235] width 105 height 27
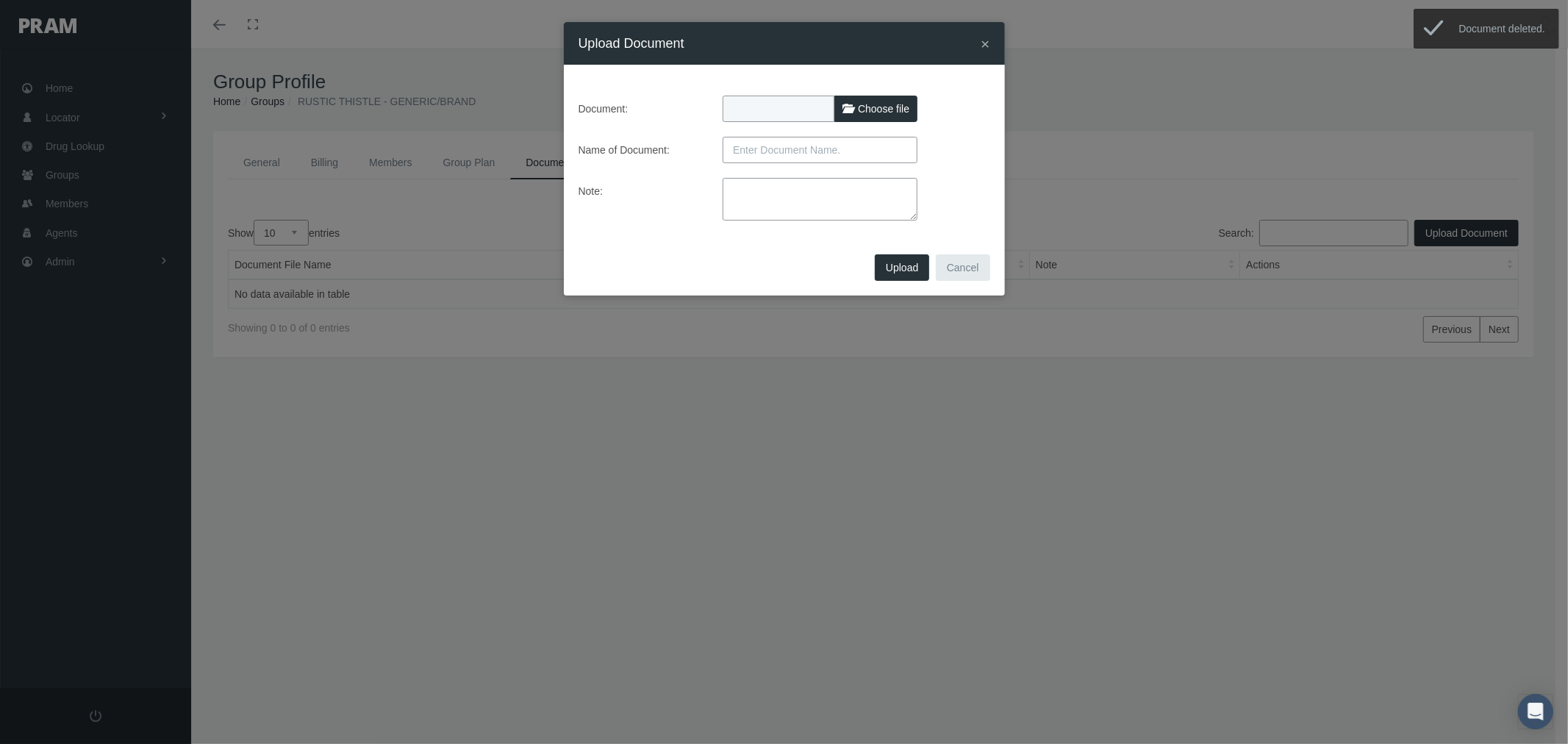
click at [863, 114] on label "Choose file" at bounding box center [876, 109] width 83 height 27
click at [863, 114] on input "Choose file" at bounding box center [819, 106] width 195 height 20
type input "C:\fakepath\COMP INNO HBA - HES FACILITIES Lisa corrected on 9.11.25.xlsx"
type input "COMP INNO HBA - HES FACILITIES Lisa corrected on 9.11.25.xlsx"
click at [818, 149] on input "text" at bounding box center [819, 150] width 195 height 27
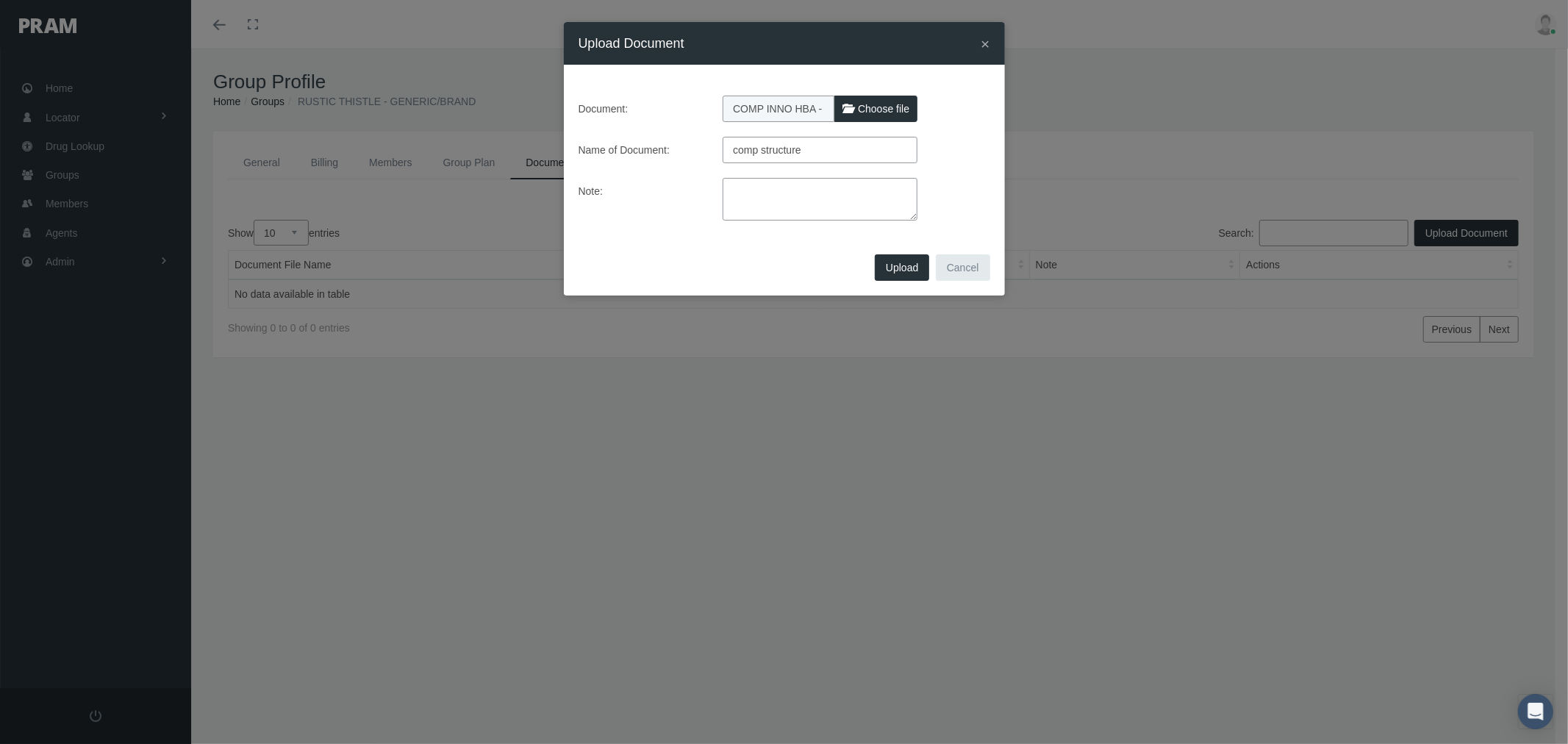
type input "comp structure"
click at [810, 200] on textarea at bounding box center [819, 199] width 195 height 42
paste textarea "corrected version provided by Lisa on 9/11/2025"
type textarea "corrected version provided by Lisa on 9/11/2025"
click at [889, 260] on button "Upload" at bounding box center [901, 268] width 54 height 27
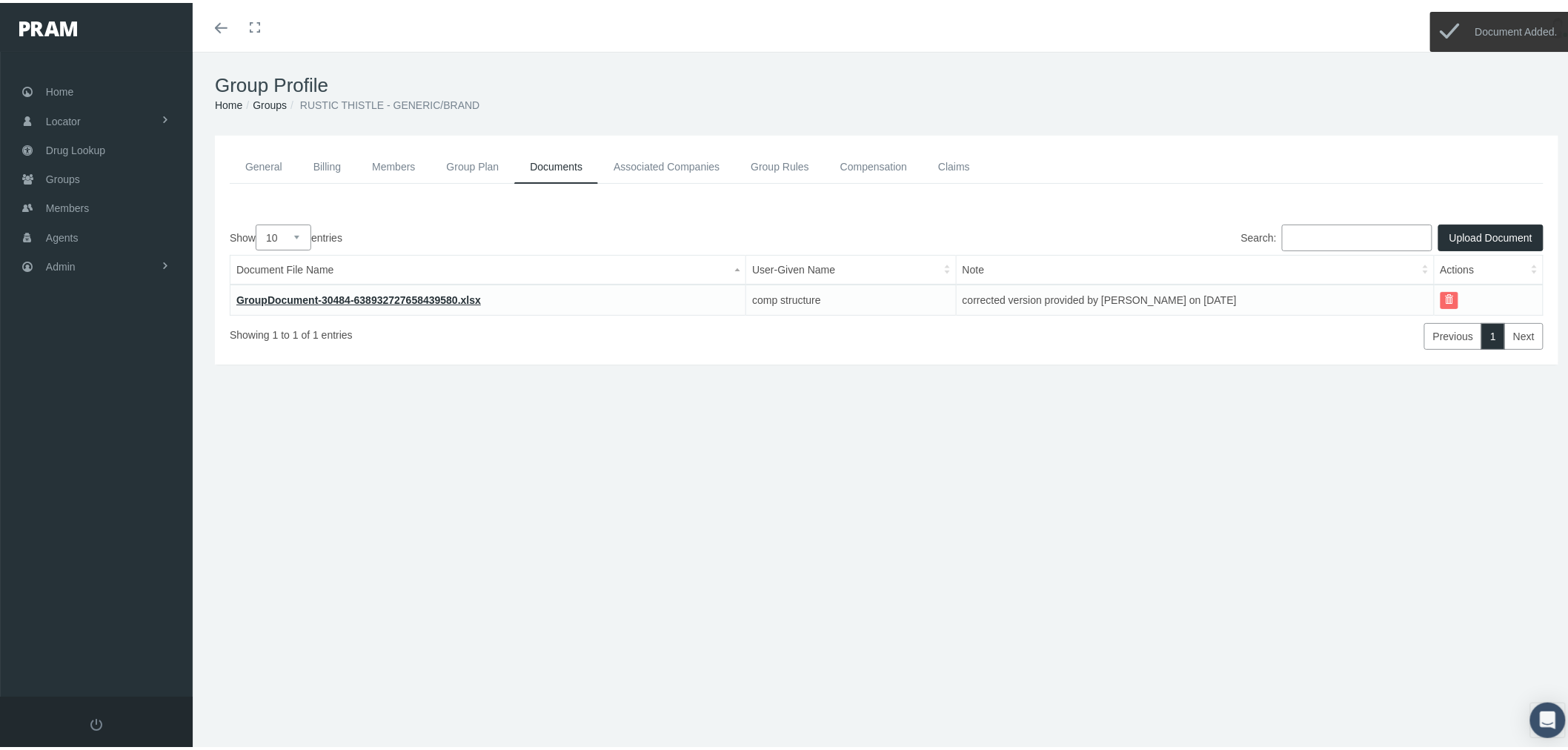
click at [270, 107] on link "Groups" at bounding box center [269, 102] width 34 height 12
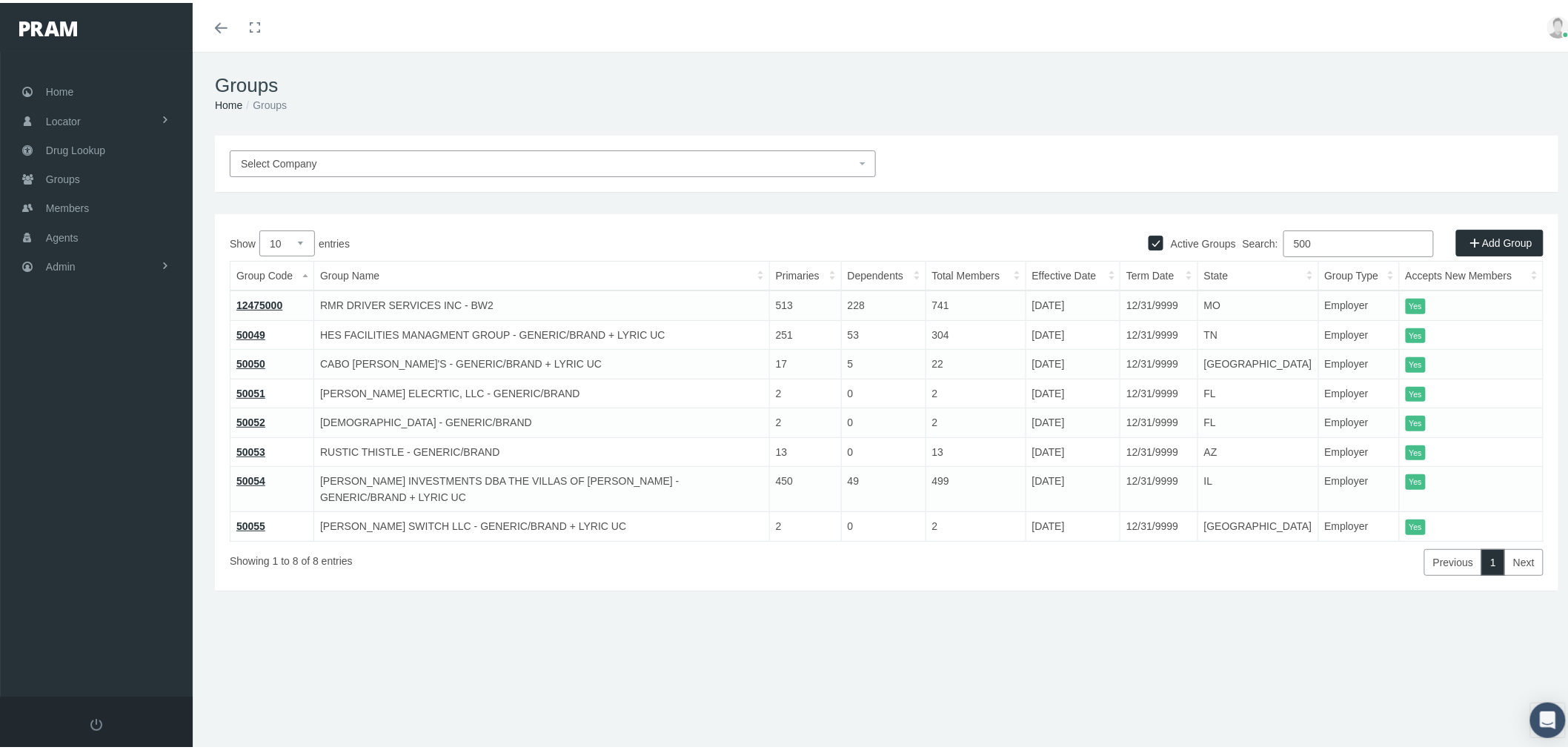
click at [261, 478] on link "50054" at bounding box center [250, 478] width 29 height 12
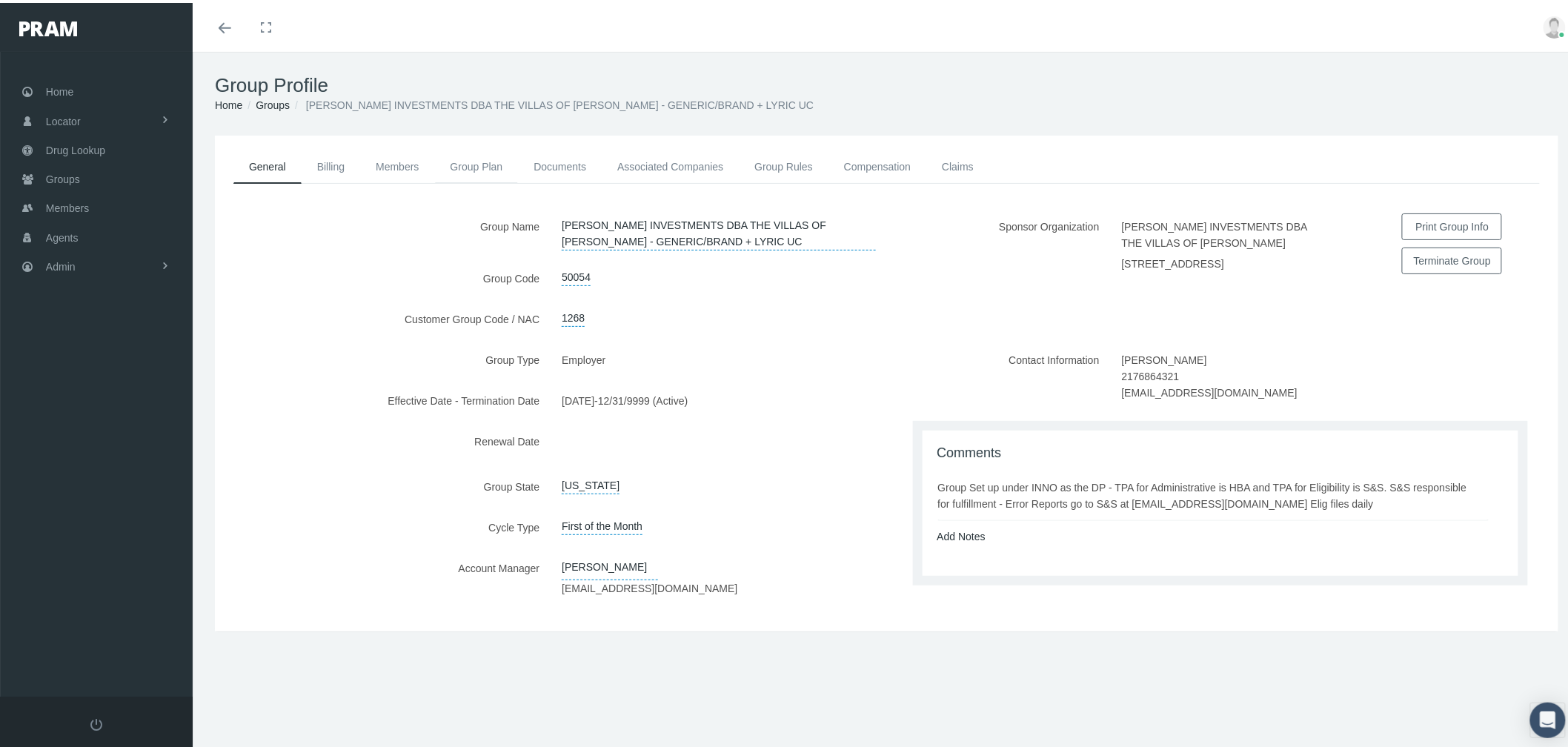
click at [479, 167] on link "Group Plan" at bounding box center [477, 163] width 84 height 32
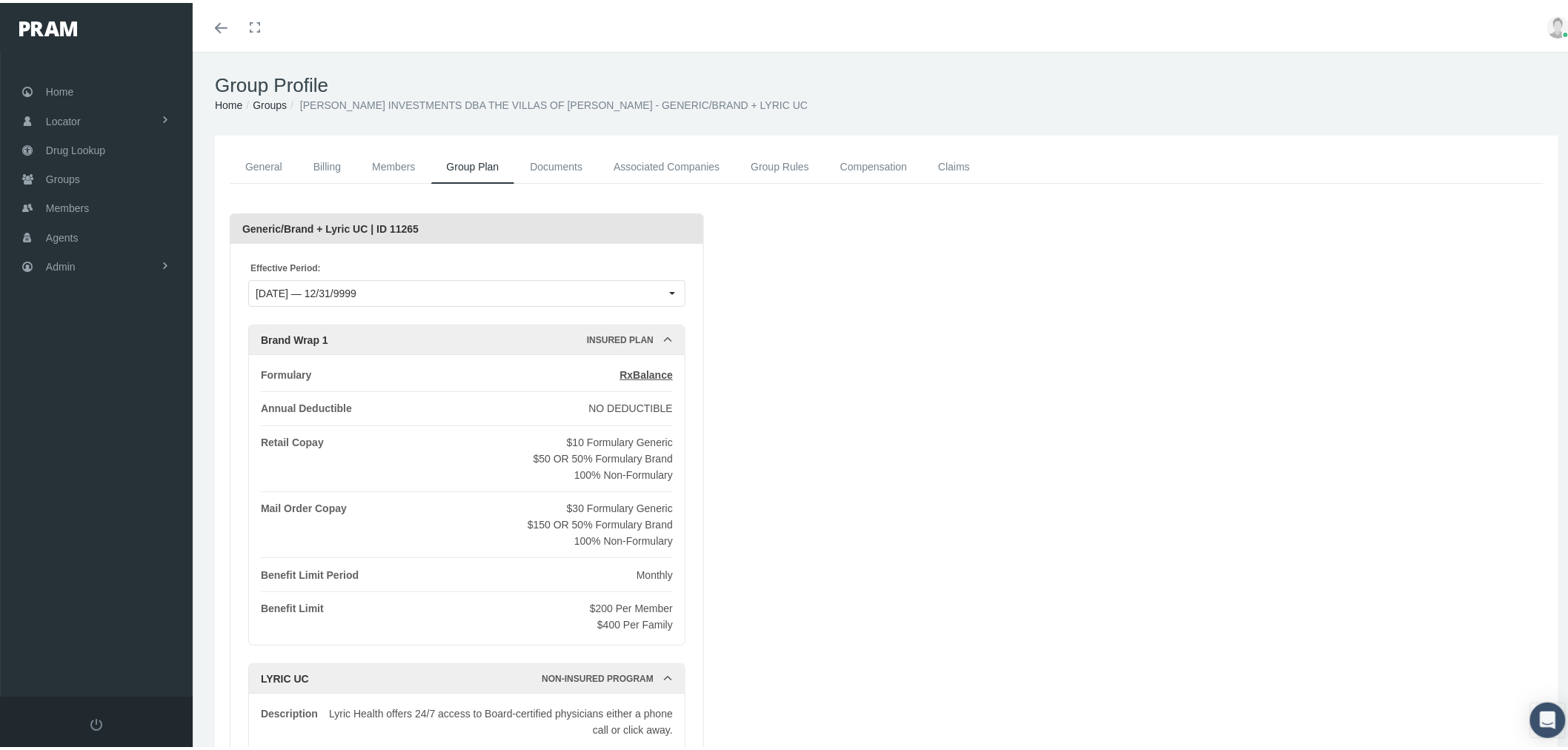
click at [880, 158] on link "Compensation" at bounding box center [873, 164] width 98 height 33
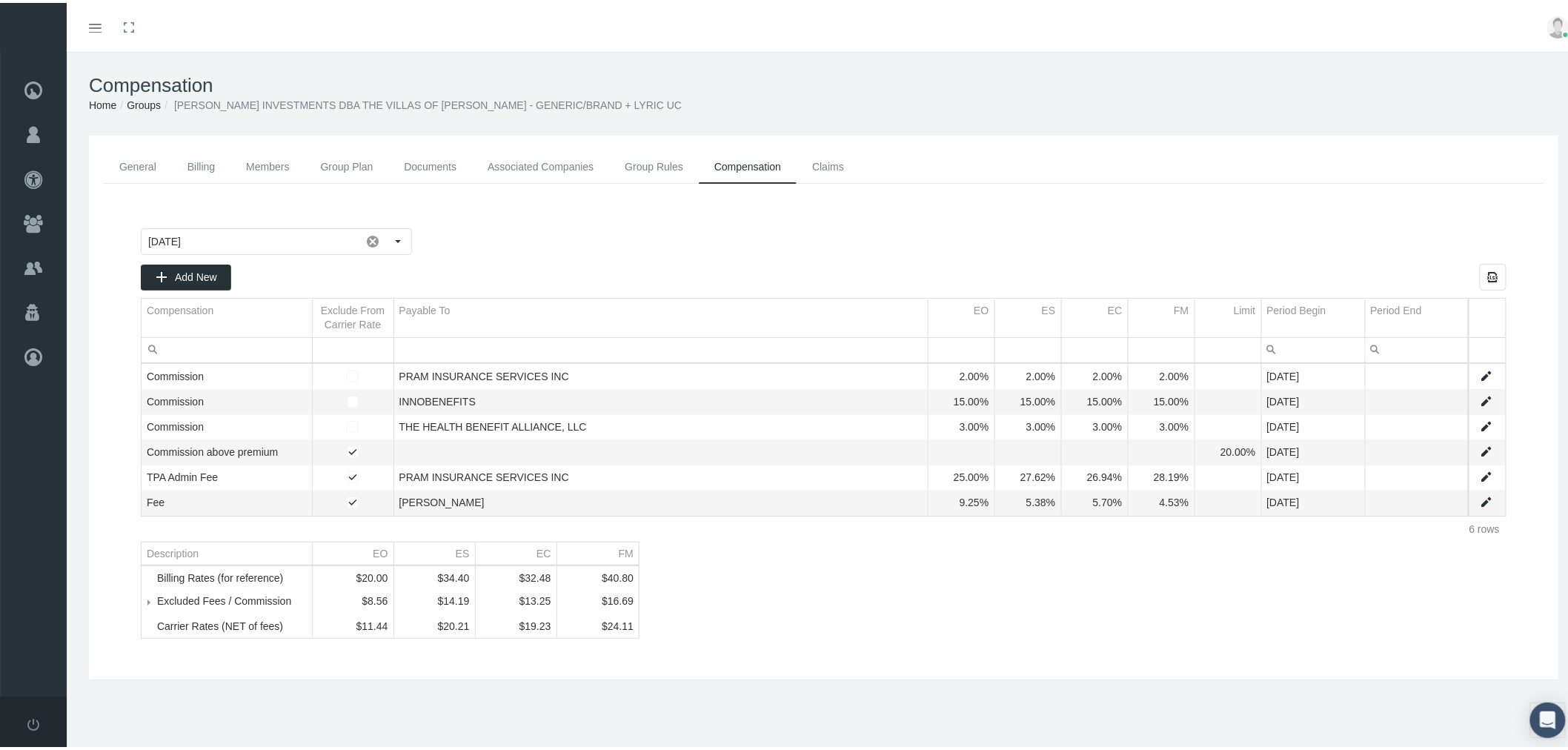
click at [1480, 474] on link "Data grid" at bounding box center [1486, 474] width 13 height 13
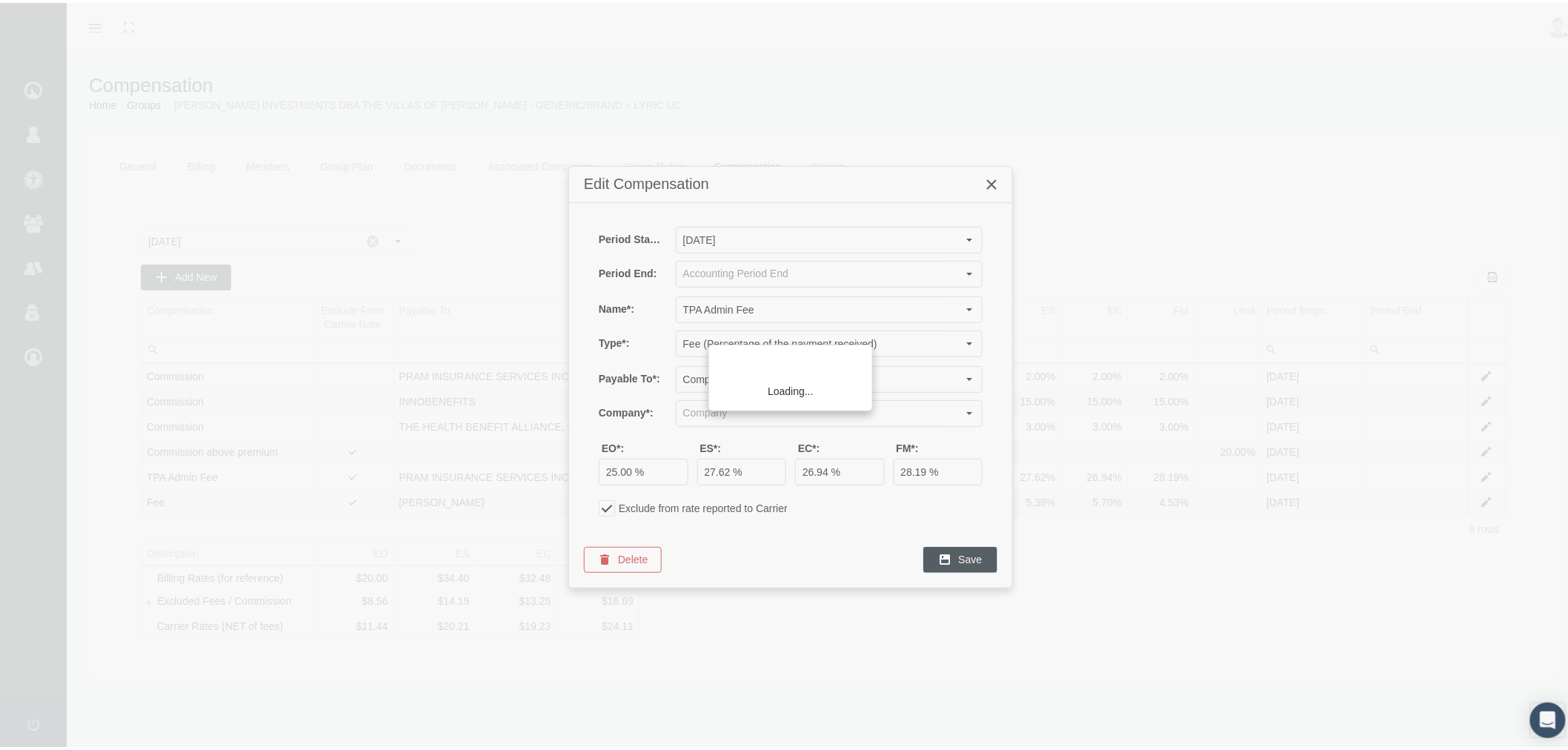
type input "PRAM INSURANCE SERVICES INC (Sponsor Organization, Broker, Distribution Partner…"
drag, startPoint x: 632, startPoint y: 467, endPoint x: 591, endPoint y: 467, distance: 41.0
click at [591, 467] on div "EO*: 25.00 % ES*: 27.62 % EC*: 26.94 % FM*: 28.19 %" at bounding box center [790, 460] width 414 height 43
drag, startPoint x: 626, startPoint y: 467, endPoint x: 580, endPoint y: 469, distance: 46.0
click at [580, 469] on div "Period Start*: September 2025 Period End: Name*: TPA Admin Fee Type*: Fee (Perc…" at bounding box center [790, 364] width 443 height 328
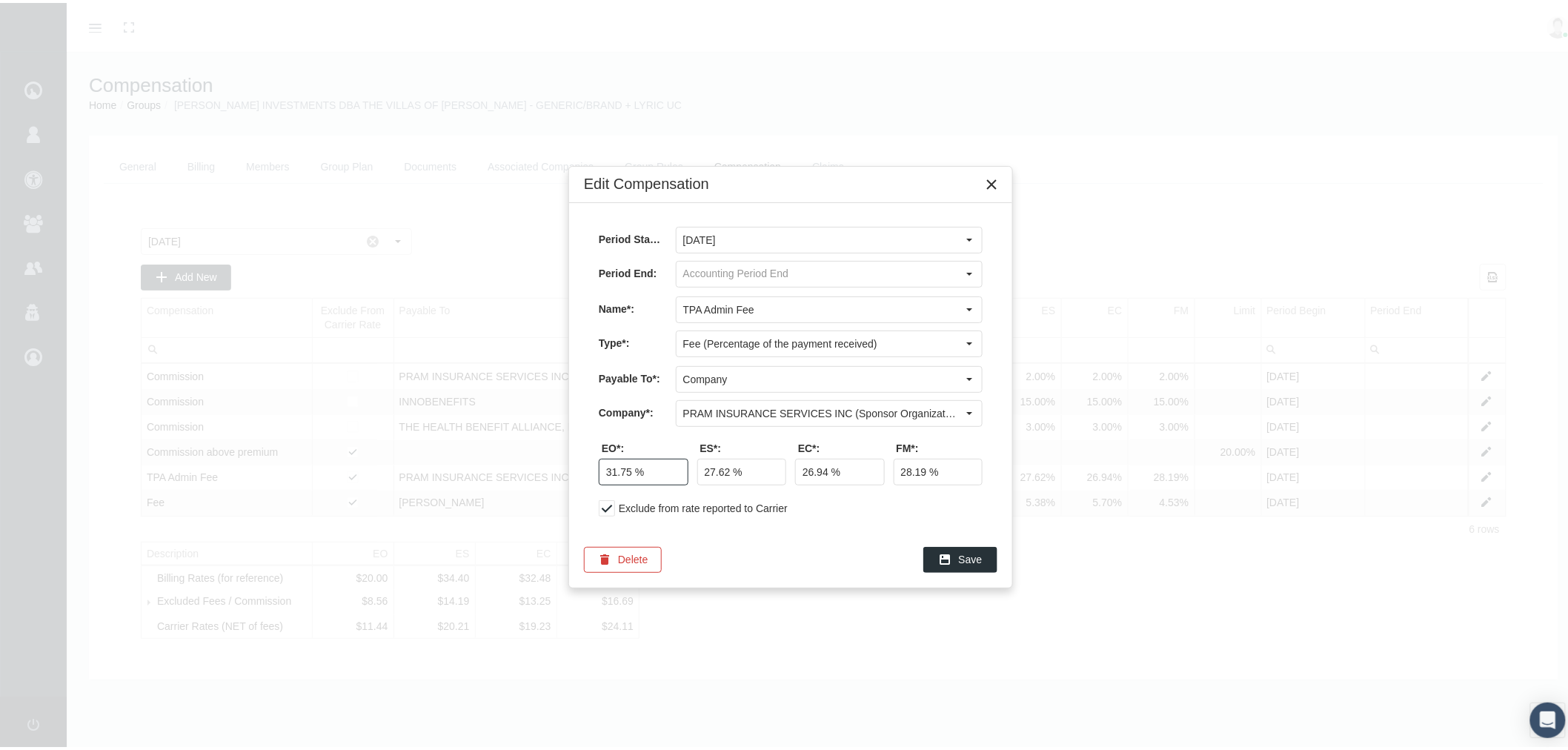
type input "31.75 %"
type input "31.53 %"
click at [818, 470] on input "31.00 %" at bounding box center [840, 469] width 88 height 25
type input "31.10 %"
type input "31.49 %"
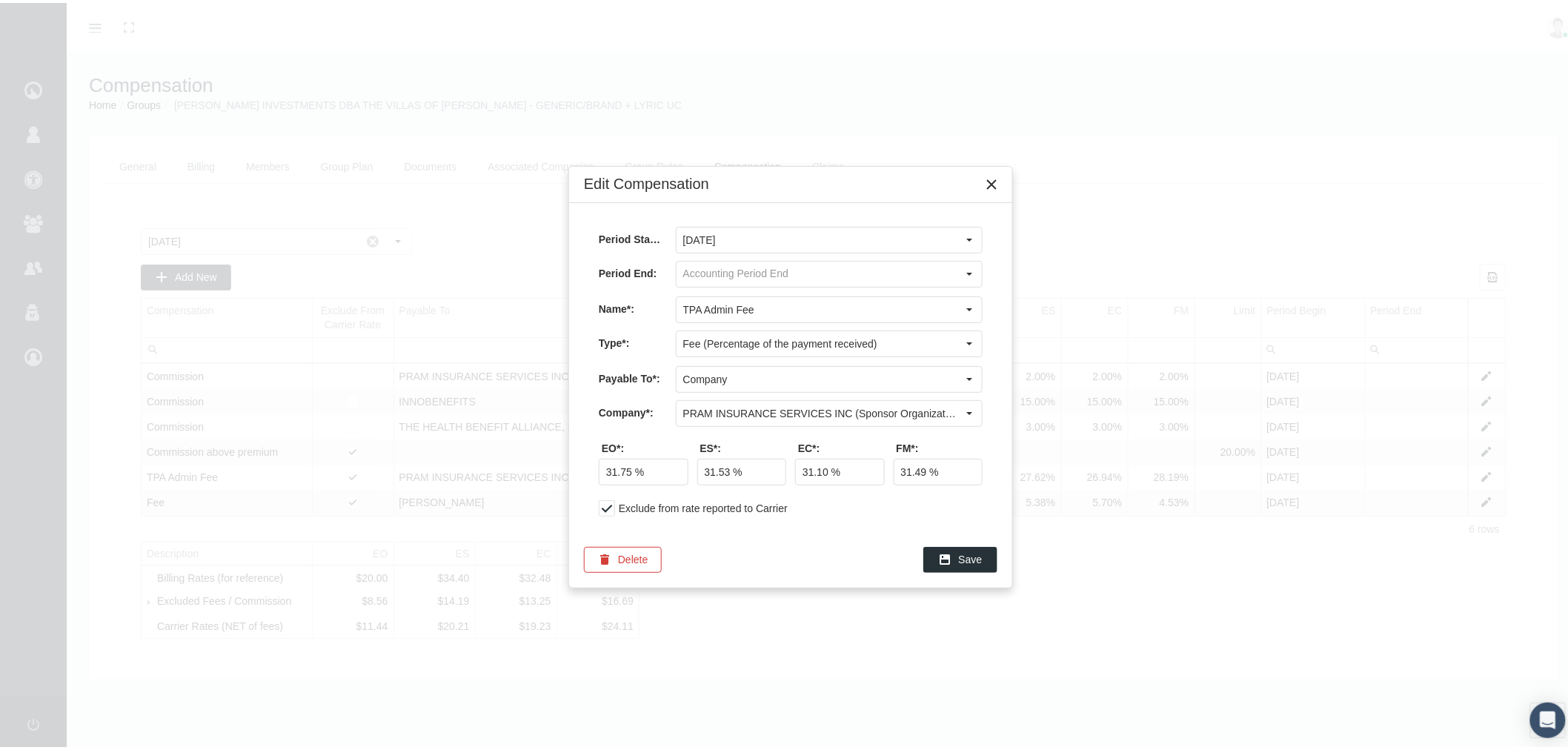
click at [827, 516] on div "Period Start*: September 2025 Period End: Name*: TPA Admin Fee Type*: Fee (Perc…" at bounding box center [790, 364] width 443 height 328
click at [957, 554] on div "Save" at bounding box center [960, 557] width 73 height 24
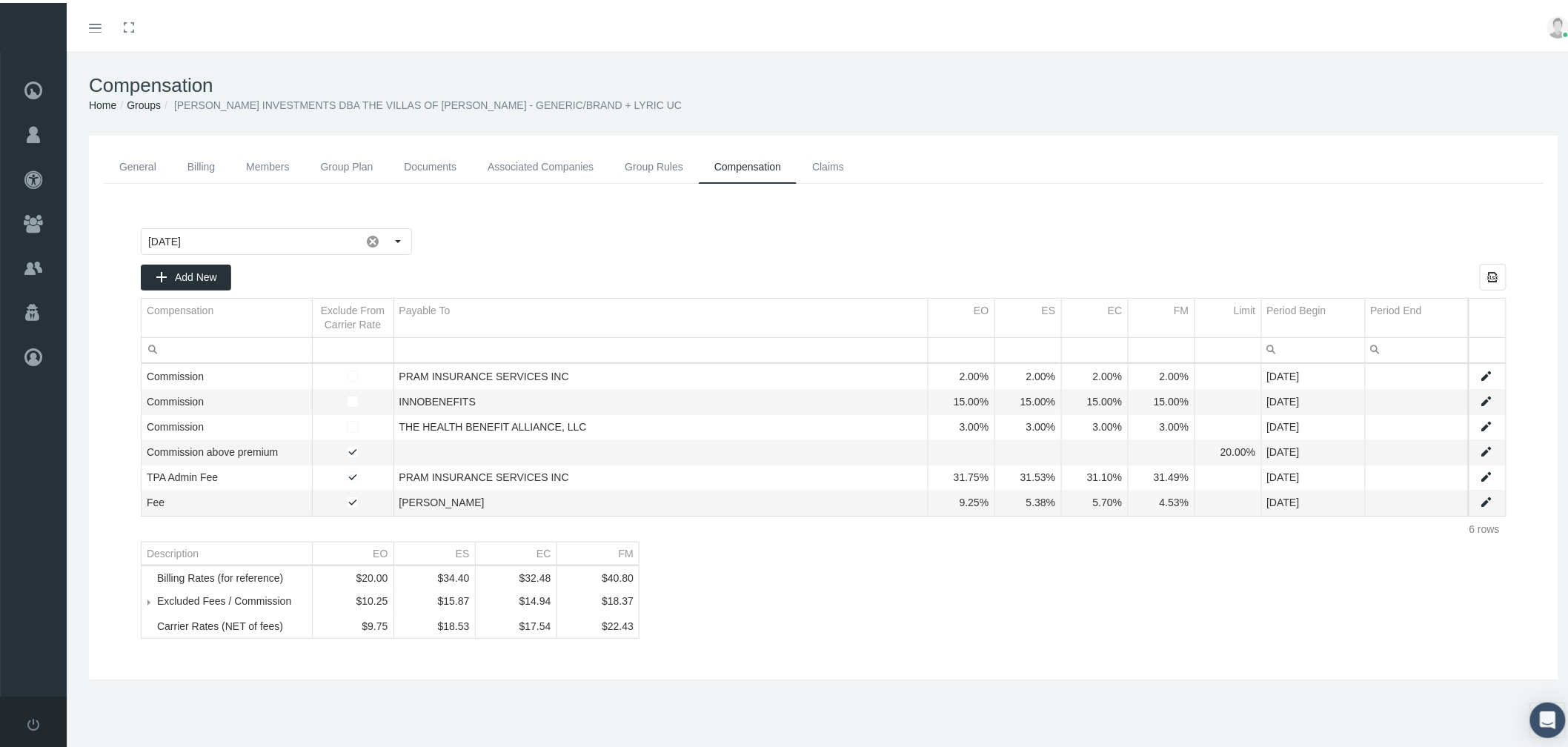
drag, startPoint x: 433, startPoint y: 163, endPoint x: 447, endPoint y: 174, distance: 17.8
click at [433, 163] on link "Documents" at bounding box center [430, 164] width 84 height 33
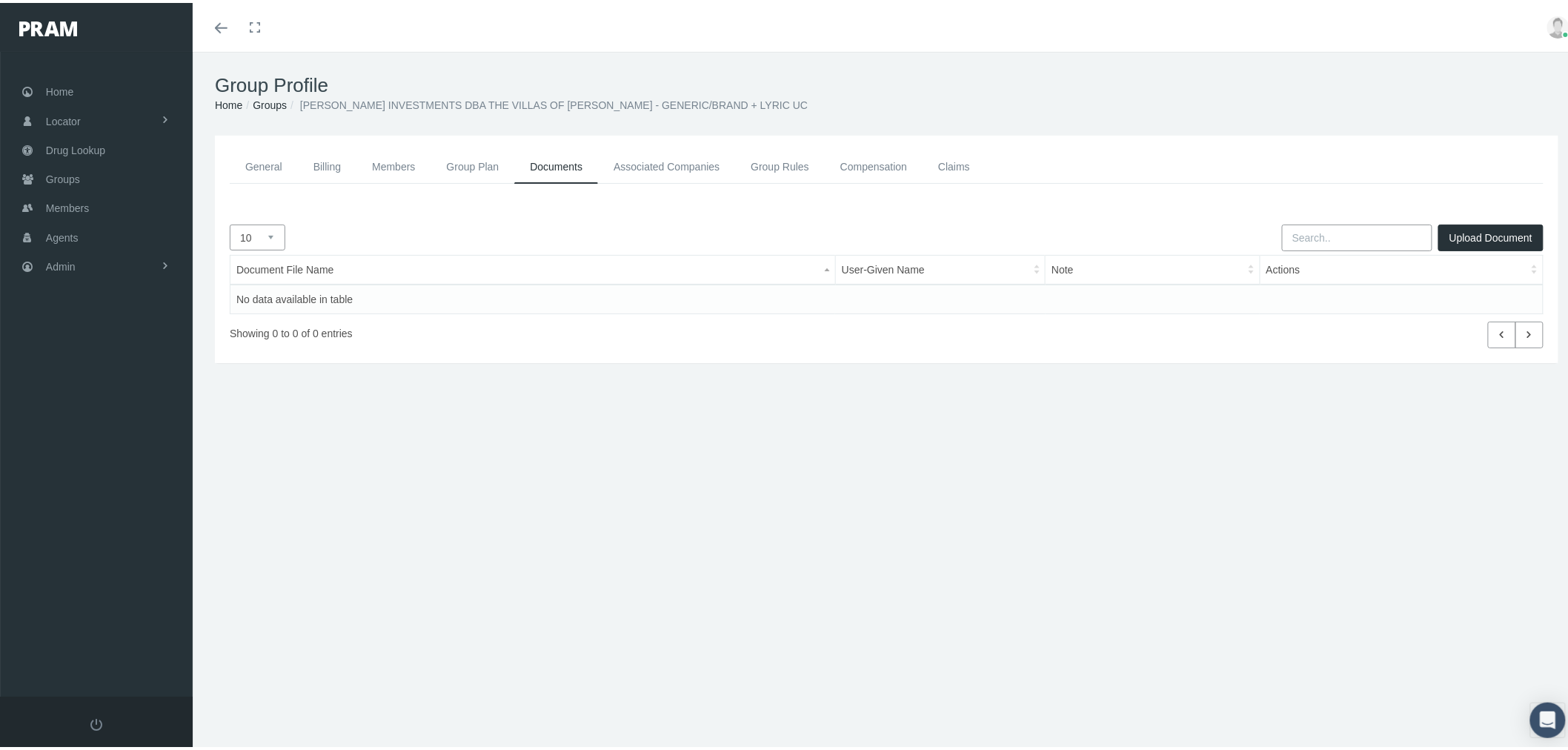
click at [1485, 230] on button "Upload Document" at bounding box center [1490, 235] width 105 height 27
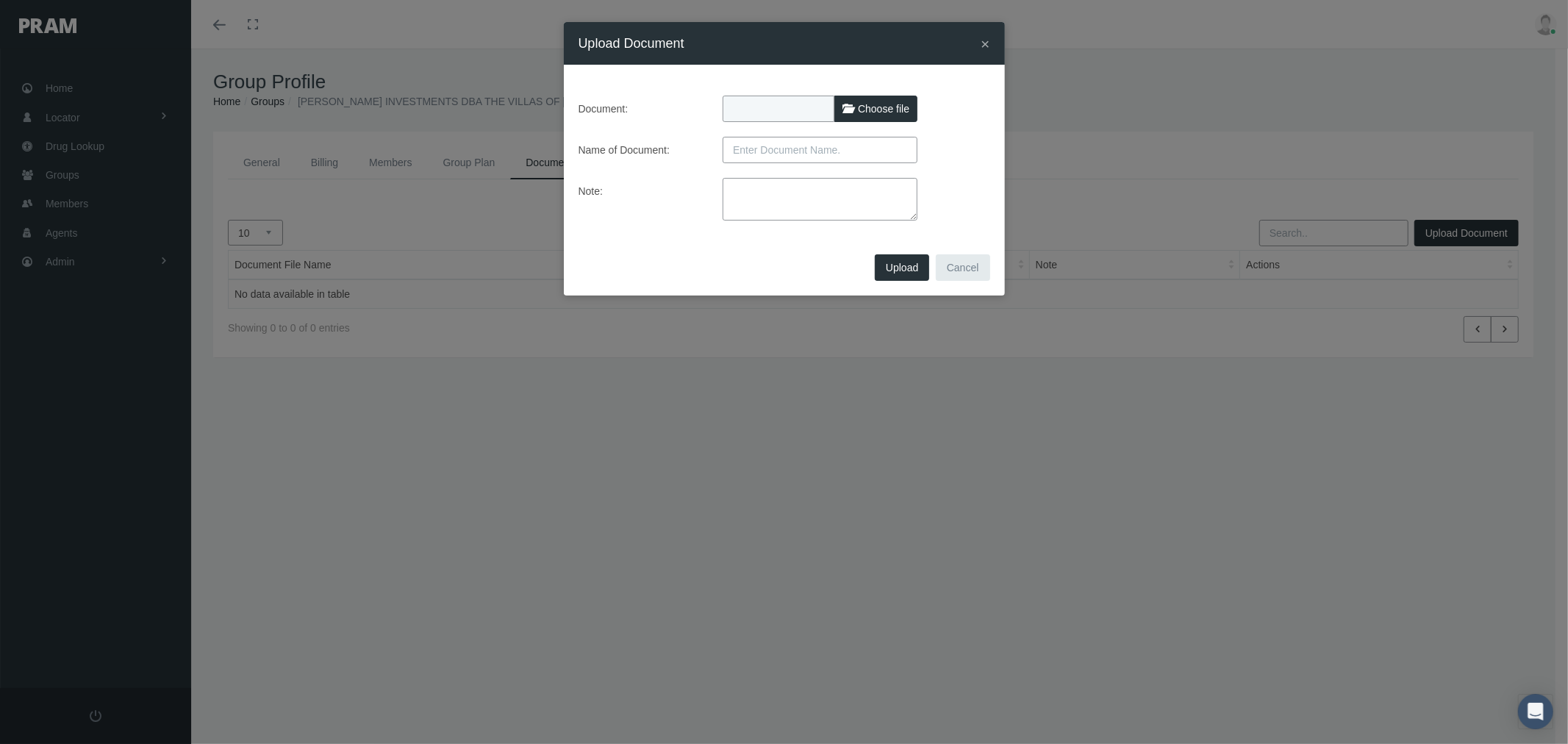
click at [885, 104] on span "Choose file" at bounding box center [883, 108] width 52 height 12
click at [885, 104] on input "Choose file" at bounding box center [819, 106] width 195 height 20
type input "C:\fakepath\COMP INNO HBA - HES FACILITIES [PERSON_NAME] corrected on [DATE].xl…"
type input "COMP INNO HBA - HES FACILITIES [PERSON_NAME] corrected on [DATE].xlsx"
click at [807, 145] on input "text" at bounding box center [819, 150] width 195 height 27
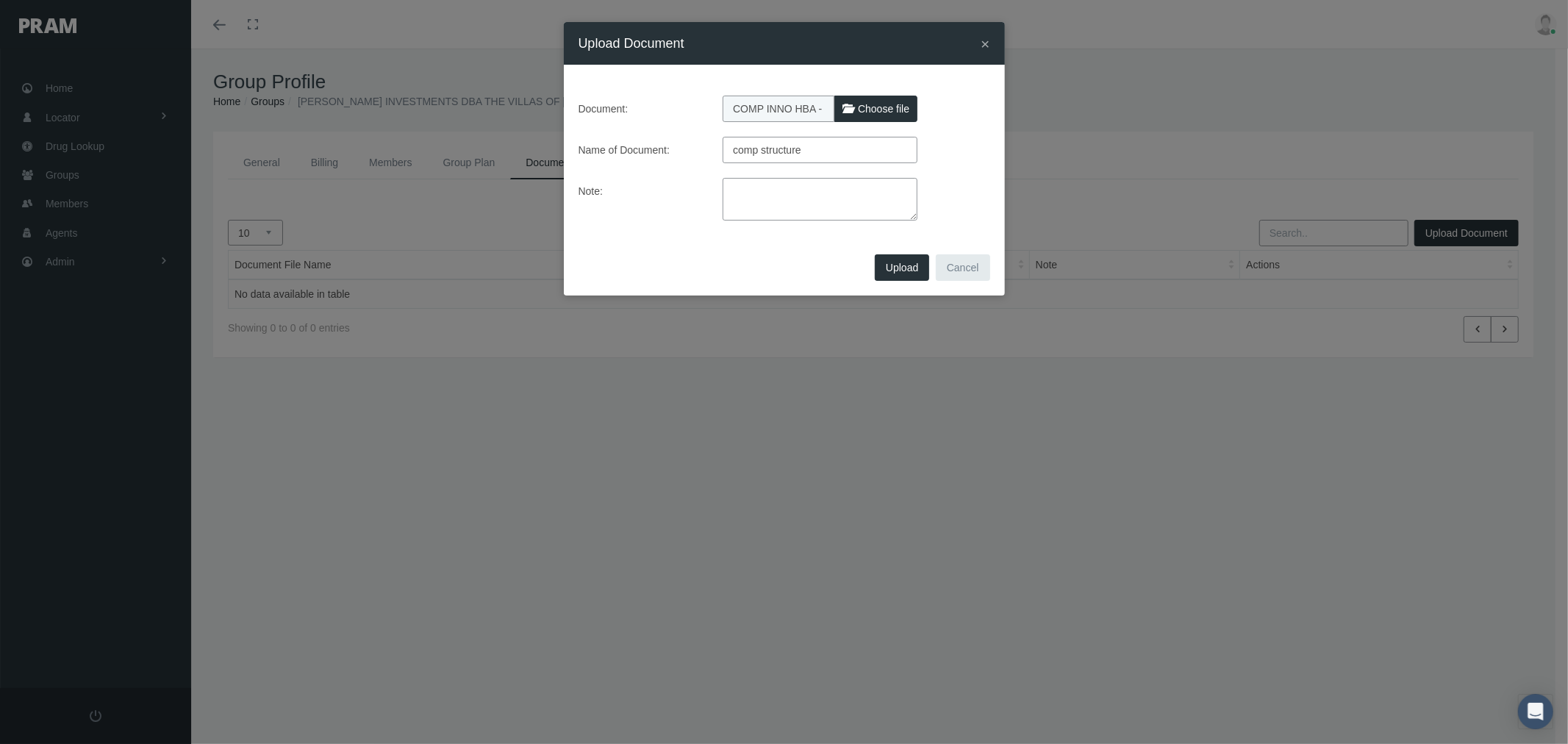
type input "comp structure"
click at [826, 193] on textarea at bounding box center [819, 199] width 195 height 42
paste textarea "corrected version provided by [PERSON_NAME] on [DATE]"
type textarea "corrected version provided by [PERSON_NAME] on [DATE]"
click at [888, 267] on span "Upload" at bounding box center [901, 267] width 32 height 12
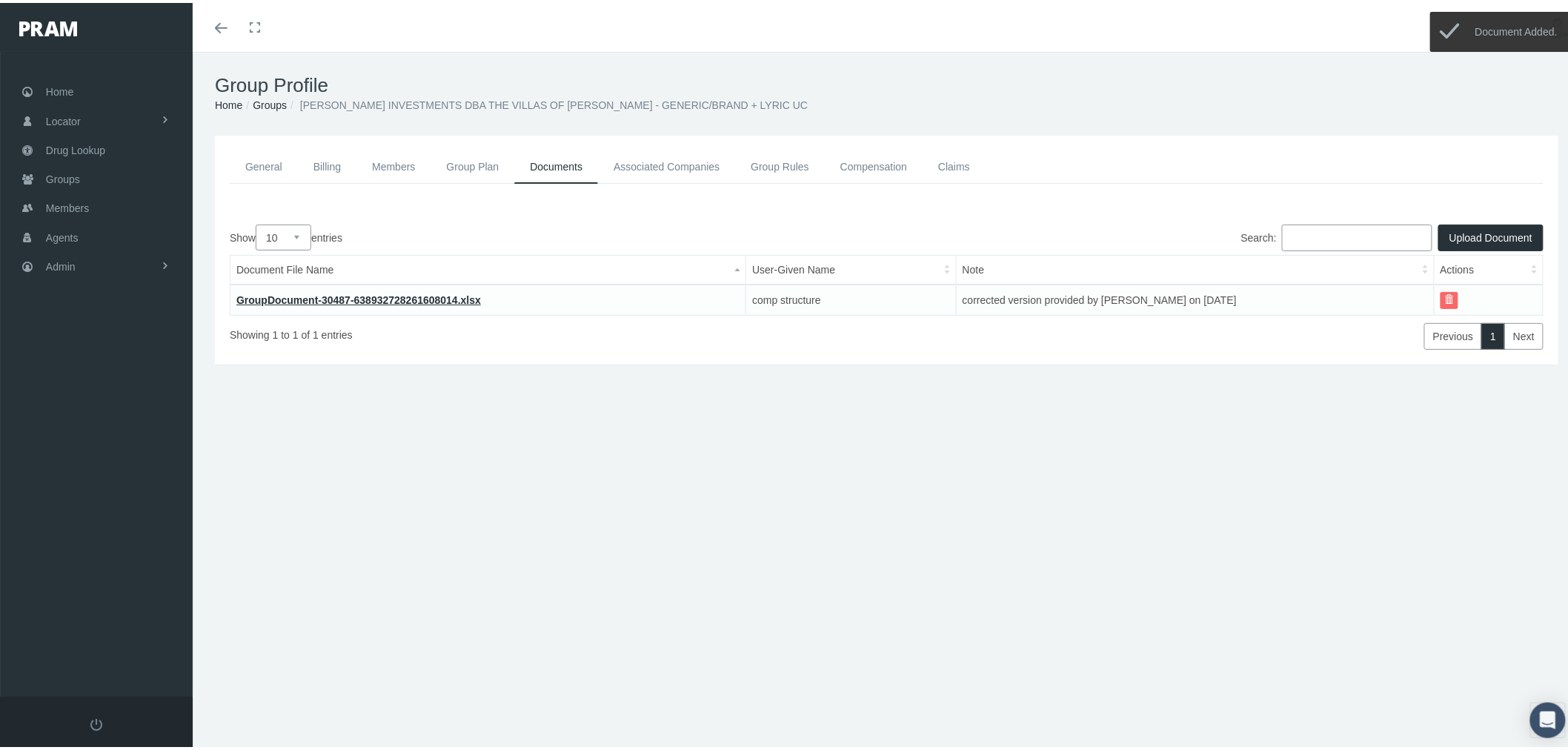
click at [275, 103] on link "Groups" at bounding box center [269, 102] width 34 height 12
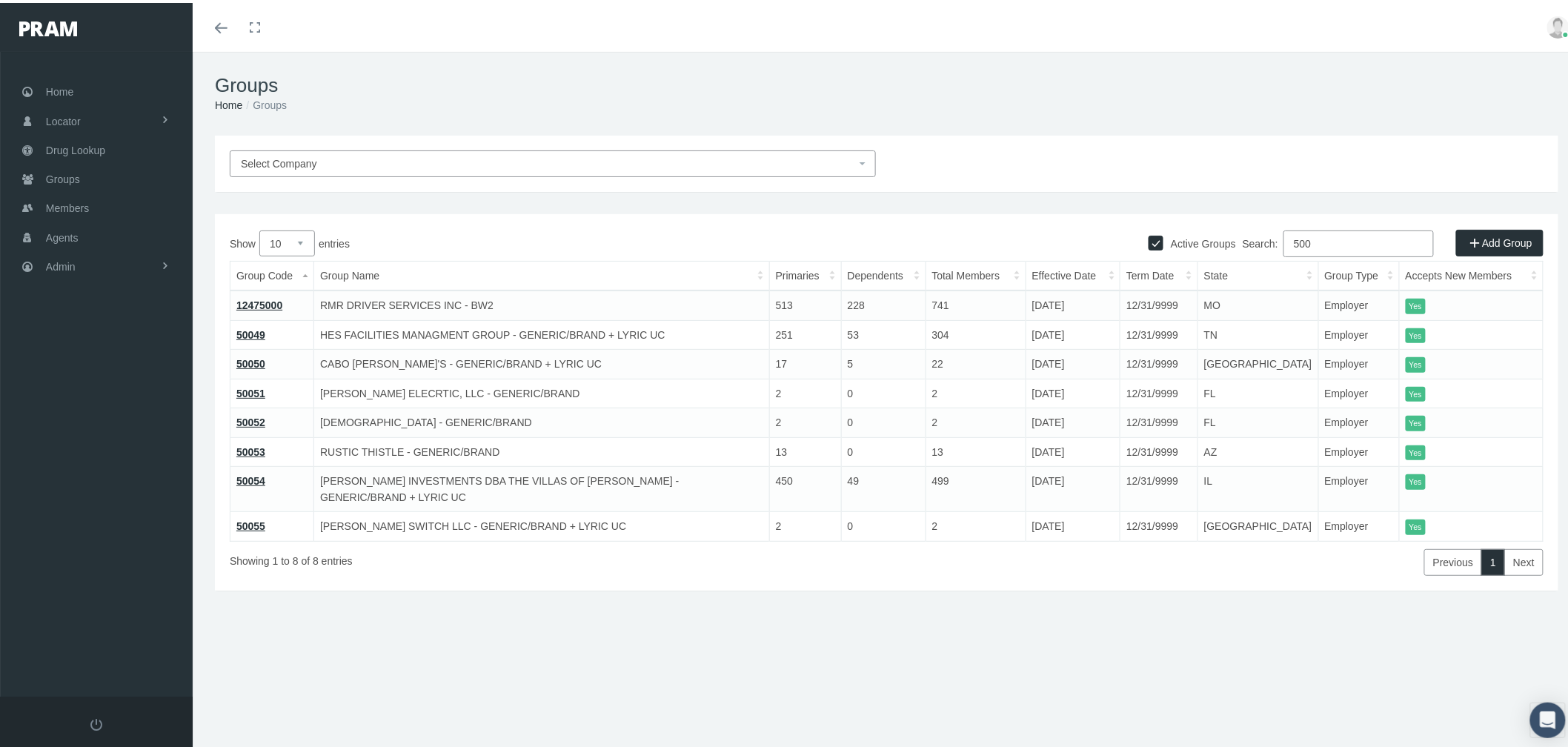
click at [255, 517] on link "50055" at bounding box center [250, 523] width 29 height 12
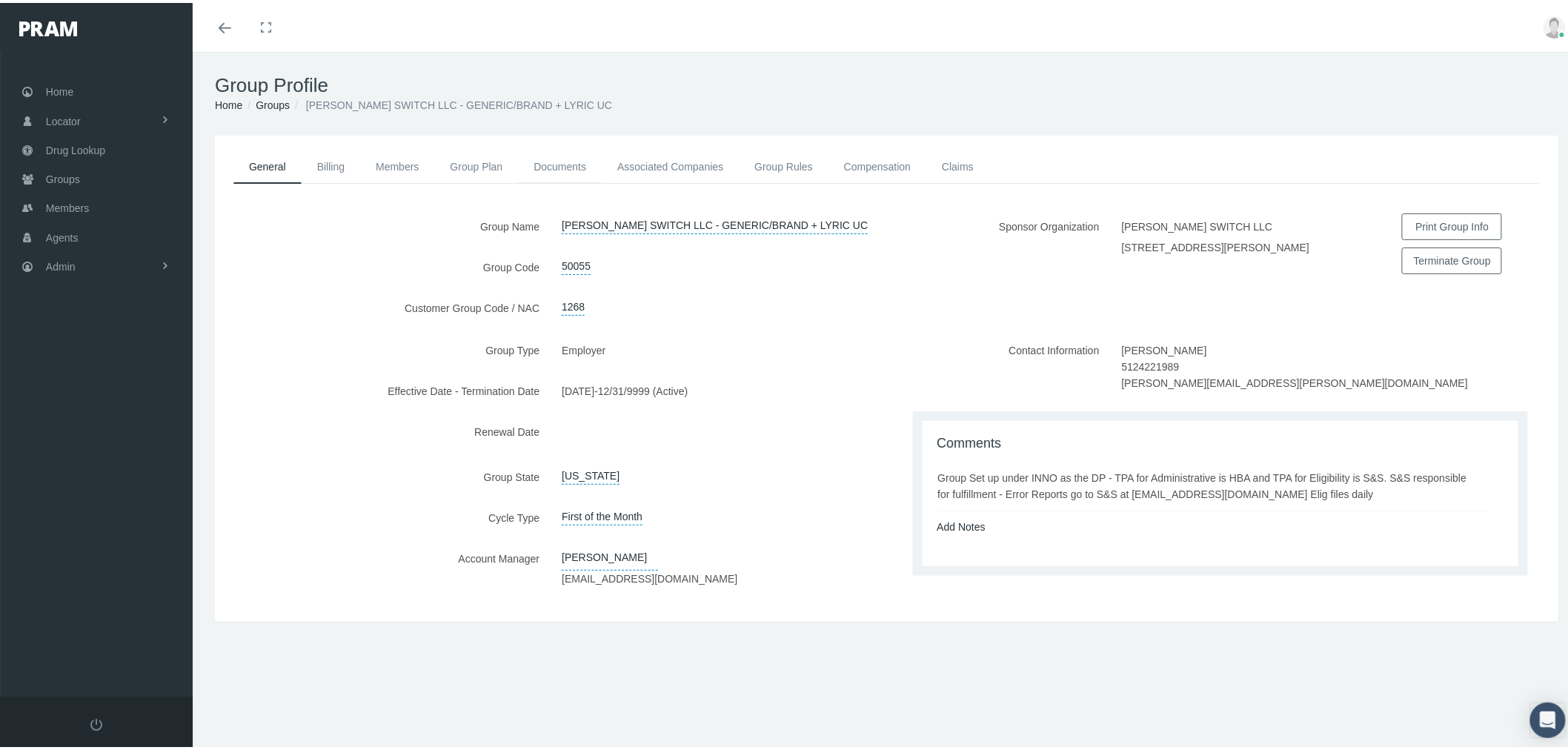
click at [557, 156] on link "Documents" at bounding box center [560, 163] width 84 height 32
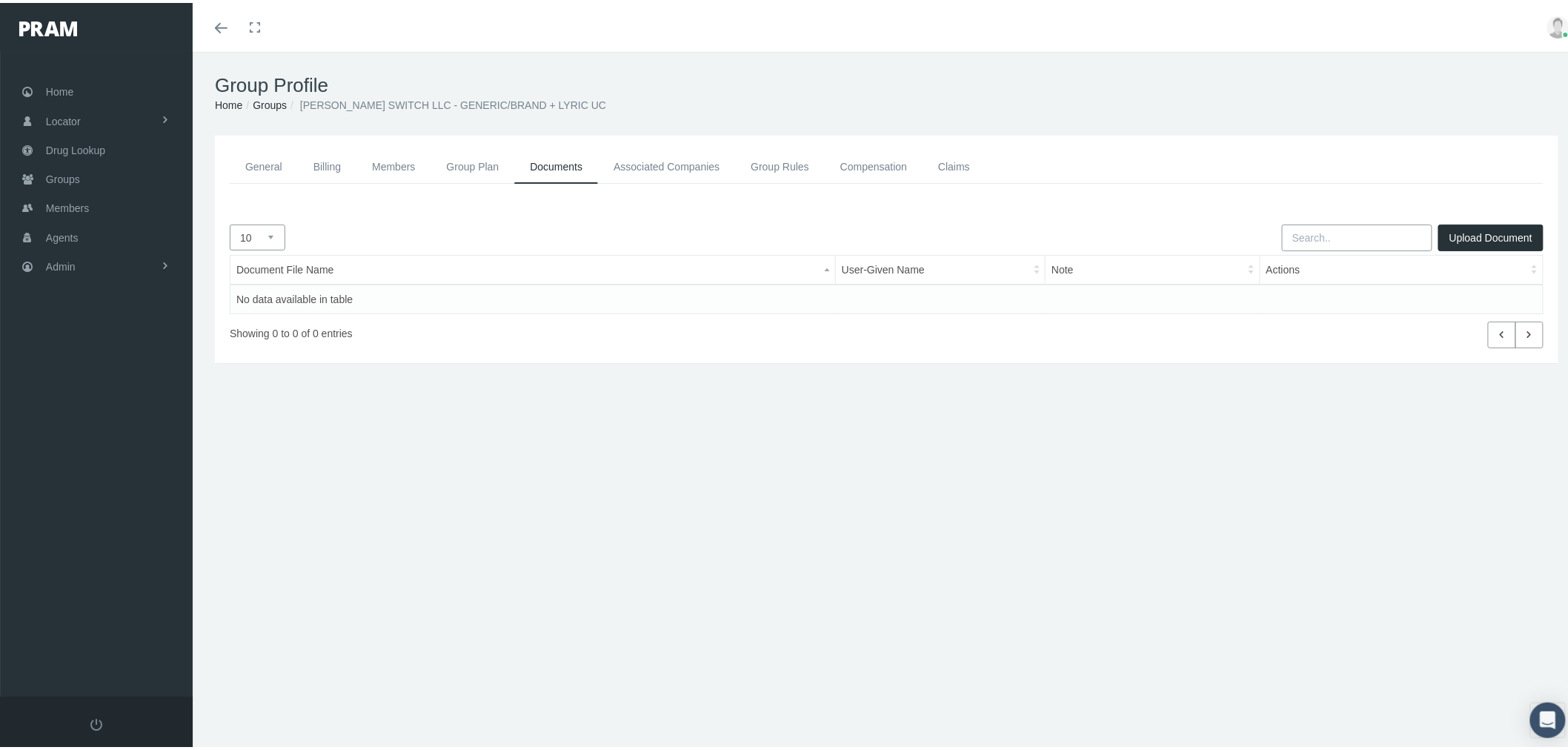
click at [1465, 235] on button "Upload Document" at bounding box center [1490, 235] width 105 height 27
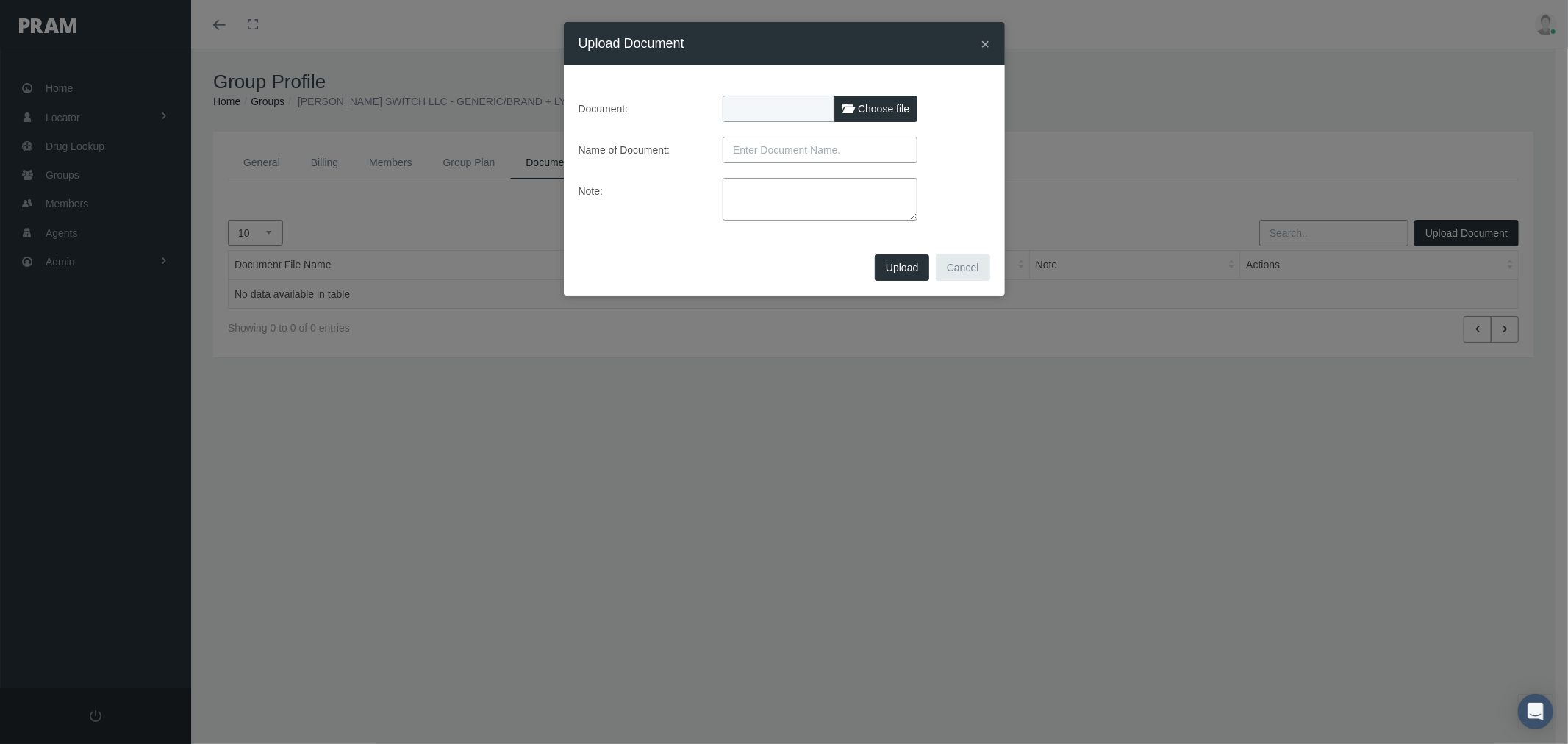
click at [870, 105] on span "Choose file" at bounding box center [883, 108] width 52 height 12
click at [870, 105] on input "Choose file" at bounding box center [819, 106] width 195 height 20
type input "C:\fakepath\COMP INNO HBA - HES FACILITIES [PERSON_NAME] corrected on [DATE].xl…"
type input "COMP INNO HBA - HES FACILITIES [PERSON_NAME] corrected on [DATE].xlsx"
click at [857, 150] on input "text" at bounding box center [819, 150] width 195 height 27
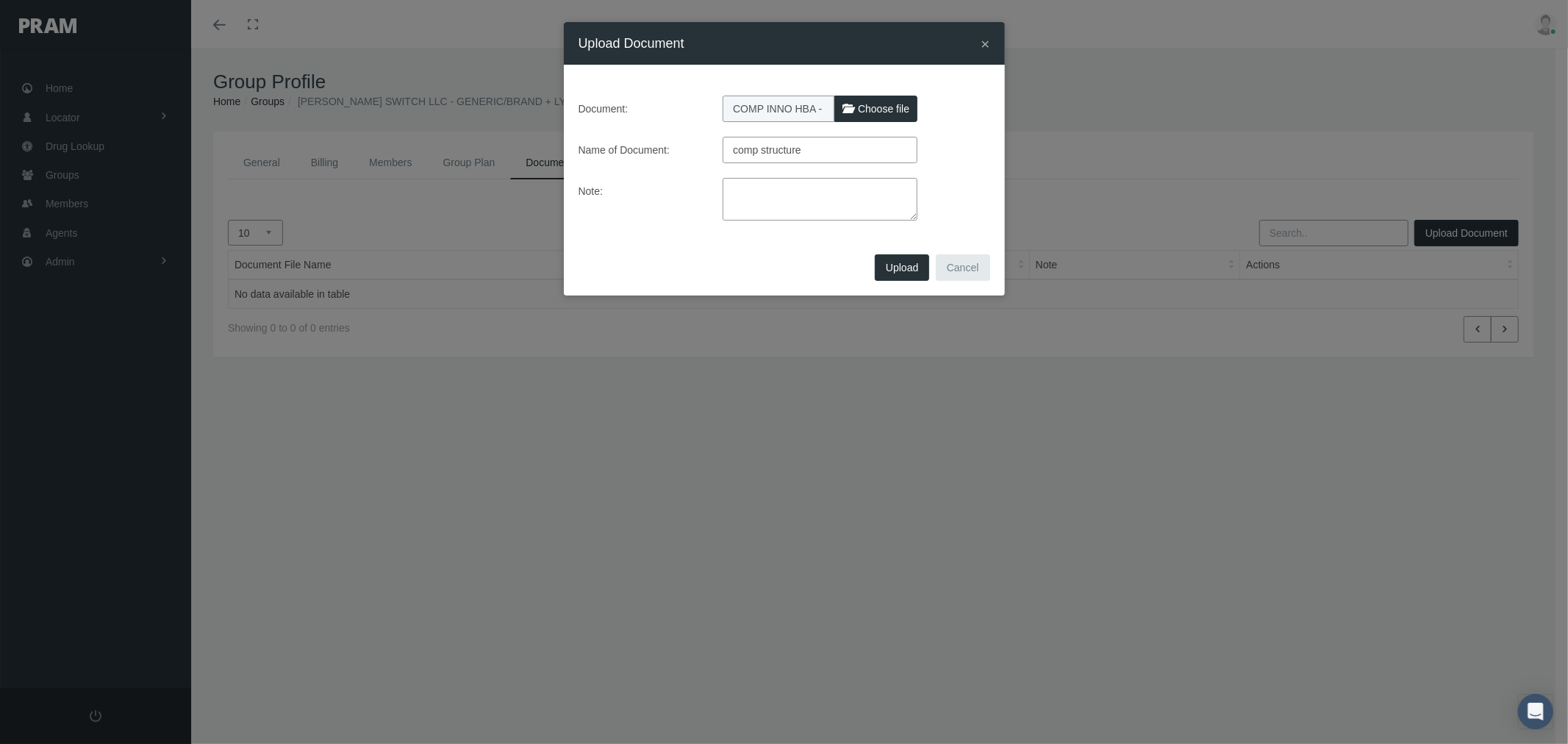
type input "comp structure"
click at [840, 209] on textarea at bounding box center [819, 199] width 195 height 42
paste textarea "corrected version provided by [PERSON_NAME] on [DATE]"
type textarea "corrected version provided by [PERSON_NAME] on [DATE]"
click at [894, 270] on span "Upload" at bounding box center [901, 267] width 32 height 12
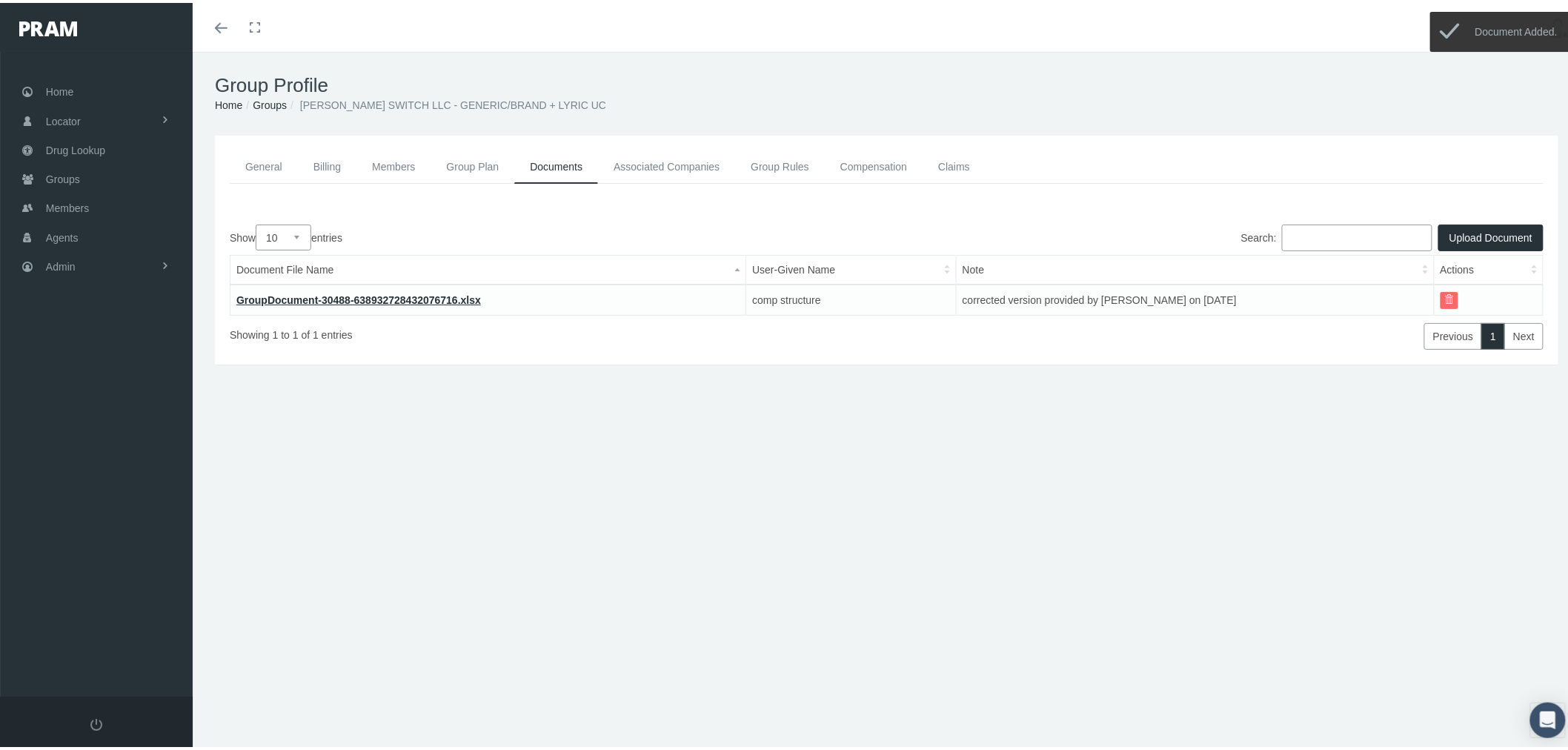
click at [463, 166] on link "Group Plan" at bounding box center [473, 164] width 84 height 33
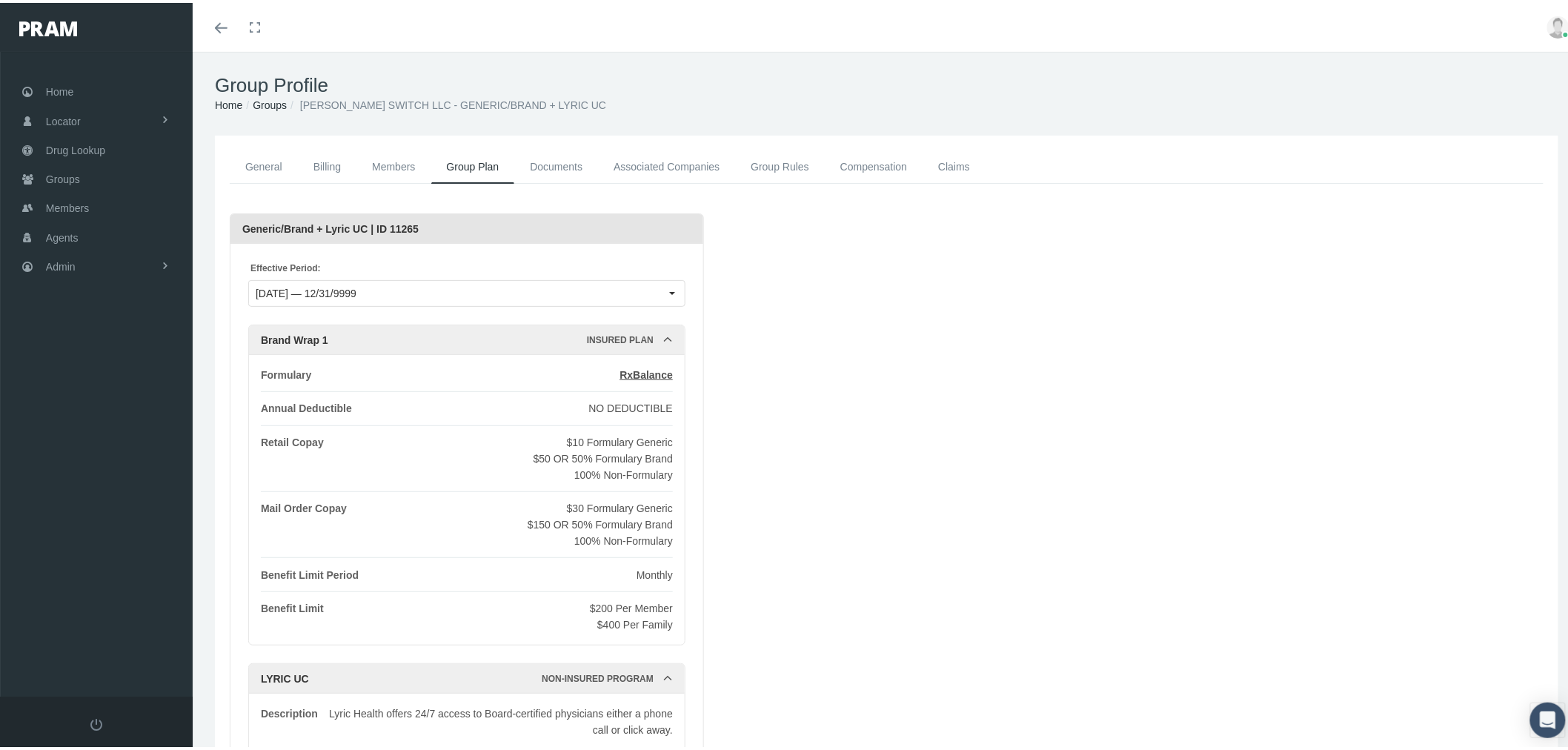
click at [890, 163] on link "Compensation" at bounding box center [873, 164] width 98 height 33
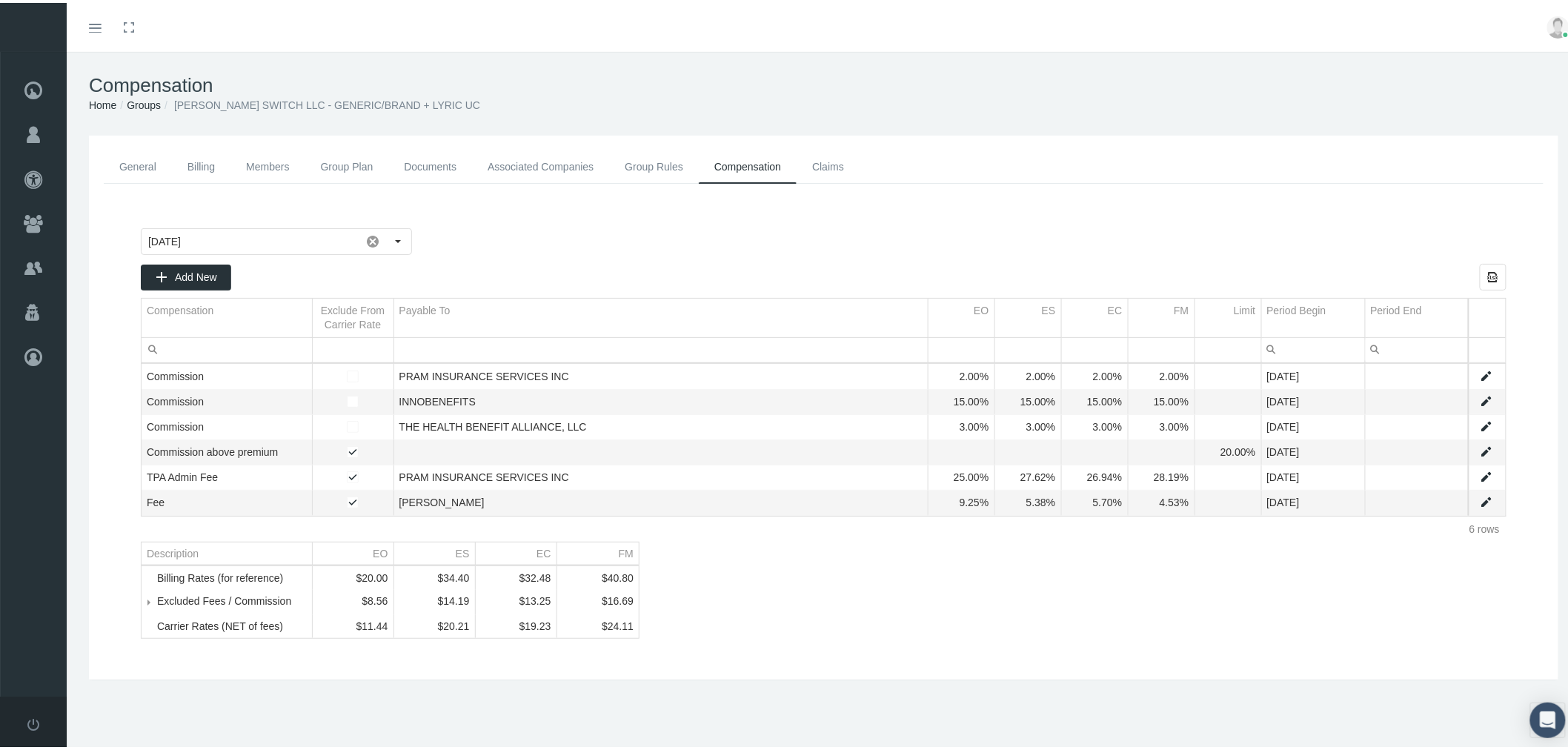
click at [1480, 475] on link "Data grid" at bounding box center [1486, 474] width 13 height 13
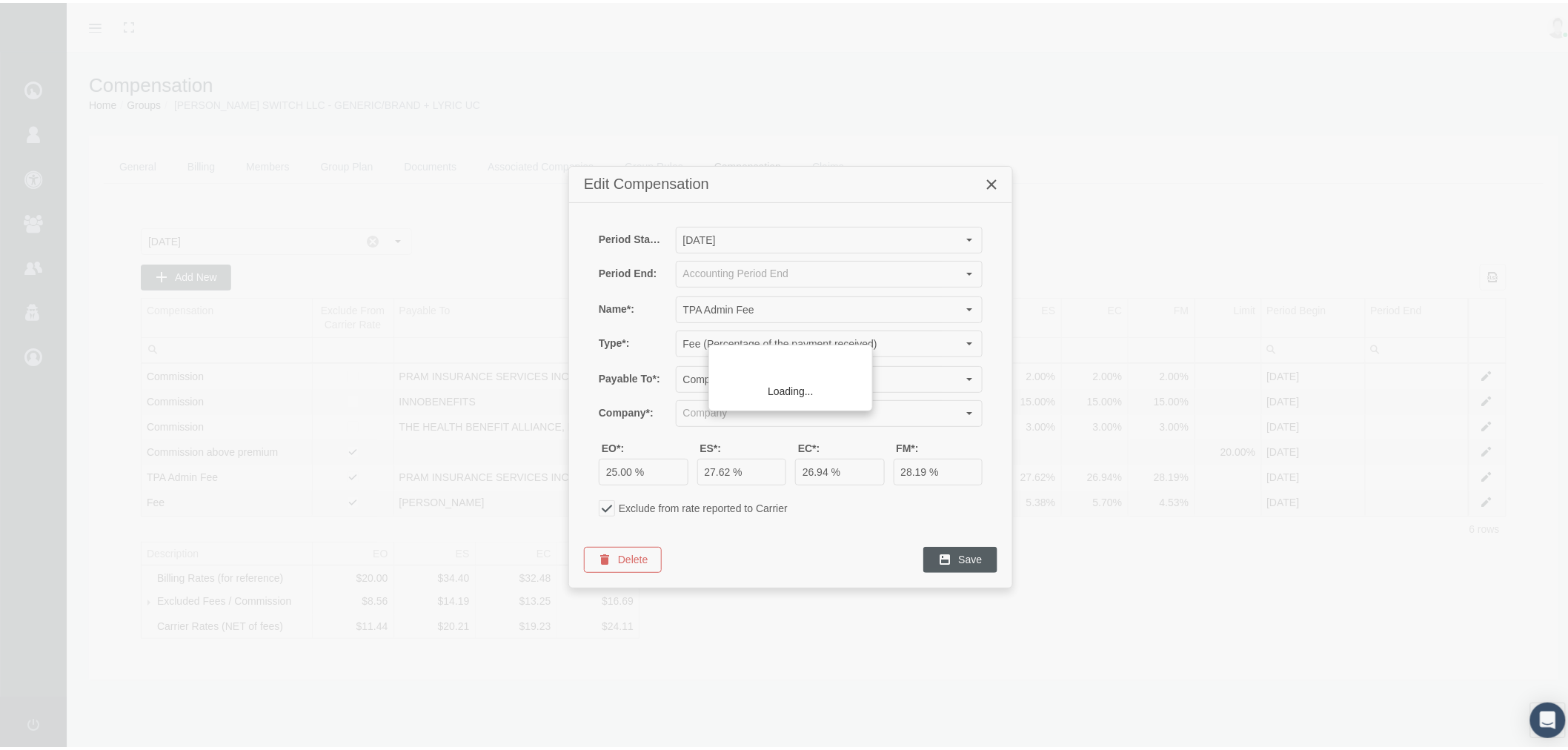
type input "PRAM INSURANCE SERVICES INC (Sponsor Organization, Broker, Distribution Partner…"
drag, startPoint x: 631, startPoint y: 470, endPoint x: 591, endPoint y: 471, distance: 40.0
click at [591, 471] on div "EO*: 25.00 % ES*: 27.62 % EC*: 26.94 % FM*: 28.19 %" at bounding box center [790, 460] width 414 height 43
type input "31.75 %"
type input "31.53 %"
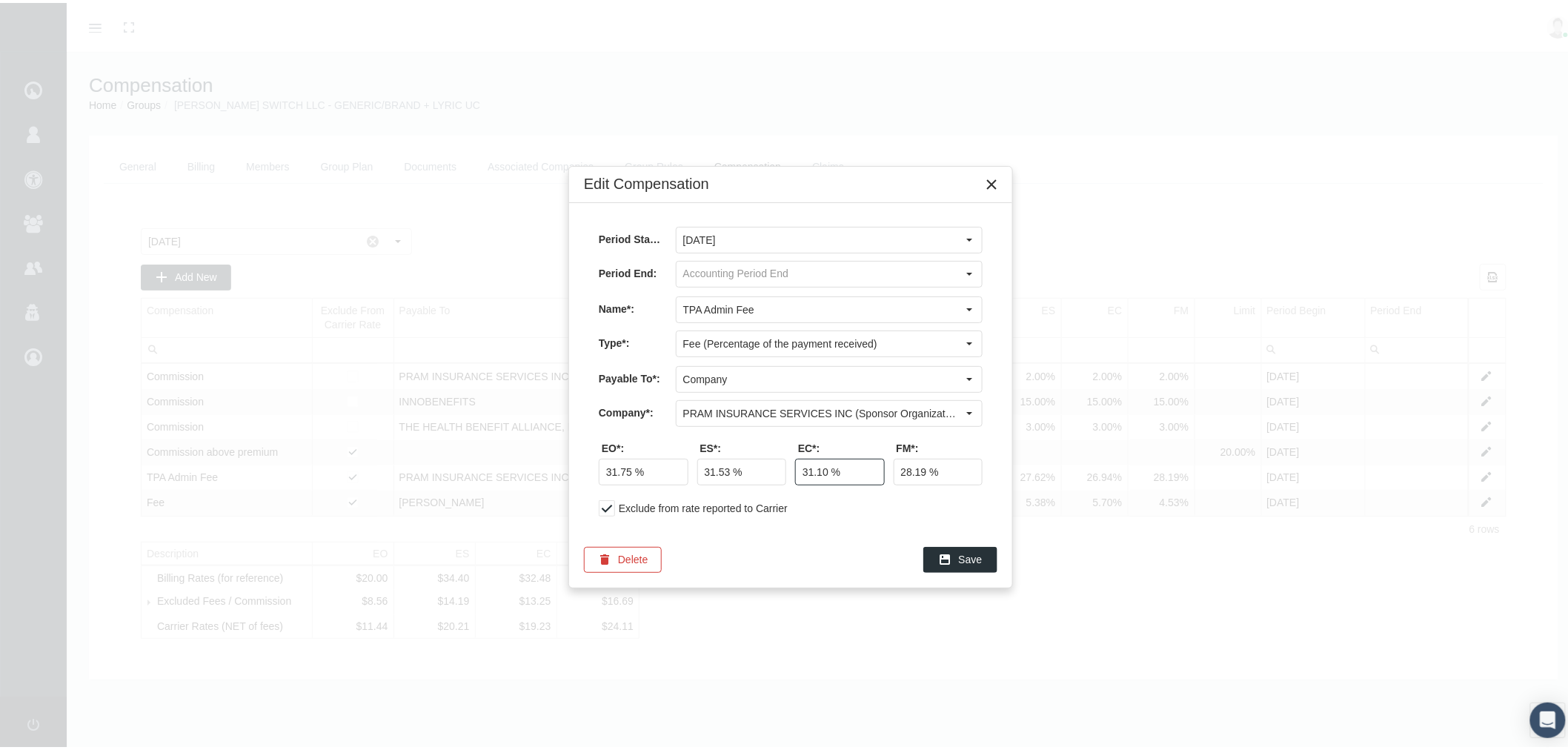
type input "31.10 %"
type input "31.49 %"
click at [893, 508] on div "Exclude from rate reported to Carrier" at bounding box center [790, 505] width 384 height 17
click at [960, 561] on span "Save" at bounding box center [970, 556] width 24 height 12
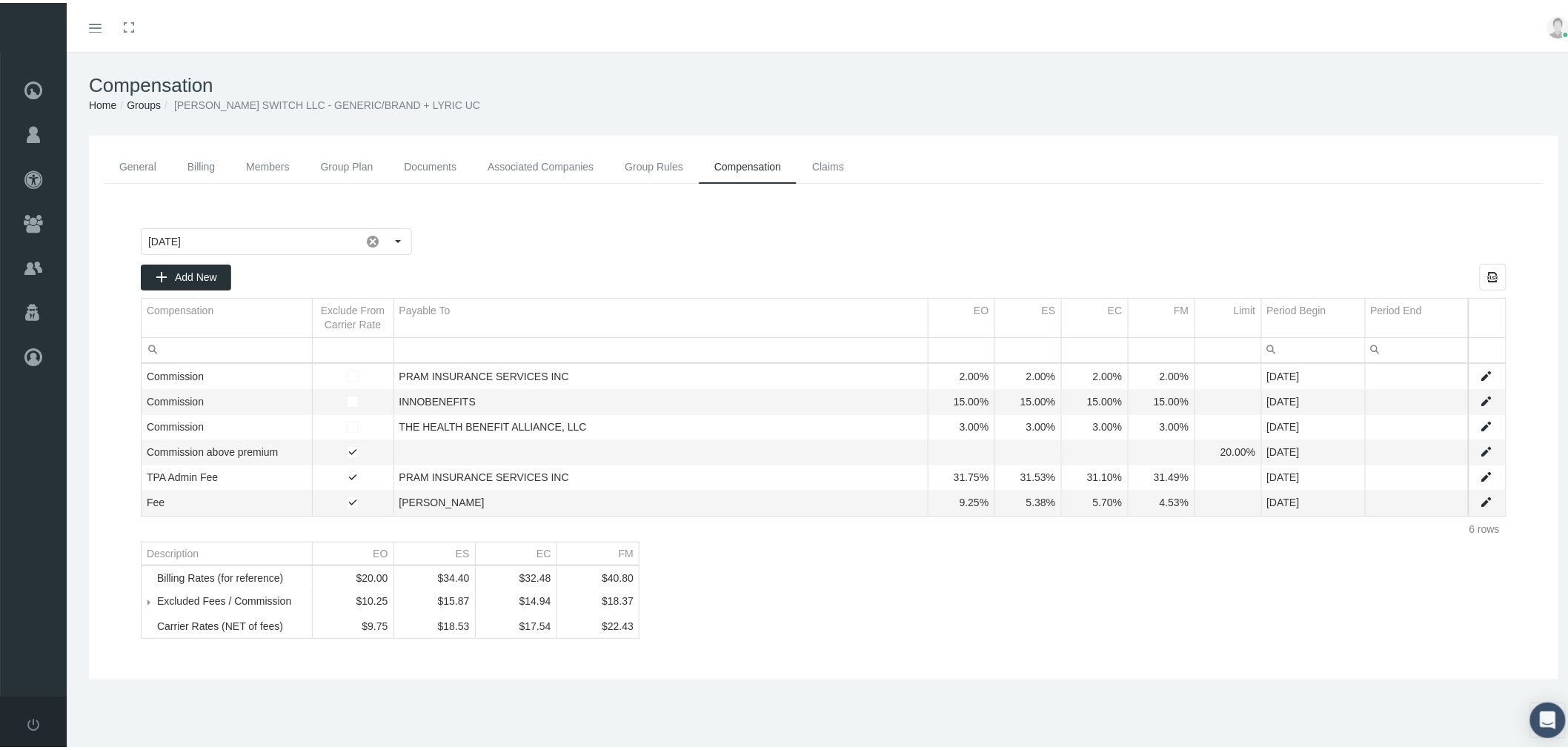
click at [447, 163] on link "Documents" at bounding box center [430, 164] width 84 height 33
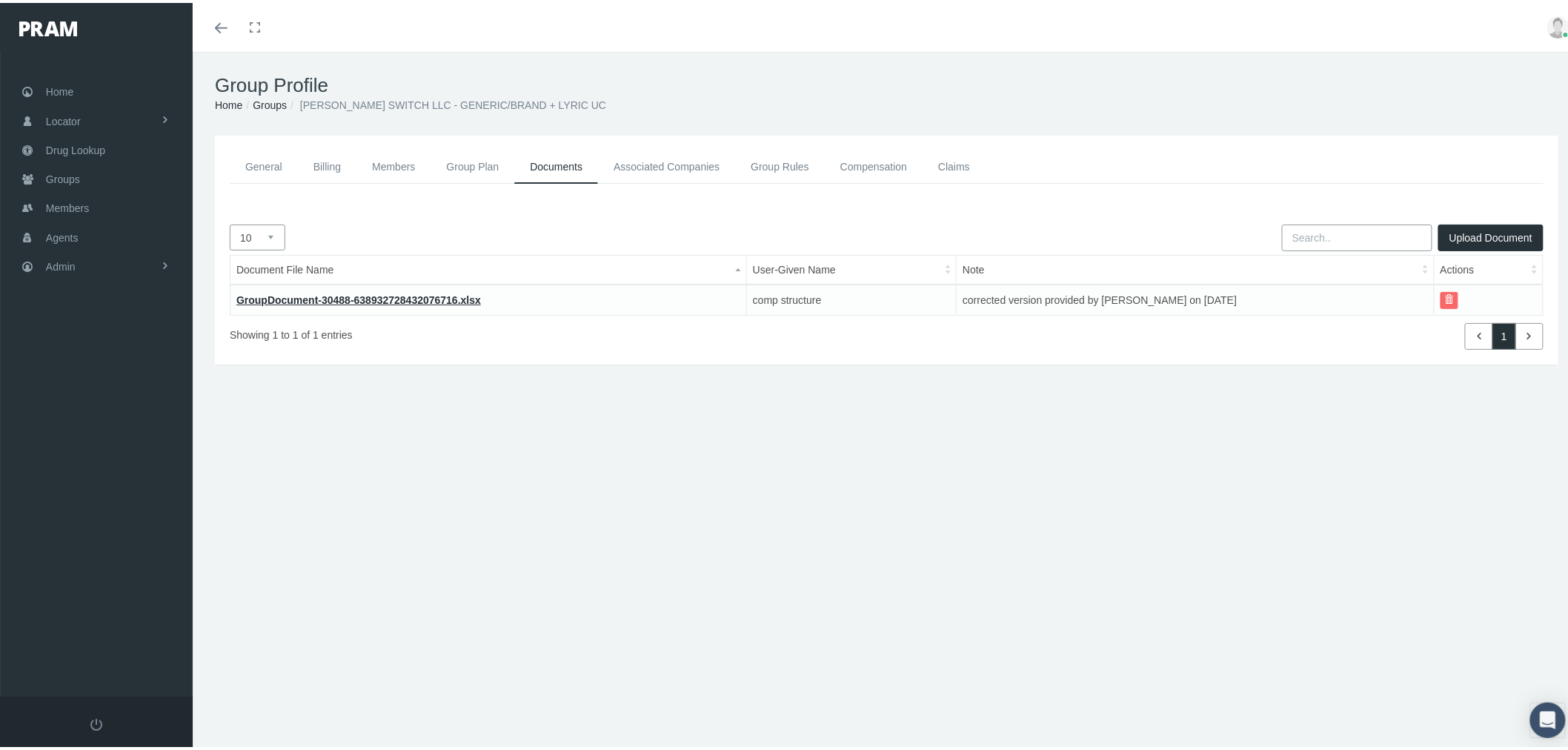
click at [246, 159] on link "General" at bounding box center [264, 164] width 68 height 33
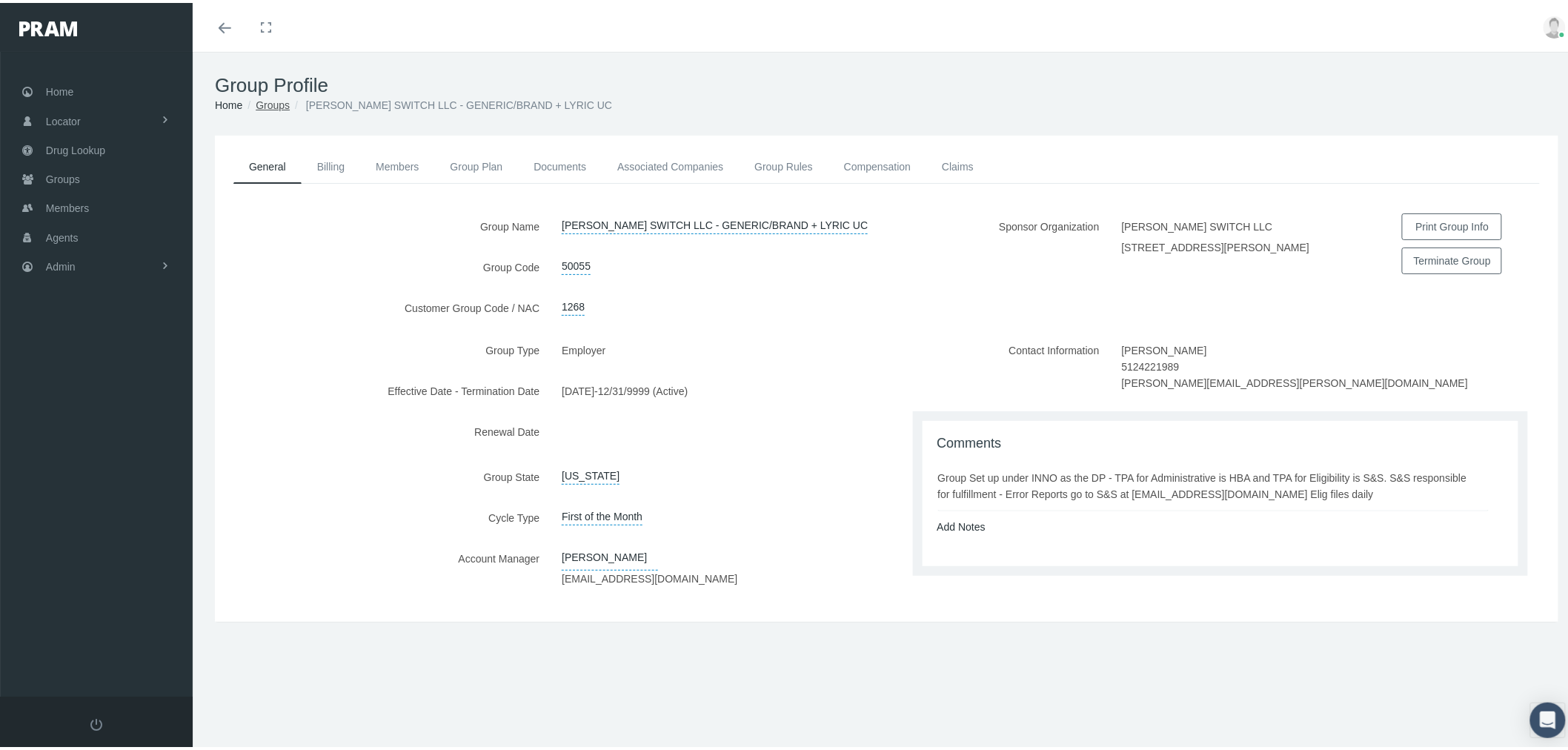
click at [274, 103] on link "Groups" at bounding box center [272, 102] width 34 height 12
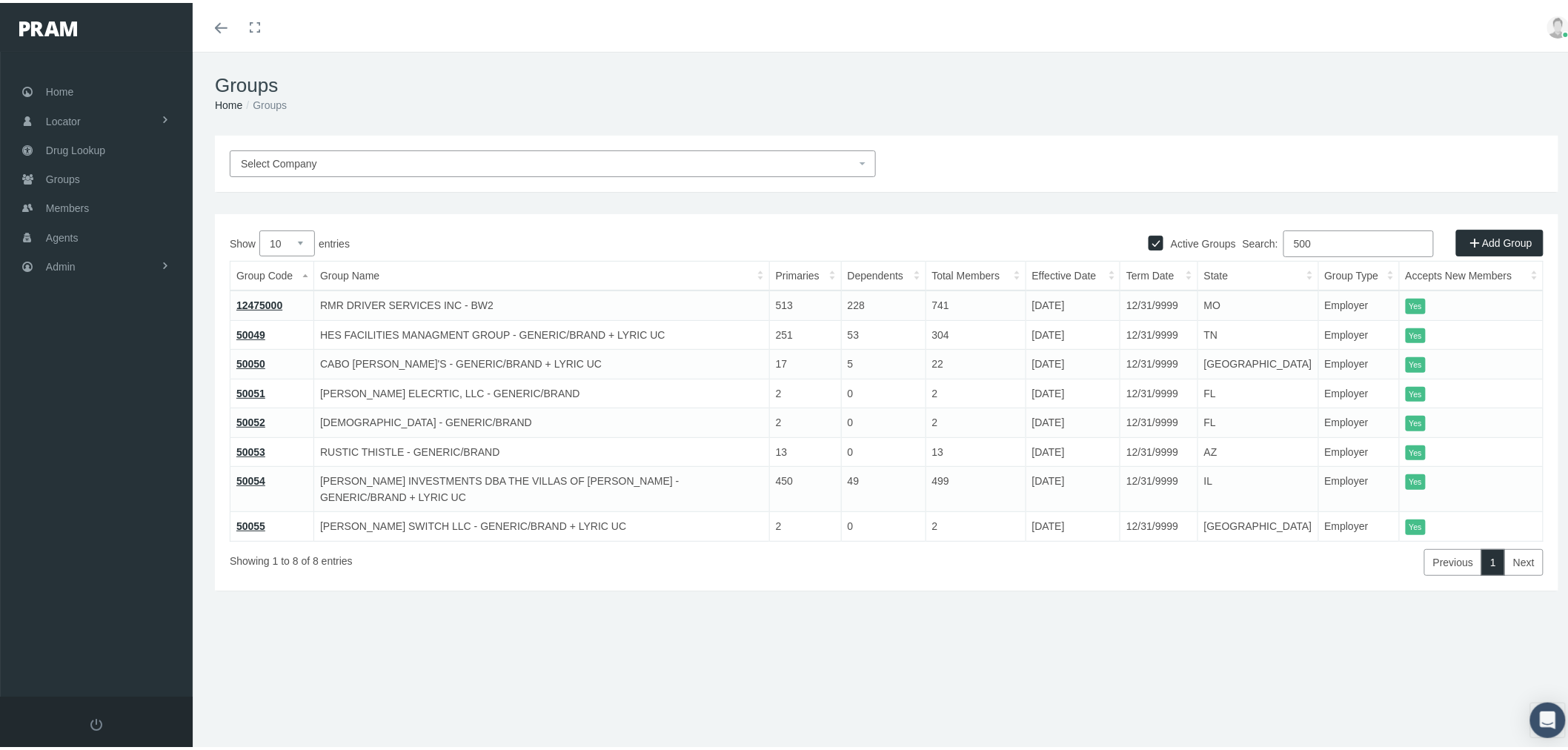
click at [253, 390] on link "50051" at bounding box center [250, 390] width 29 height 12
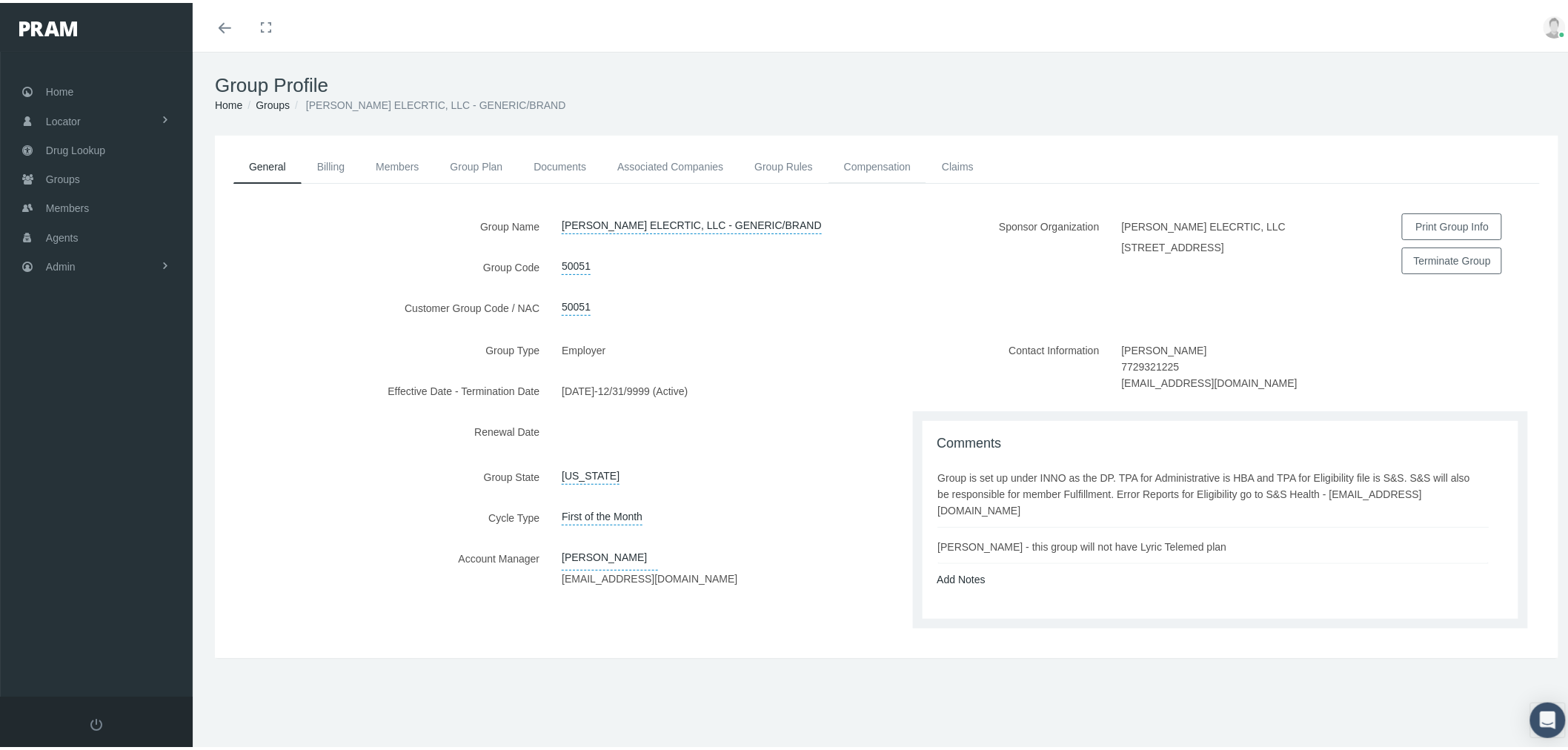
click at [876, 159] on link "Compensation" at bounding box center [877, 163] width 98 height 32
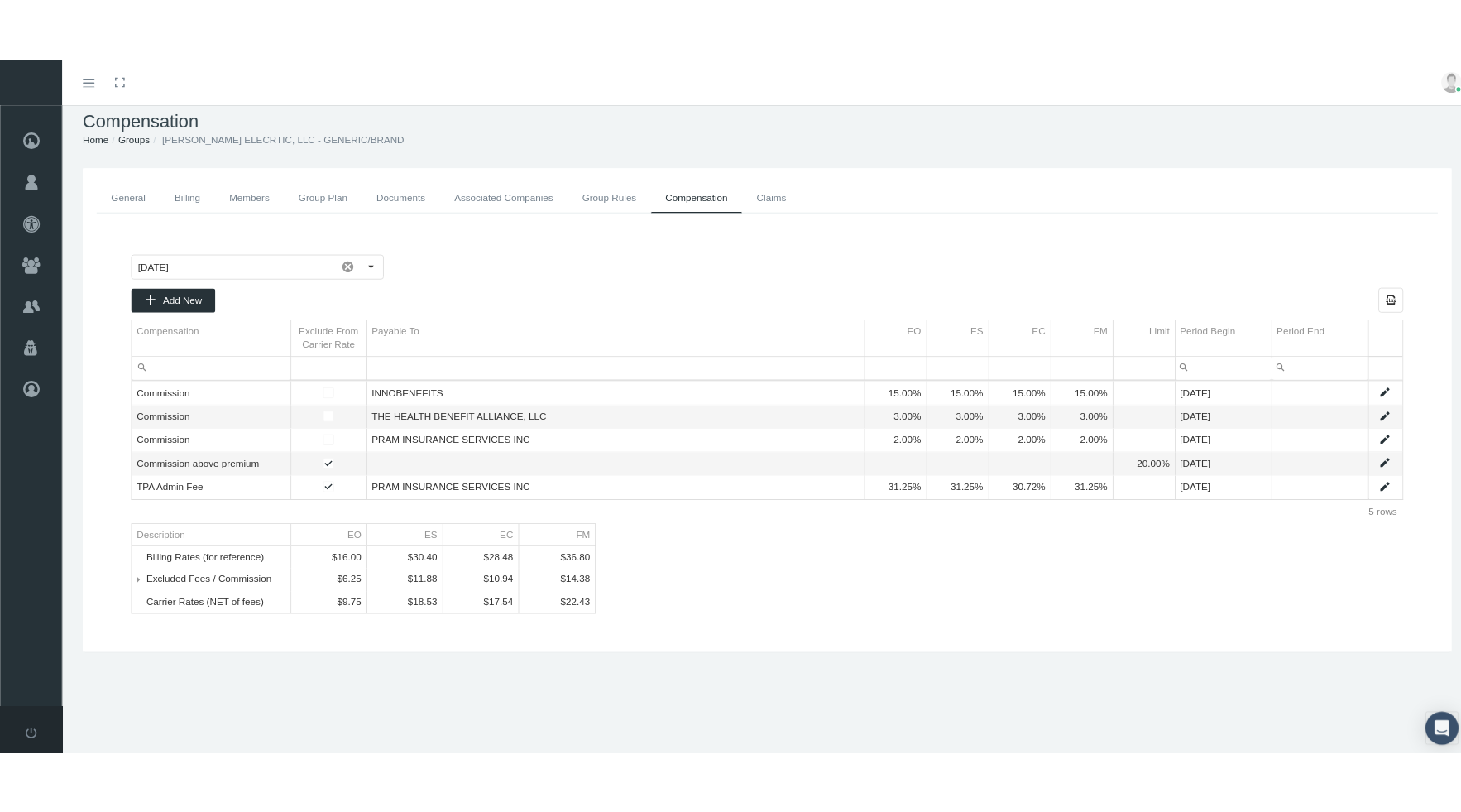
scroll to position [36, 0]
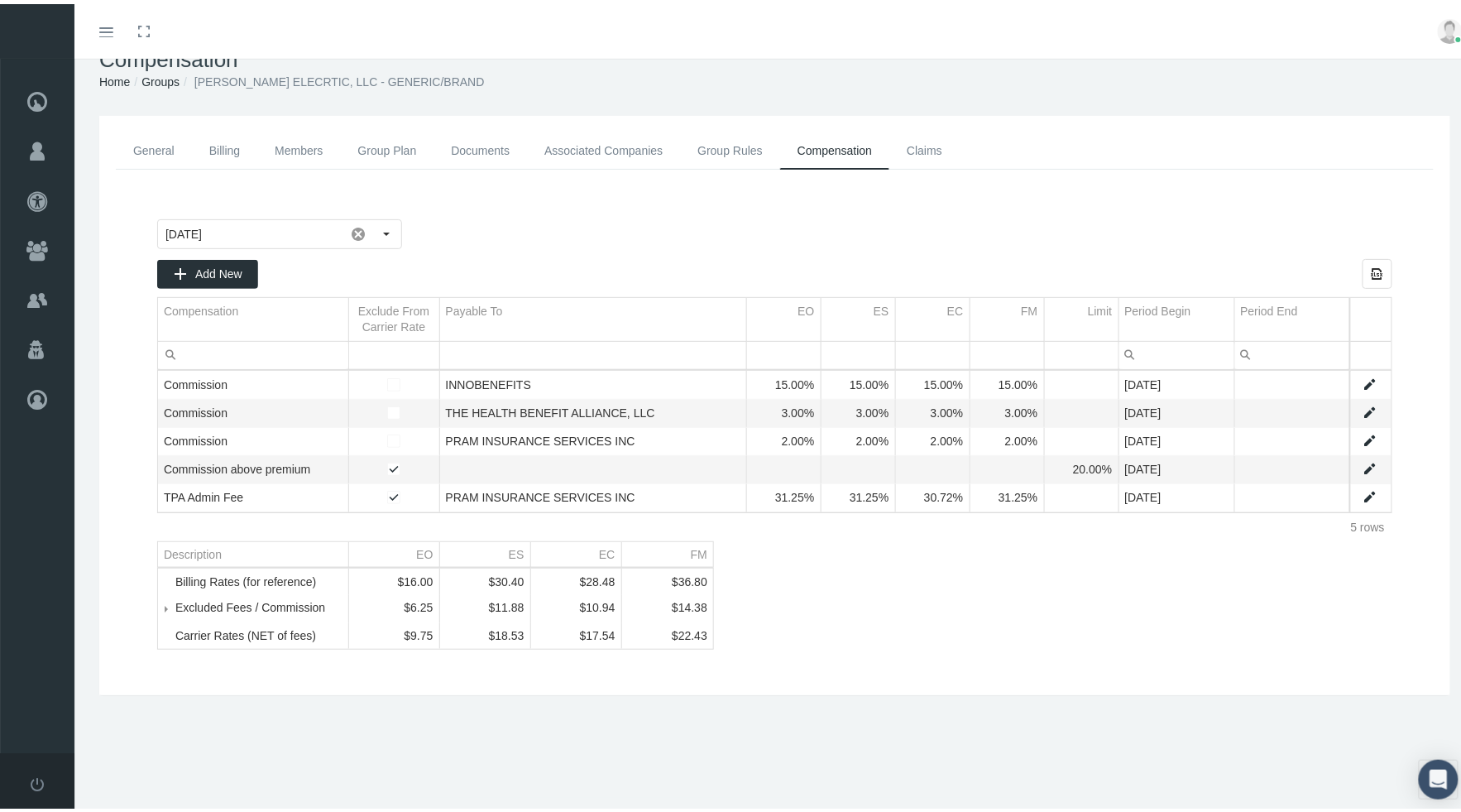
click at [175, 611] on span "Tree list" at bounding box center [175, 604] width 0 height 15
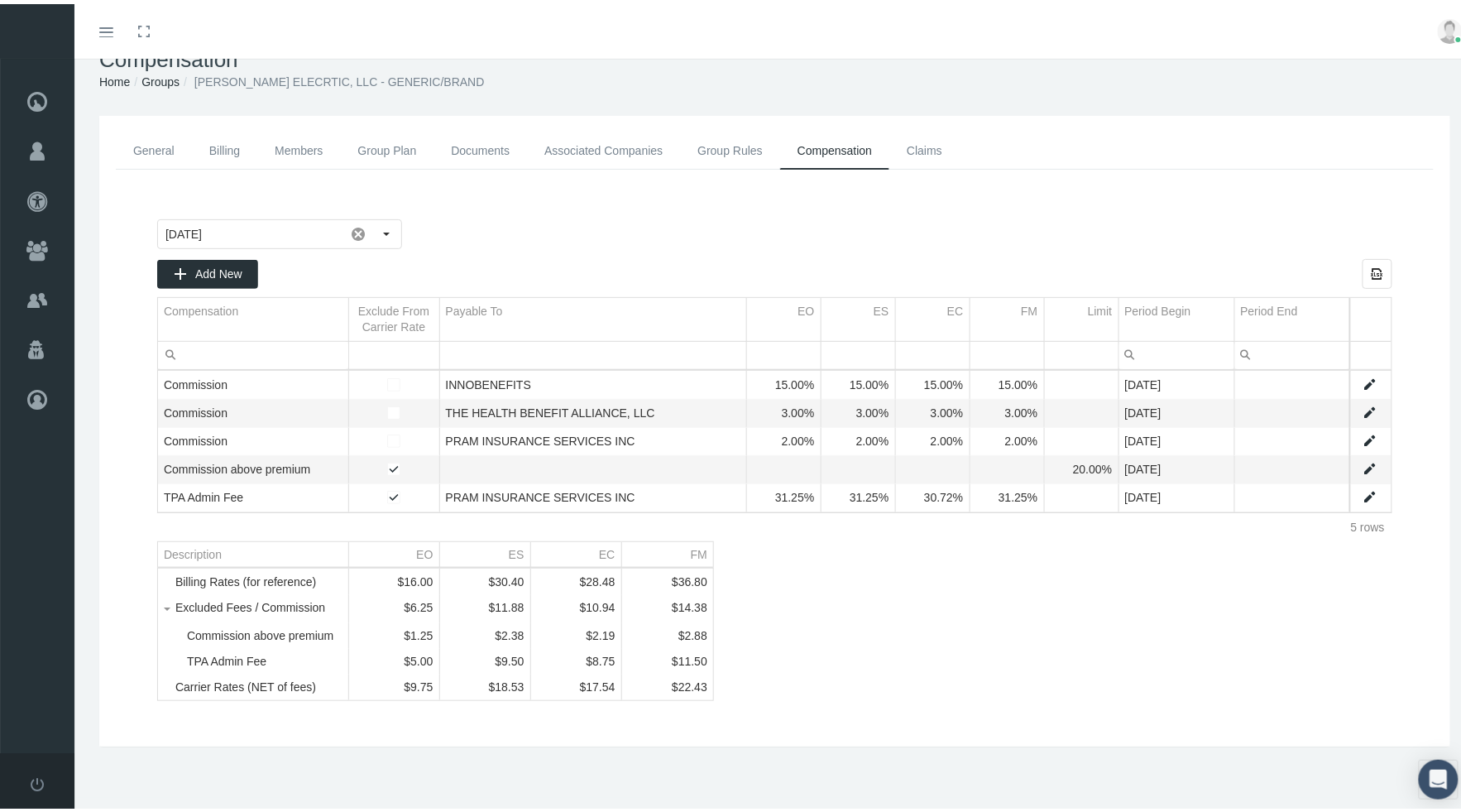
scroll to position [50, 0]
drag, startPoint x: 150, startPoint y: 66, endPoint x: 154, endPoint y: 77, distance: 11.7
click at [150, 71] on link "Groups" at bounding box center [160, 78] width 38 height 13
